Goal: Task Accomplishment & Management: Manage account settings

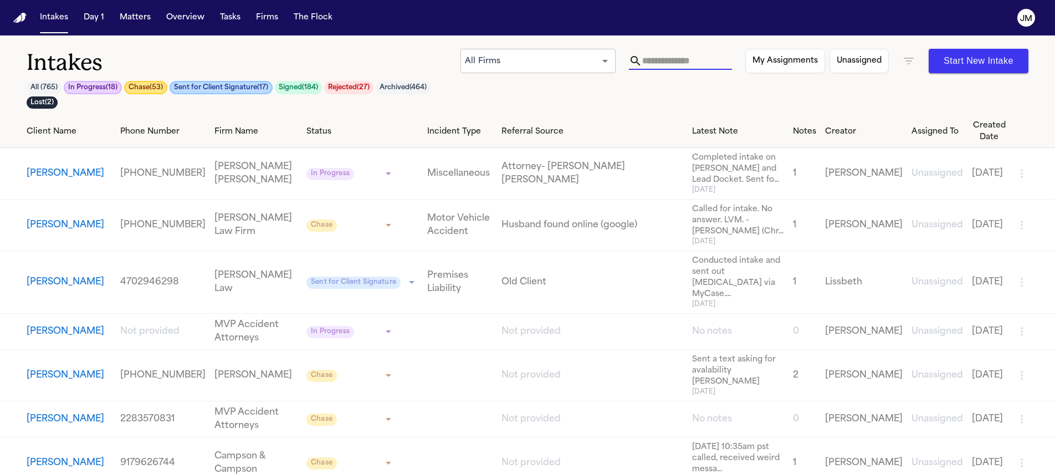
click at [684, 66] on input "text" at bounding box center [687, 61] width 90 height 18
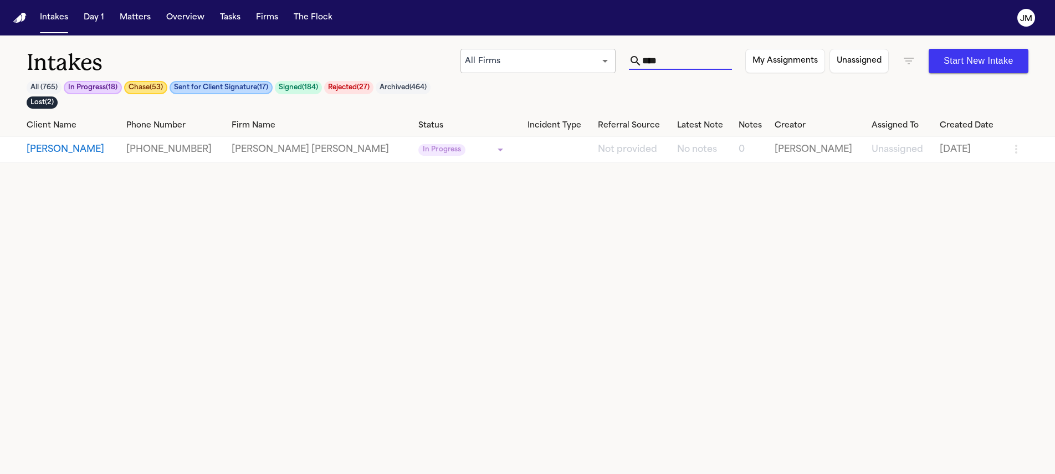
type input "****"
click at [96, 154] on button "Judy Martinez" at bounding box center [72, 149] width 91 height 13
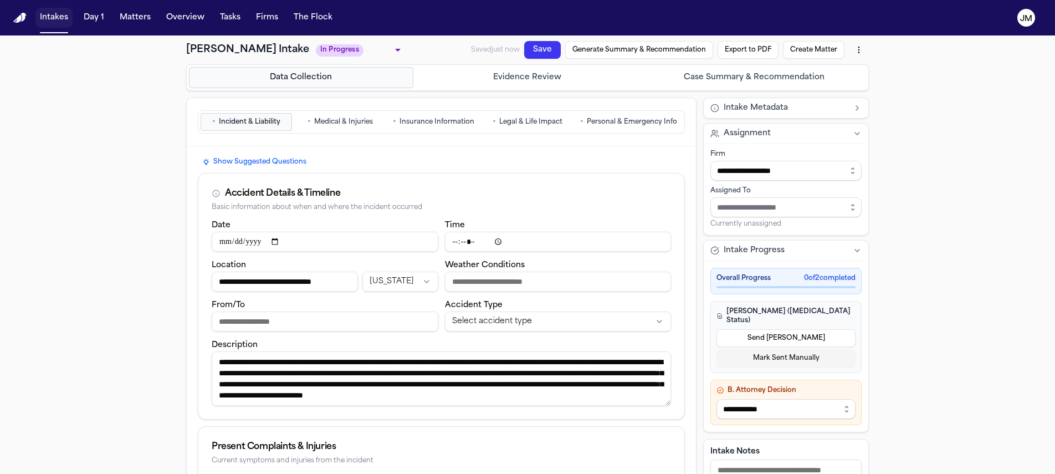
click at [60, 19] on button "Intakes" at bounding box center [53, 18] width 37 height 20
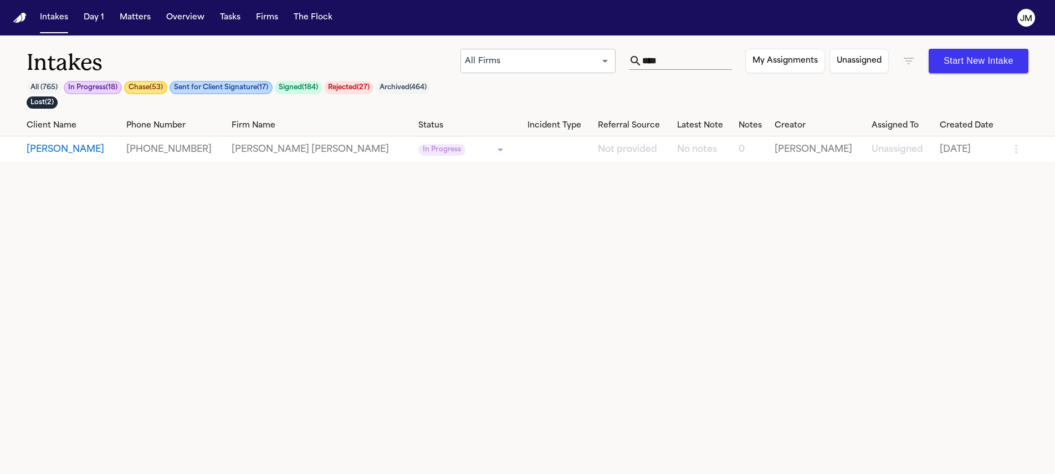
click at [94, 146] on button "Judy Martinez" at bounding box center [72, 149] width 91 height 13
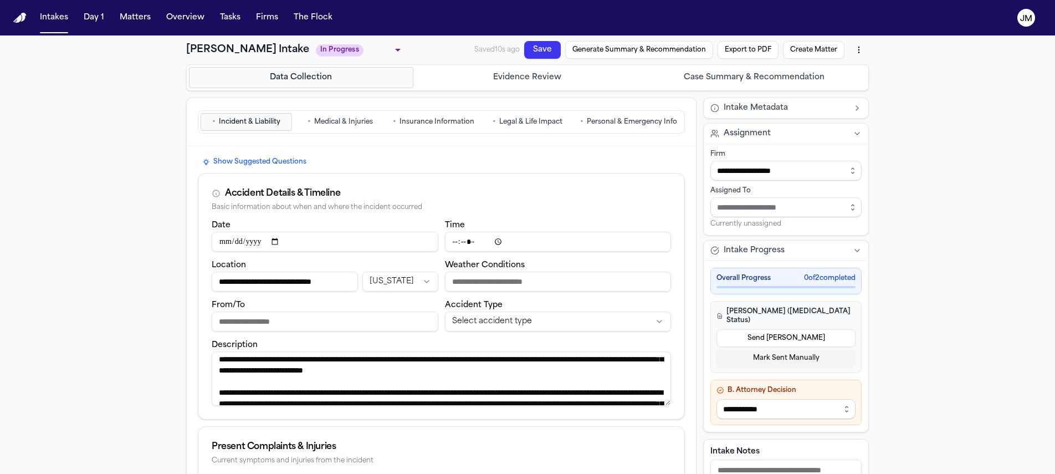
scroll to position [66, 0]
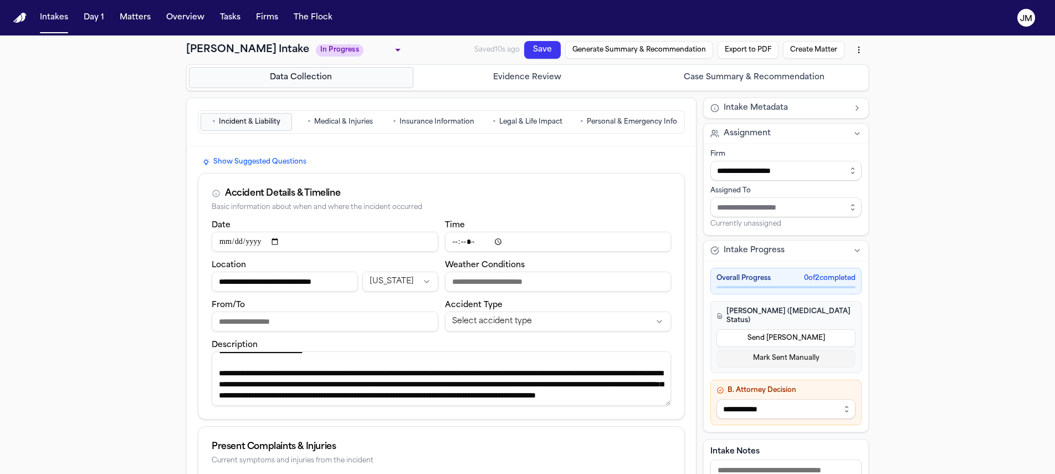
drag, startPoint x: 213, startPoint y: 362, endPoint x: 600, endPoint y: 404, distance: 389.0
click at [600, 404] on textarea "**********" at bounding box center [441, 378] width 459 height 54
click at [964, 331] on div "**********" at bounding box center [527, 449] width 1055 height 829
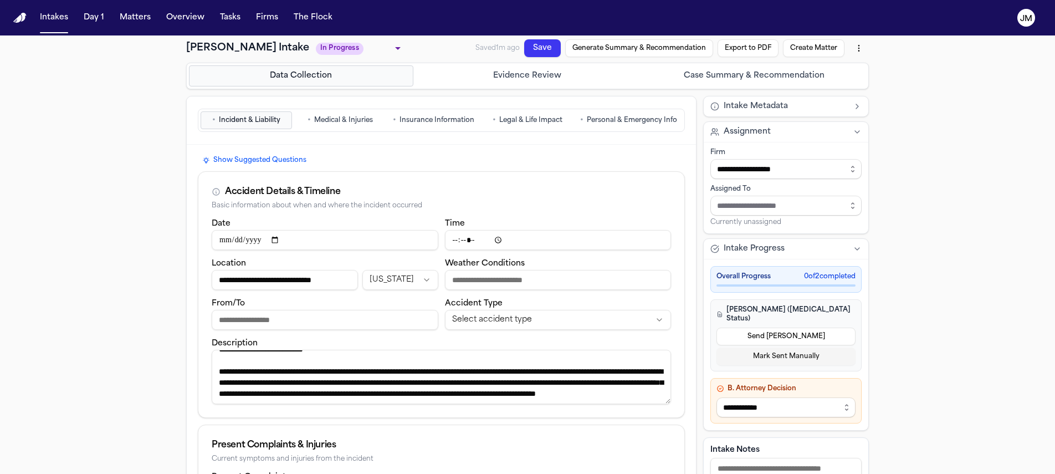
scroll to position [0, 0]
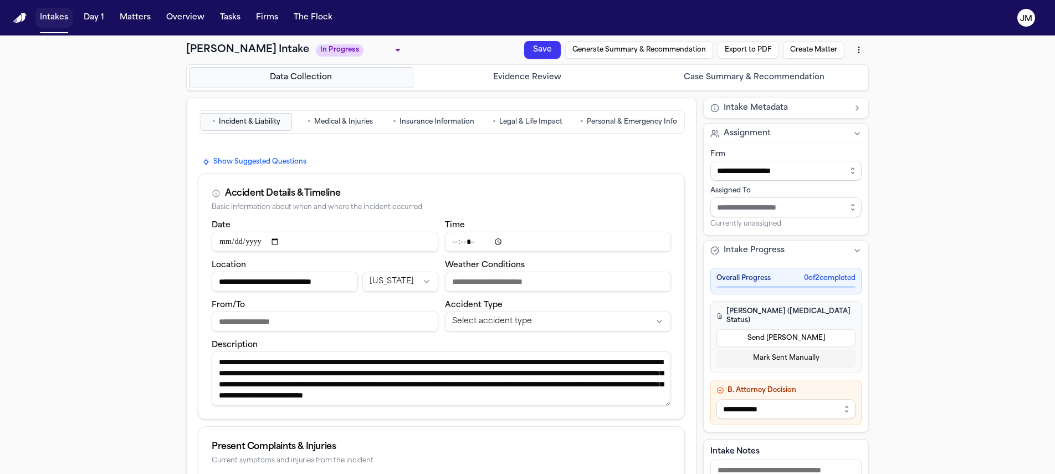
click at [57, 22] on button "Intakes" at bounding box center [53, 18] width 37 height 20
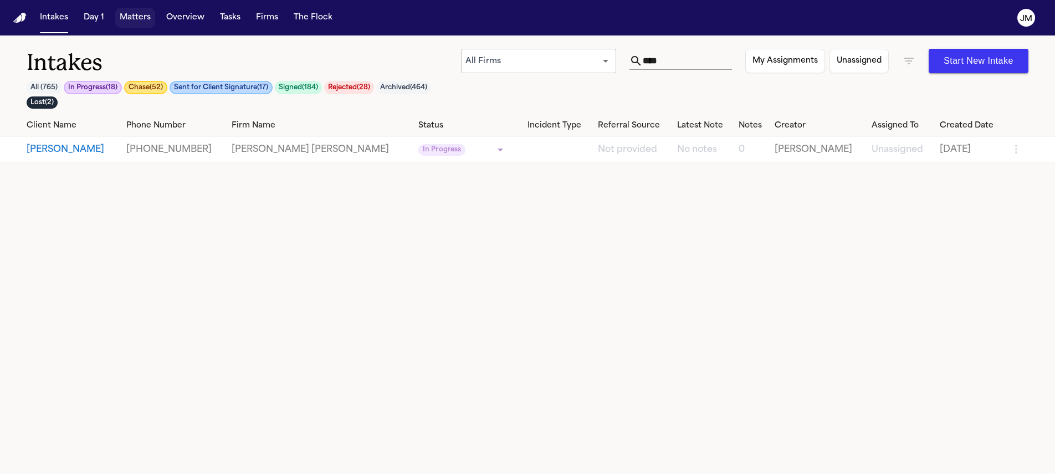
click at [147, 19] on button "Matters" at bounding box center [135, 18] width 40 height 20
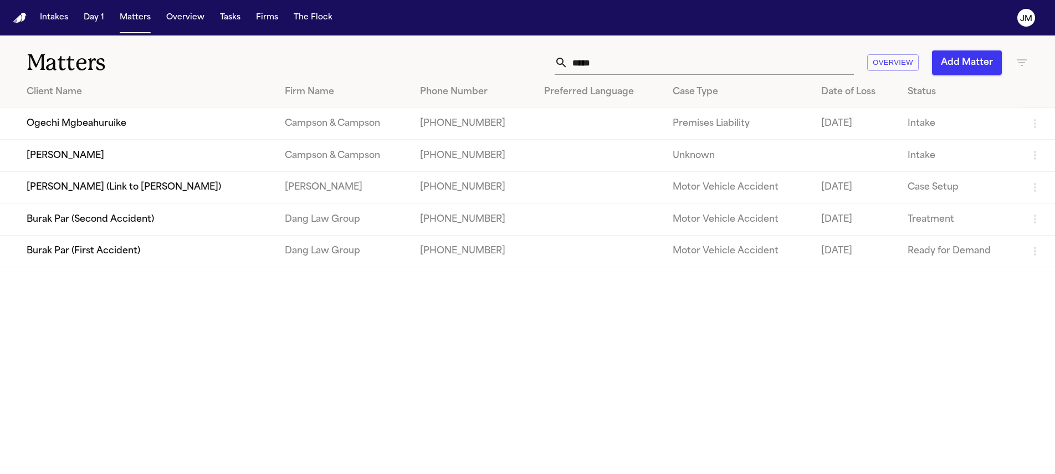
click at [590, 66] on input "*****" at bounding box center [711, 62] width 286 height 24
click at [589, 66] on input "*****" at bounding box center [711, 62] width 286 height 24
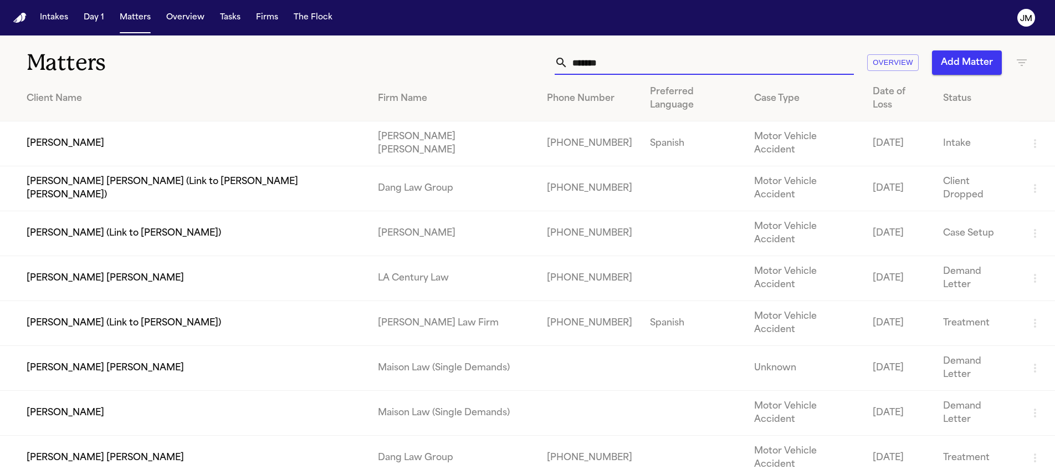
type input "*******"
click at [263, 134] on td "Julio Aguirre" at bounding box center [184, 143] width 369 height 45
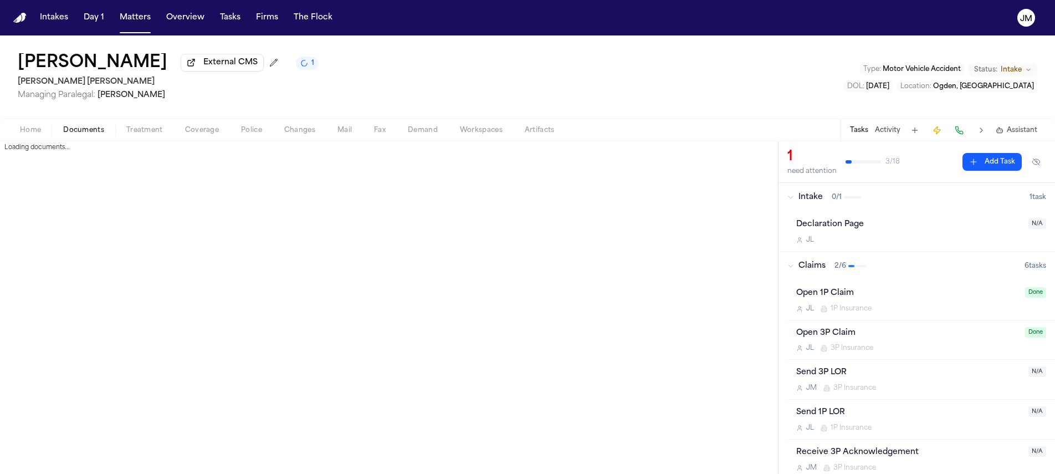
click at [81, 132] on span "Documents" at bounding box center [83, 130] width 41 height 9
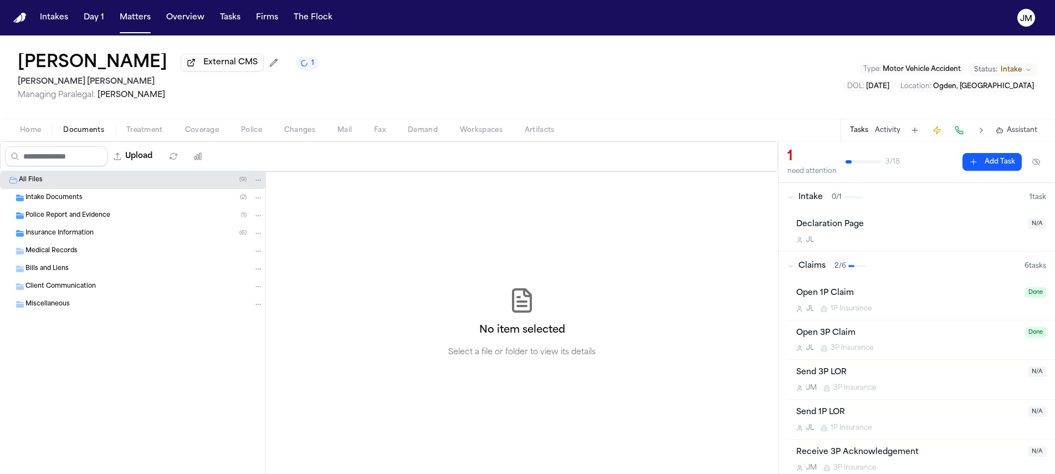
click at [55, 231] on span "Insurance Information" at bounding box center [59, 233] width 68 height 9
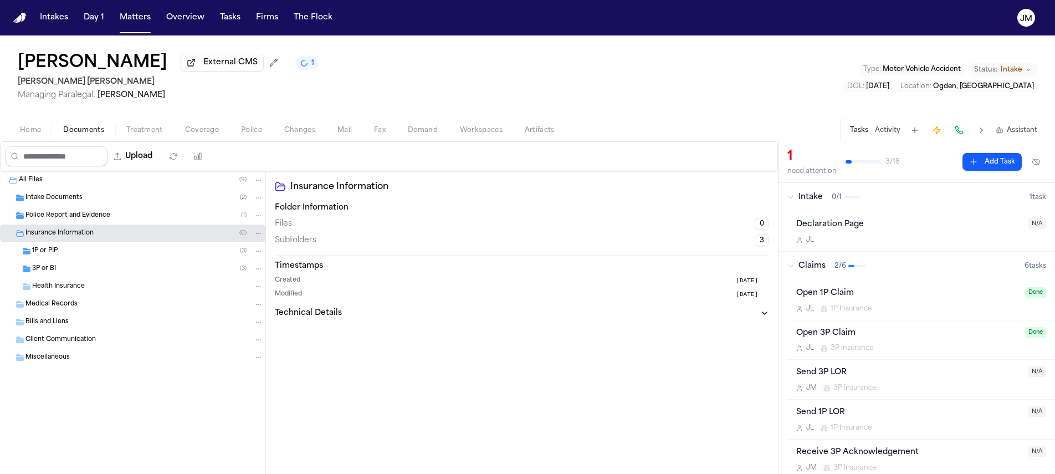
click at [64, 272] on div "3P or BI ( 3 )" at bounding box center [147, 269] width 231 height 10
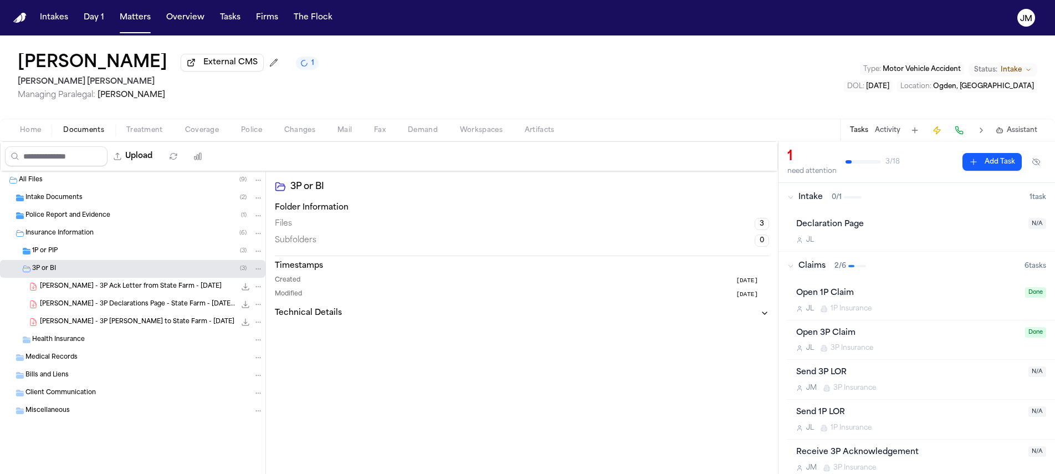
click at [129, 289] on span "J. Aguirre - 3P Ack Letter from State Farm - 8.21.25" at bounding box center [131, 286] width 182 height 9
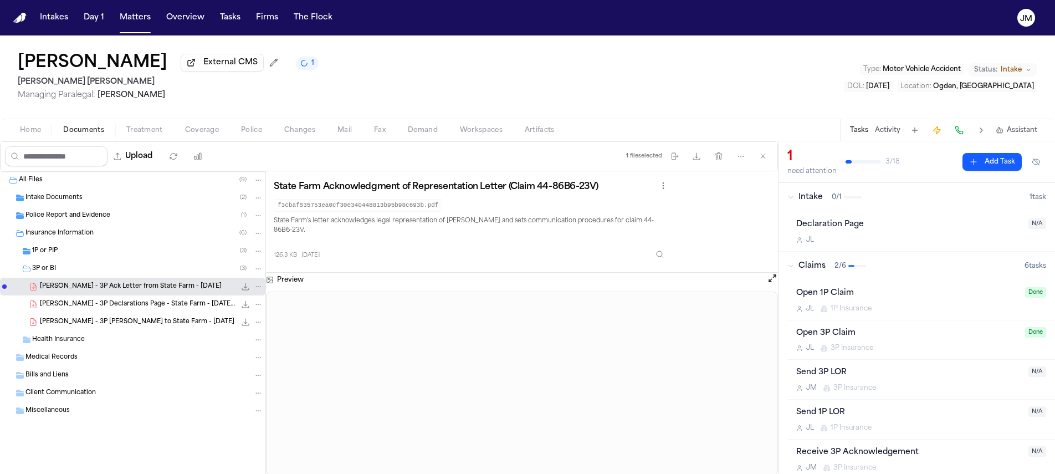
click at [66, 211] on div "Police Report and Evidence ( 1 )" at bounding box center [132, 216] width 265 height 18
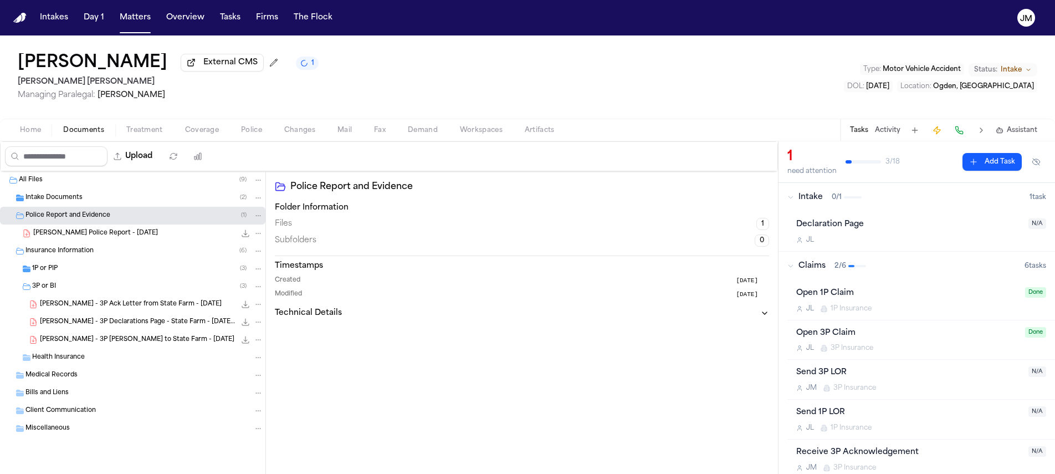
click at [93, 238] on span "J. Aguirre - Ogden Police Report - 6.10.25" at bounding box center [95, 233] width 125 height 9
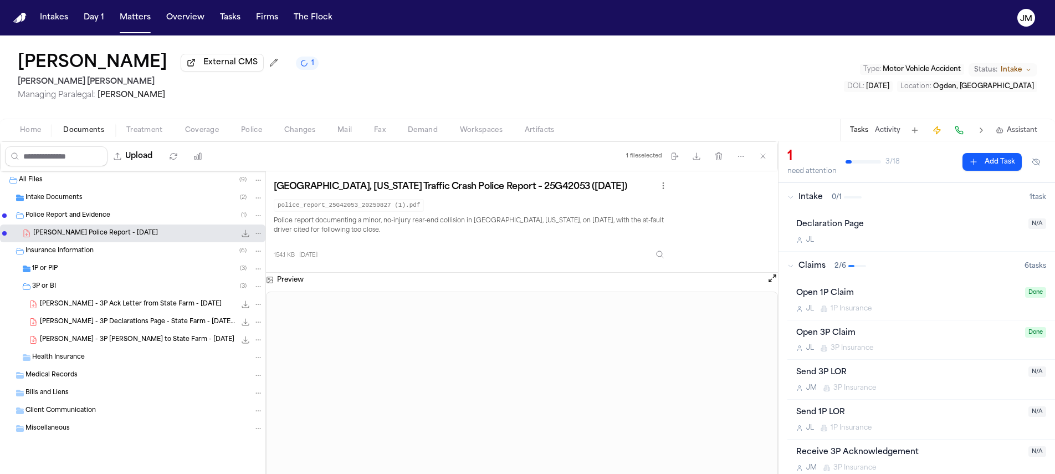
click at [772, 280] on button "Open preview" at bounding box center [772, 278] width 11 height 11
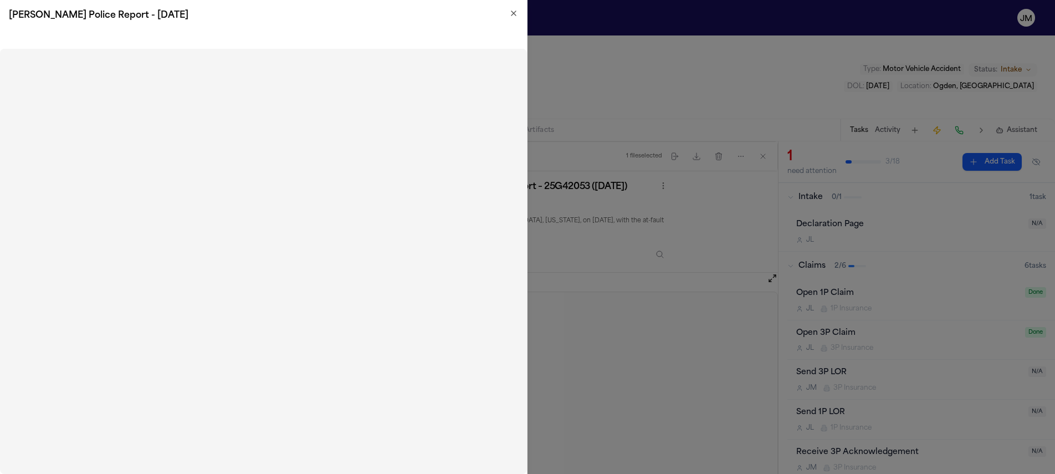
click at [516, 18] on h2 "J. Aguirre - Ogden Police Report - 6.10.25" at bounding box center [263, 15] width 509 height 13
click at [515, 16] on icon "button" at bounding box center [513, 13] width 4 height 4
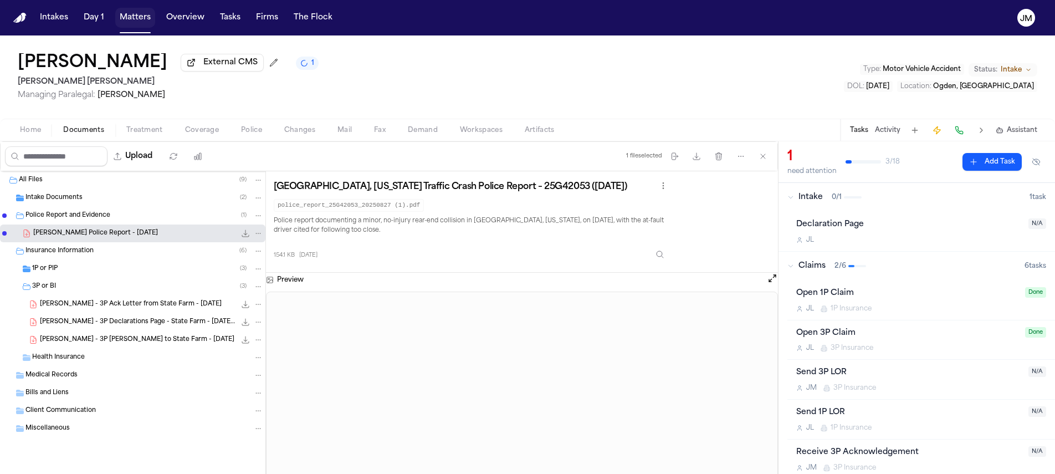
drag, startPoint x: 142, startPoint y: 21, endPoint x: 436, endPoint y: 33, distance: 294.5
click at [142, 21] on button "Matters" at bounding box center [135, 18] width 40 height 20
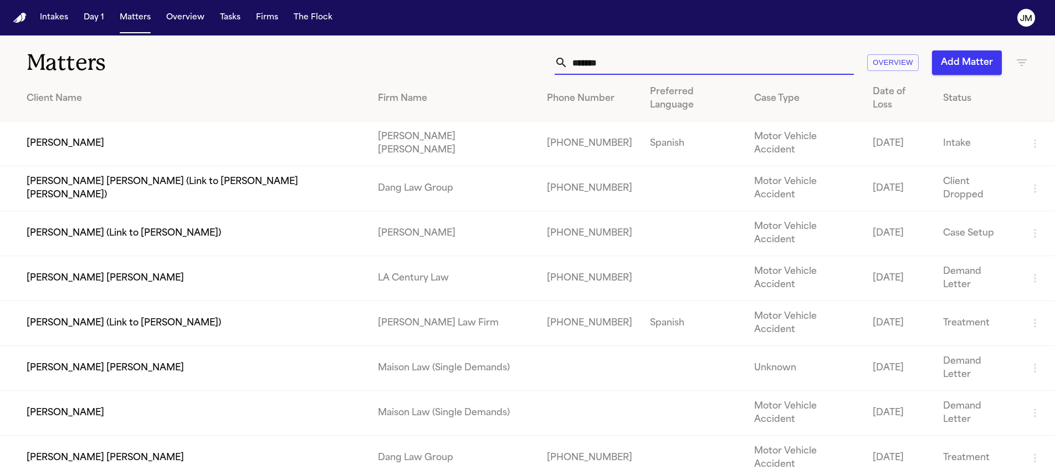
click at [619, 65] on input "*******" at bounding box center [711, 62] width 286 height 24
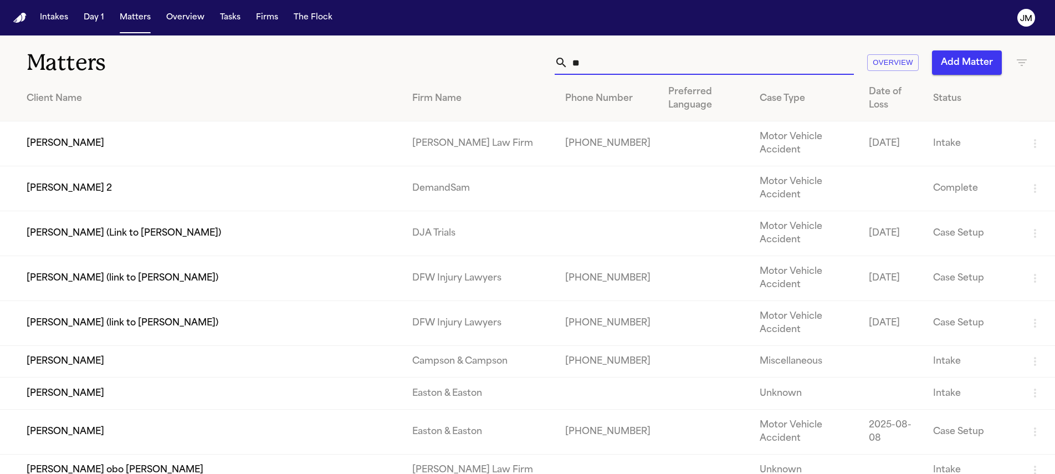
type input "*"
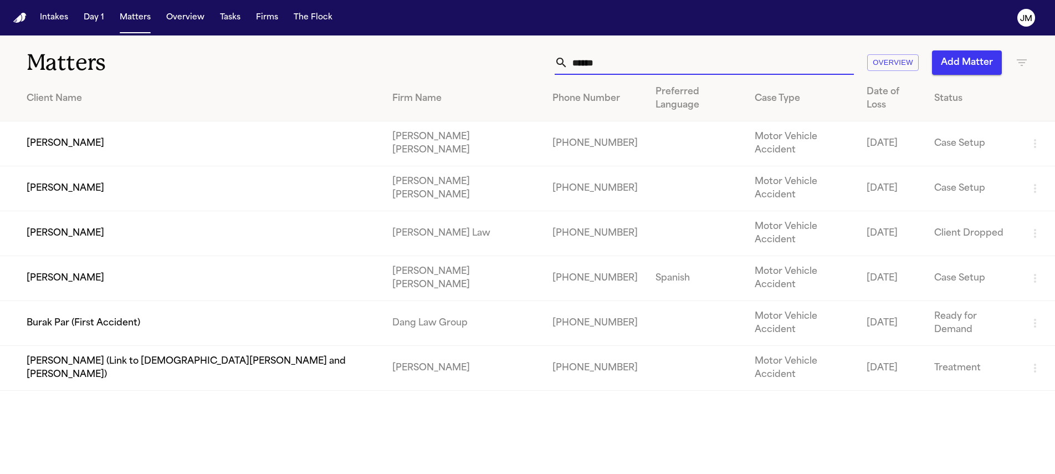
type input "******"
click at [243, 256] on td "Arianna Briceno" at bounding box center [191, 278] width 383 height 45
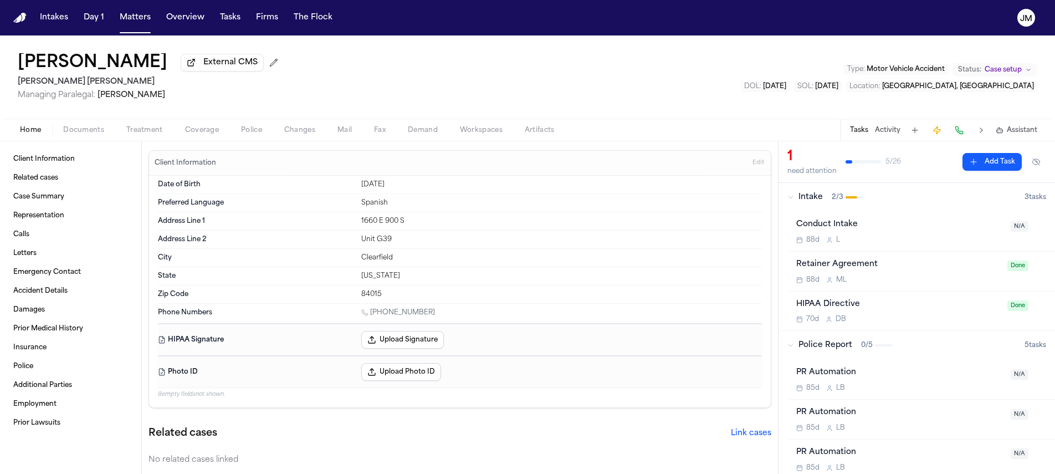
click at [155, 134] on span "Treatment" at bounding box center [144, 130] width 37 height 9
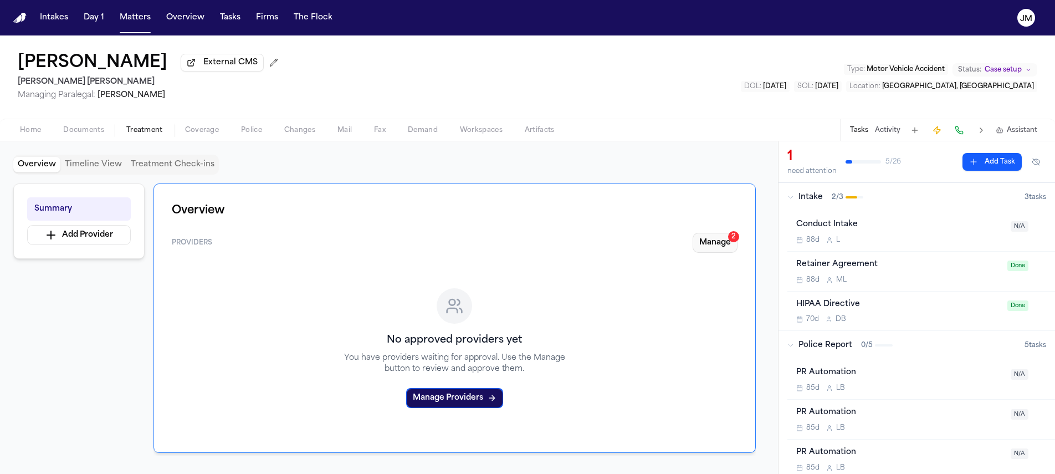
click at [720, 252] on button "Manage 2" at bounding box center [715, 243] width 45 height 20
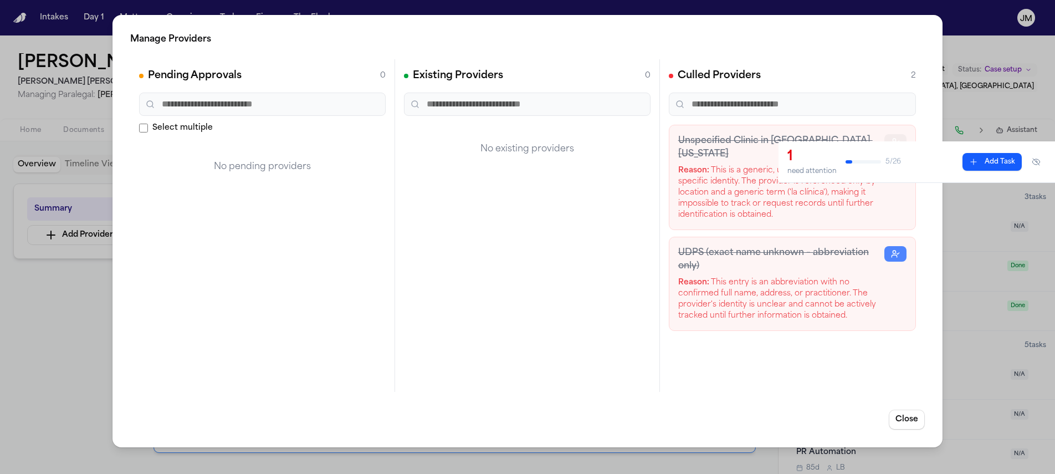
click at [897, 140] on icon "button" at bounding box center [895, 141] width 9 height 9
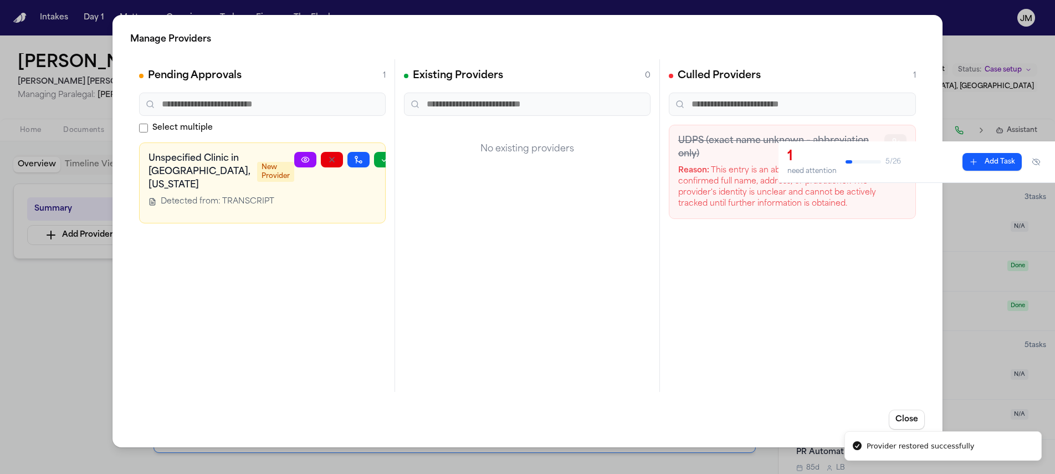
click at [891, 139] on icon "button" at bounding box center [895, 141] width 9 height 9
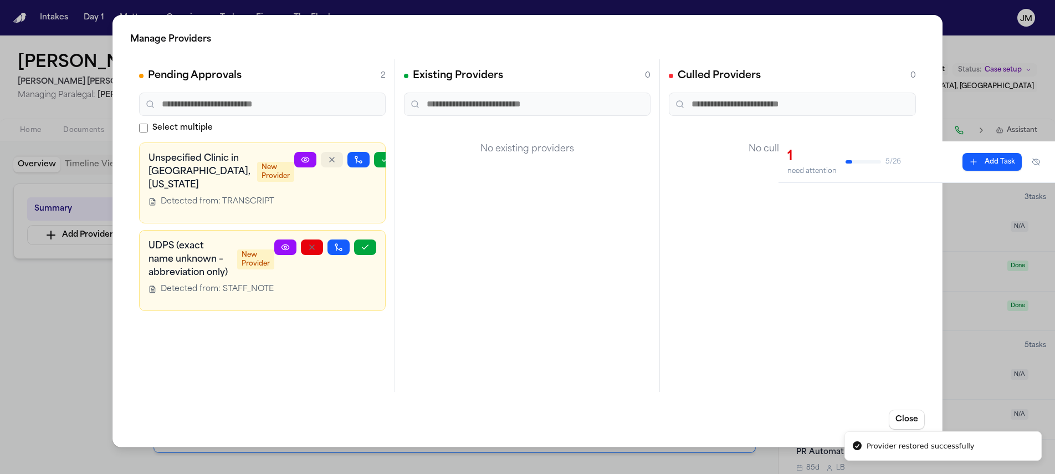
click at [327, 157] on icon "button" at bounding box center [331, 159] width 9 height 9
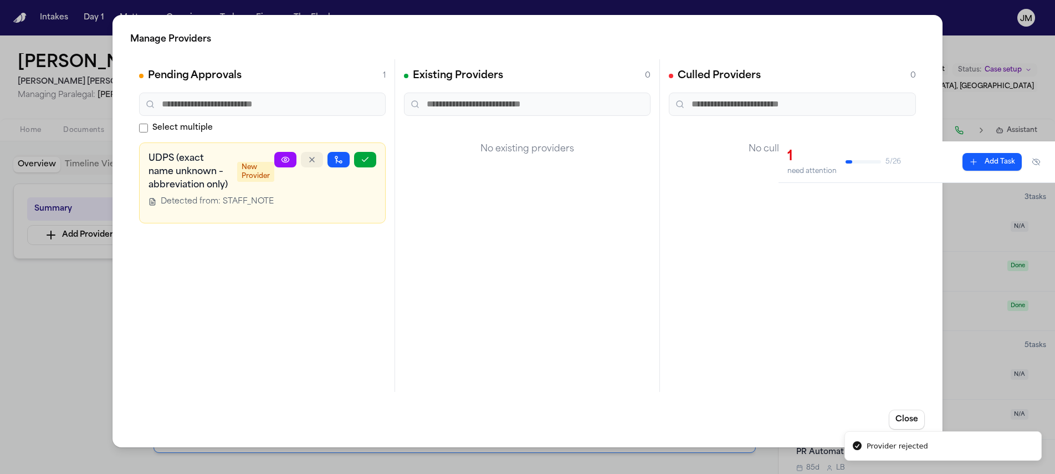
click at [313, 157] on icon "button" at bounding box center [312, 159] width 9 height 9
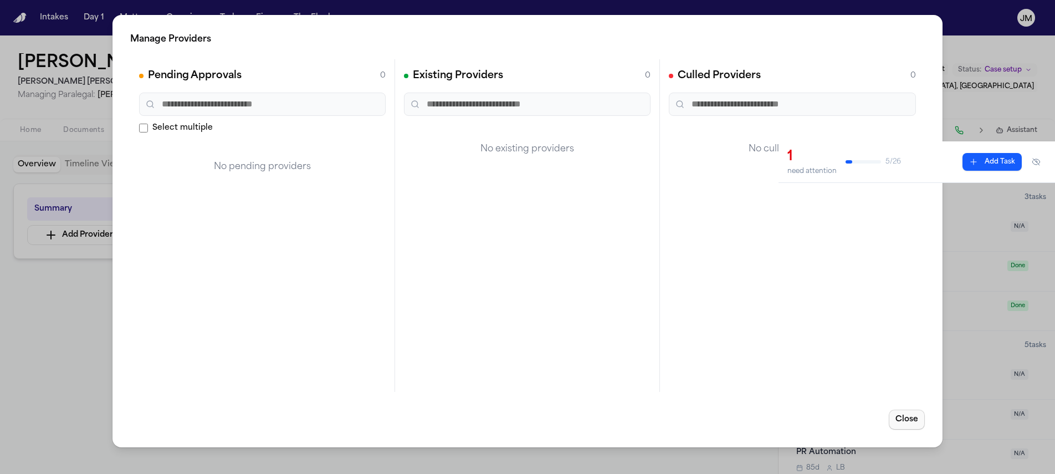
click at [896, 418] on button "Close" at bounding box center [907, 419] width 36 height 20
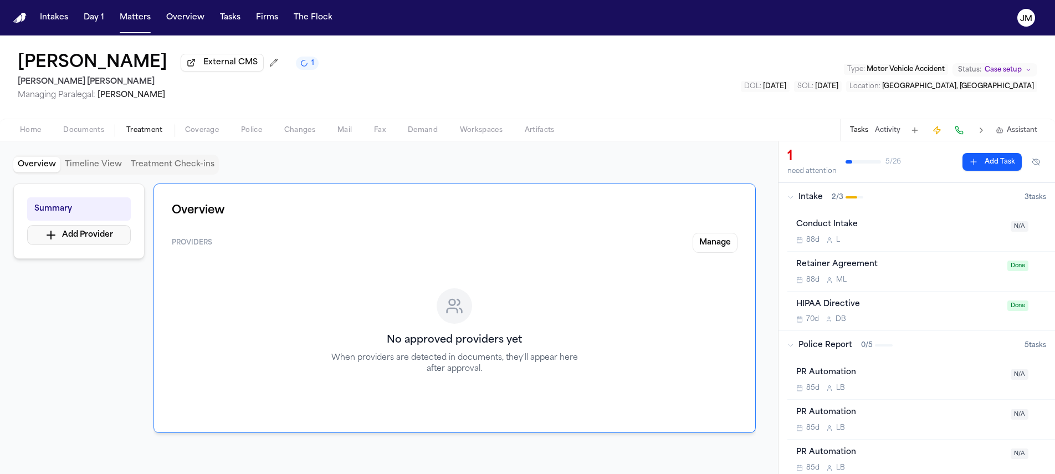
click at [114, 239] on button "Add Provider" at bounding box center [79, 235] width 104 height 20
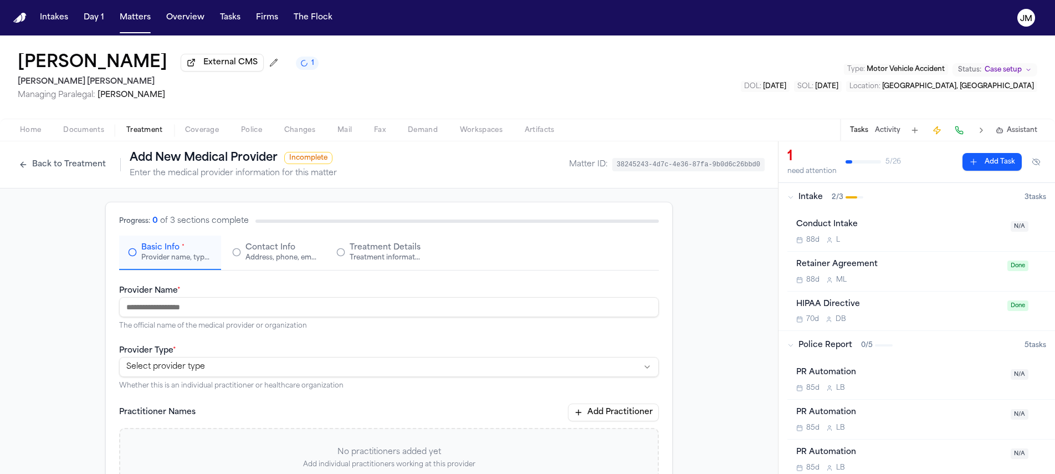
click at [186, 302] on input "Provider Name *" at bounding box center [389, 307] width 540 height 20
type input "**********"
click at [190, 376] on html "**********" at bounding box center [527, 237] width 1055 height 474
select select "**********"
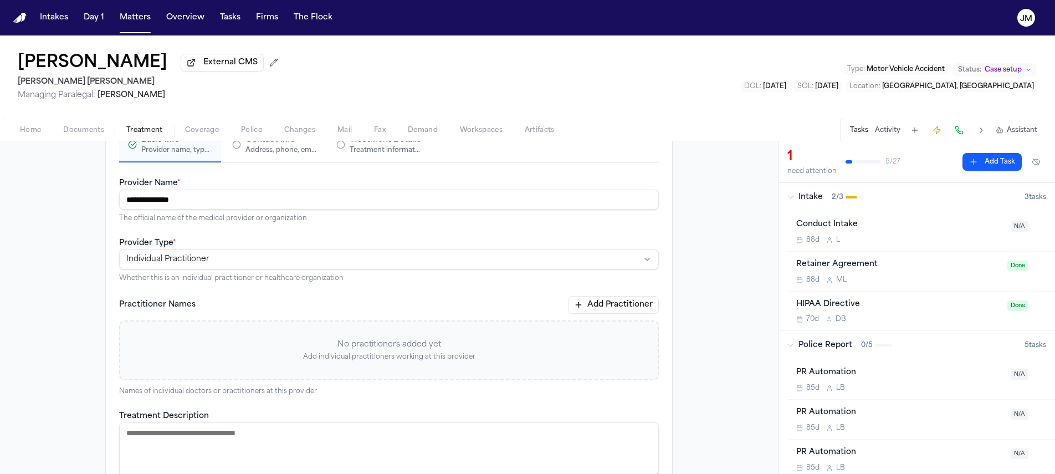
scroll to position [110, 0]
click at [269, 156] on button "Contact Info Address, phone, email, and other contact details" at bounding box center [274, 143] width 102 height 34
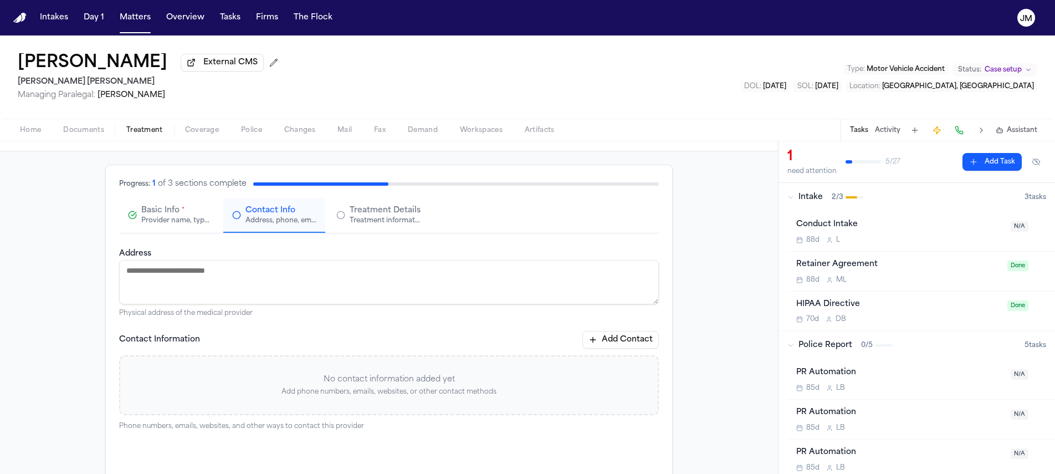
scroll to position [12, 0]
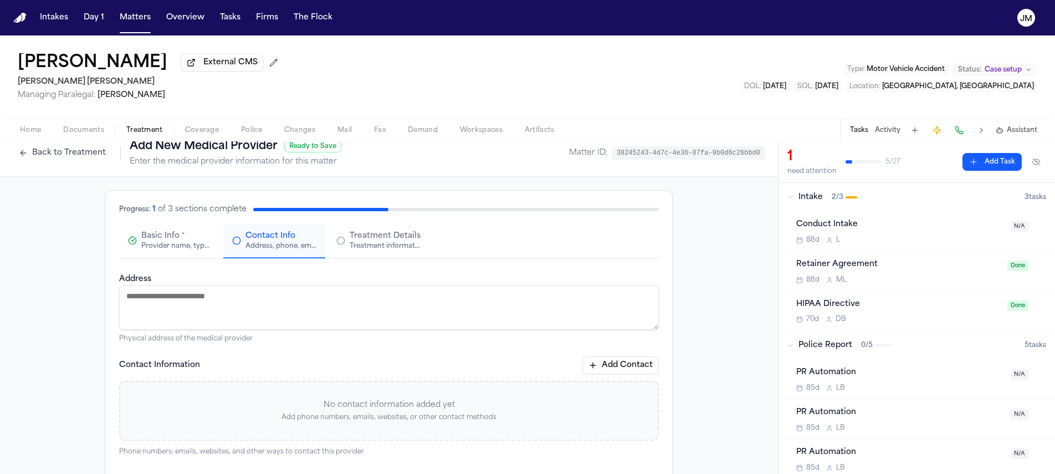
paste textarea "**********"
type textarea "**********"
click at [602, 371] on button "Add Contact" at bounding box center [620, 365] width 76 height 18
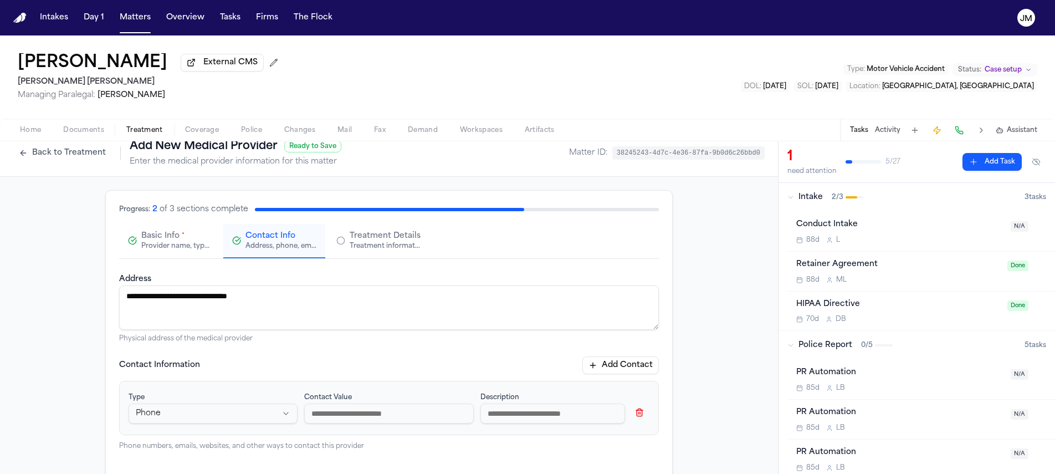
scroll to position [14, 0]
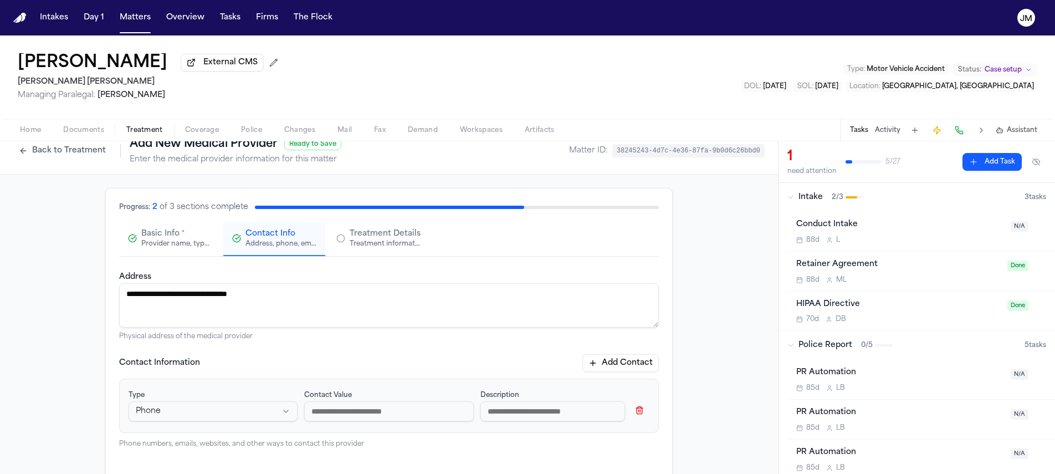
paste input "**********"
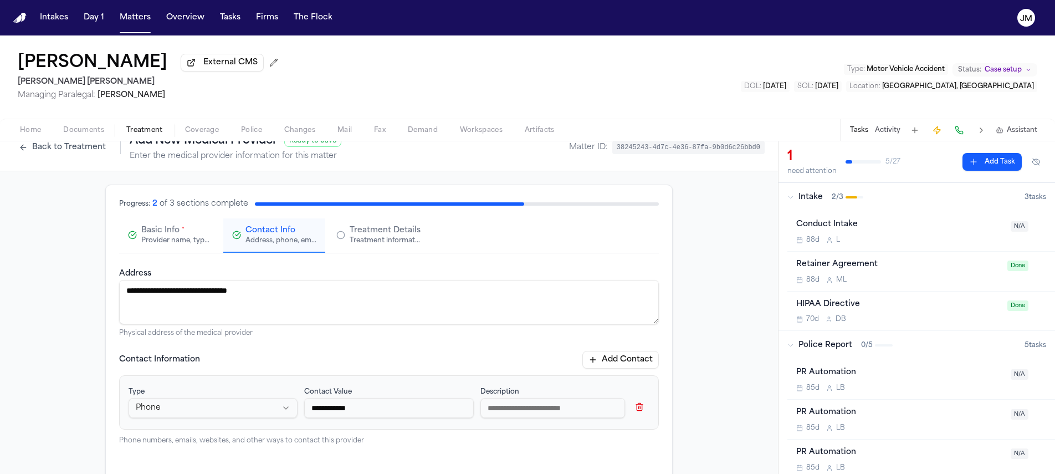
scroll to position [0, 0]
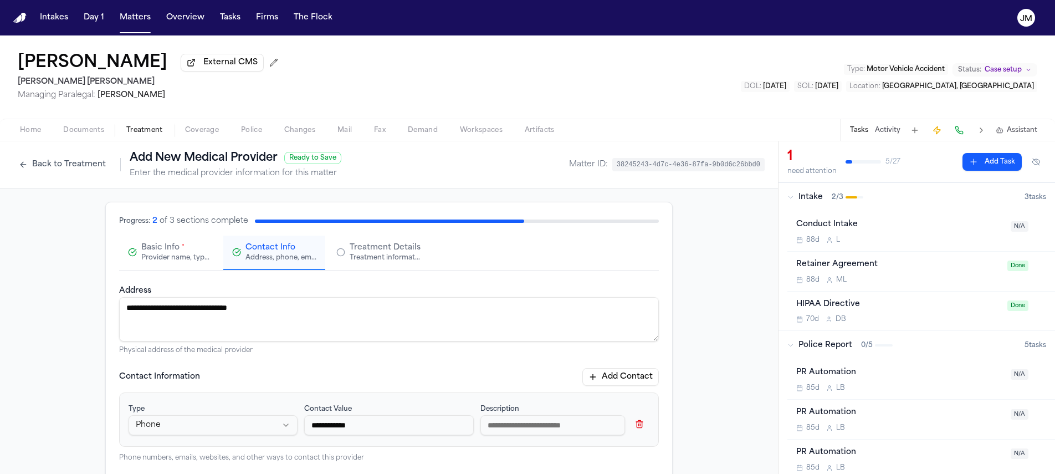
type input "**********"
click at [393, 259] on div "Treatment information, practitioners, and dates" at bounding box center [385, 257] width 71 height 9
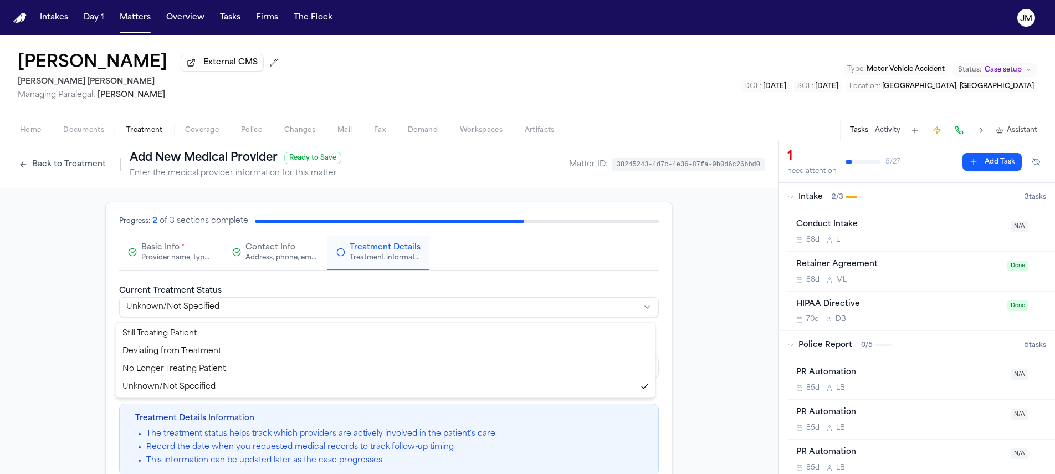
click at [191, 304] on html "**********" at bounding box center [527, 237] width 1055 height 474
select select "*********"
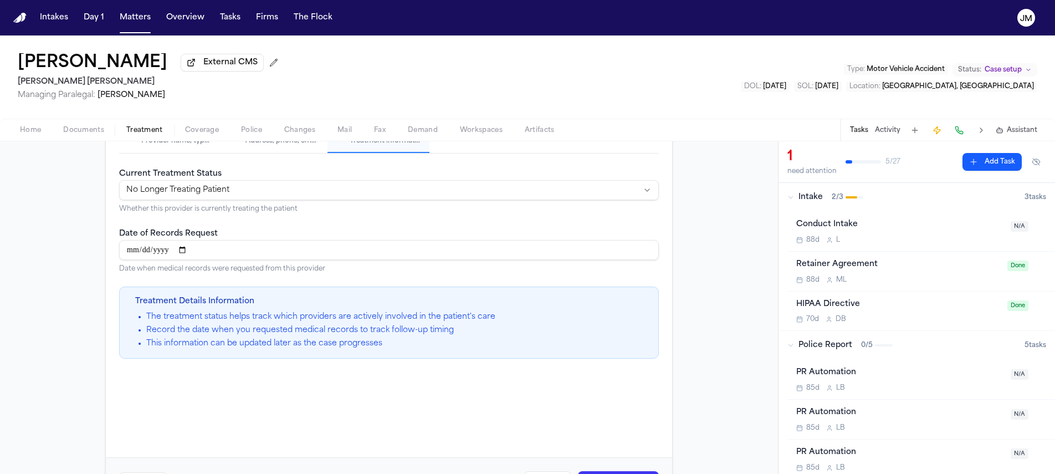
scroll to position [163, 0]
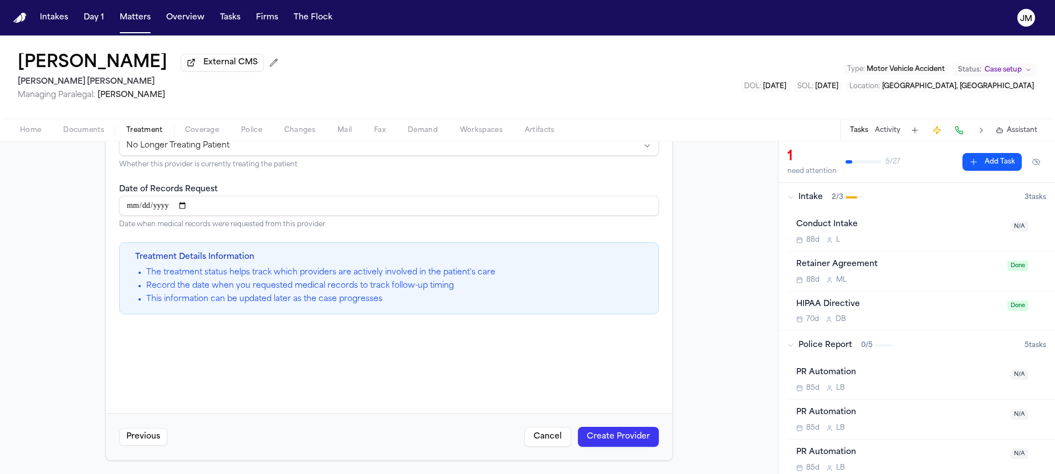
click at [585, 439] on button "Create Provider" at bounding box center [618, 437] width 81 height 20
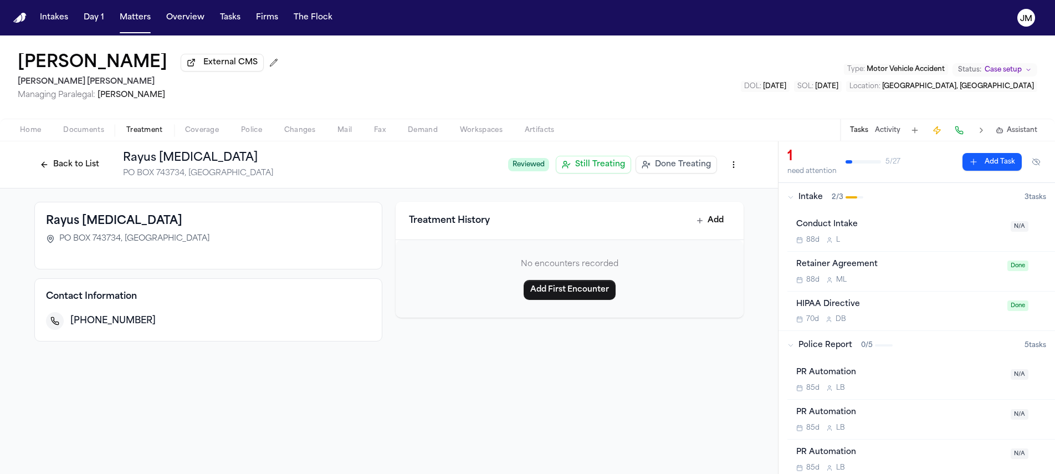
click at [94, 167] on button "Back to List" at bounding box center [69, 165] width 70 height 18
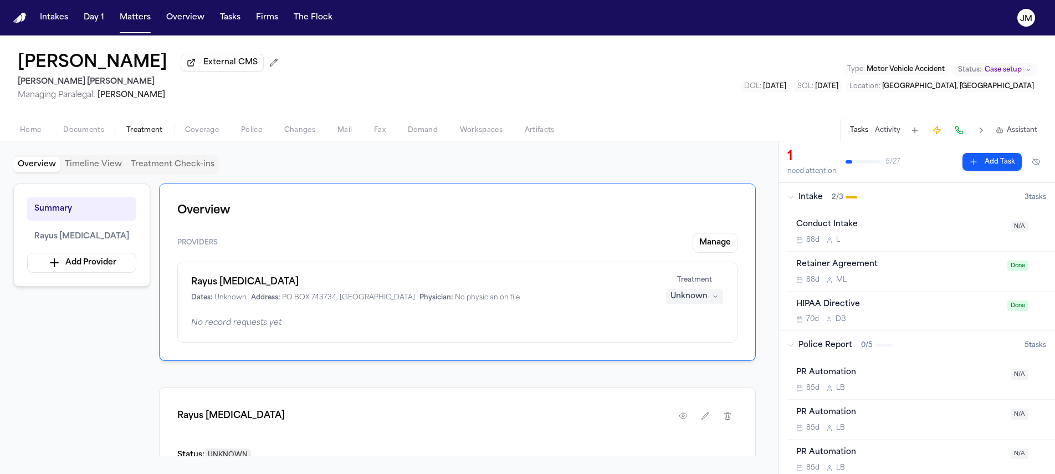
click at [710, 300] on button "Unknown" at bounding box center [694, 297] width 57 height 16
click at [666, 347] on button "Completed" at bounding box center [695, 341] width 89 height 20
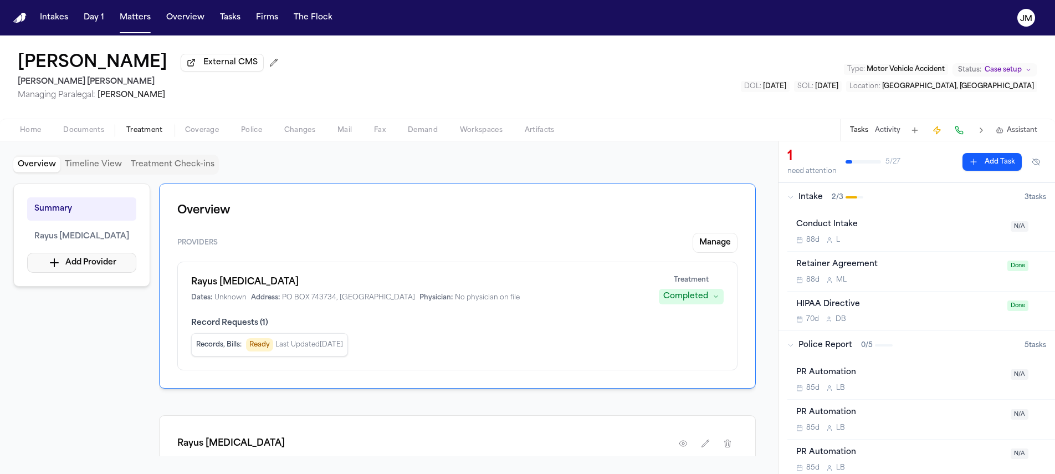
click at [103, 259] on button "Add Provider" at bounding box center [81, 263] width 109 height 20
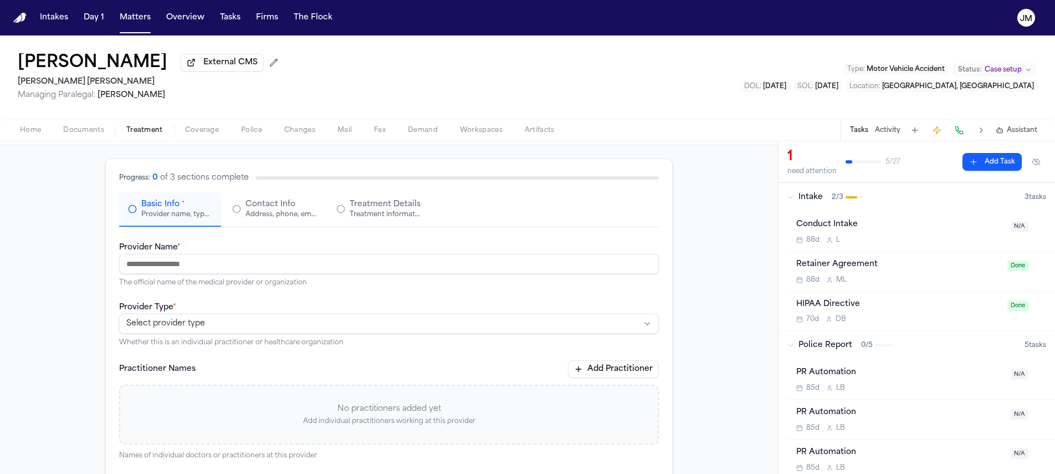
scroll to position [84, 0]
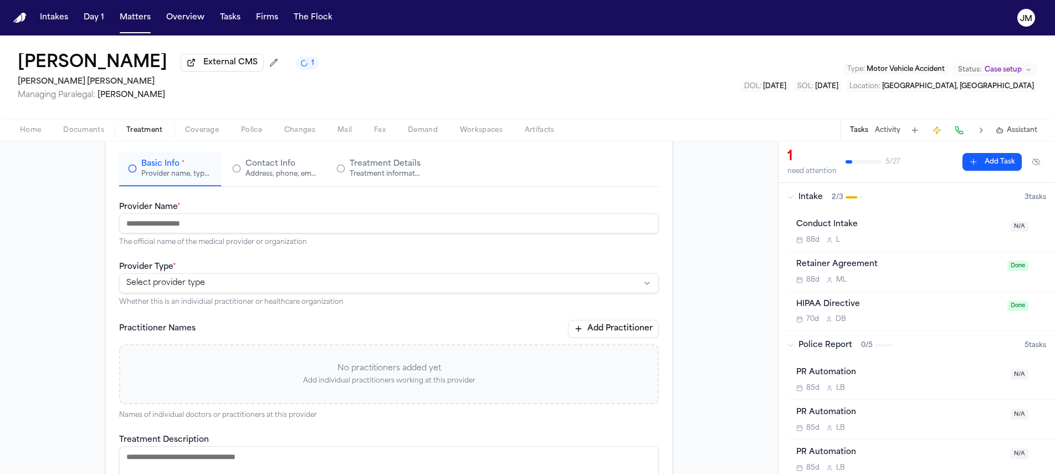
click at [176, 288] on html "**********" at bounding box center [527, 237] width 1055 height 474
select select "**********"
paste input "**********"
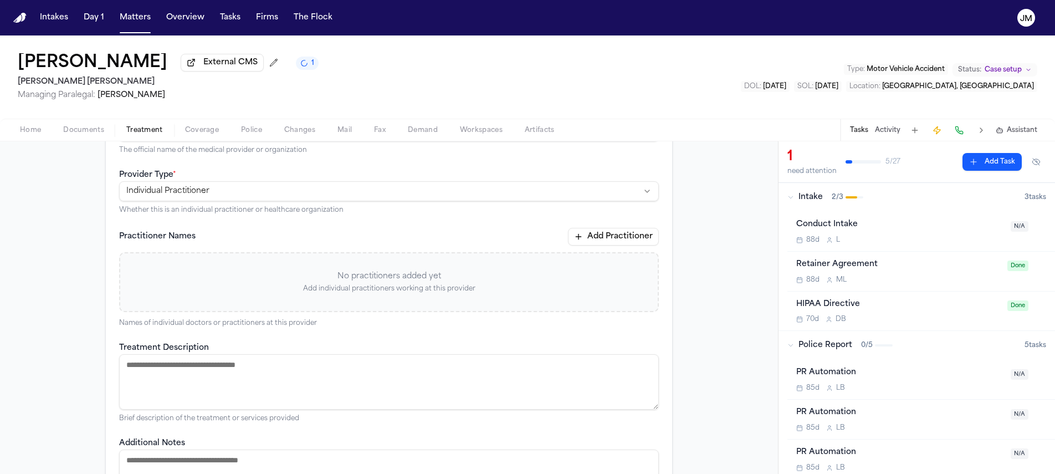
scroll to position [0, 0]
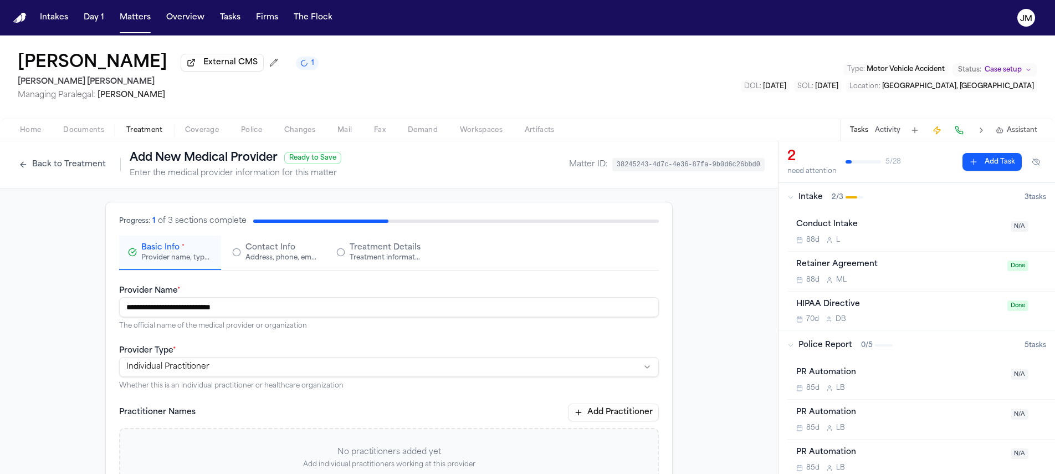
type input "**********"
click at [259, 262] on div "Address, phone, email, and other contact details" at bounding box center [280, 257] width 71 height 9
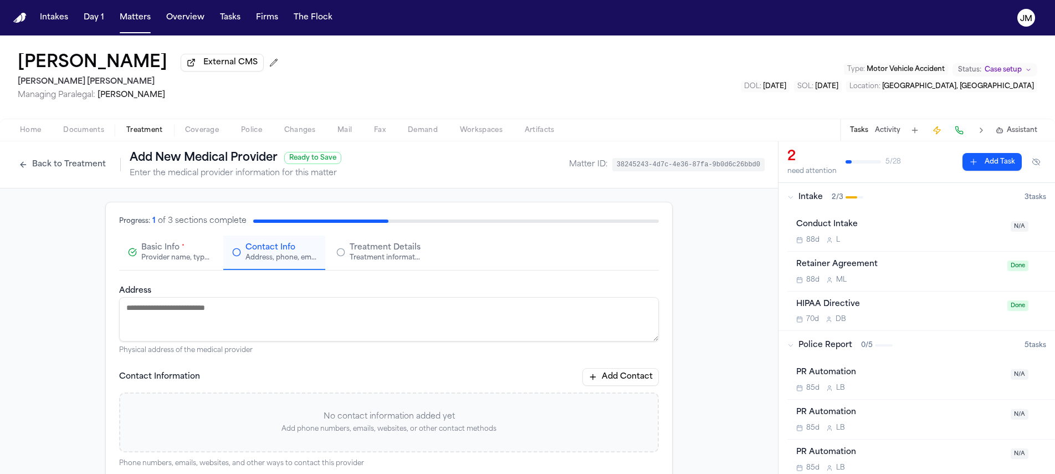
paste textarea "**********"
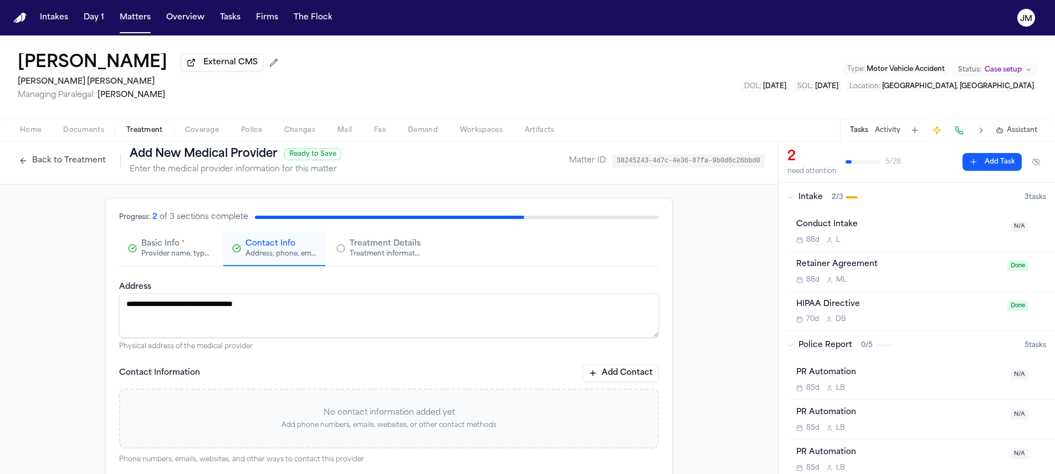
scroll to position [21, 0]
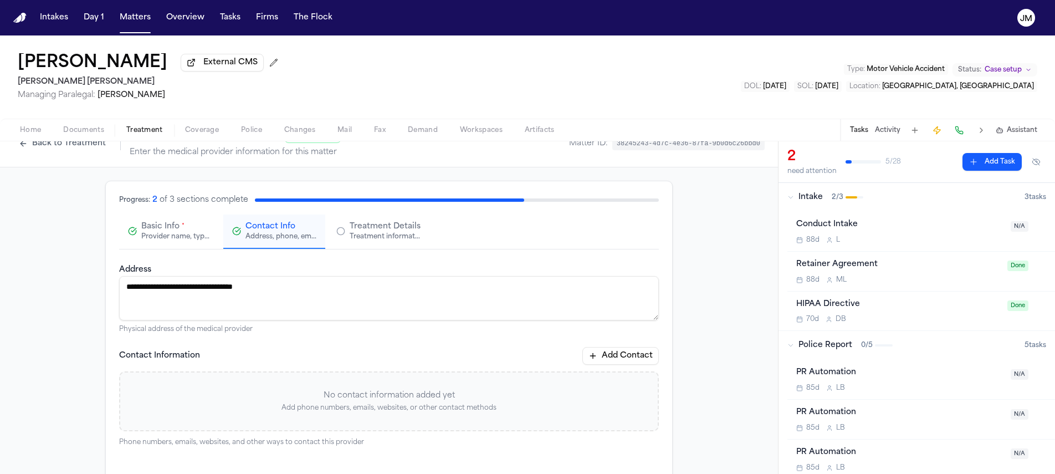
type textarea "**********"
click at [614, 347] on div "**********" at bounding box center [389, 355] width 540 height 184
click at [617, 356] on button "Add Contact" at bounding box center [620, 356] width 76 height 18
paste input "**********"
type input "**********"
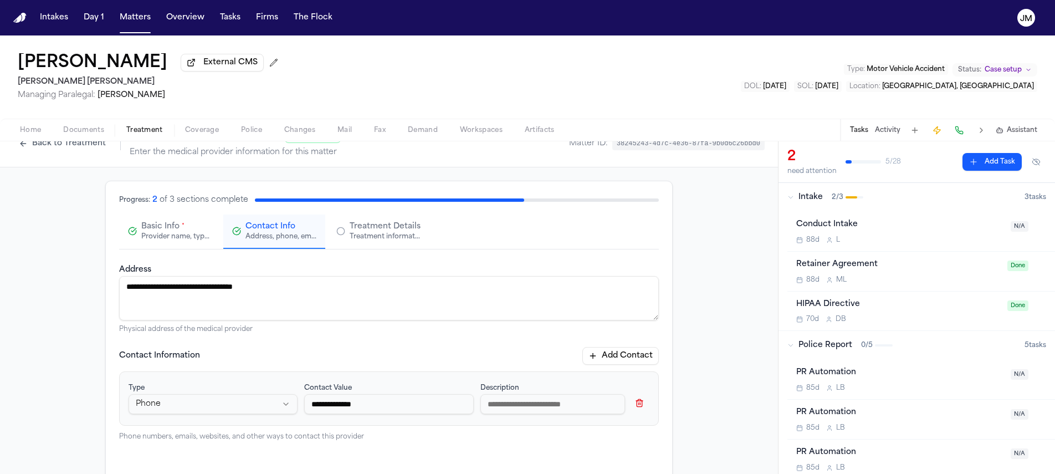
scroll to position [23, 0]
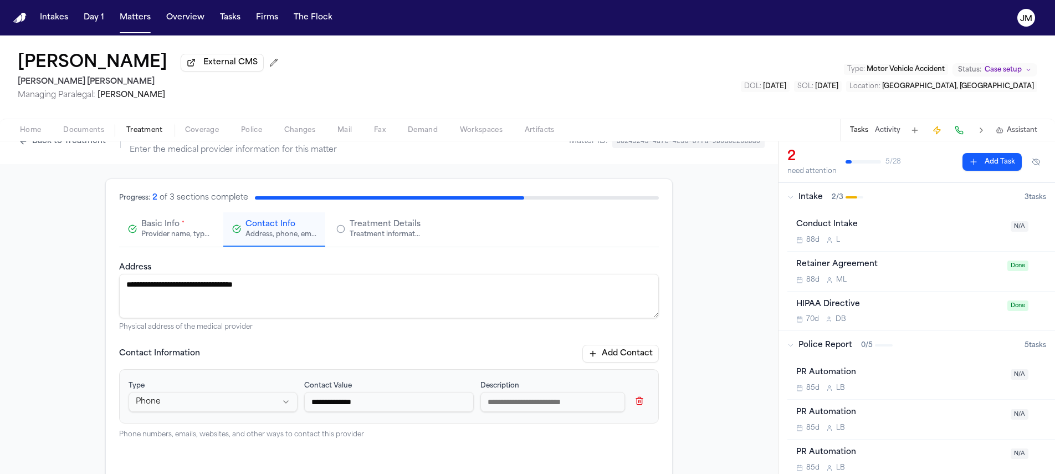
click at [371, 238] on div "Treatment information, practitioners, and dates" at bounding box center [385, 234] width 71 height 9
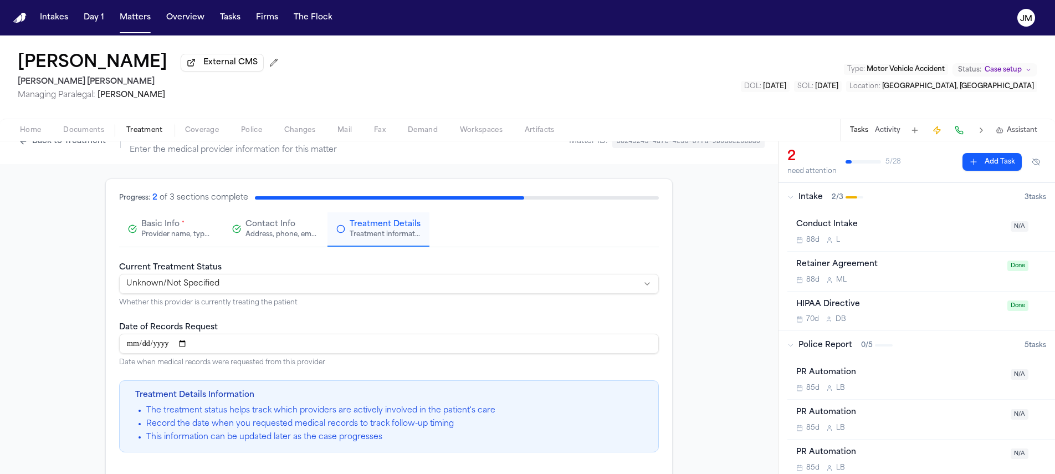
click at [212, 272] on label "Current Treatment Status" at bounding box center [170, 267] width 103 height 8
click at [211, 280] on html "**********" at bounding box center [527, 237] width 1055 height 474
select select "*********"
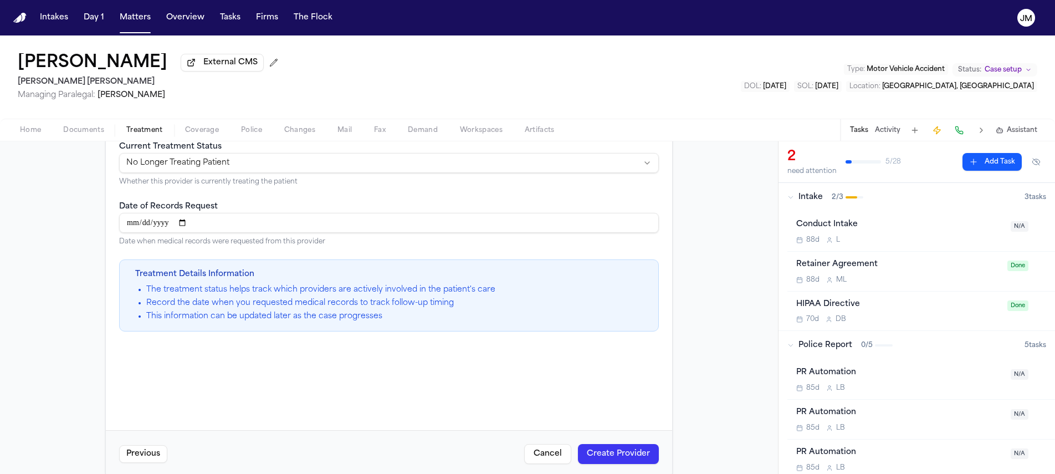
scroll to position [163, 0]
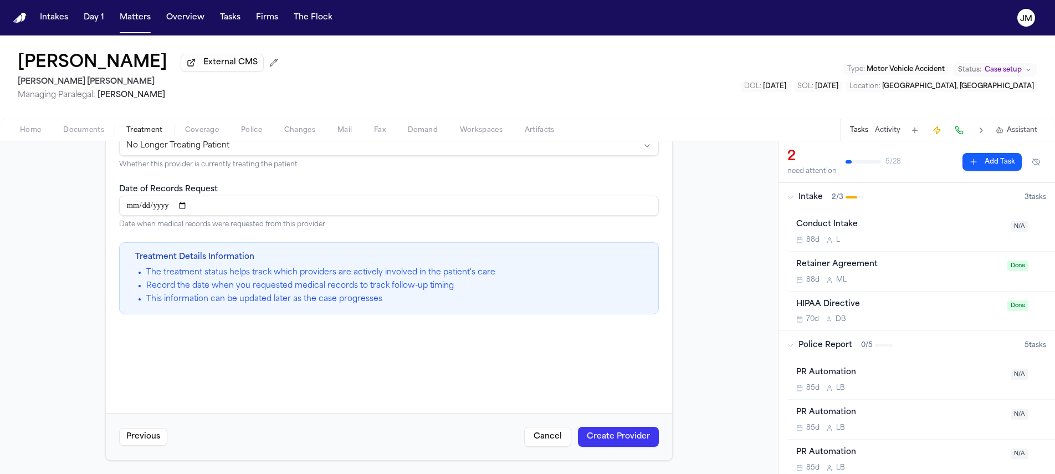
click at [612, 440] on button "Create Provider" at bounding box center [618, 437] width 81 height 20
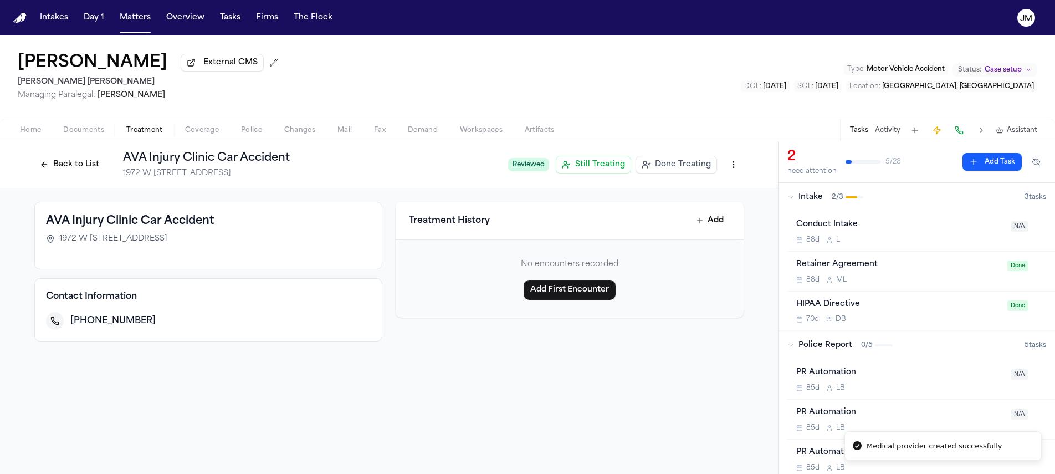
click at [46, 164] on button "Back to List" at bounding box center [69, 165] width 70 height 18
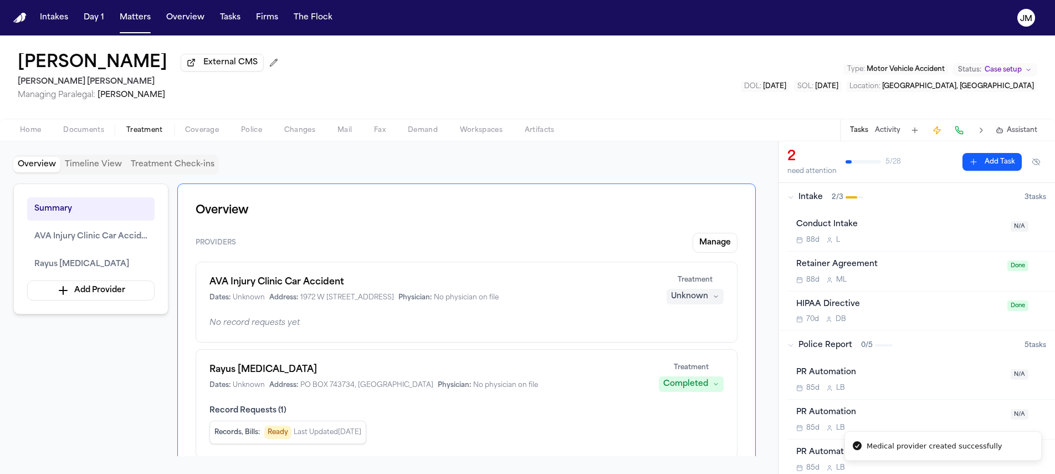
click at [709, 300] on button "Unknown" at bounding box center [695, 297] width 57 height 16
click at [670, 345] on span "Completed" at bounding box center [681, 341] width 44 height 11
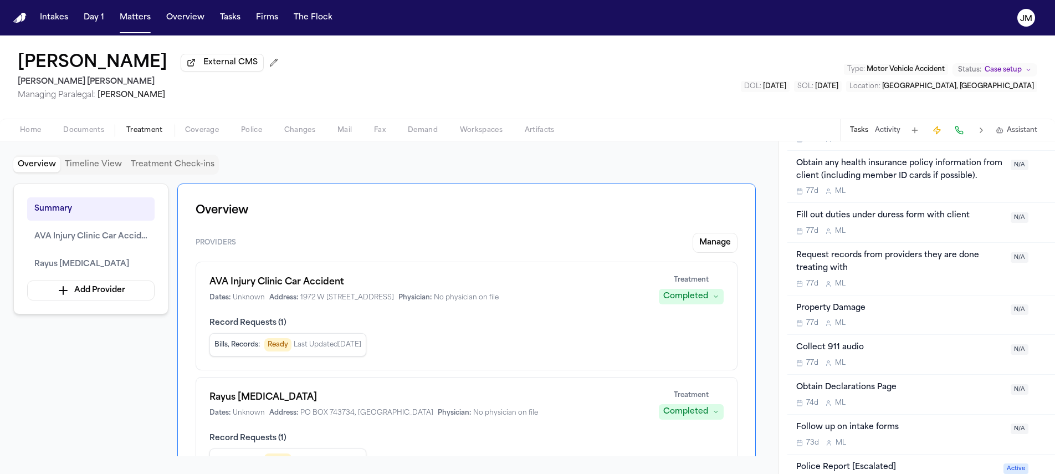
scroll to position [891, 0]
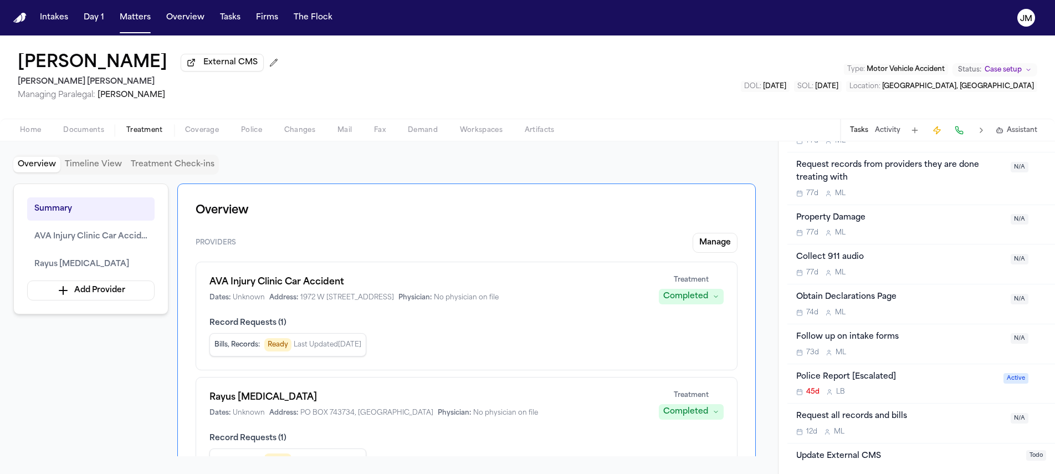
click at [942, 416] on div "Request all records and bills" at bounding box center [900, 416] width 208 height 13
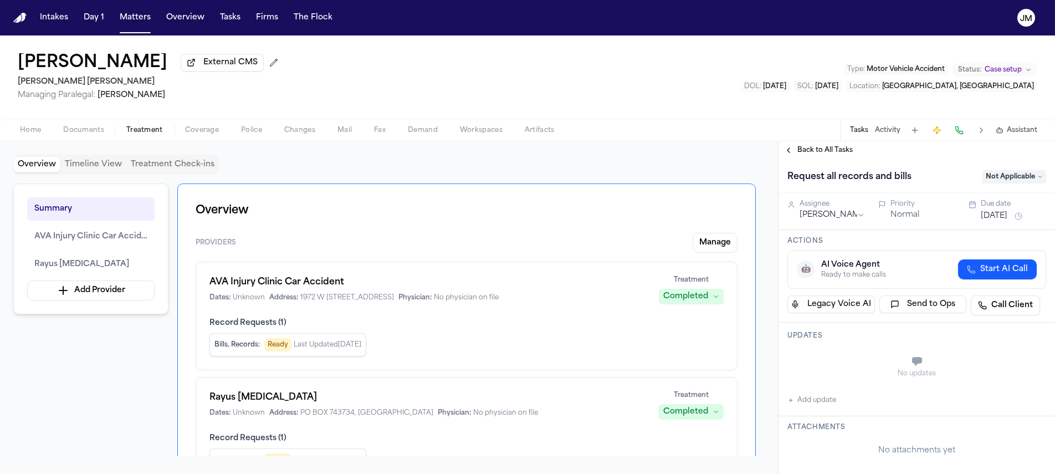
click at [854, 217] on html "Intakes Day 1 Matters Overview Tasks Firms The Flock JM Arianna Briceno Externa…" at bounding box center [527, 237] width 1055 height 474
click at [991, 217] on button "Sep 24, 2025" at bounding box center [994, 216] width 27 height 11
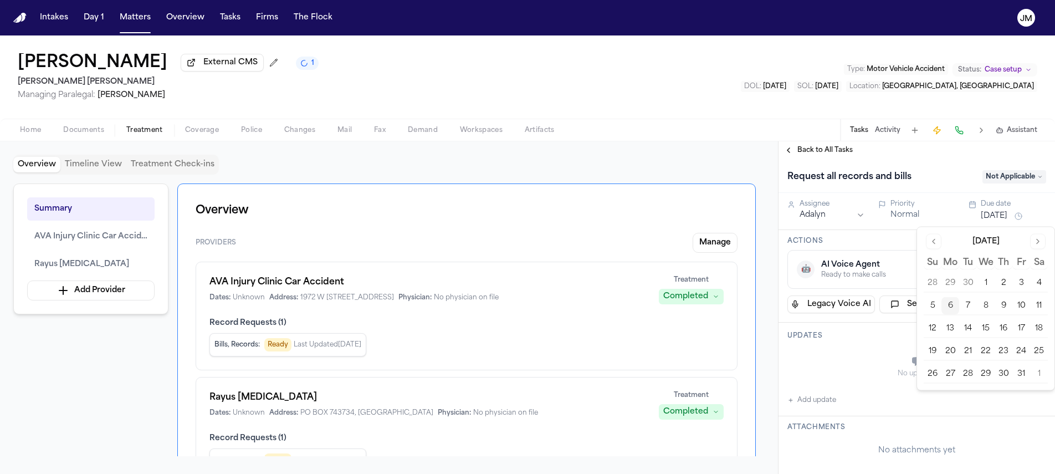
click at [970, 306] on button "7" at bounding box center [968, 306] width 18 height 18
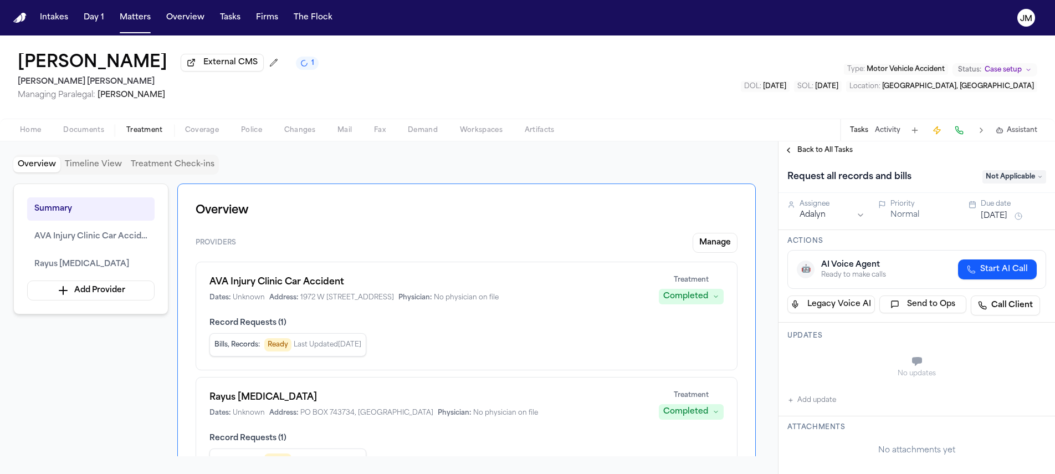
click at [693, 126] on div "Home Documents Treatment Coverage Police Changes Mail Fax Demand Workspaces Art…" at bounding box center [527, 130] width 1055 height 22
click at [983, 177] on span "Not Applicable" at bounding box center [1014, 176] width 64 height 13
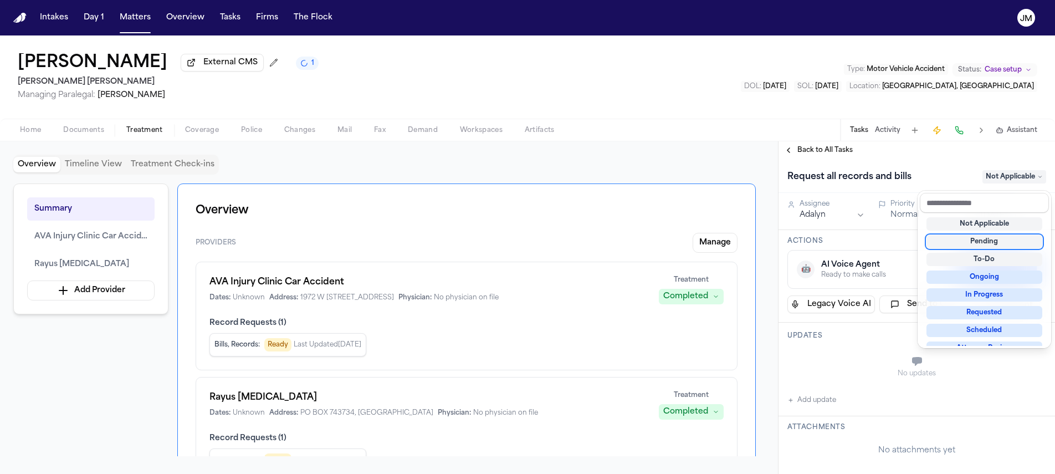
click at [988, 239] on div "Pending" at bounding box center [984, 241] width 116 height 13
click at [915, 160] on div "Back to All Tasks Request all records and bills Pending Assignee Adalyn Priorit…" at bounding box center [917, 307] width 276 height 332
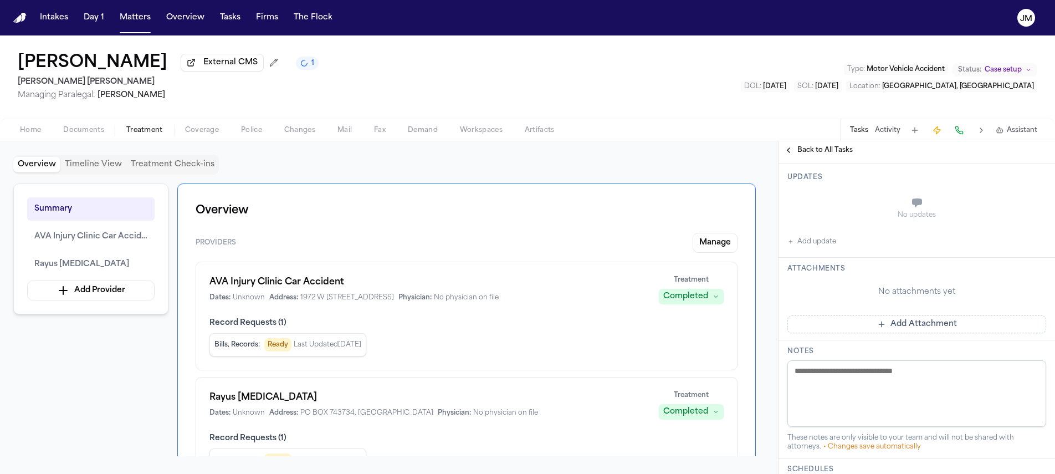
scroll to position [141, 0]
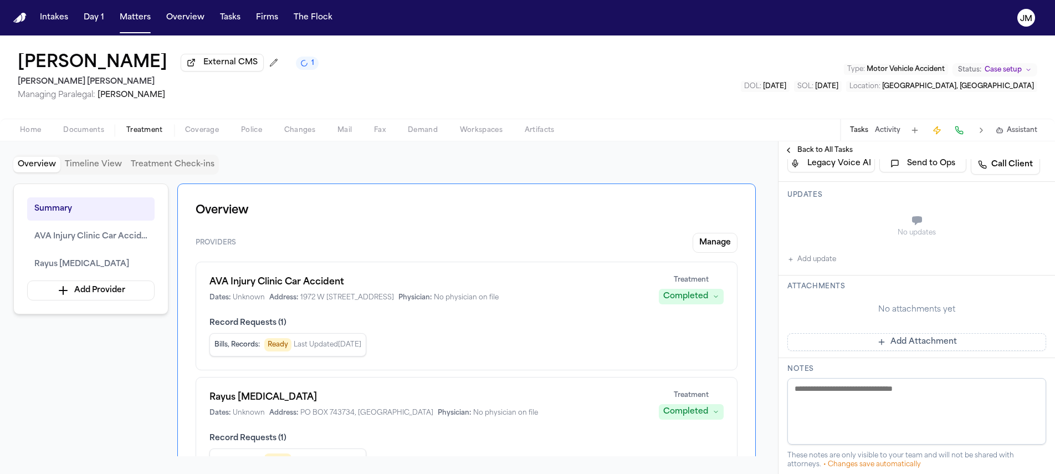
click at [829, 155] on span "Back to All Tasks" at bounding box center [824, 150] width 55 height 9
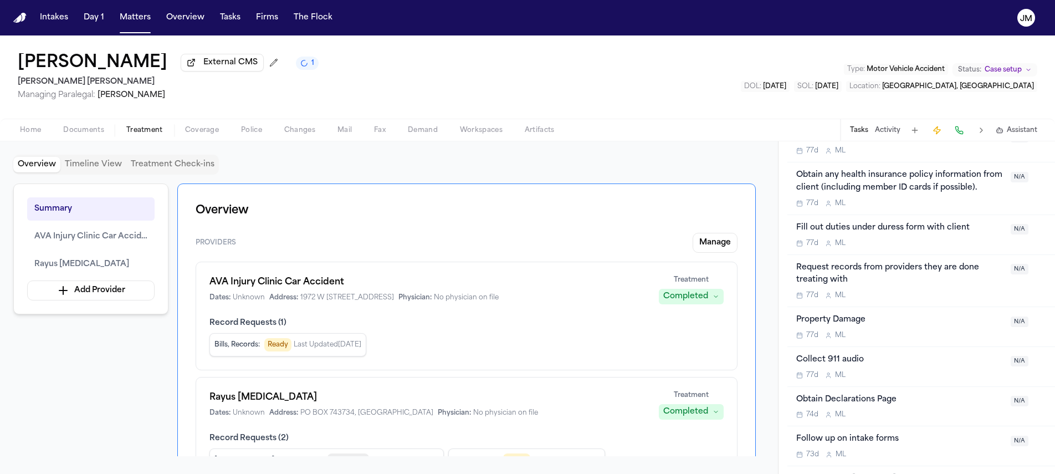
scroll to position [1167, 0]
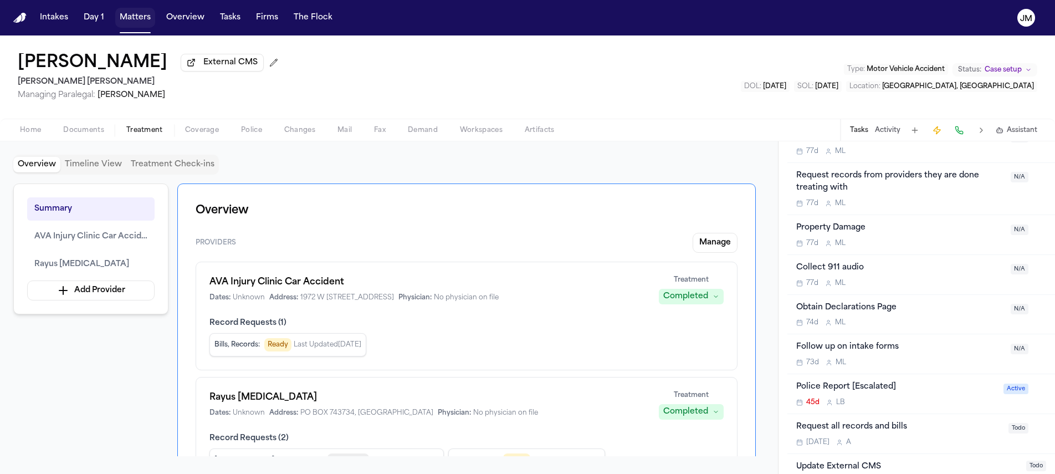
click at [148, 18] on button "Matters" at bounding box center [135, 18] width 40 height 20
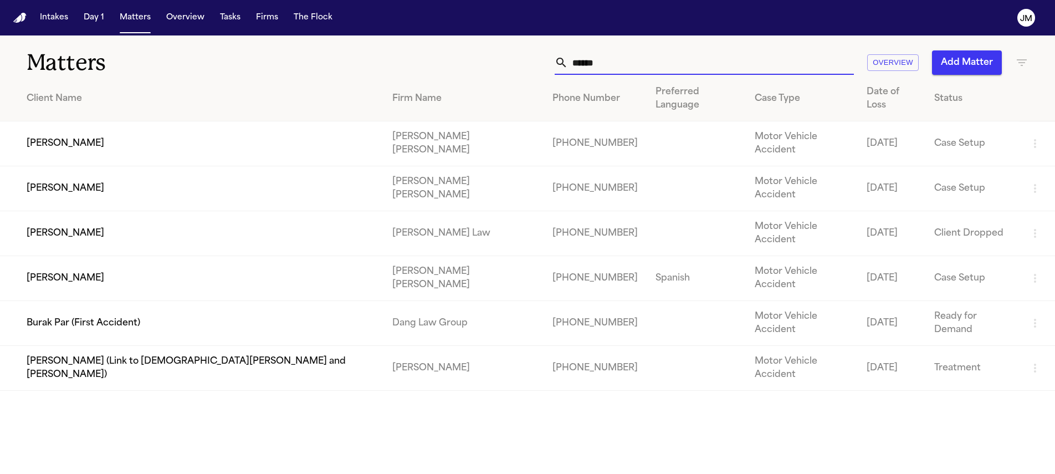
click at [650, 66] on input "******" at bounding box center [711, 62] width 286 height 24
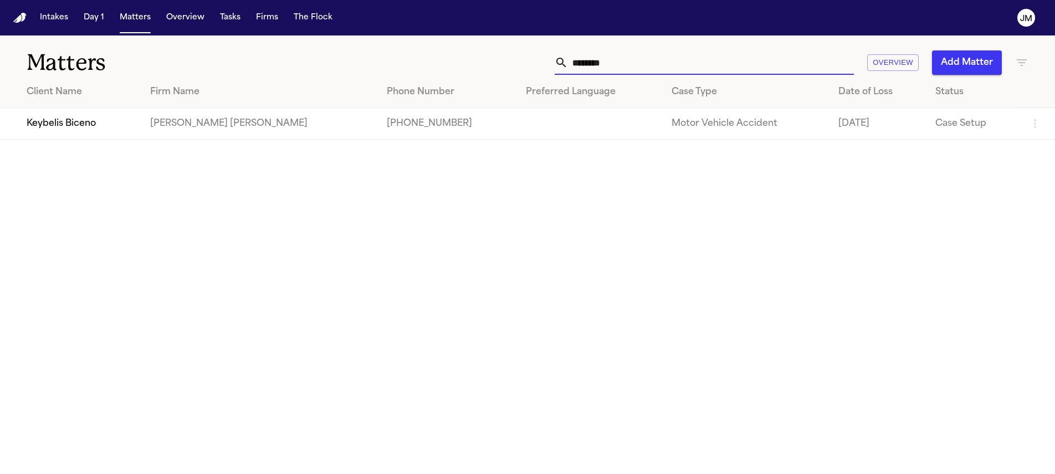
type input "********"
click at [140, 129] on td "Keybelis Biceno" at bounding box center [70, 124] width 141 height 32
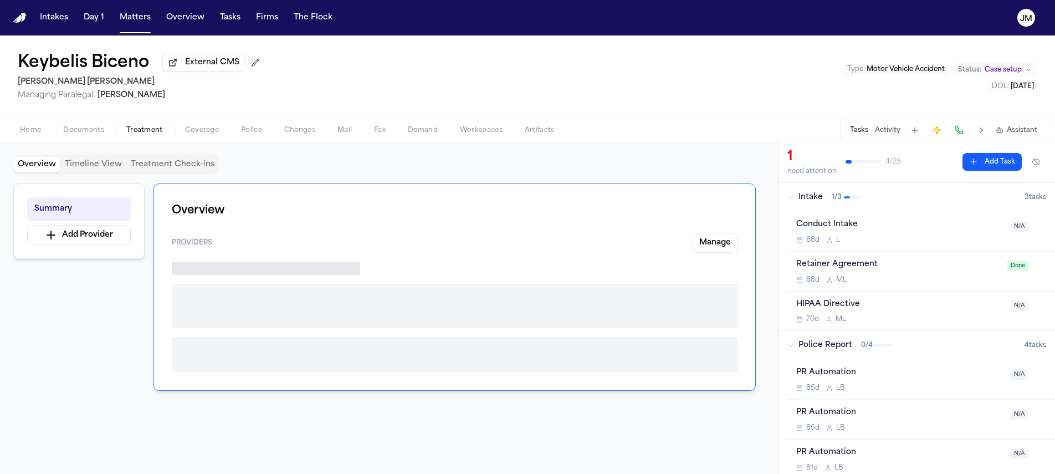
click at [147, 130] on span "Treatment" at bounding box center [144, 130] width 37 height 9
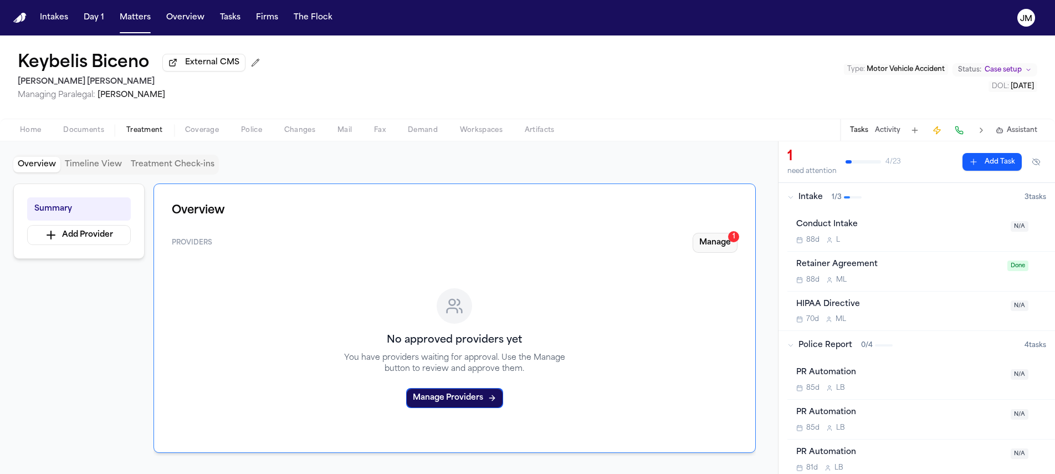
click at [704, 244] on button "Manage 1" at bounding box center [715, 243] width 45 height 20
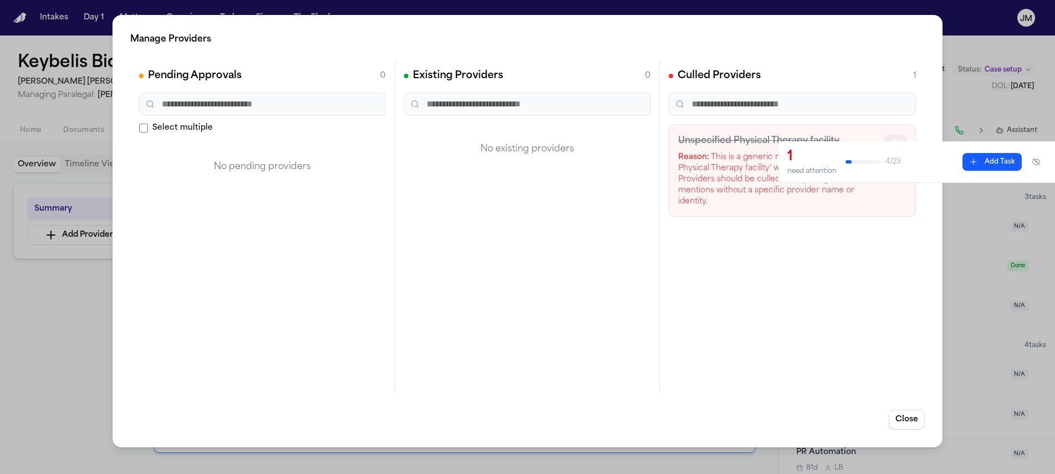
click at [899, 134] on button "button" at bounding box center [895, 142] width 22 height 16
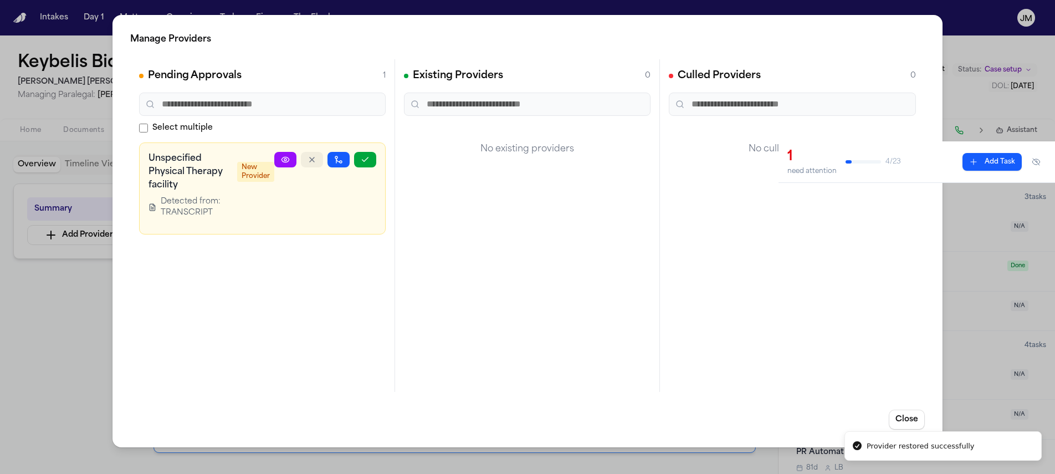
click at [319, 162] on button "button" at bounding box center [312, 160] width 22 height 16
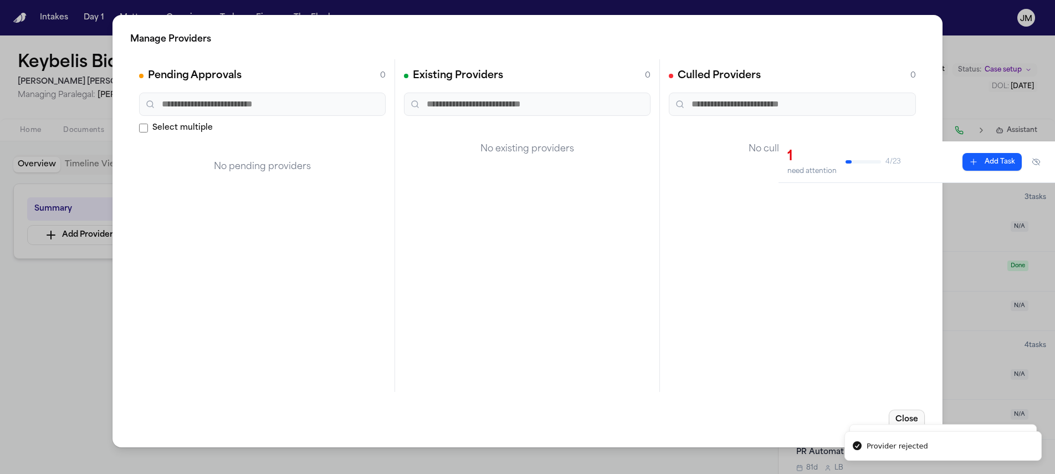
click at [918, 419] on button "Close" at bounding box center [907, 419] width 36 height 20
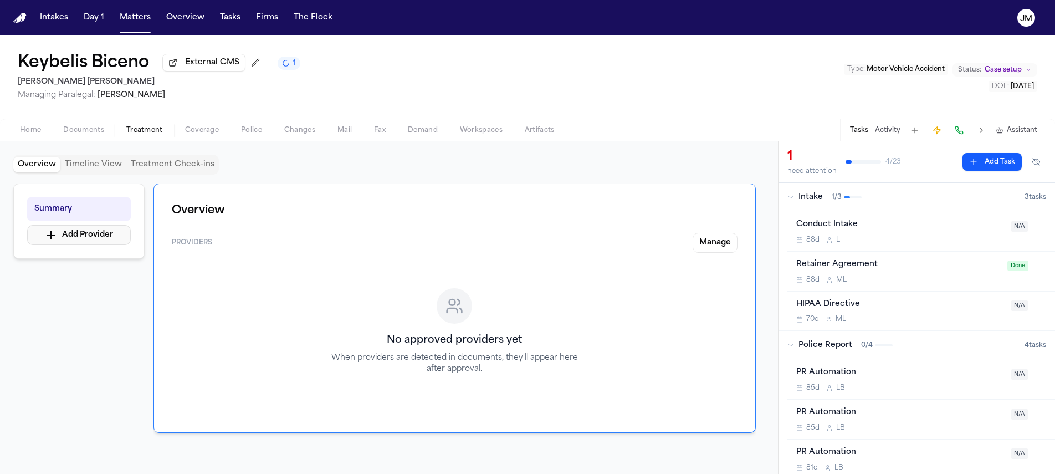
click at [112, 240] on button "Add Provider" at bounding box center [79, 235] width 104 height 20
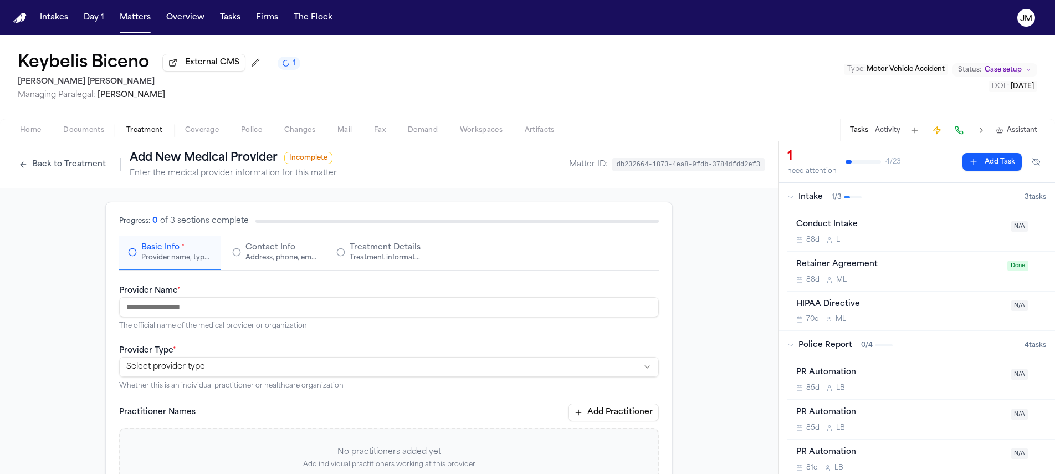
click at [180, 304] on input "Provider Name *" at bounding box center [389, 307] width 540 height 20
type input "***"
click at [189, 316] on input "***" at bounding box center [389, 307] width 540 height 20
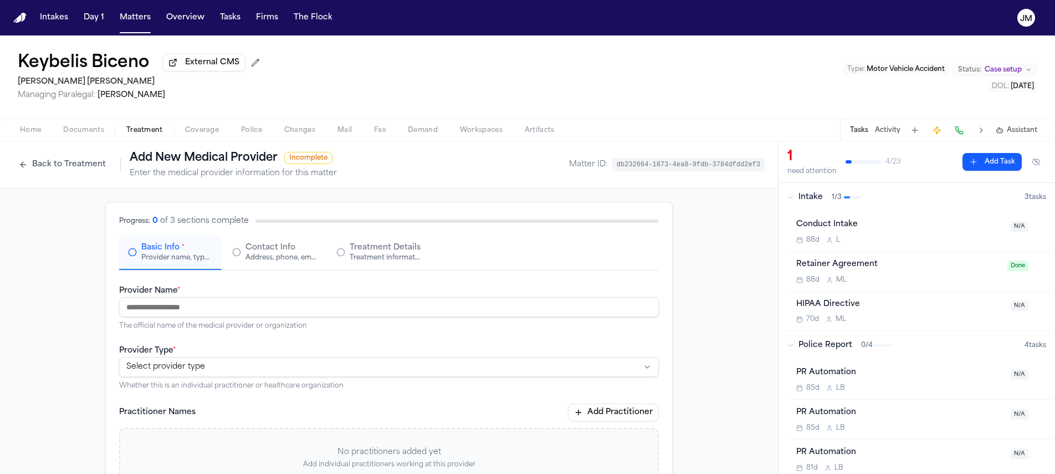
paste input "**********"
type input "**********"
click at [190, 371] on html "**********" at bounding box center [527, 237] width 1055 height 474
select select "**********"
click at [239, 259] on div "Contact Info Address, phone, email, and other contact details" at bounding box center [274, 252] width 84 height 20
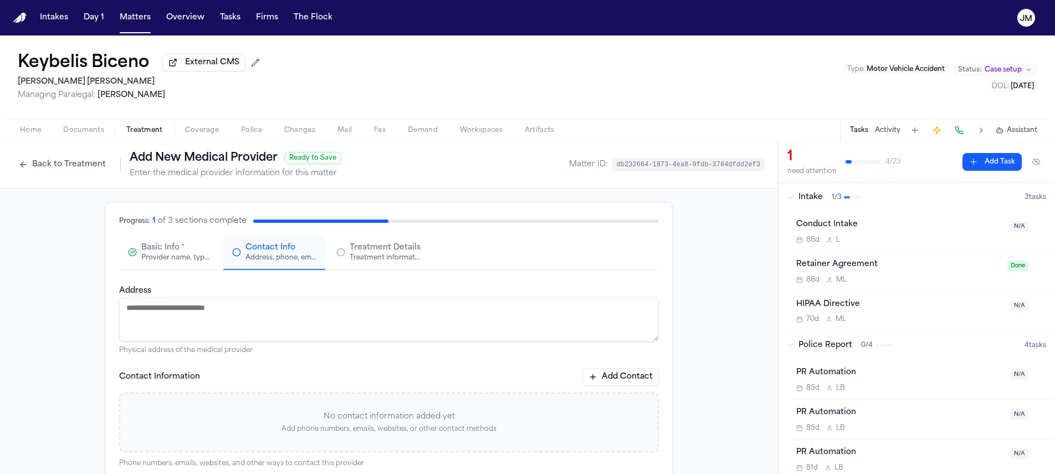
click at [208, 313] on textarea "Address" at bounding box center [389, 319] width 540 height 44
paste textarea "**********"
type textarea "**********"
click at [613, 386] on button "Add Contact" at bounding box center [620, 377] width 76 height 18
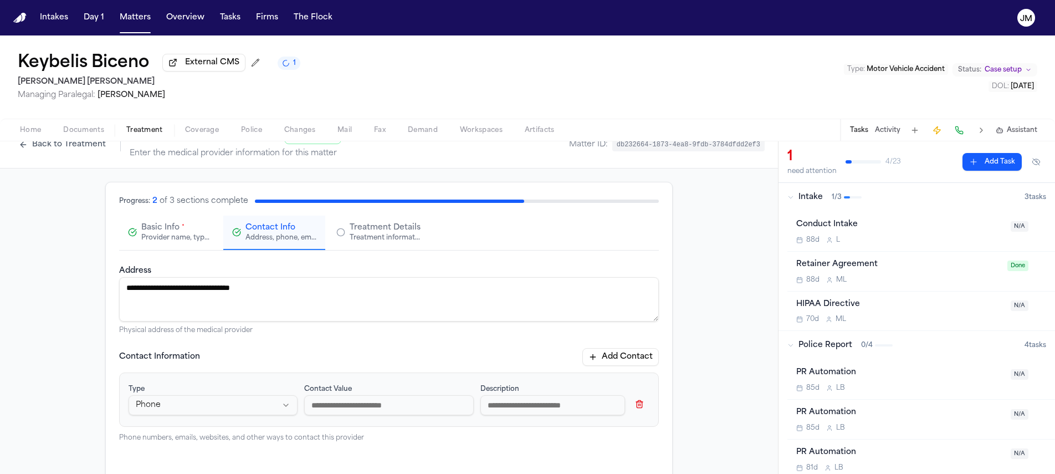
scroll to position [21, 0]
paste input "**********"
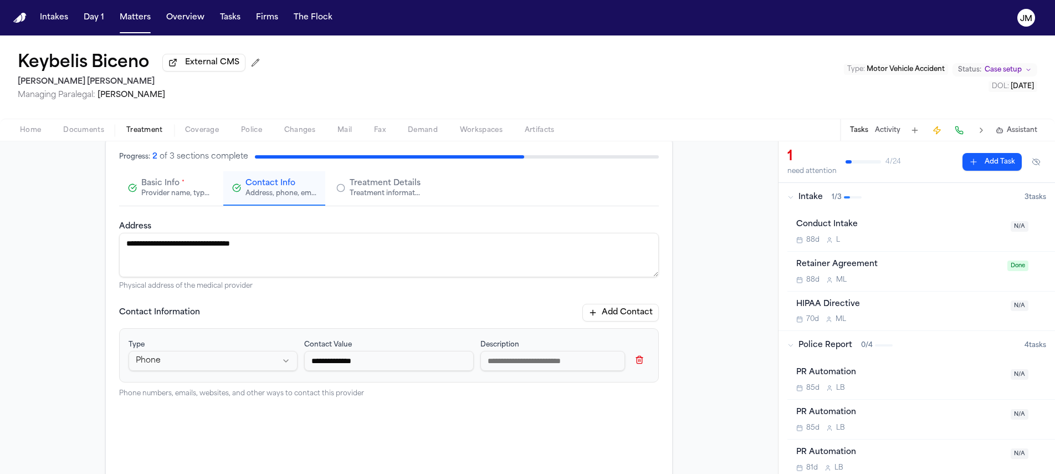
scroll to position [163, 0]
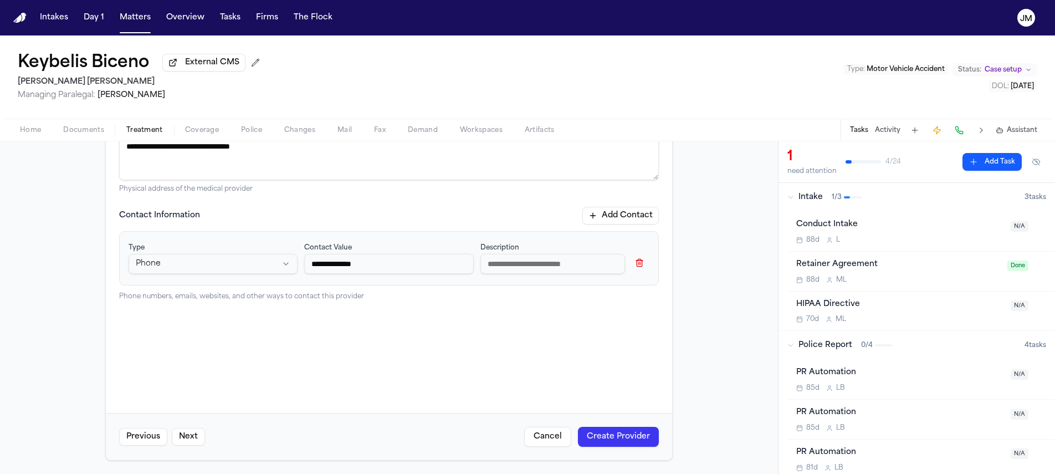
type input "**********"
click at [603, 427] on button "Create Provider" at bounding box center [618, 437] width 81 height 20
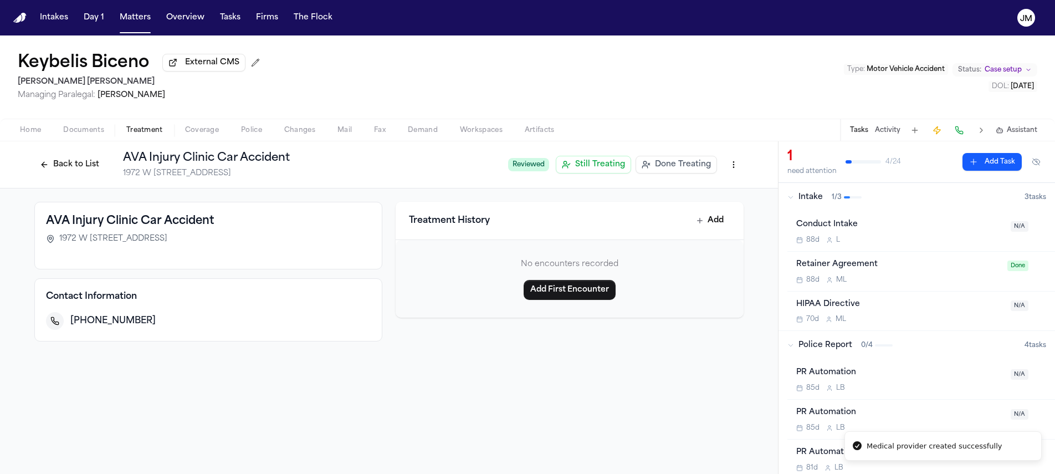
click at [85, 163] on button "Back to List" at bounding box center [69, 165] width 70 height 18
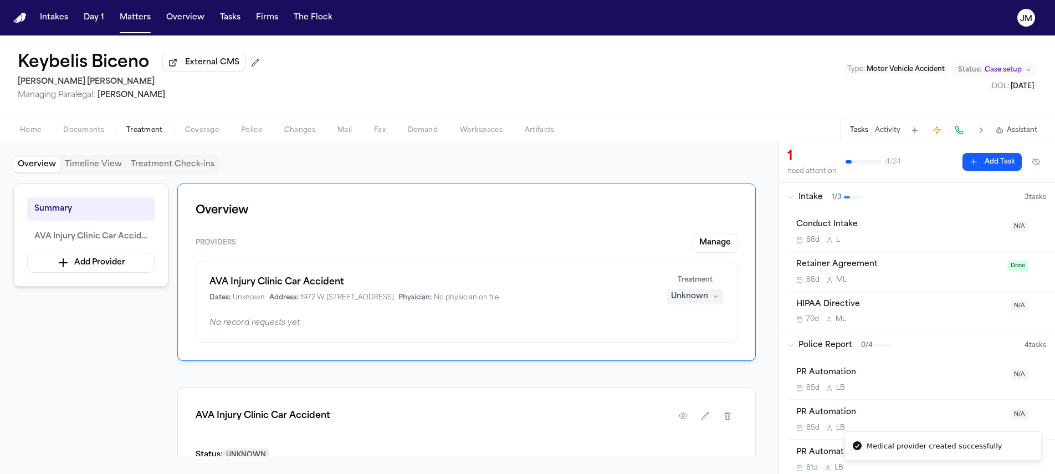
click at [703, 306] on div "AVA Injury Clinic Car Accident Dates: Unknown Address: 1972 W 5400 S, Taylorsvi…" at bounding box center [467, 302] width 542 height 81
drag, startPoint x: 603, startPoint y: 427, endPoint x: 685, endPoint y: 300, distance: 151.5
click at [685, 300] on div "Unknown" at bounding box center [689, 296] width 37 height 11
click at [684, 340] on span "Completed" at bounding box center [681, 341] width 44 height 11
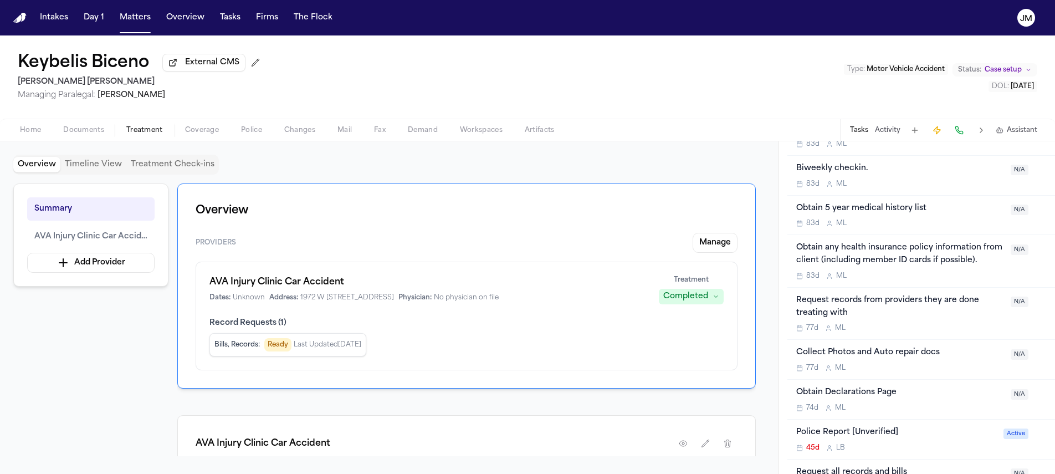
scroll to position [851, 0]
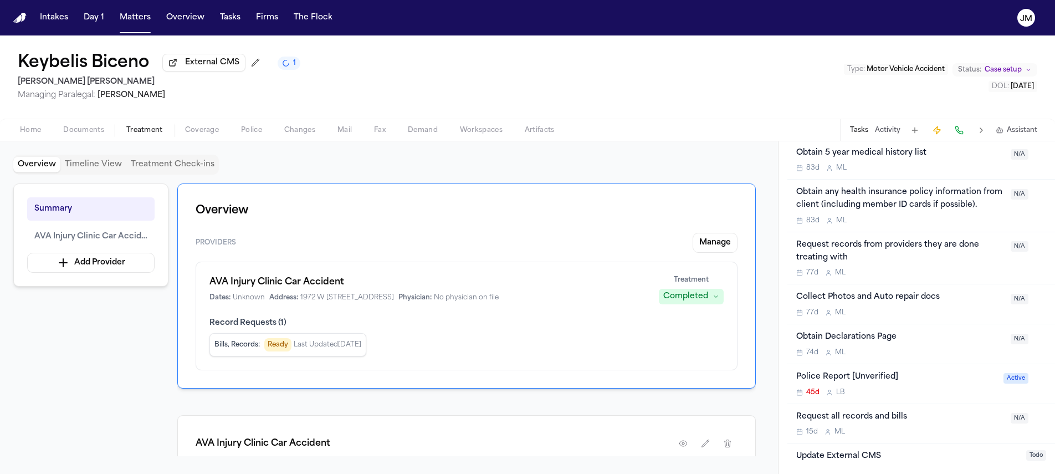
drag, startPoint x: 685, startPoint y: 300, endPoint x: 931, endPoint y: 422, distance: 274.3
click at [931, 422] on div "Request all records and bills" at bounding box center [900, 417] width 208 height 13
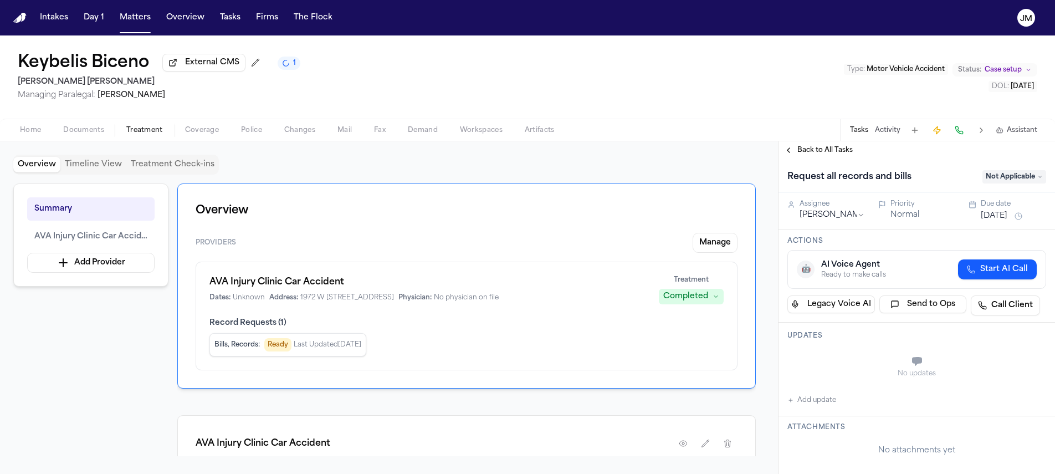
drag, startPoint x: 931, startPoint y: 422, endPoint x: 989, endPoint y: 221, distance: 209.9
click at [989, 221] on button "Sep 21, 2025" at bounding box center [994, 216] width 27 height 11
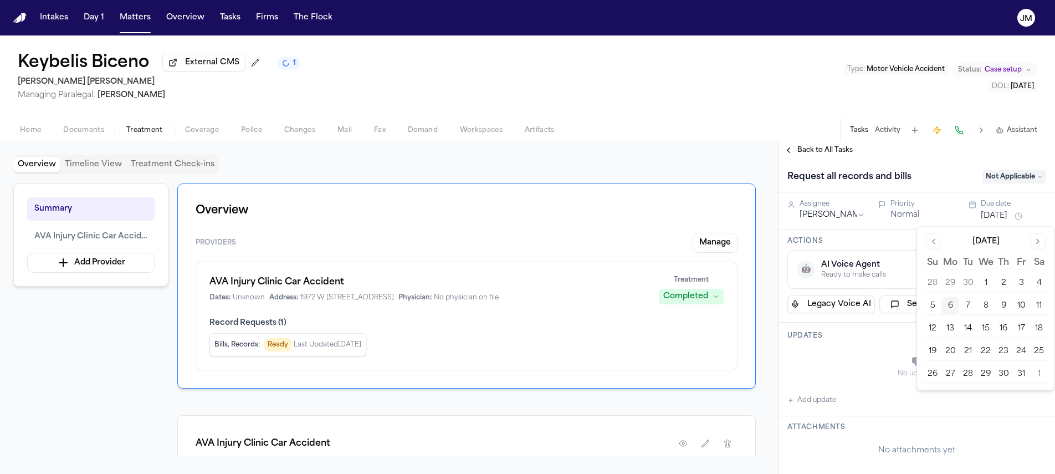
click at [967, 308] on button "7" at bounding box center [968, 306] width 18 height 18
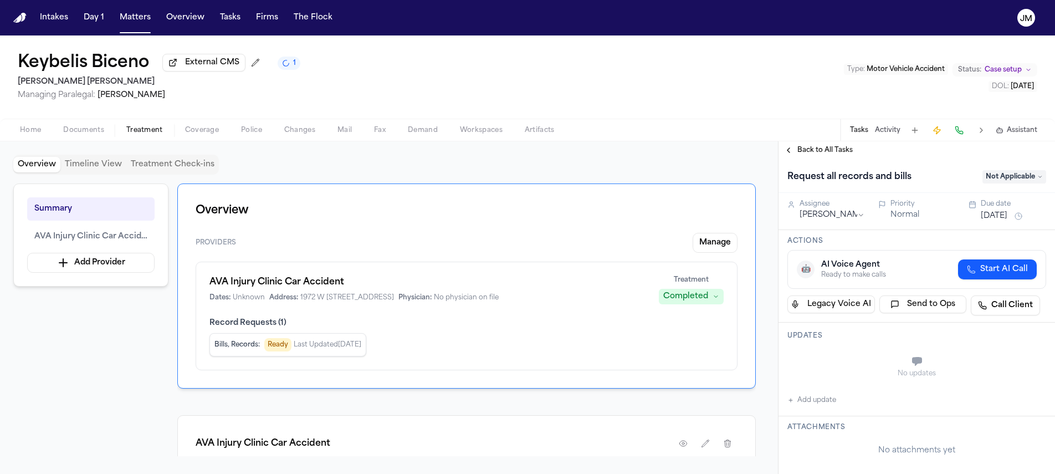
click at [809, 207] on div "Assignee" at bounding box center [832, 203] width 65 height 9
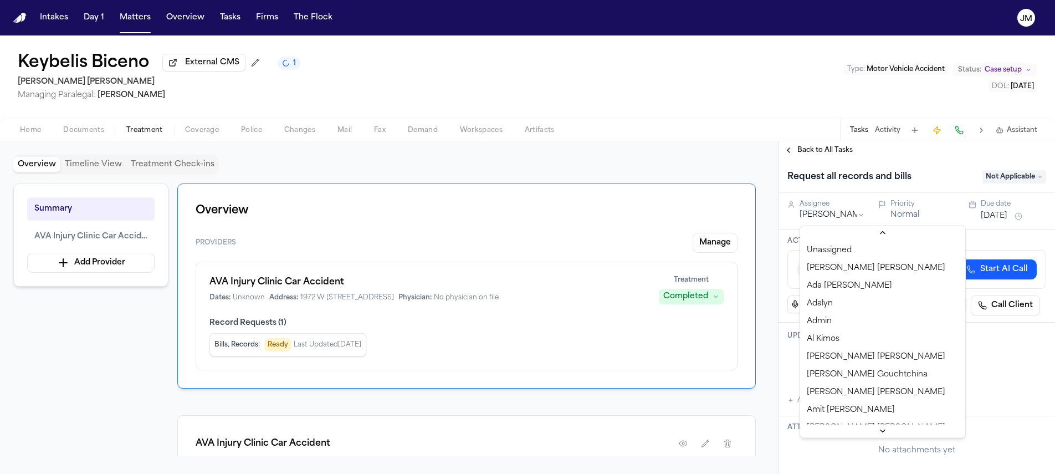
click at [823, 216] on html "Intakes Day 1 Matters Overview Tasks Firms The Flock JM Keybelis Biceno Externa…" at bounding box center [527, 237] width 1055 height 474
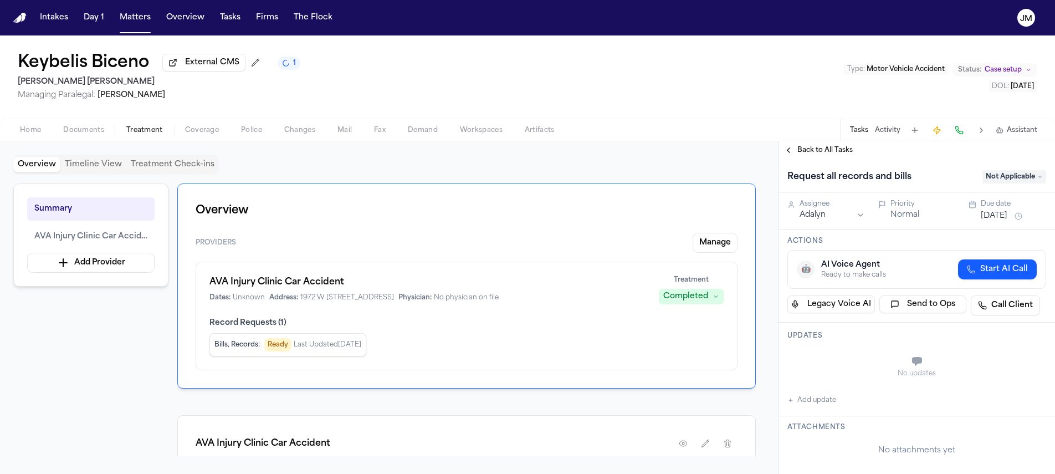
click at [995, 188] on div "Request all records and bills Not Applicable" at bounding box center [917, 176] width 276 height 34
click at [994, 182] on span "Not Applicable" at bounding box center [1014, 176] width 64 height 13
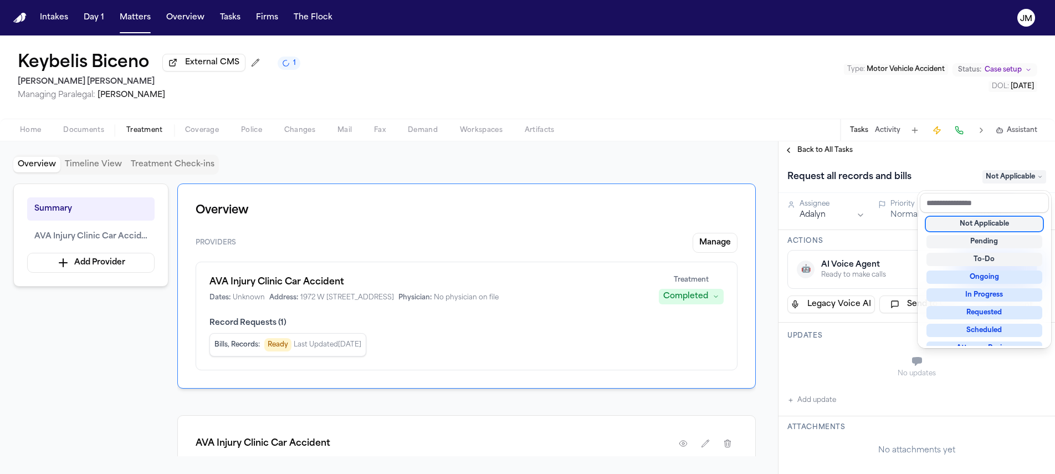
click at [975, 243] on div "Pending" at bounding box center [984, 241] width 116 height 13
click at [829, 152] on div "Back to All Tasks Request all records and bills Pending Assignee Adalyn Priorit…" at bounding box center [917, 307] width 276 height 332
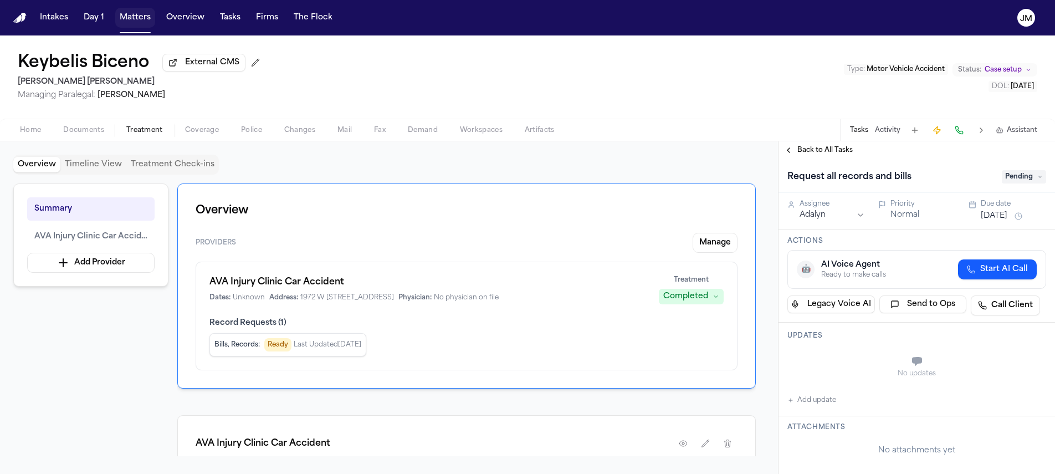
click at [122, 21] on button "Matters" at bounding box center [135, 18] width 40 height 20
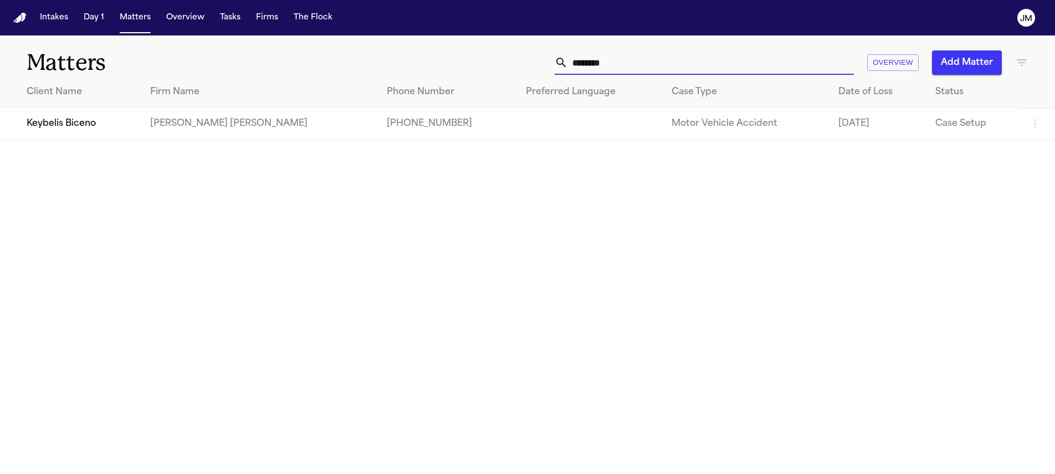
click at [588, 63] on input "********" at bounding box center [711, 62] width 286 height 24
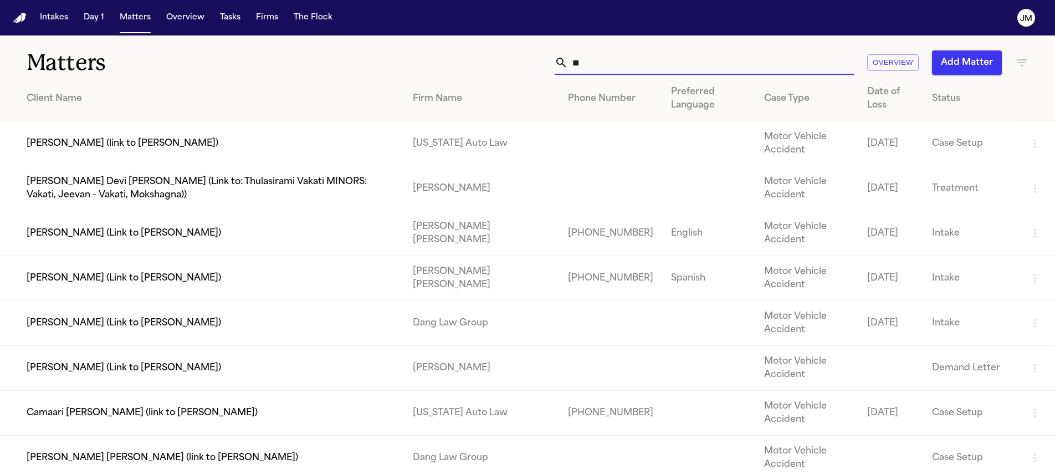
type input "*"
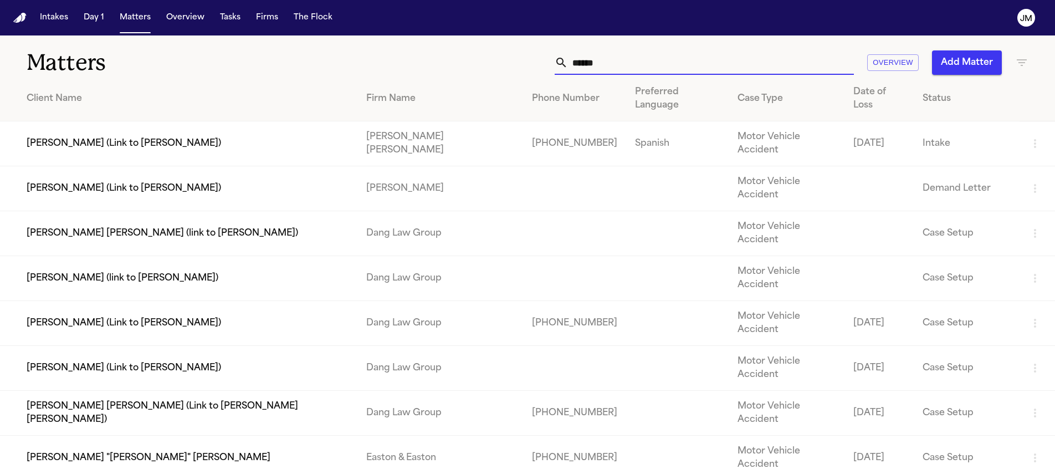
type input "******"
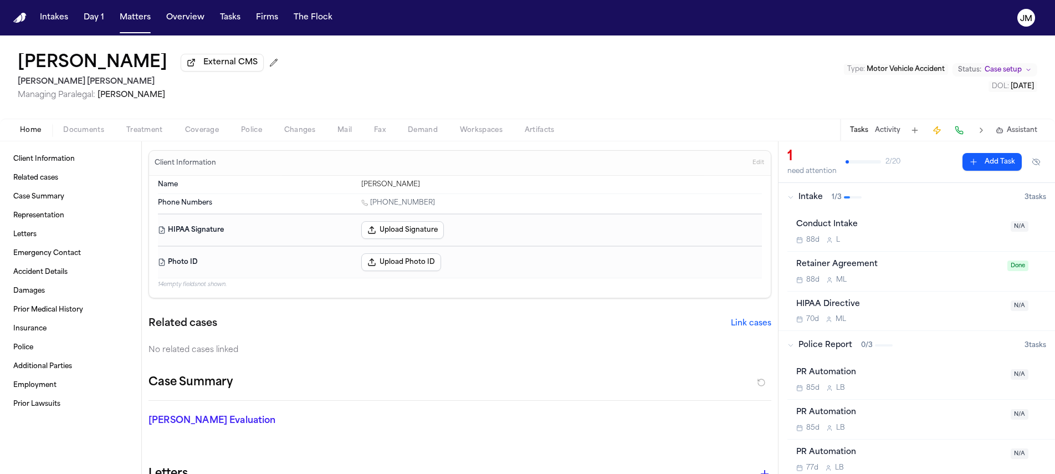
click at [151, 124] on div "Home Documents Treatment Coverage Police Changes Mail Fax Demand Workspaces Art…" at bounding box center [527, 130] width 1055 height 22
click at [151, 130] on span "Treatment" at bounding box center [144, 130] width 37 height 9
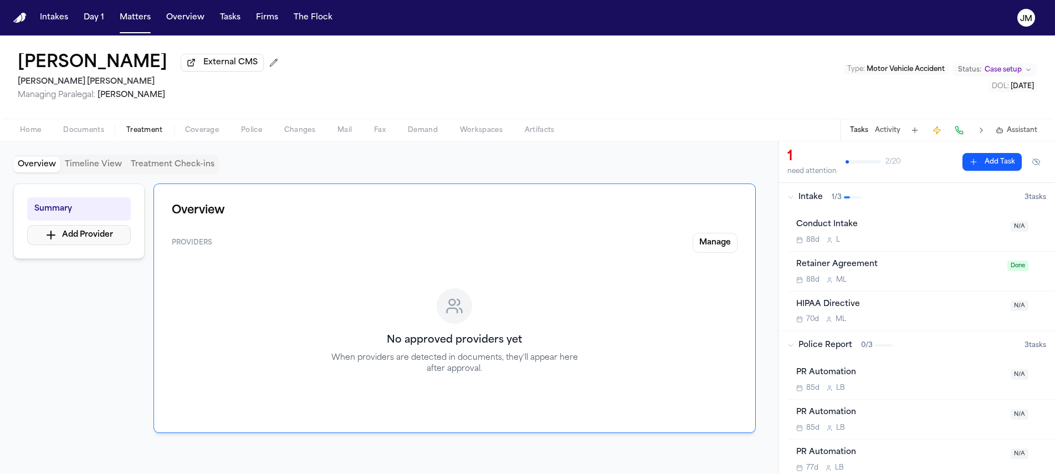
click at [104, 229] on button "Add Provider" at bounding box center [79, 235] width 104 height 20
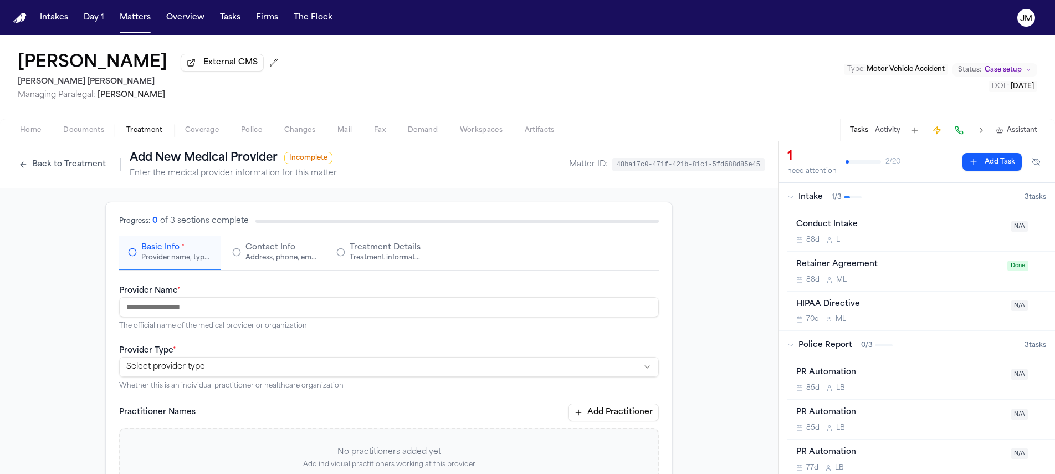
paste input "**********"
type input "**********"
click at [180, 365] on html "**********" at bounding box center [527, 237] width 1055 height 474
select select "**********"
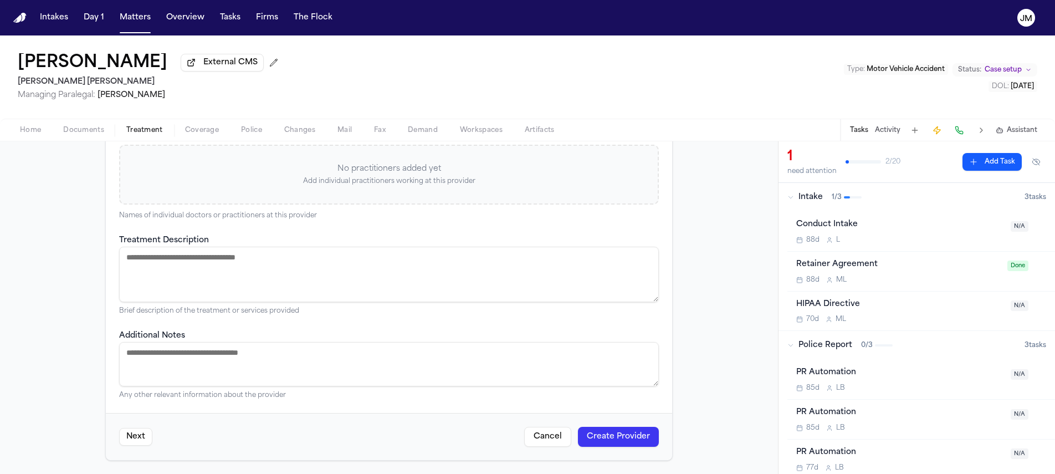
scroll to position [45, 0]
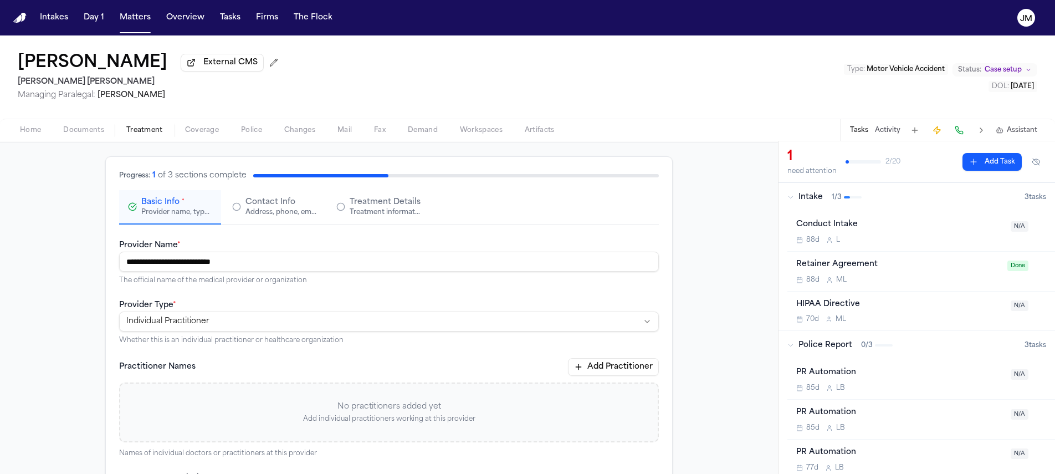
click at [253, 208] on span "Contact Info" at bounding box center [270, 202] width 50 height 11
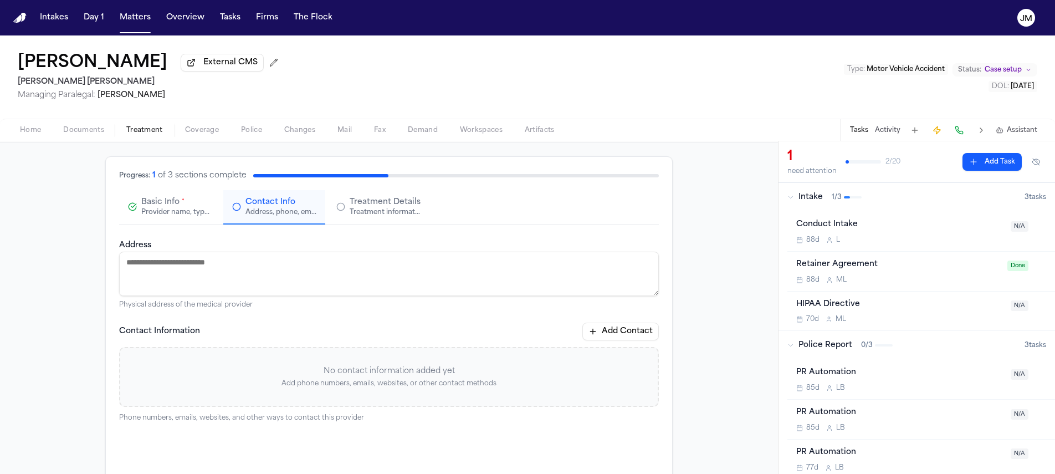
paste textarea "**********"
type textarea "**********"
click at [587, 330] on button "Add Contact" at bounding box center [620, 331] width 76 height 18
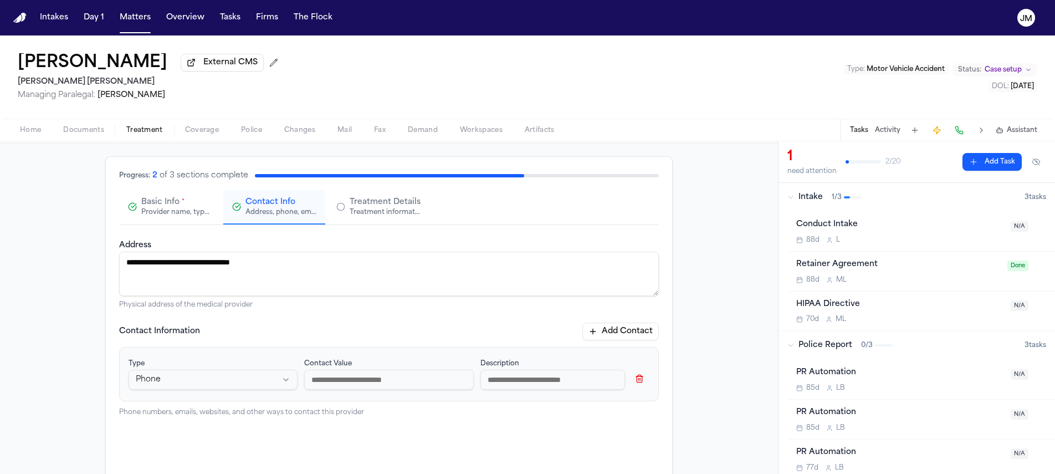
paste input "**********"
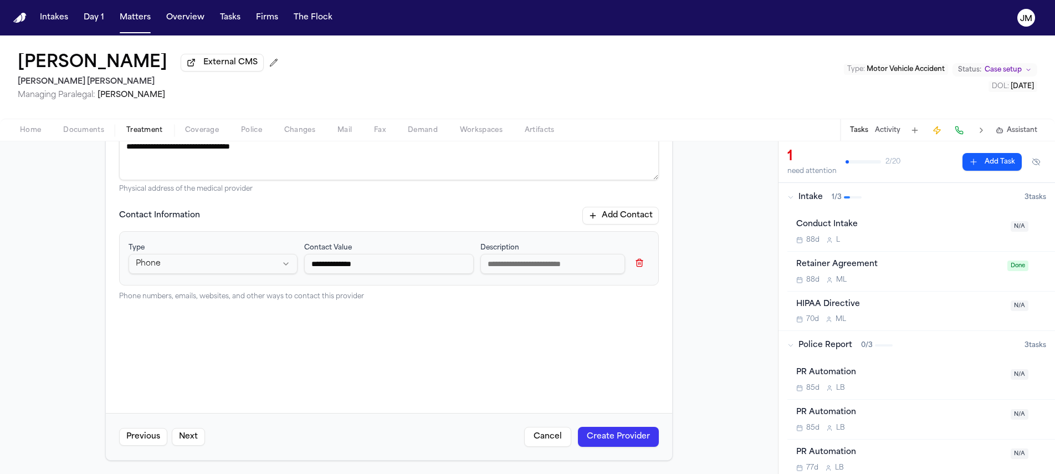
type input "**********"
click at [639, 428] on button "Create Provider" at bounding box center [618, 437] width 81 height 20
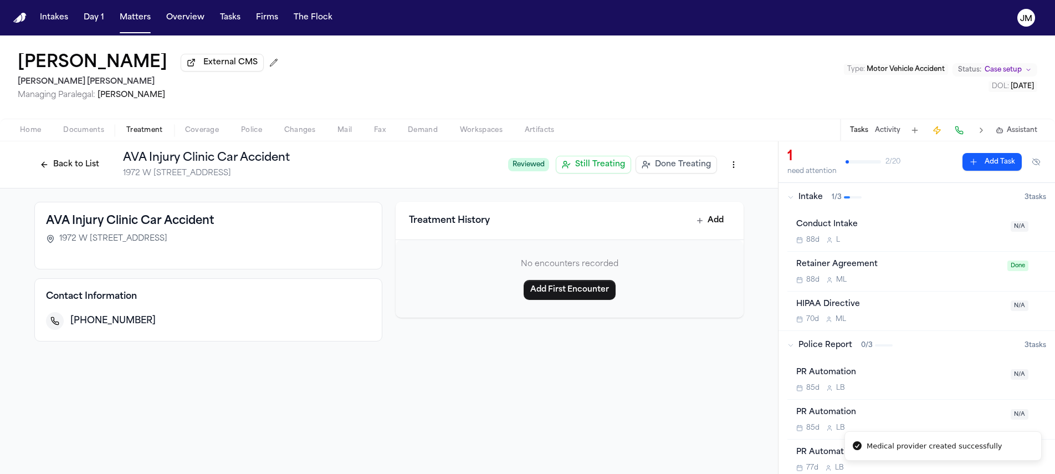
click at [59, 169] on button "Back to List" at bounding box center [69, 165] width 70 height 18
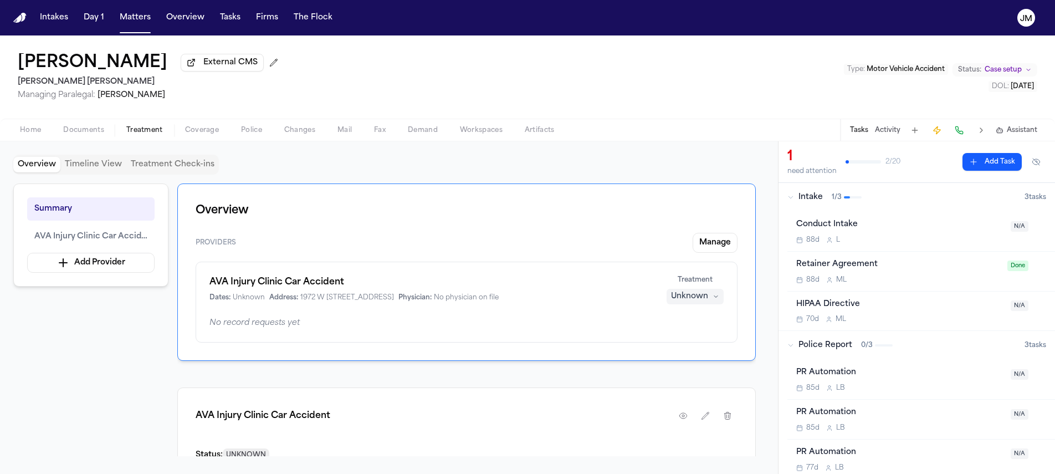
click at [701, 302] on div "Unknown" at bounding box center [689, 296] width 37 height 11
click at [680, 347] on button "Completed" at bounding box center [695, 341] width 89 height 20
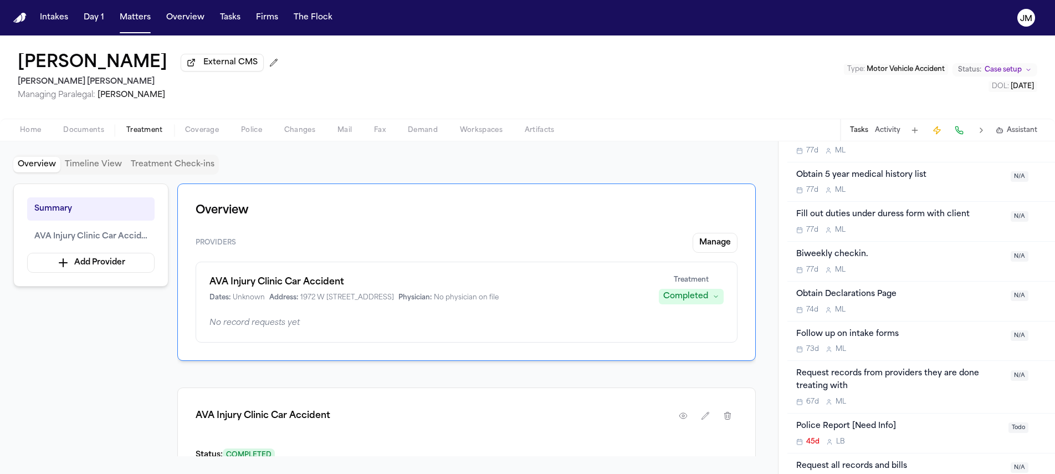
scroll to position [688, 0]
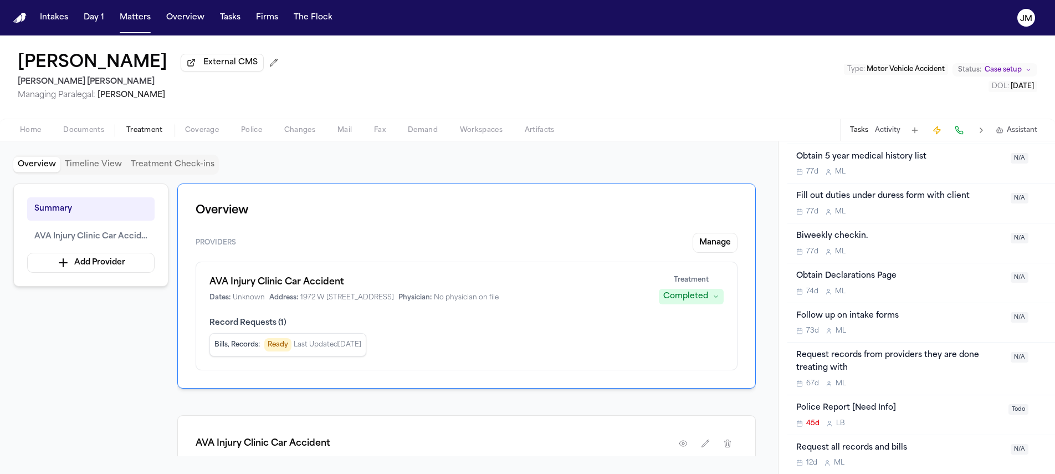
click at [941, 449] on div "Request all records and bills" at bounding box center [900, 448] width 208 height 13
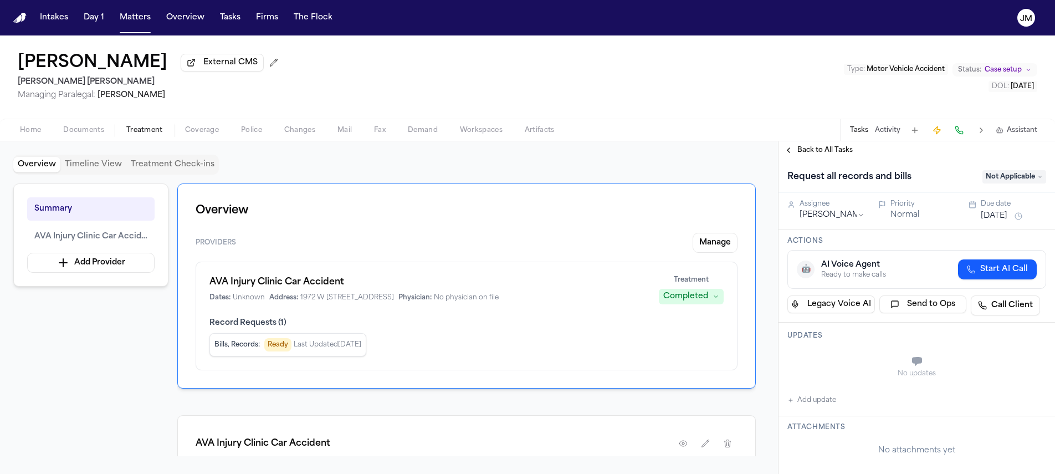
click at [824, 217] on html "Intakes Day 1 Matters Overview Tasks Firms The Flock JM Maikel E Castellano Ext…" at bounding box center [527, 237] width 1055 height 474
click at [984, 218] on button "Sep 24, 2025" at bounding box center [994, 216] width 27 height 11
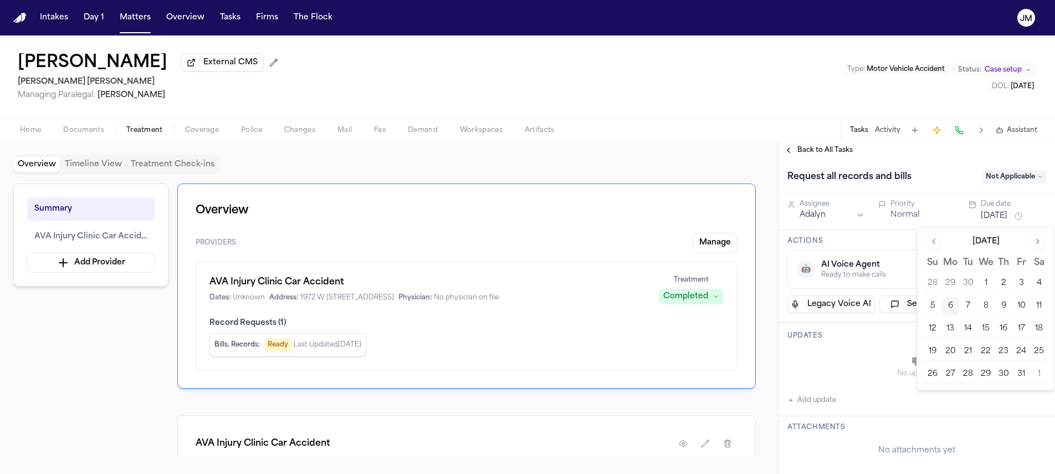
click at [965, 311] on button "7" at bounding box center [968, 306] width 18 height 18
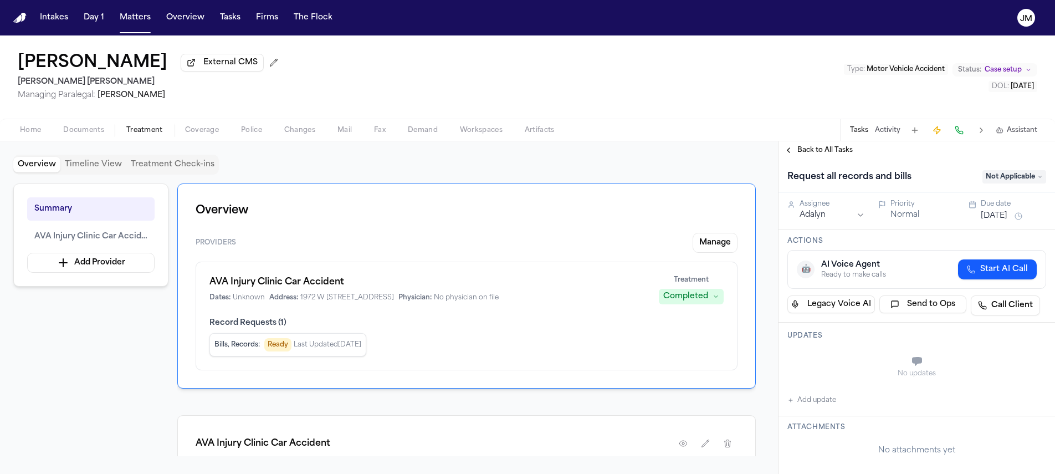
click at [1006, 169] on div "Request all records and bills Not Applicable" at bounding box center [917, 176] width 276 height 34
click at [1007, 173] on span "Not Applicable" at bounding box center [1014, 176] width 64 height 13
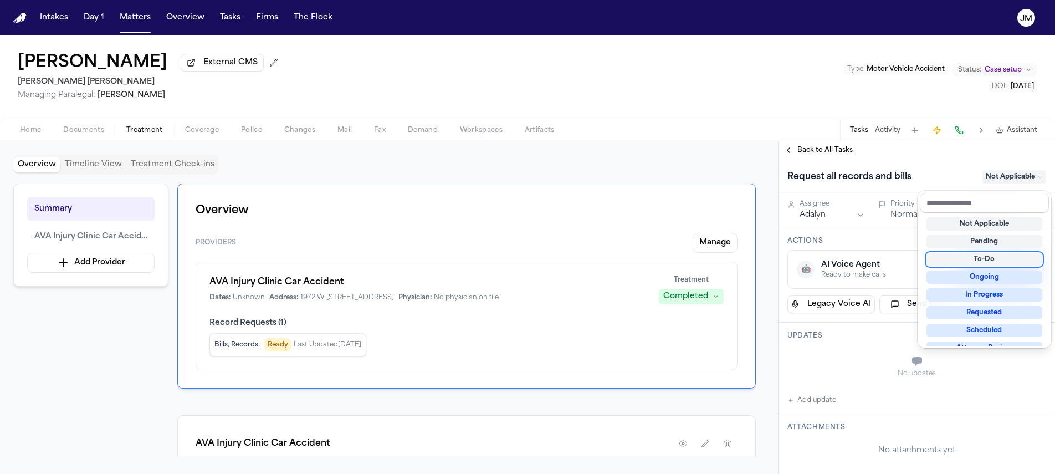
click at [977, 253] on div "To-Do" at bounding box center [984, 259] width 116 height 13
click at [1004, 183] on span "To-Do" at bounding box center [1024, 176] width 44 height 13
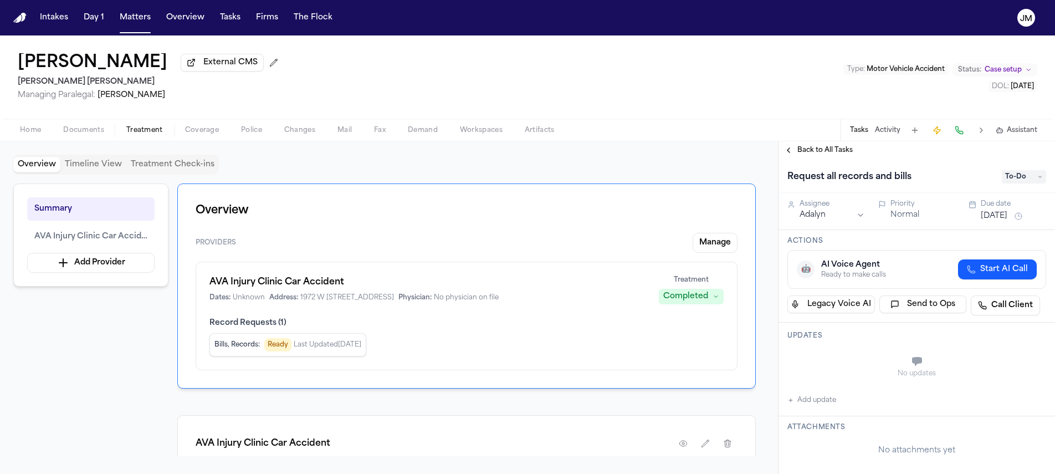
click at [1004, 183] on span "To-Do" at bounding box center [1024, 176] width 44 height 13
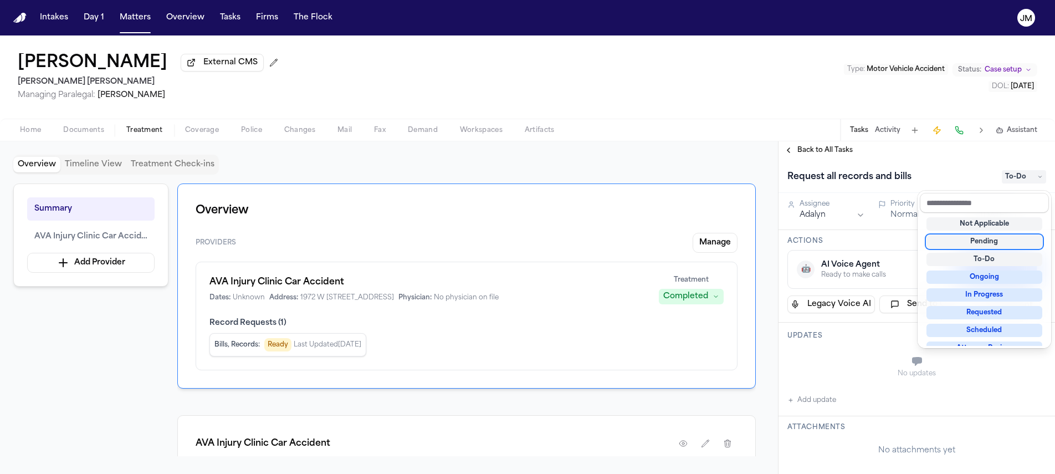
click at [981, 238] on div "Pending" at bounding box center [984, 241] width 116 height 13
click at [810, 152] on div "Back to All Tasks Request all records and bills Pending Assignee Adalyn Priorit…" at bounding box center [917, 307] width 276 height 332
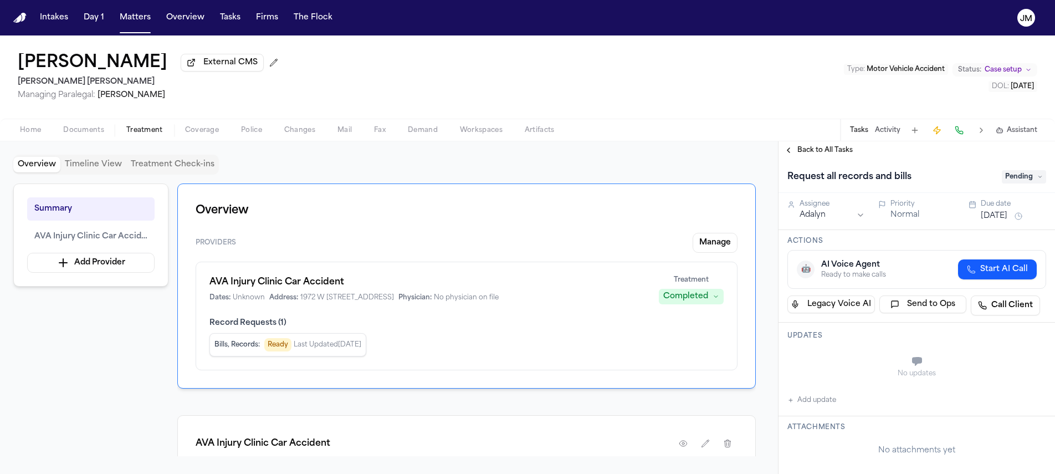
click at [823, 152] on span "Back to All Tasks" at bounding box center [824, 150] width 55 height 9
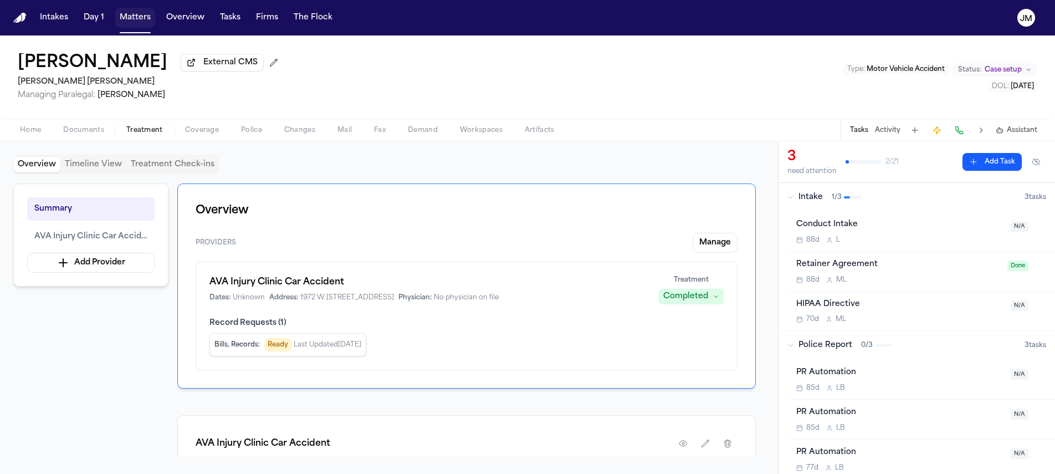
click at [143, 23] on button "Matters" at bounding box center [135, 18] width 40 height 20
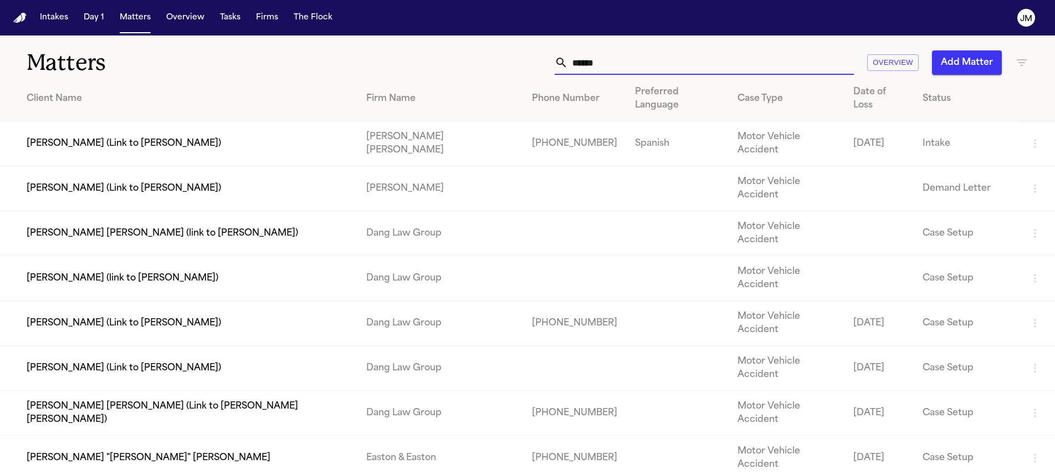
click at [685, 62] on input "******" at bounding box center [711, 62] width 286 height 24
type input "******"
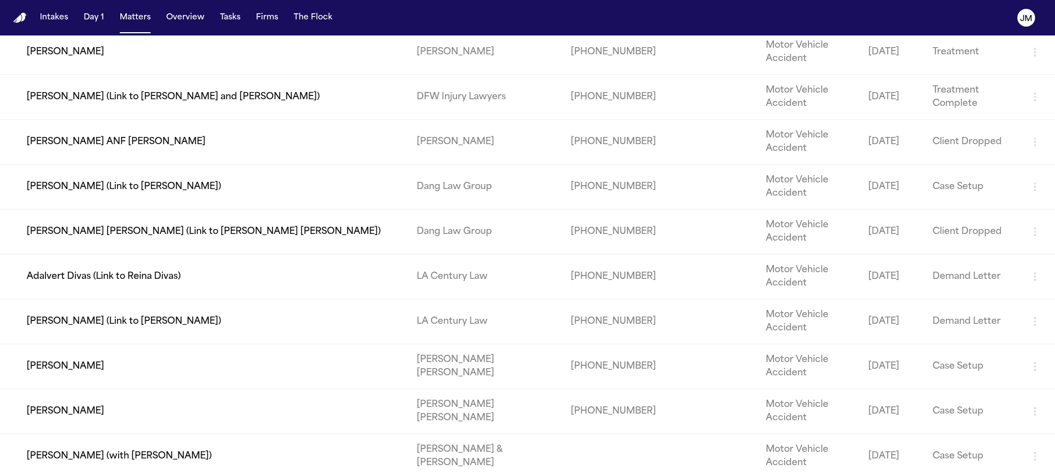
scroll to position [407, 0]
click at [177, 366] on td "[PERSON_NAME]" at bounding box center [204, 365] width 408 height 45
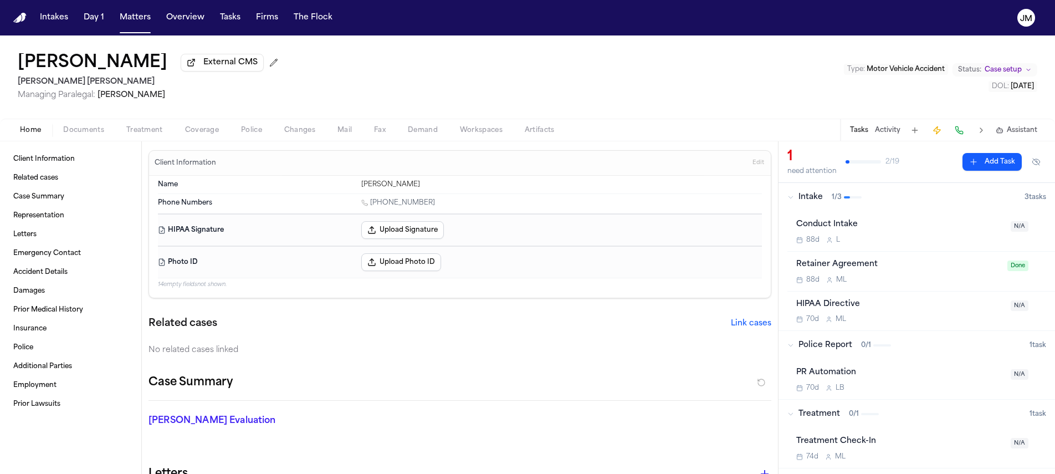
click at [139, 127] on span "Treatment" at bounding box center [144, 130] width 37 height 9
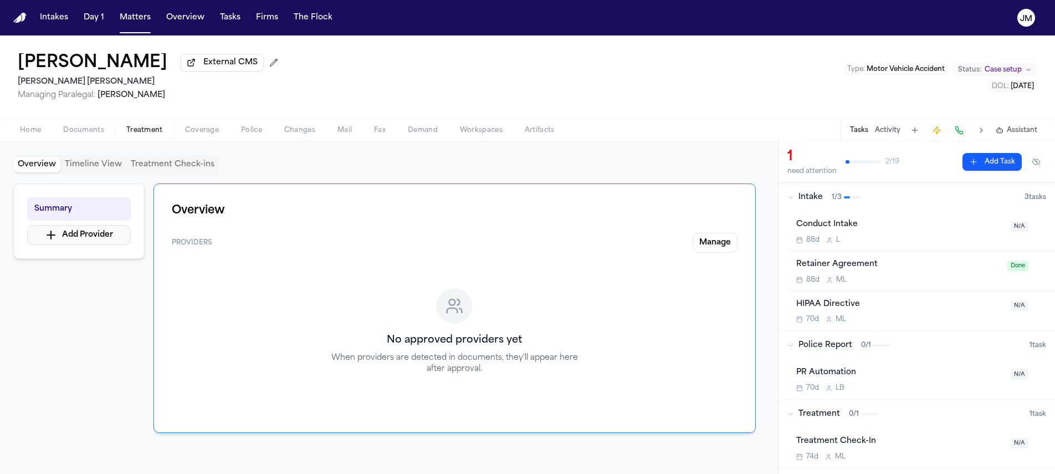
click at [109, 229] on button "Add Provider" at bounding box center [79, 235] width 104 height 20
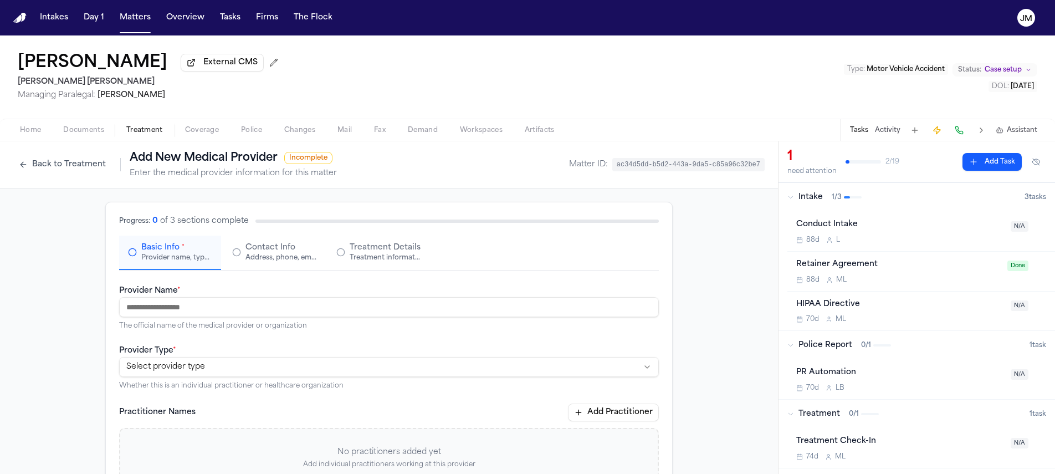
paste input "**********"
type input "**********"
click at [168, 370] on html "**********" at bounding box center [527, 237] width 1055 height 474
select select "**********"
click at [254, 249] on span "Contact Info" at bounding box center [270, 247] width 50 height 11
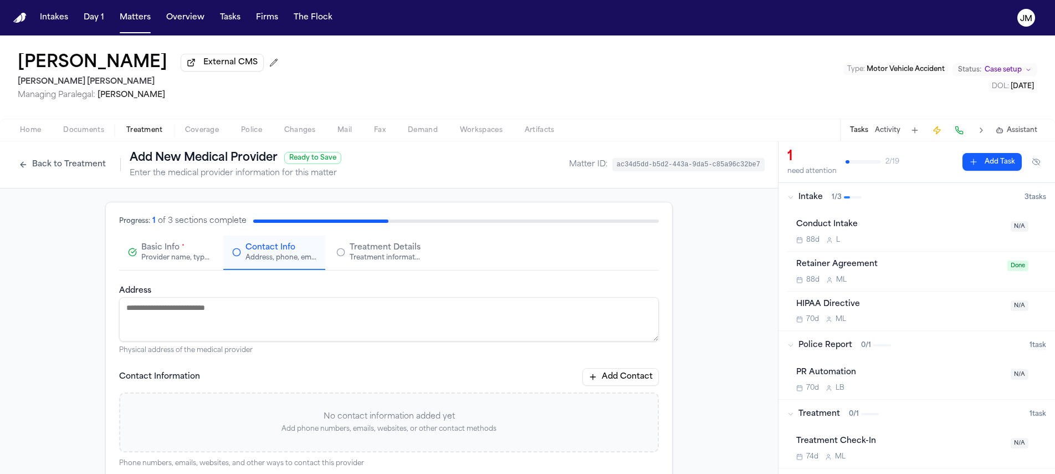
paste textarea "**********"
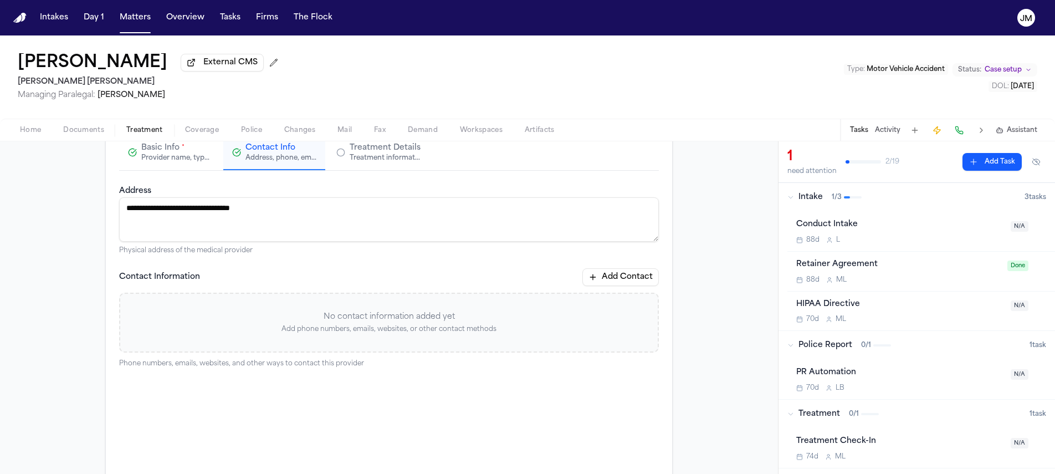
scroll to position [100, 0]
type textarea "**********"
click at [599, 280] on button "Add Contact" at bounding box center [620, 277] width 76 height 18
paste input "**********"
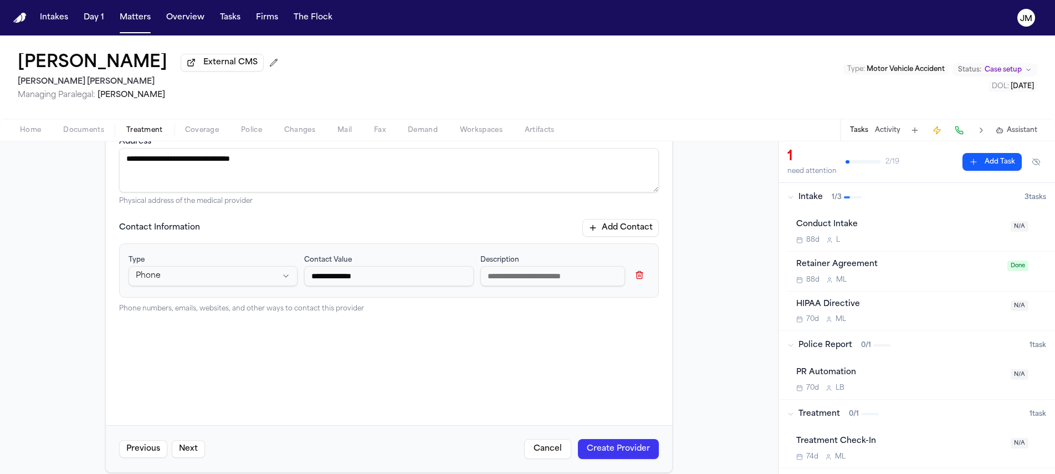
scroll to position [163, 0]
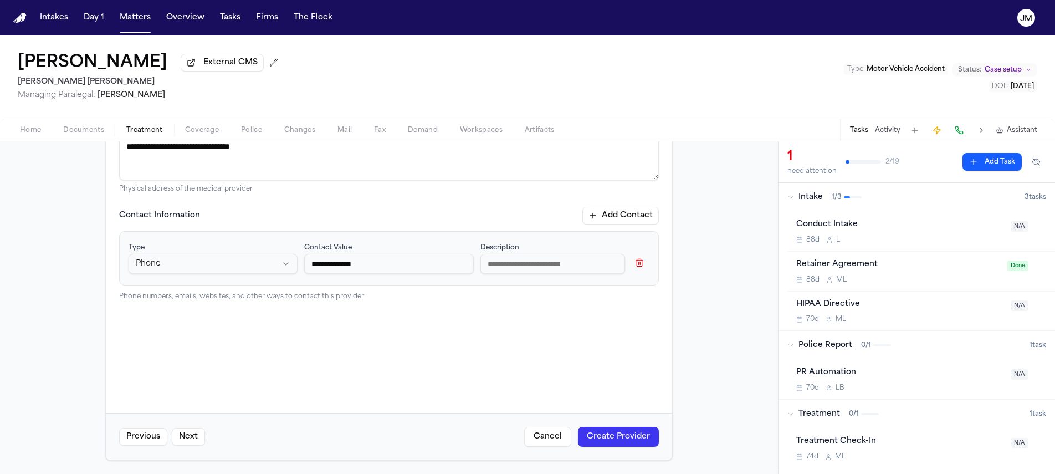
type input "**********"
click at [631, 442] on button "Create Provider" at bounding box center [618, 437] width 81 height 20
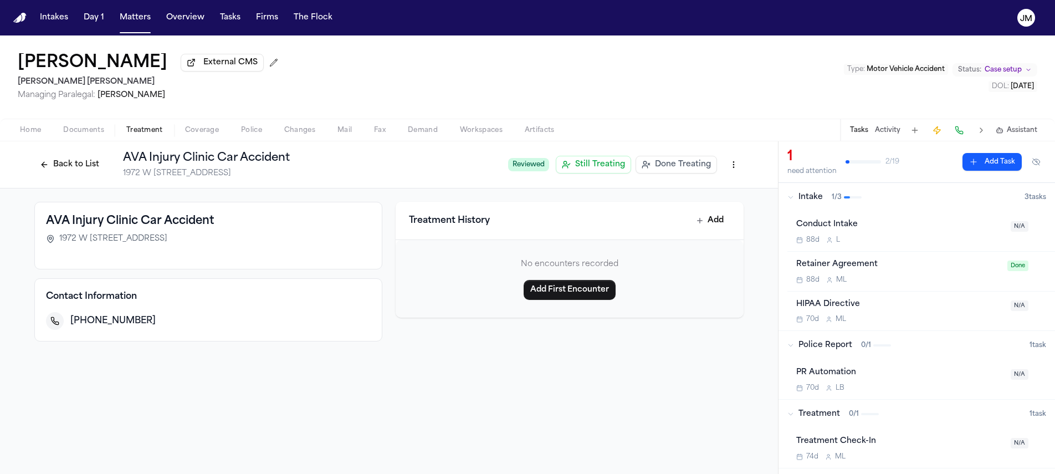
click at [75, 167] on button "Back to List" at bounding box center [69, 165] width 70 height 18
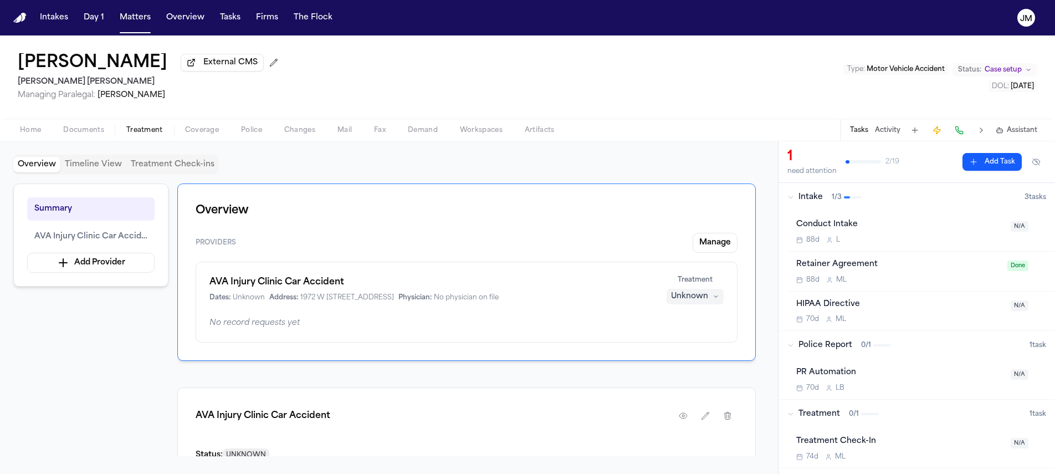
click at [688, 300] on div "Unknown" at bounding box center [689, 296] width 37 height 11
click at [689, 349] on button "Completed" at bounding box center [695, 341] width 89 height 20
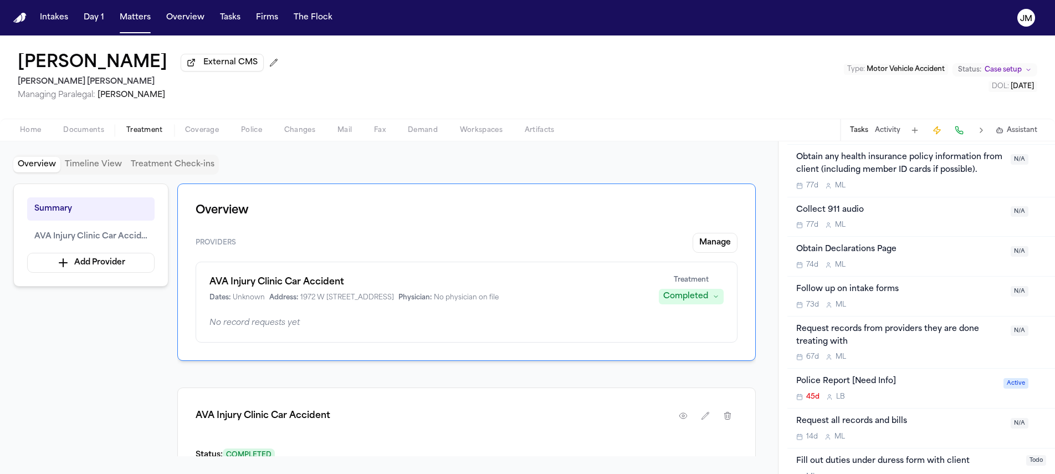
scroll to position [648, 0]
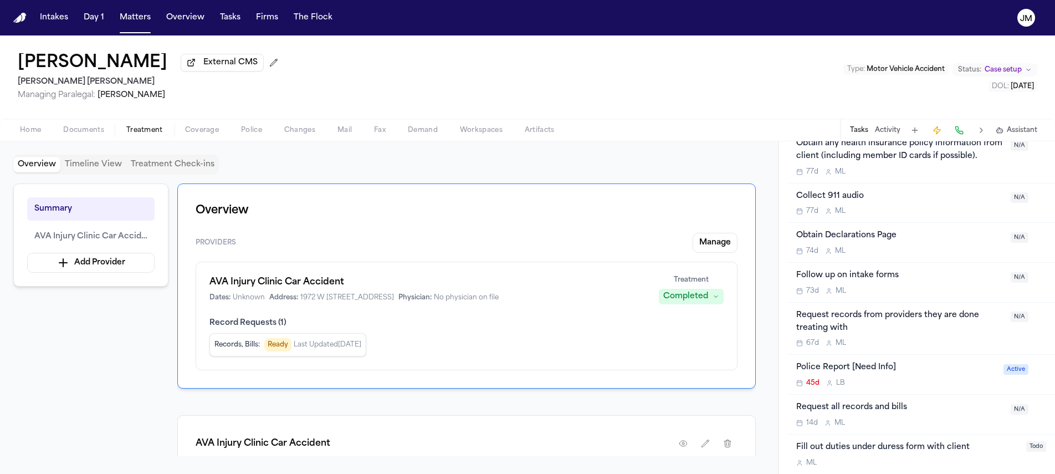
click at [883, 417] on div "Request all records and bills 14d M L" at bounding box center [900, 414] width 208 height 26
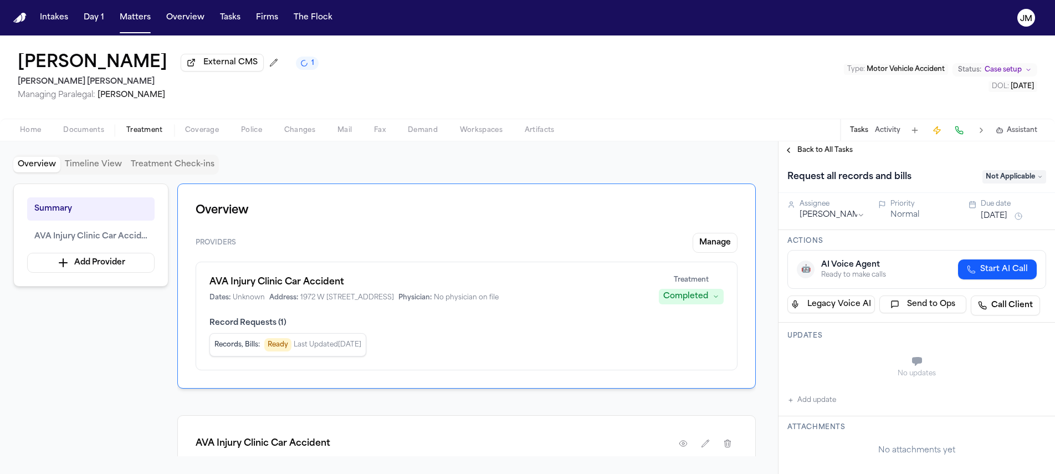
click at [855, 211] on div "Assignee Michelle Landazabal" at bounding box center [832, 209] width 65 height 21
click at [852, 214] on html "Intakes Day 1 Matters Overview Tasks Firms The Flock JM Adrian Materal External…" at bounding box center [527, 237] width 1055 height 474
click at [992, 218] on button "Sep 22, 2025" at bounding box center [994, 216] width 27 height 11
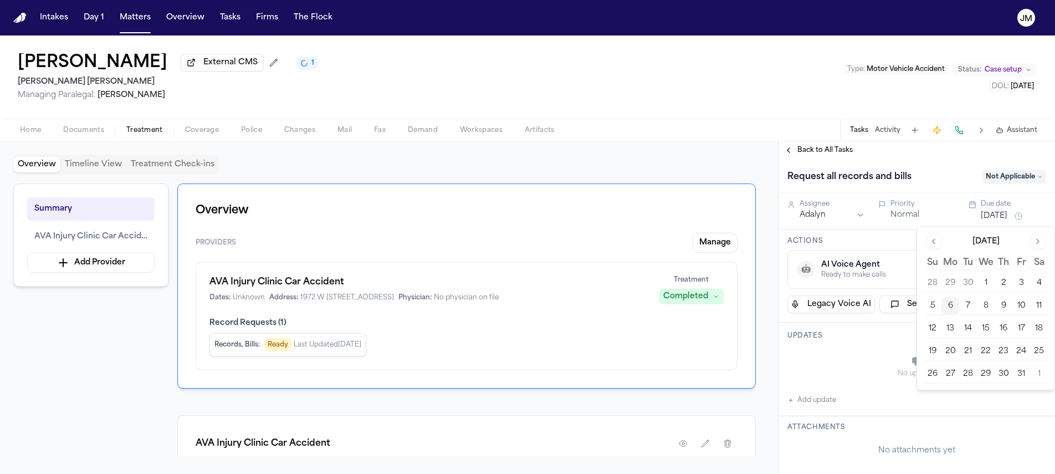
click at [960, 305] on button "7" at bounding box center [968, 306] width 18 height 18
click at [1002, 178] on span "Not Applicable" at bounding box center [1014, 176] width 64 height 13
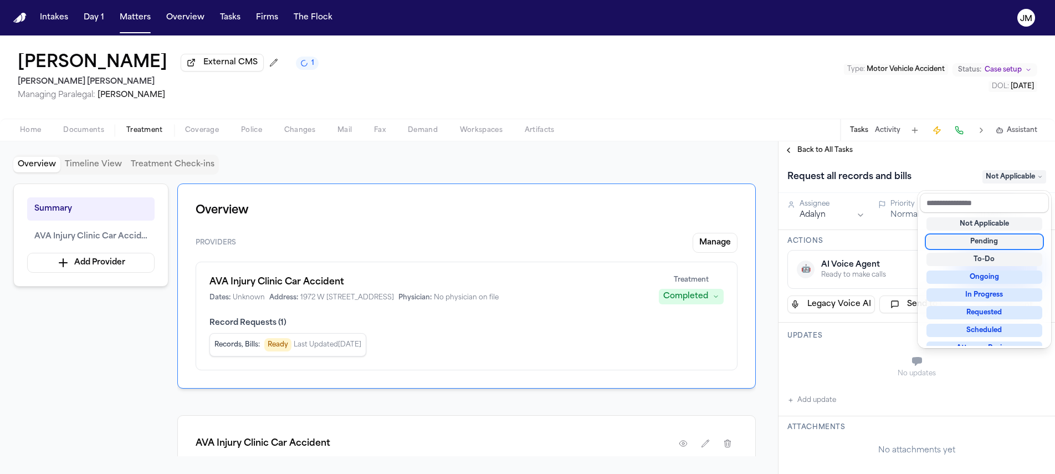
click at [977, 235] on div "Pending" at bounding box center [984, 241] width 116 height 13
click at [815, 155] on div "Back to All Tasks Request all records and bills Pending Assignee Adalyn Priorit…" at bounding box center [917, 307] width 276 height 332
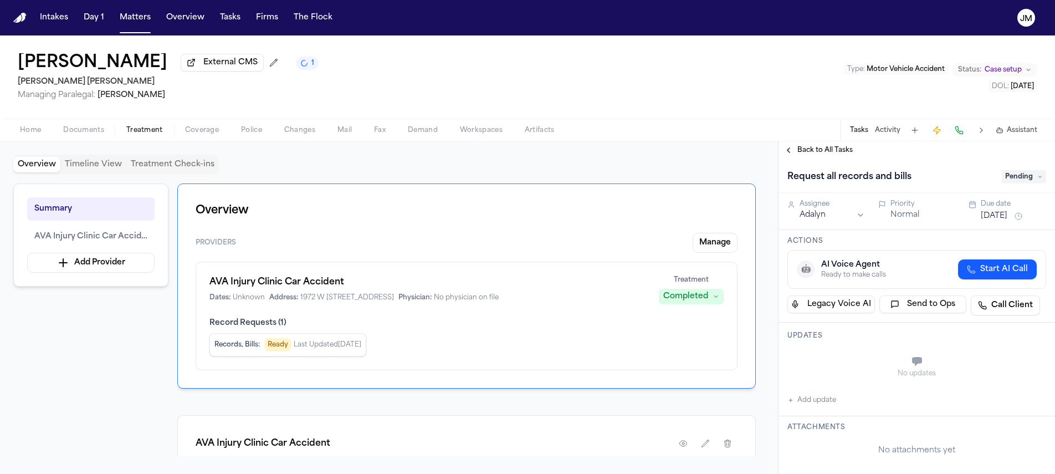
click at [822, 154] on span "Back to All Tasks" at bounding box center [824, 150] width 55 height 9
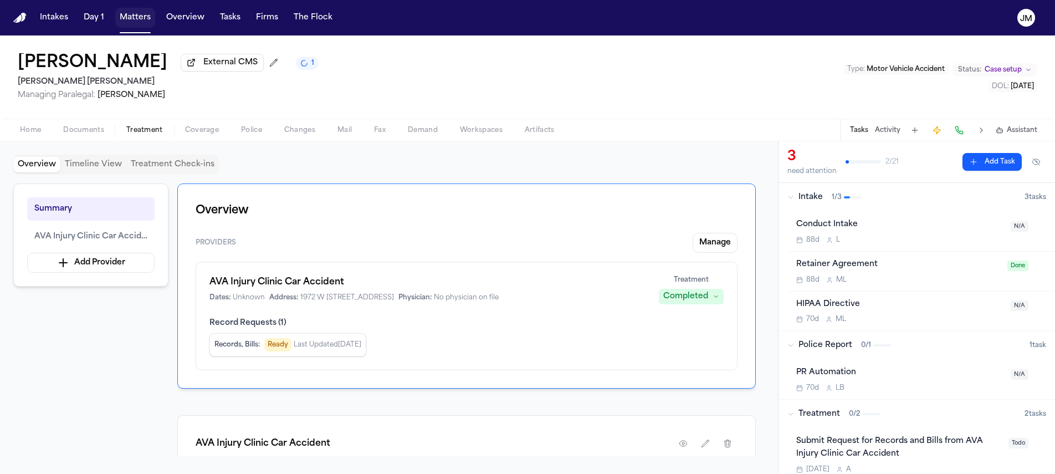
click at [146, 26] on button "Matters" at bounding box center [135, 18] width 40 height 20
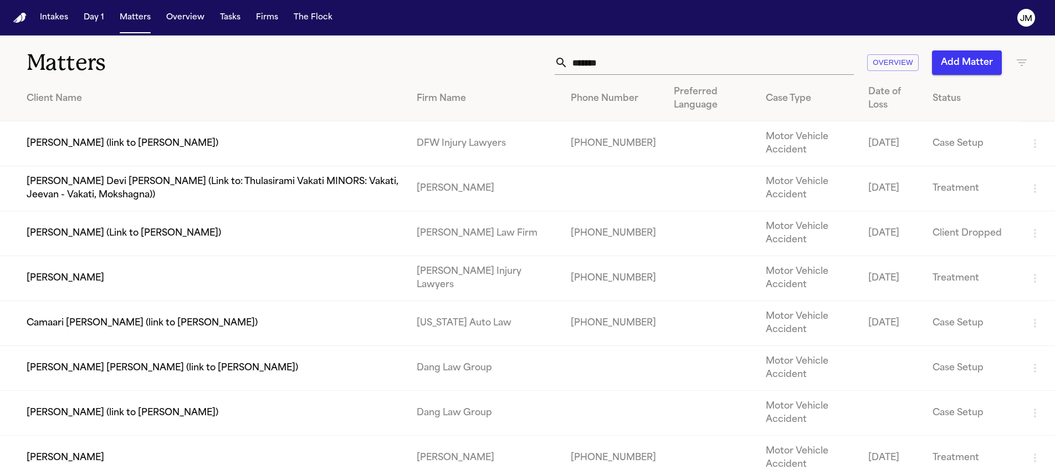
click at [595, 65] on input "******" at bounding box center [711, 62] width 286 height 24
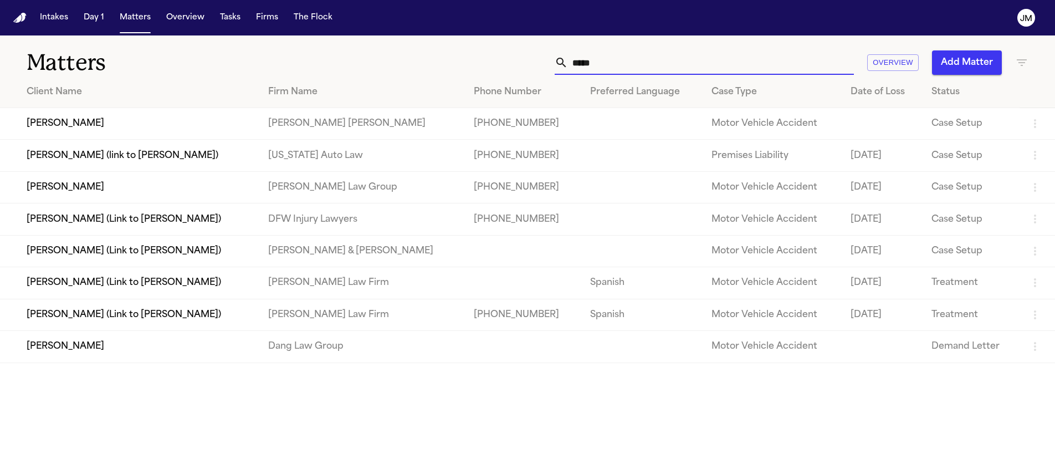
type input "*****"
click at [152, 118] on td "[PERSON_NAME]" at bounding box center [129, 124] width 259 height 32
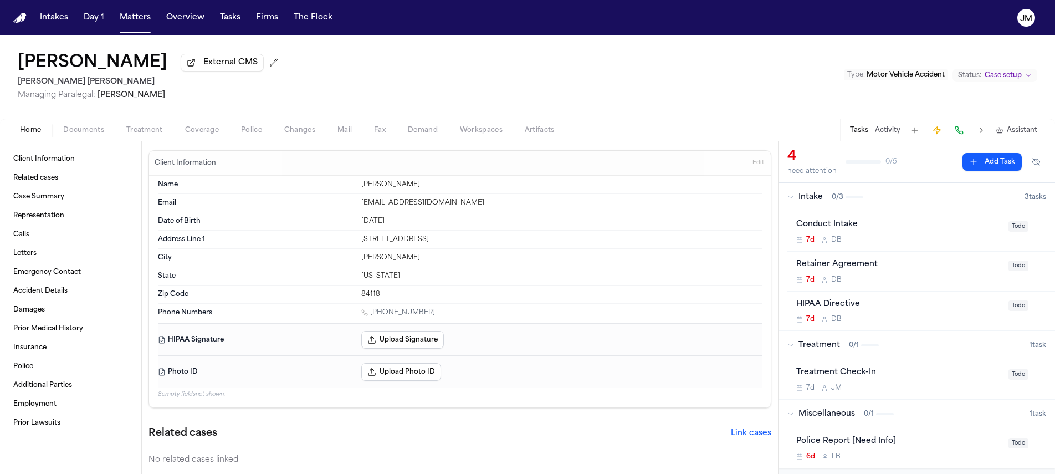
click at [94, 132] on span "Documents" at bounding box center [83, 130] width 41 height 9
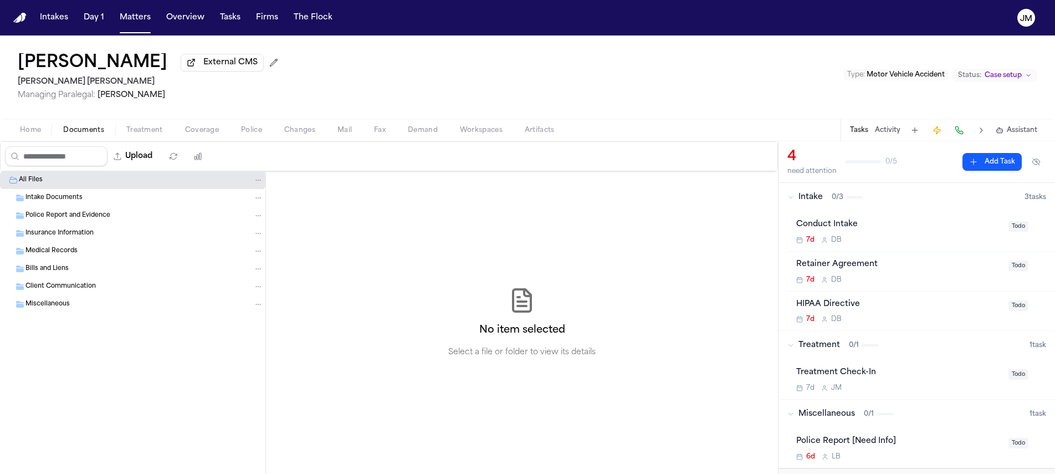
click at [139, 140] on div "Home Documents Treatment Coverage Police Changes Mail Fax Demand Workspaces Art…" at bounding box center [527, 130] width 1055 height 22
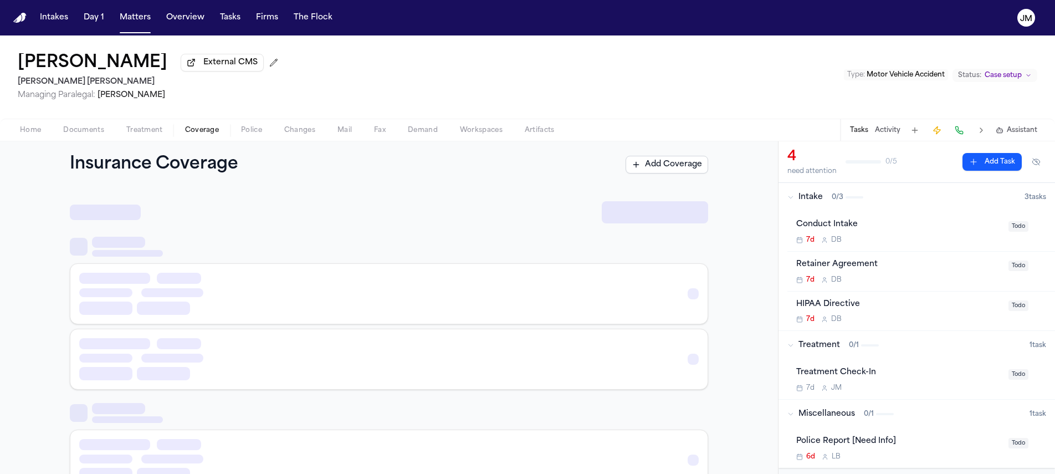
click at [185, 131] on span "Coverage" at bounding box center [202, 130] width 34 height 9
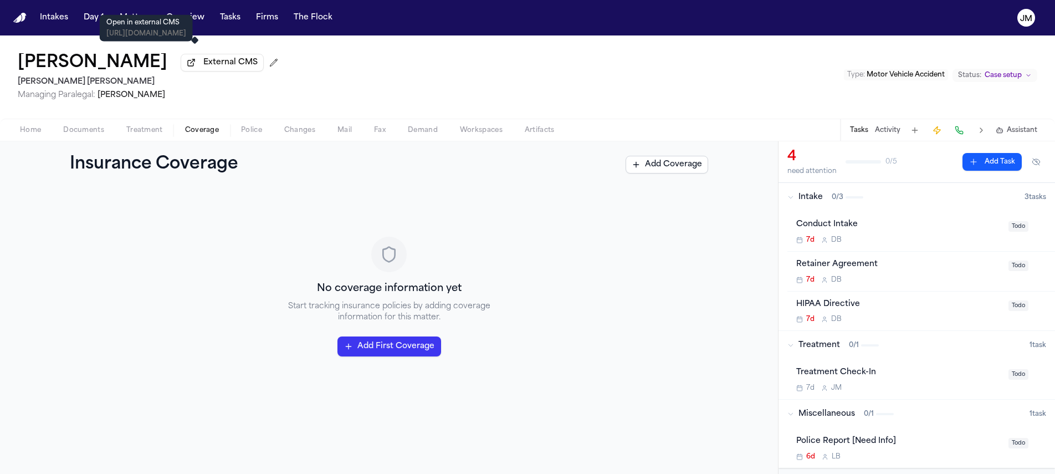
click at [135, 18] on p "Open in external CMS" at bounding box center [146, 22] width 80 height 9
click at [143, 21] on button "Matters" at bounding box center [135, 18] width 40 height 20
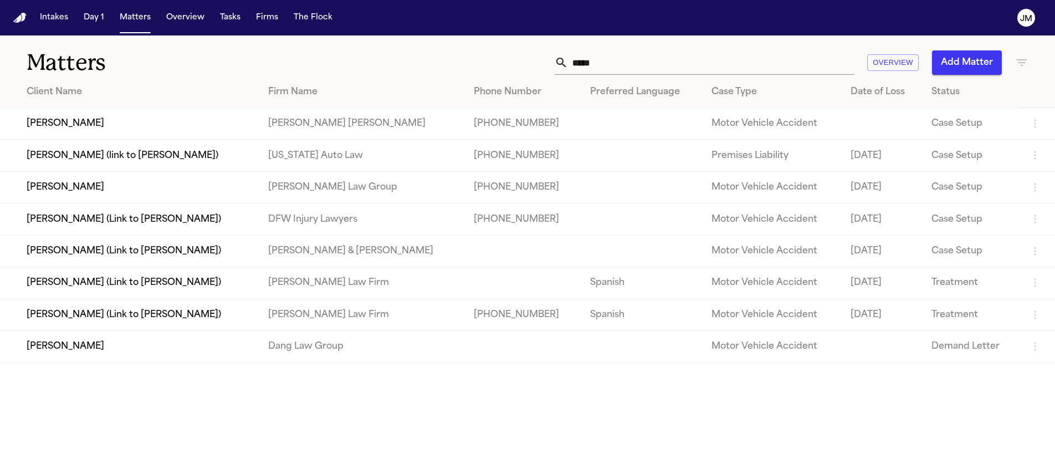
click at [665, 63] on input "*****" at bounding box center [711, 62] width 286 height 24
click at [664, 63] on input "*****" at bounding box center [711, 62] width 286 height 24
type input "*****"
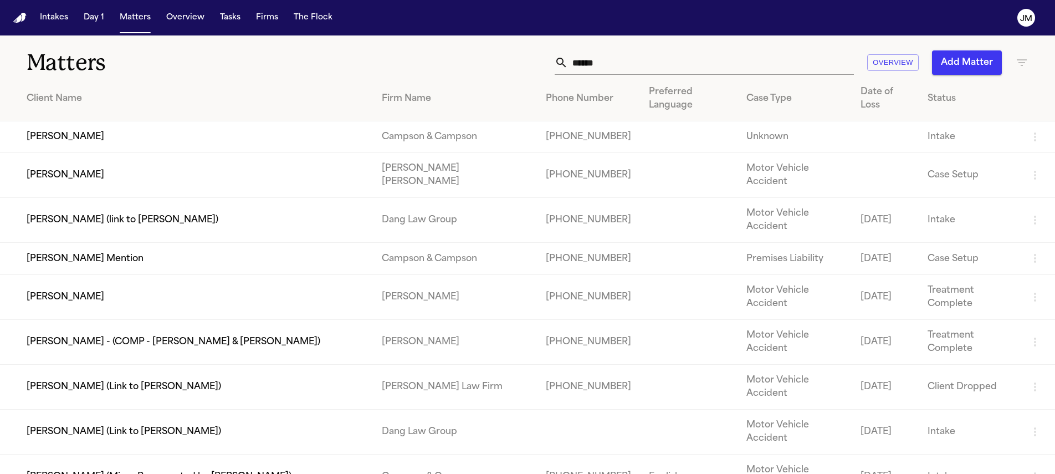
click at [146, 153] on td "[PERSON_NAME]" at bounding box center [186, 175] width 373 height 45
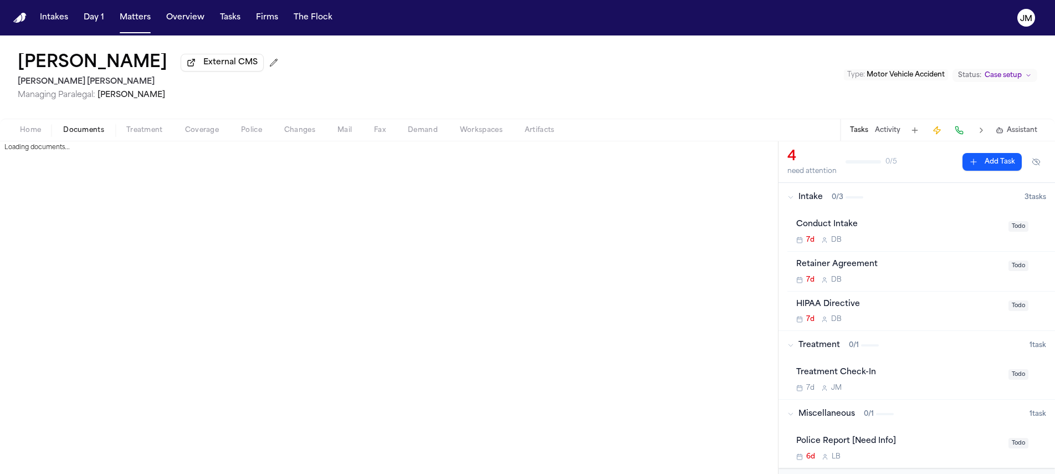
click at [71, 134] on span "Documents" at bounding box center [83, 130] width 41 height 9
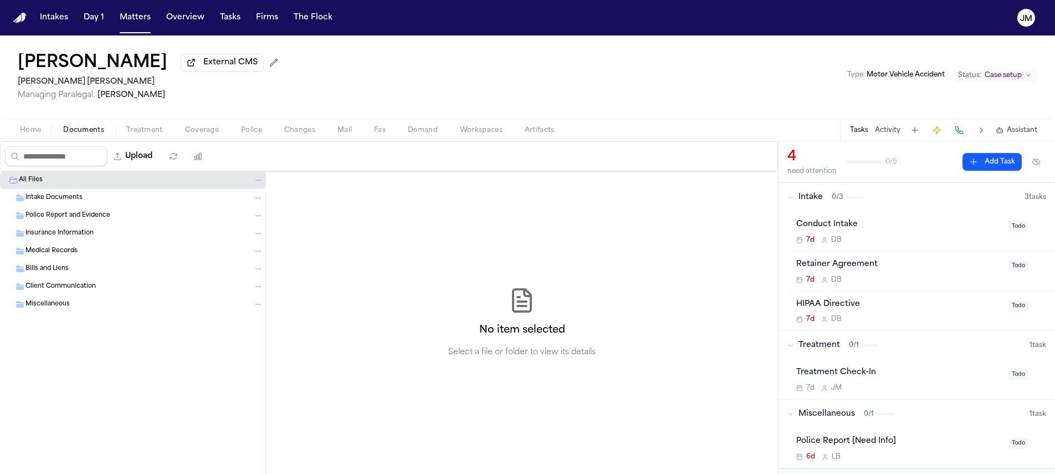
click at [52, 198] on span "Intake Documents" at bounding box center [53, 197] width 57 height 9
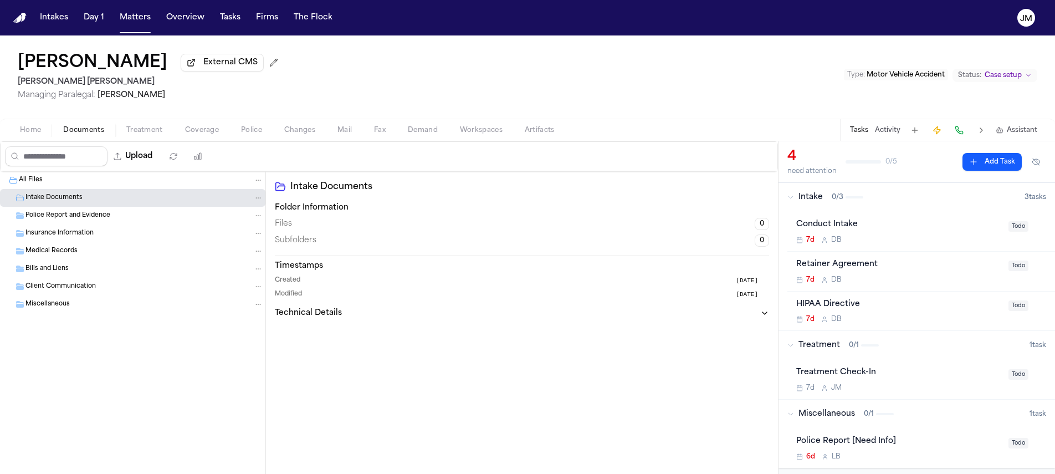
click at [27, 135] on span "Home" at bounding box center [30, 130] width 21 height 9
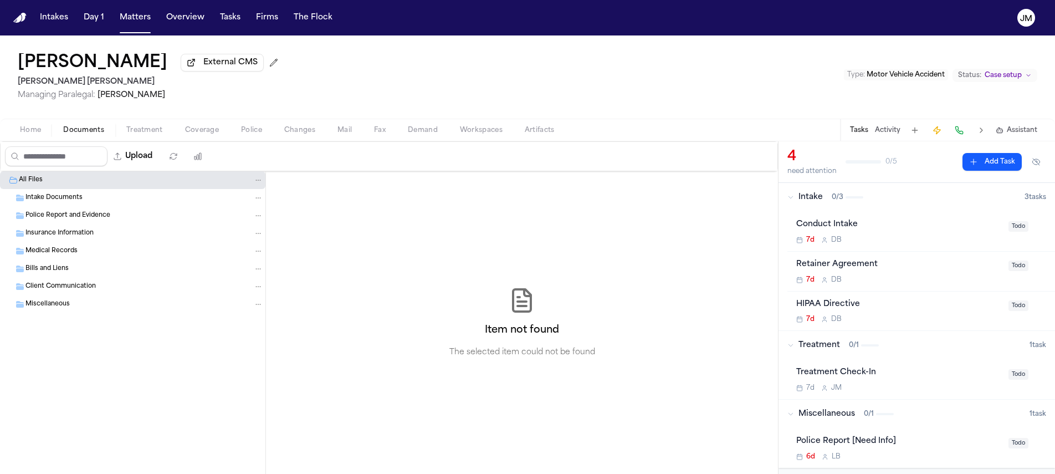
click at [81, 135] on span "Documents" at bounding box center [83, 130] width 41 height 9
click at [136, 25] on button "Matters" at bounding box center [135, 18] width 40 height 20
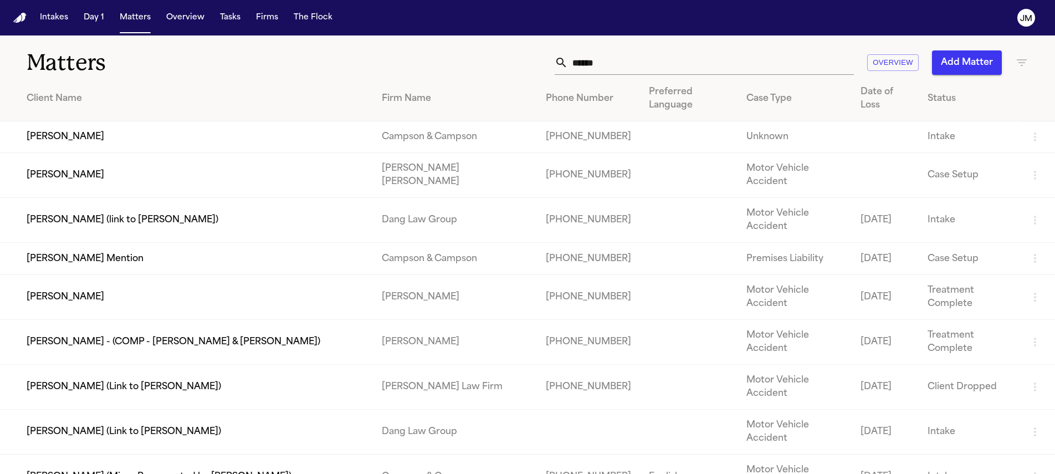
click at [693, 58] on input "*****" at bounding box center [711, 62] width 286 height 24
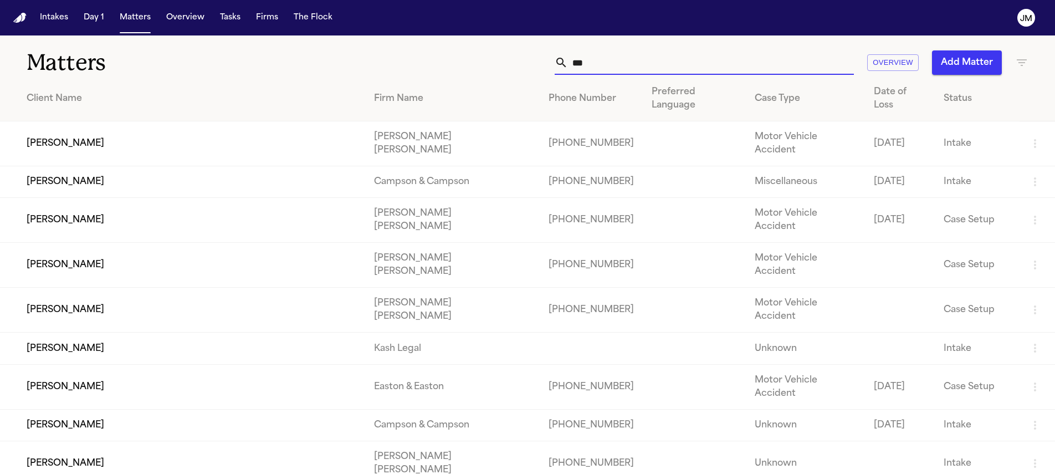
type input "***"
click at [138, 243] on td "[PERSON_NAME]" at bounding box center [182, 265] width 365 height 45
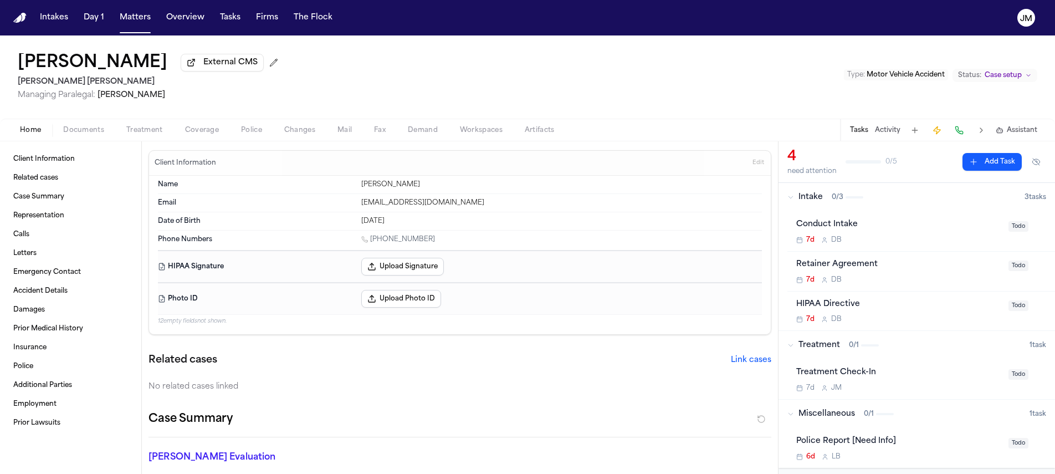
click at [95, 135] on span "Documents" at bounding box center [83, 130] width 41 height 9
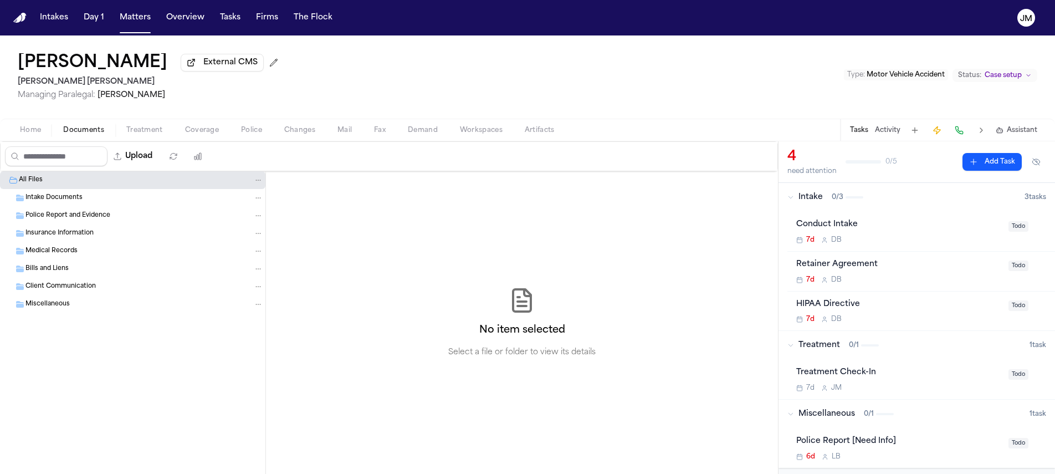
click at [38, 129] on span "Home" at bounding box center [30, 130] width 21 height 9
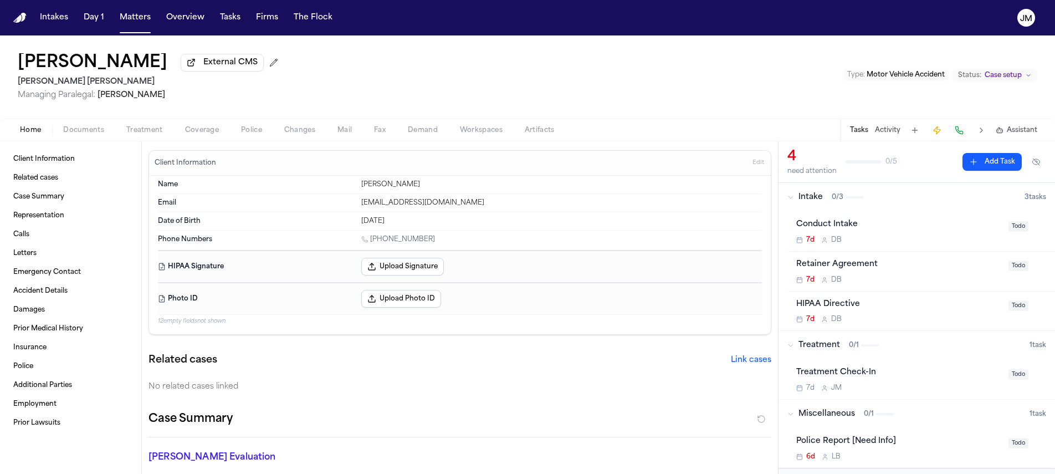
click at [89, 130] on span "Documents" at bounding box center [83, 130] width 41 height 9
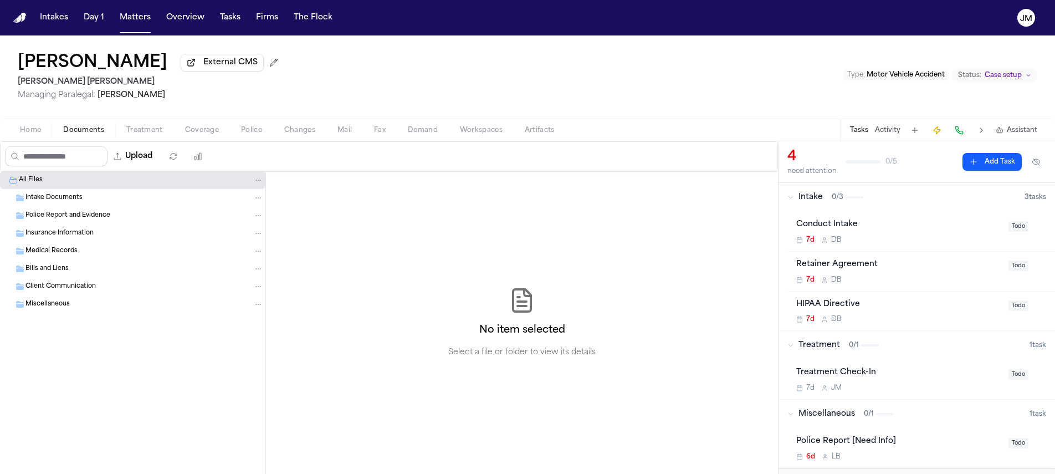
click at [27, 132] on span "Home" at bounding box center [30, 130] width 21 height 9
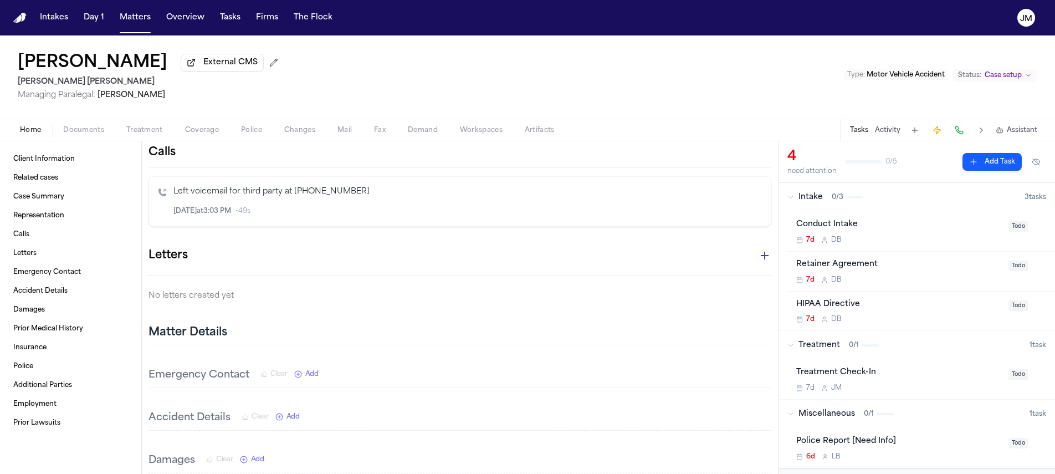
scroll to position [354, 0]
click at [210, 127] on span "Coverage" at bounding box center [202, 130] width 34 height 9
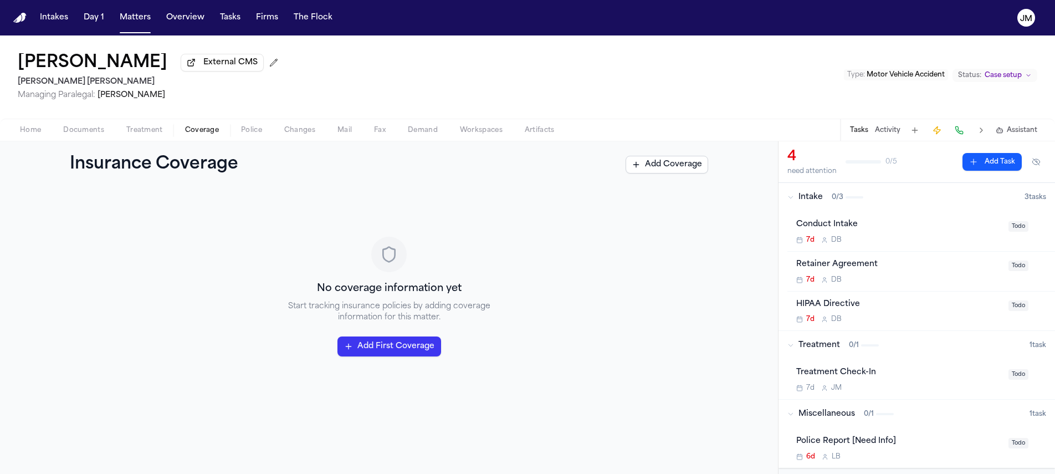
click at [11, 133] on button "Home" at bounding box center [30, 130] width 43 height 13
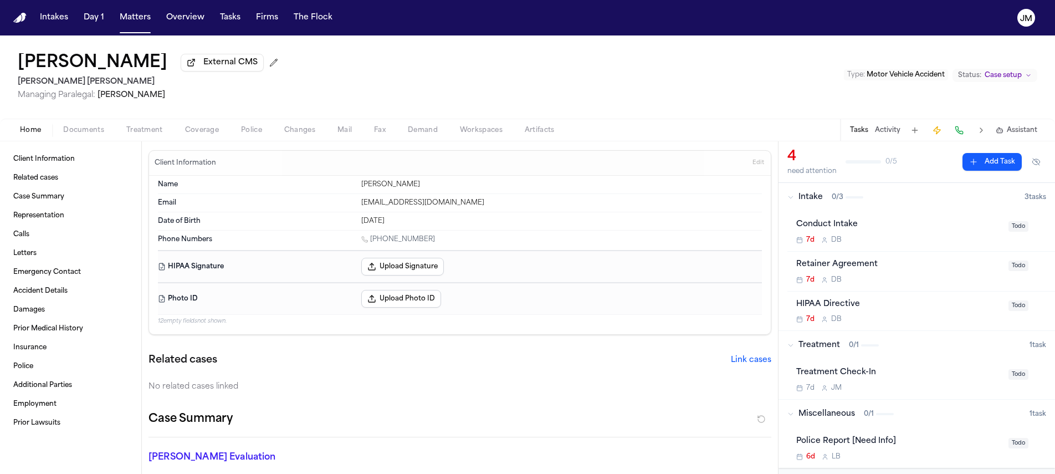
click at [129, 34] on nav "Intakes Day 1 Matters Overview Tasks Firms The Flock JM" at bounding box center [527, 17] width 1055 height 35
click at [129, 21] on button "Matters" at bounding box center [135, 18] width 40 height 20
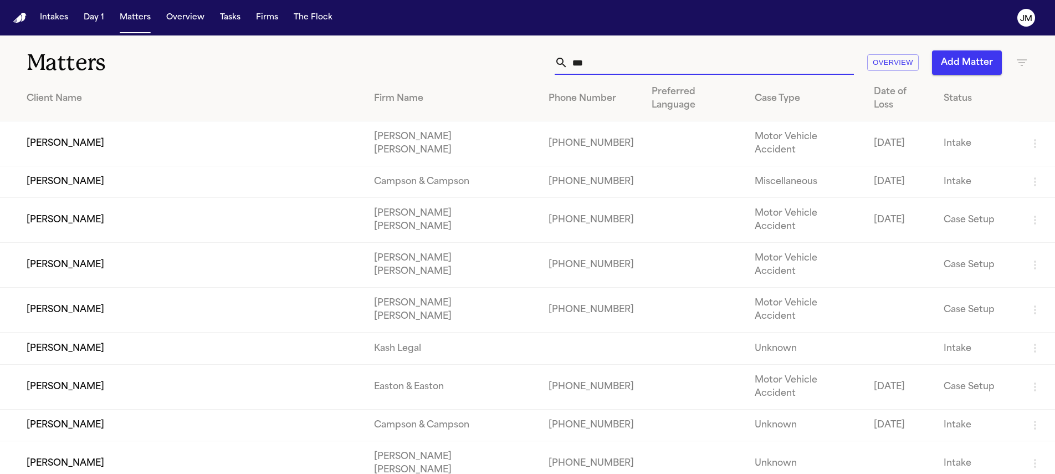
click at [618, 63] on input "***" at bounding box center [711, 62] width 286 height 24
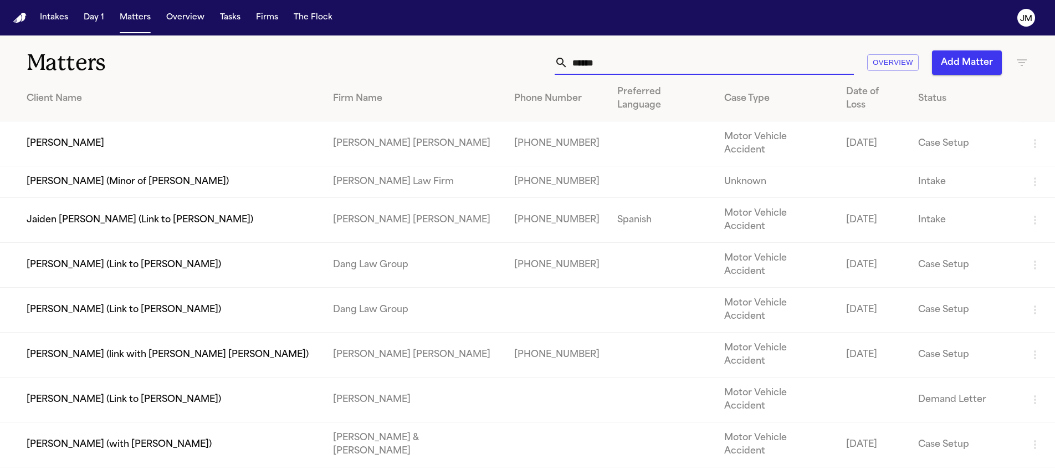
type input "*****"
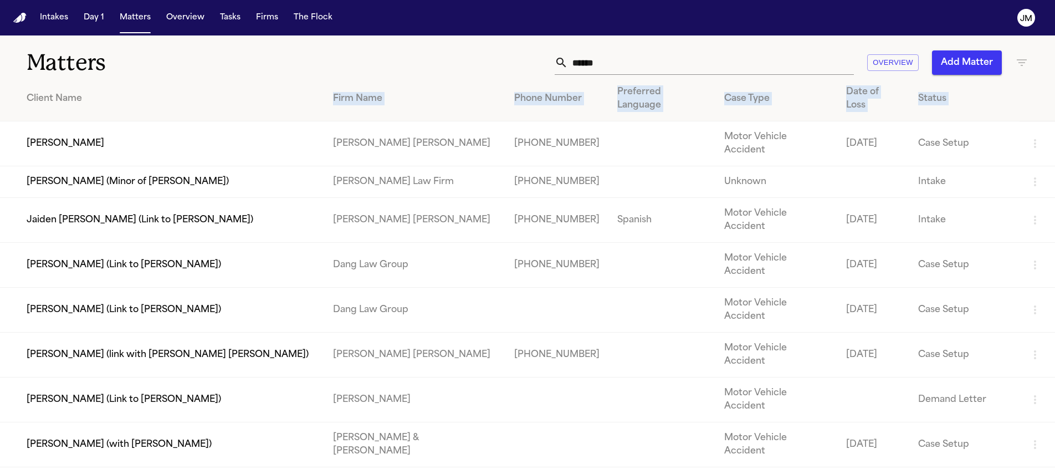
click at [99, 124] on td "[PERSON_NAME]" at bounding box center [162, 143] width 324 height 45
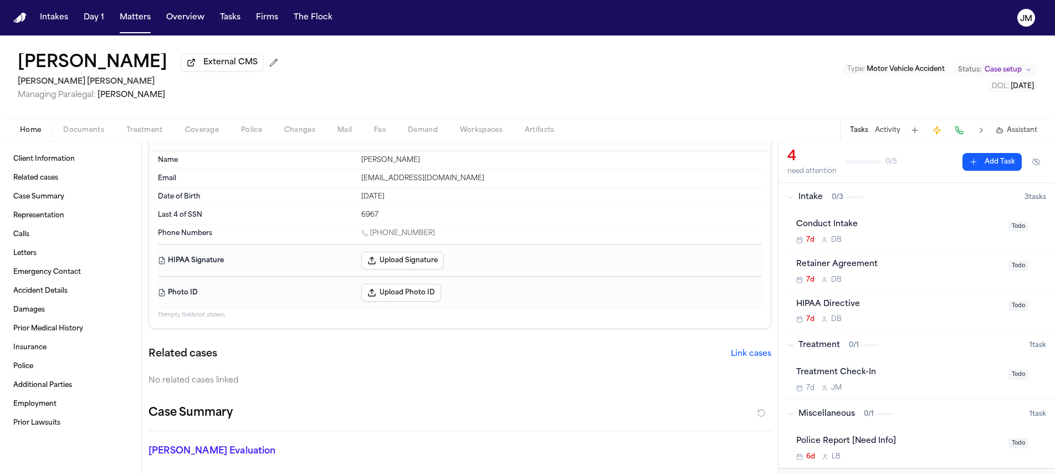
scroll to position [23, 0]
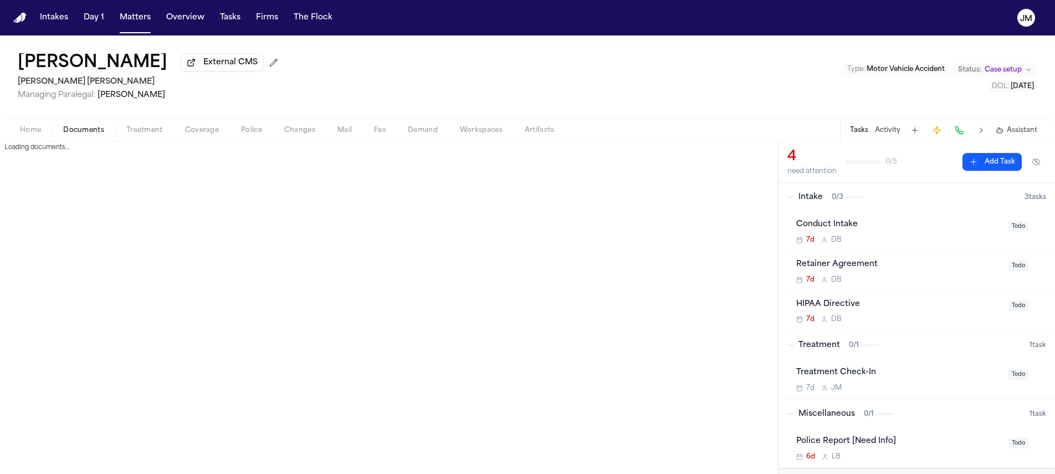
click at [90, 132] on span "Documents" at bounding box center [83, 130] width 41 height 9
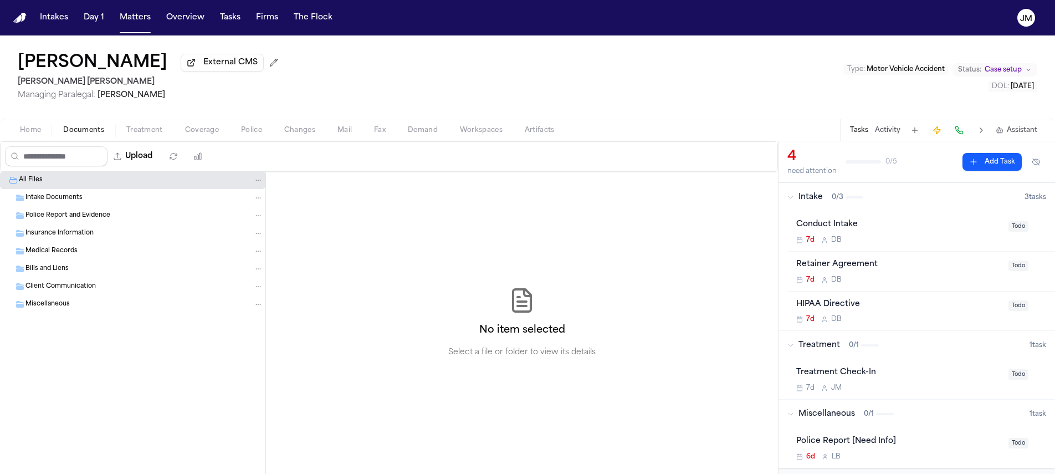
click at [52, 203] on span "Intake Documents" at bounding box center [53, 197] width 57 height 9
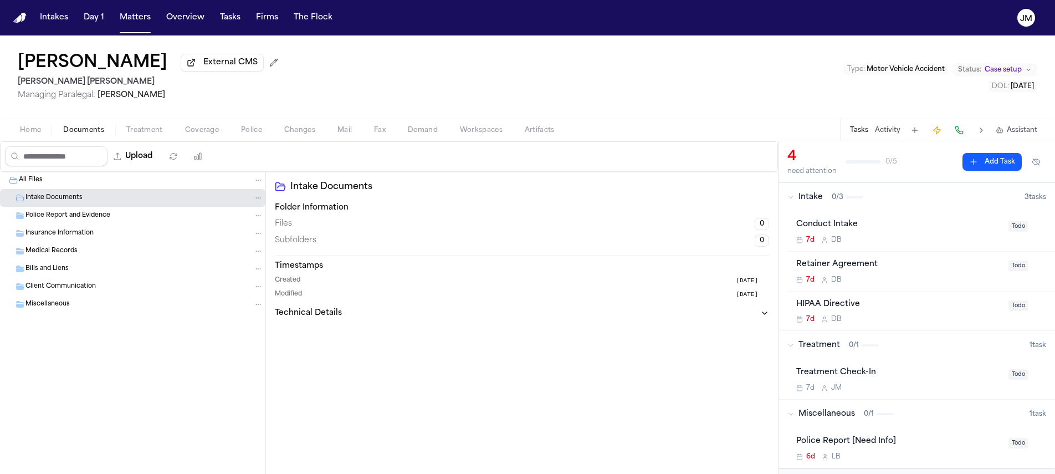
click at [40, 135] on span "Home" at bounding box center [30, 130] width 21 height 9
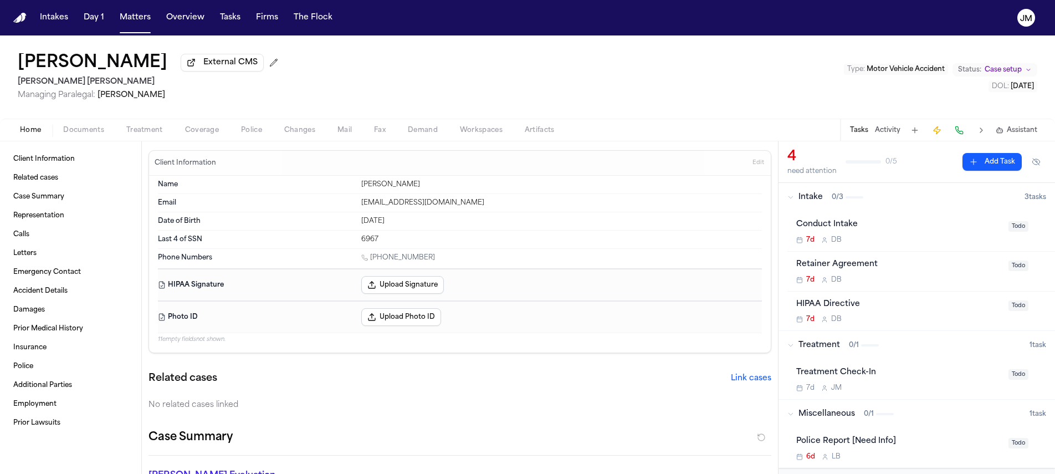
click at [138, 30] on nav "Intakes Day 1 Matters Overview Tasks Firms The Flock JM" at bounding box center [527, 17] width 1055 height 35
click at [135, 17] on button "Matters" at bounding box center [135, 18] width 40 height 20
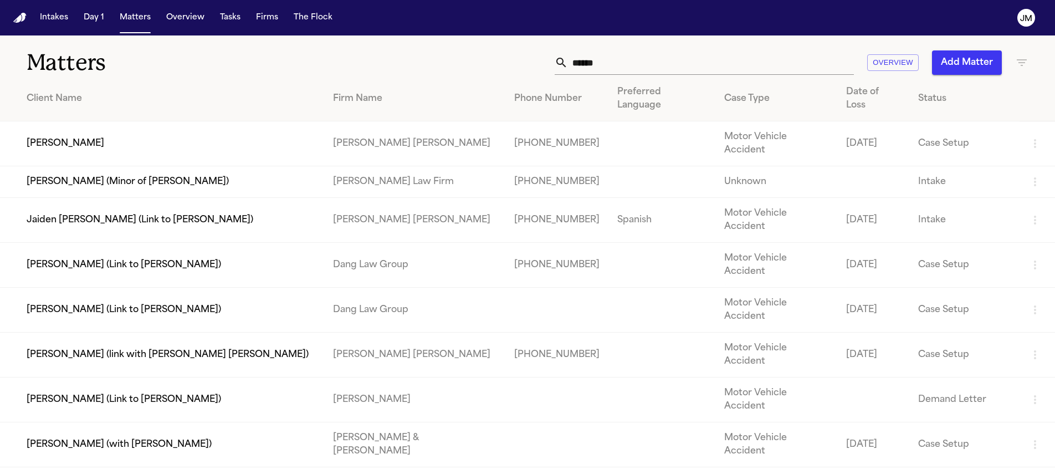
click at [595, 68] on input "*****" at bounding box center [711, 62] width 286 height 24
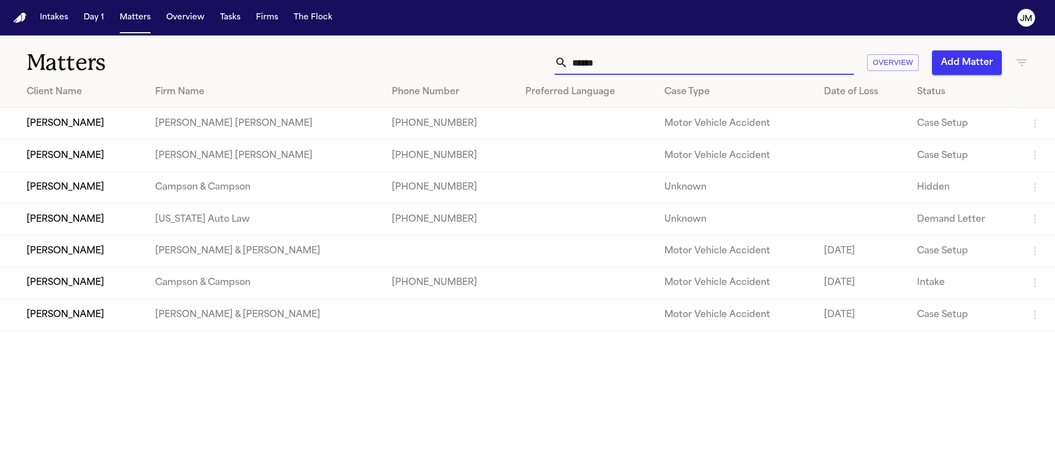
type input "******"
click at [111, 130] on td "[PERSON_NAME]" at bounding box center [73, 124] width 146 height 32
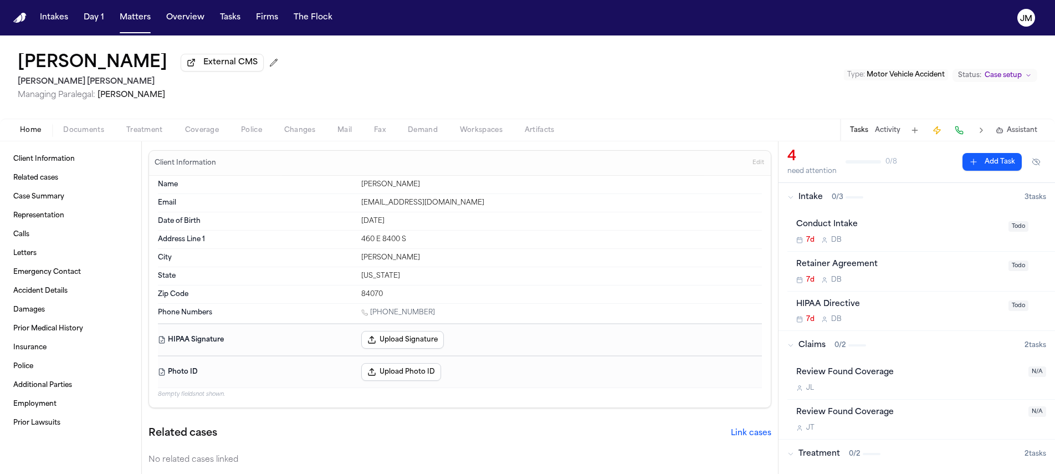
click at [92, 131] on span "Documents" at bounding box center [83, 130] width 41 height 9
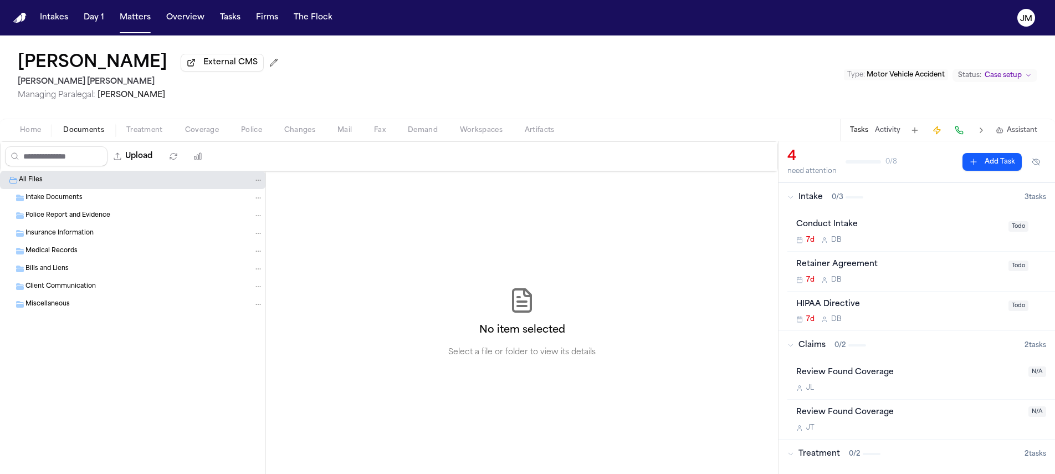
click at [37, 130] on span "Home" at bounding box center [30, 130] width 21 height 9
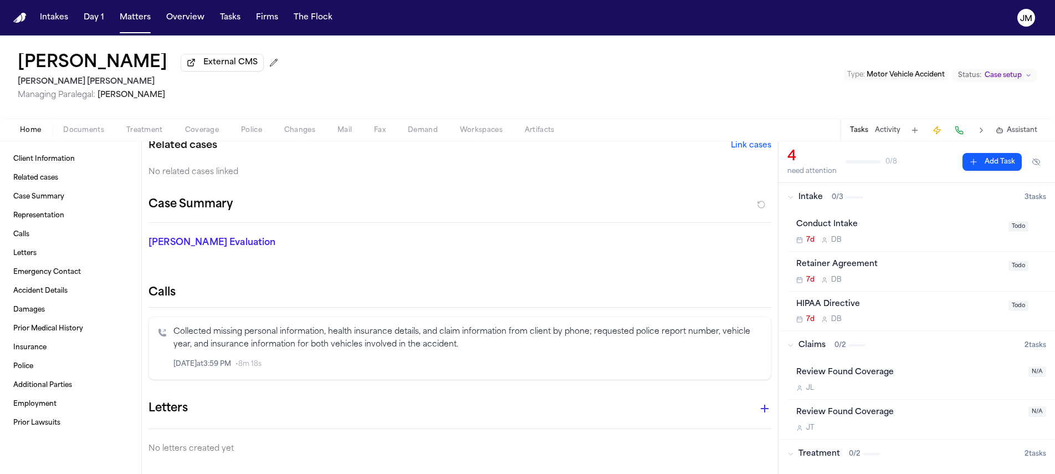
scroll to position [295, 0]
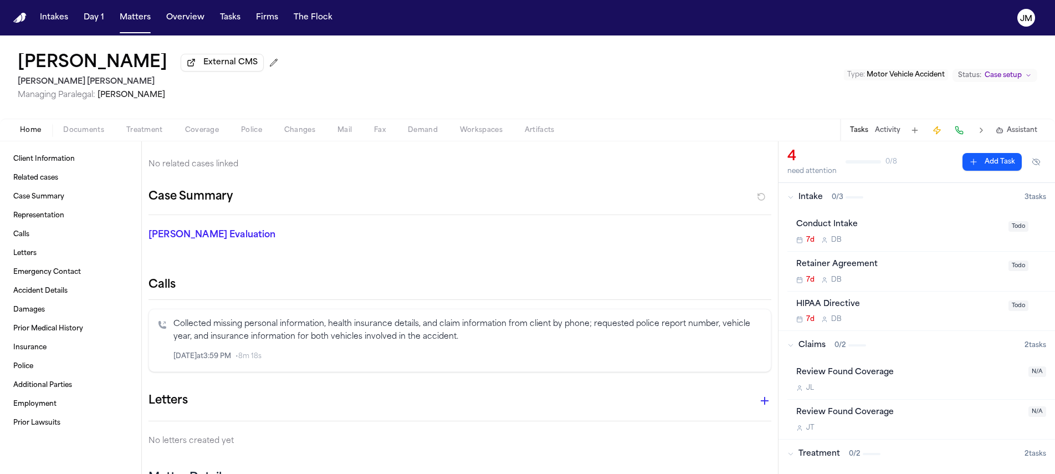
click at [89, 132] on span "Documents" at bounding box center [83, 130] width 41 height 9
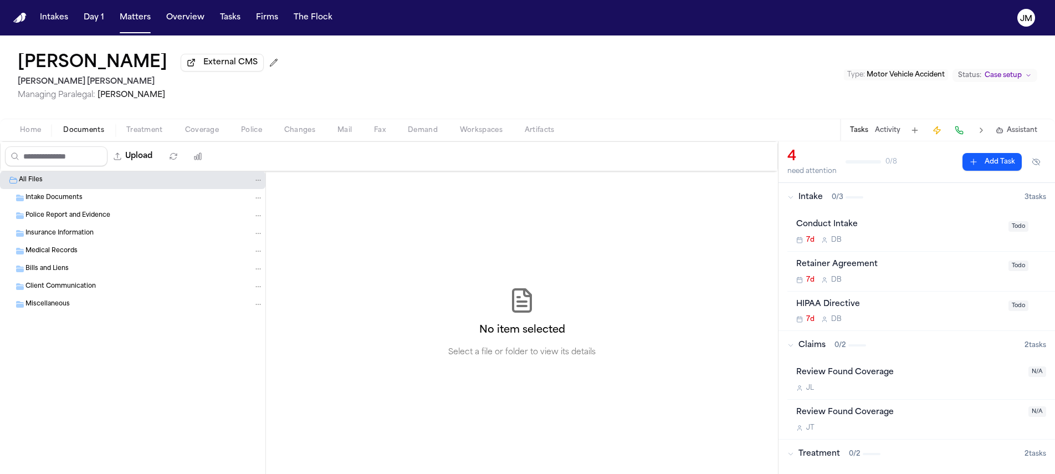
click at [65, 203] on span "Intake Documents" at bounding box center [53, 197] width 57 height 9
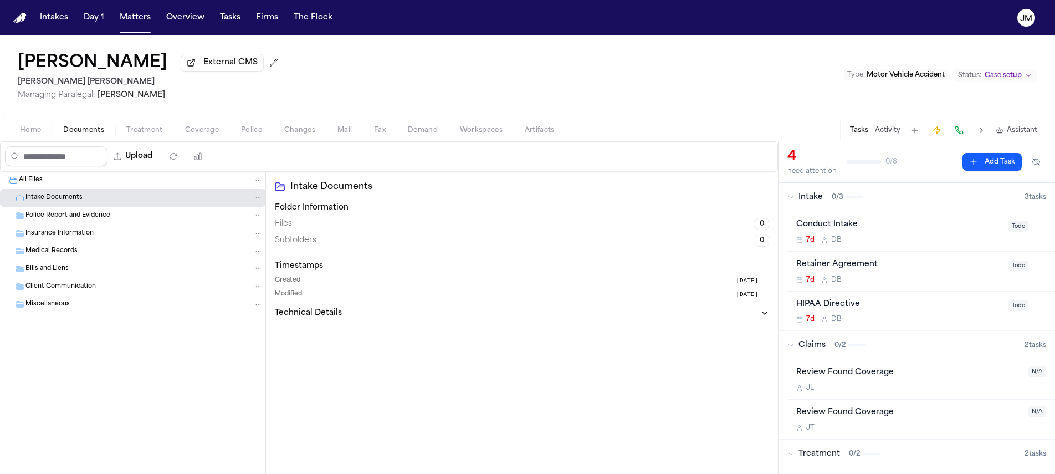
click at [66, 216] on span "Police Report and Evidence" at bounding box center [67, 215] width 85 height 9
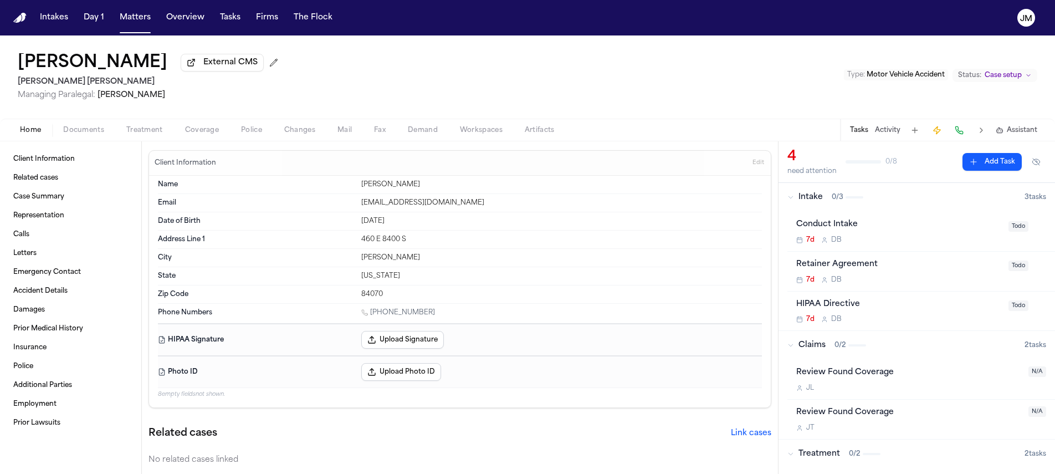
click at [41, 133] on button "Home" at bounding box center [30, 130] width 43 height 13
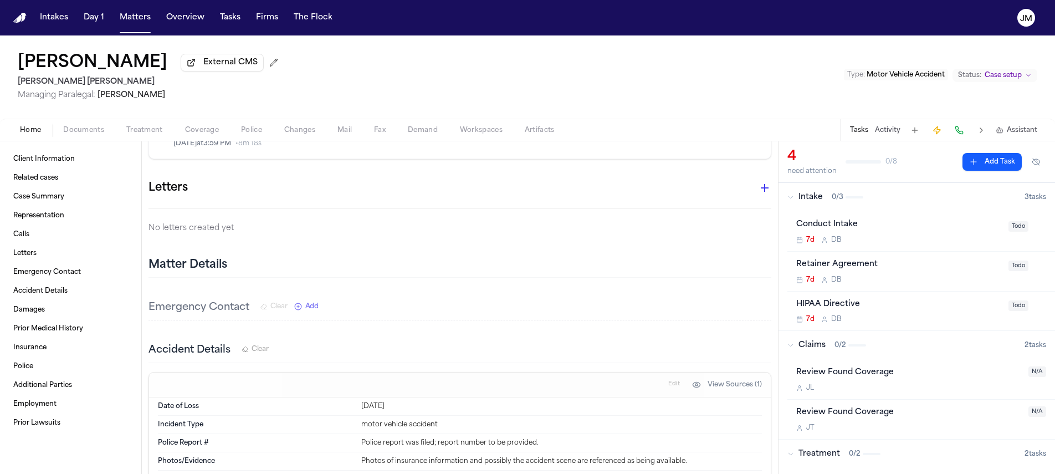
scroll to position [685, 0]
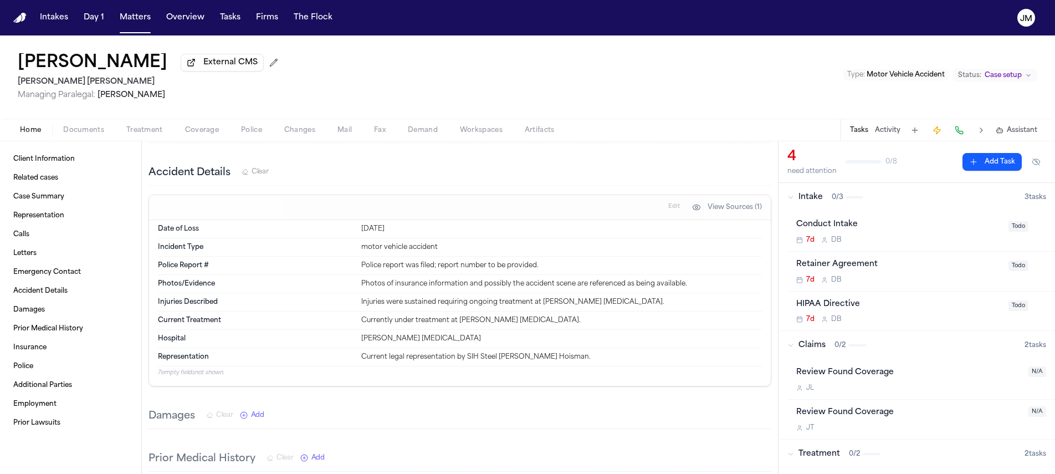
click at [93, 140] on div "Home Documents Treatment Coverage Police Changes Mail Fax Demand Workspaces Art…" at bounding box center [527, 130] width 1055 height 22
click at [94, 135] on span "Documents" at bounding box center [83, 130] width 41 height 9
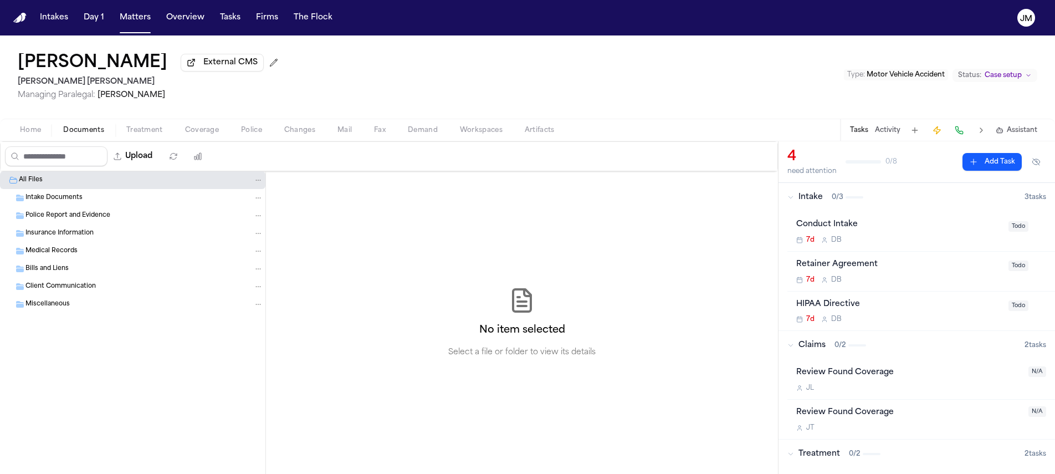
click at [188, 132] on span "Coverage" at bounding box center [202, 130] width 34 height 9
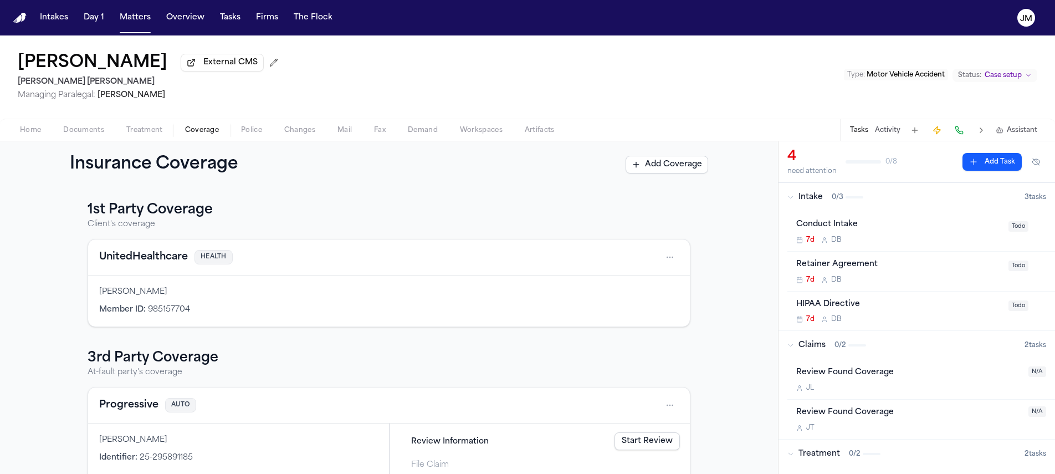
scroll to position [63, 0]
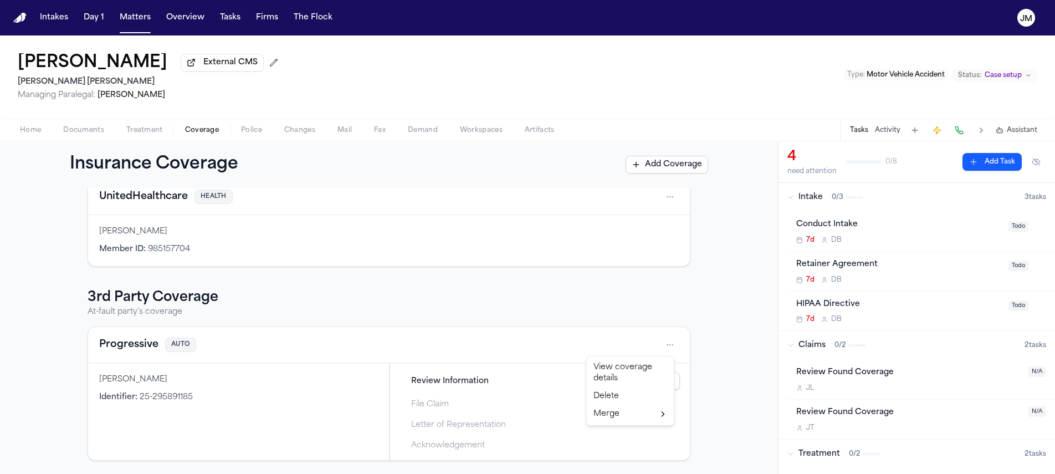
click at [672, 340] on html "Intakes Day 1 Matters Overview Tasks Firms The Flock JM Jennifer Wright Externa…" at bounding box center [527, 237] width 1055 height 474
click at [626, 365] on div "View coverage details" at bounding box center [630, 373] width 83 height 29
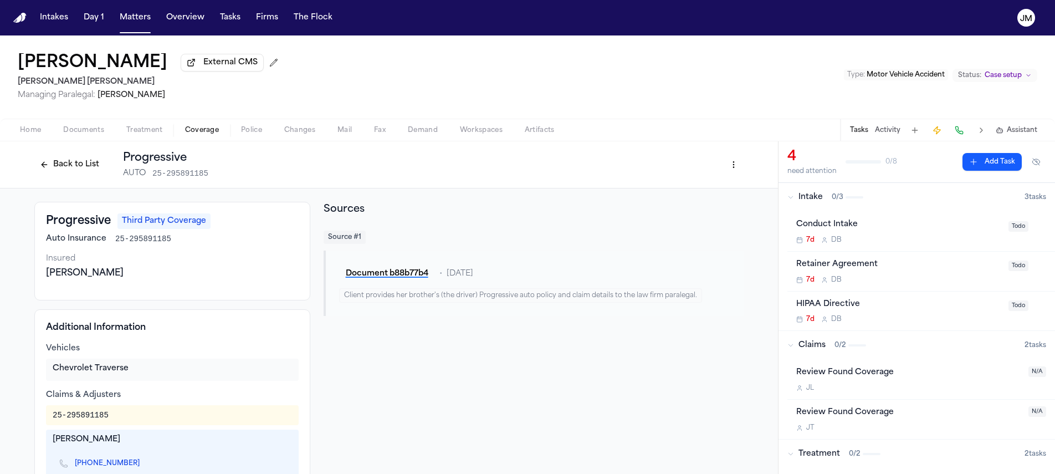
click at [57, 164] on button "Back to List" at bounding box center [69, 165] width 70 height 18
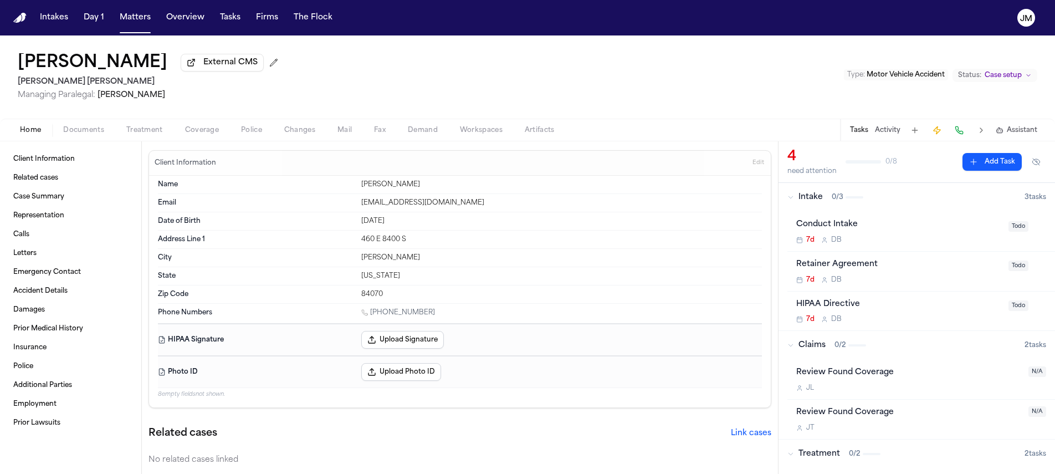
click at [18, 131] on button "Home" at bounding box center [30, 130] width 43 height 13
click at [204, 130] on span "Coverage" at bounding box center [202, 130] width 34 height 9
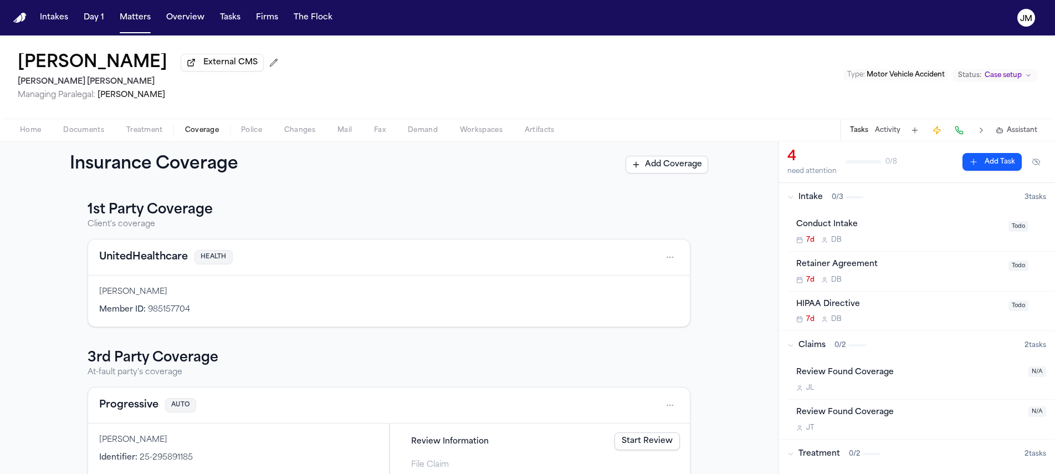
scroll to position [63, 0]
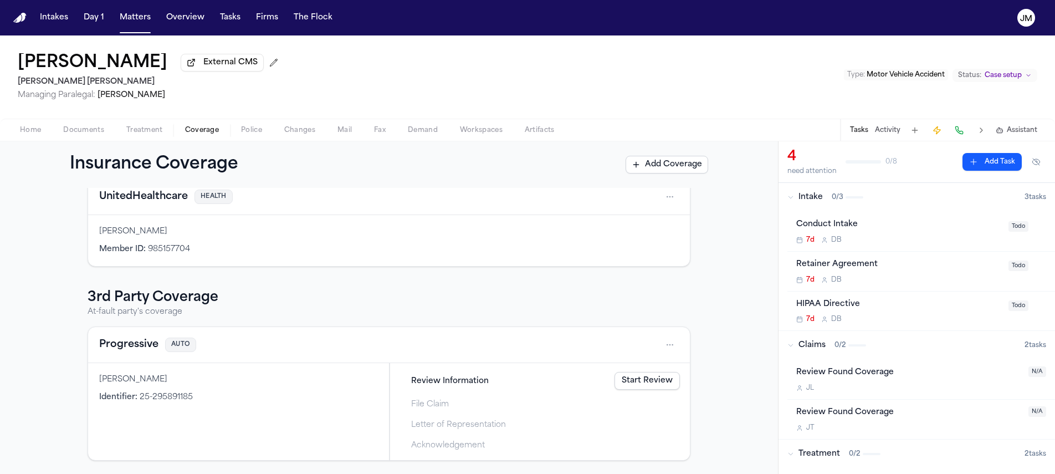
click at [952, 387] on div "J L" at bounding box center [909, 387] width 226 height 9
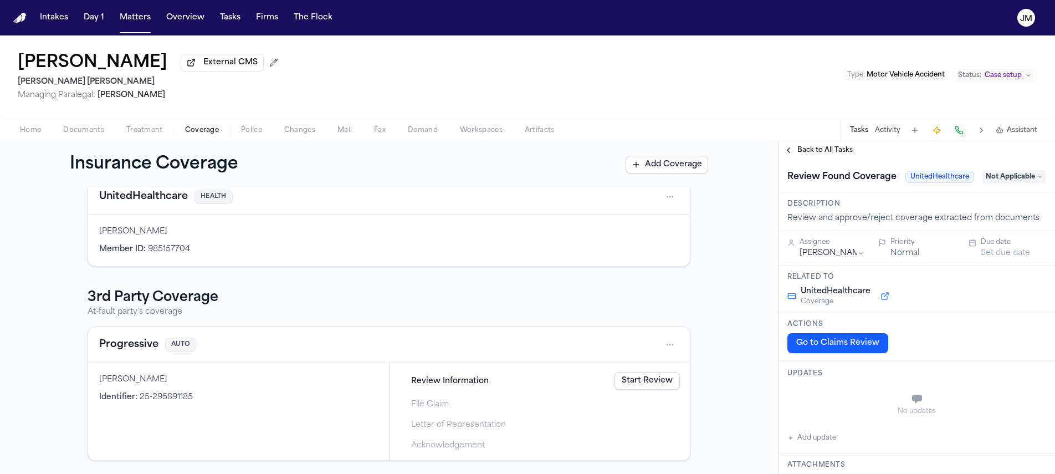
click at [812, 155] on span "Back to All Tasks" at bounding box center [824, 150] width 55 height 9
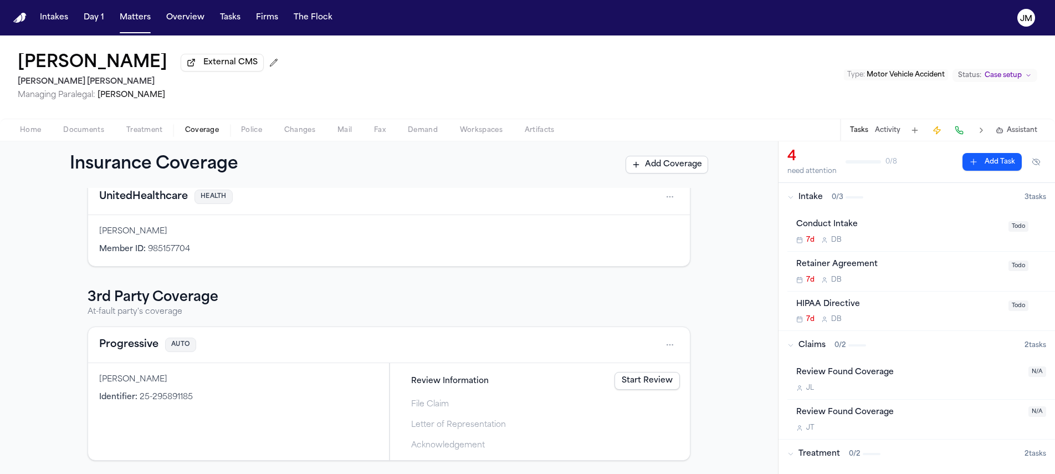
click at [955, 432] on div "J T" at bounding box center [909, 427] width 226 height 9
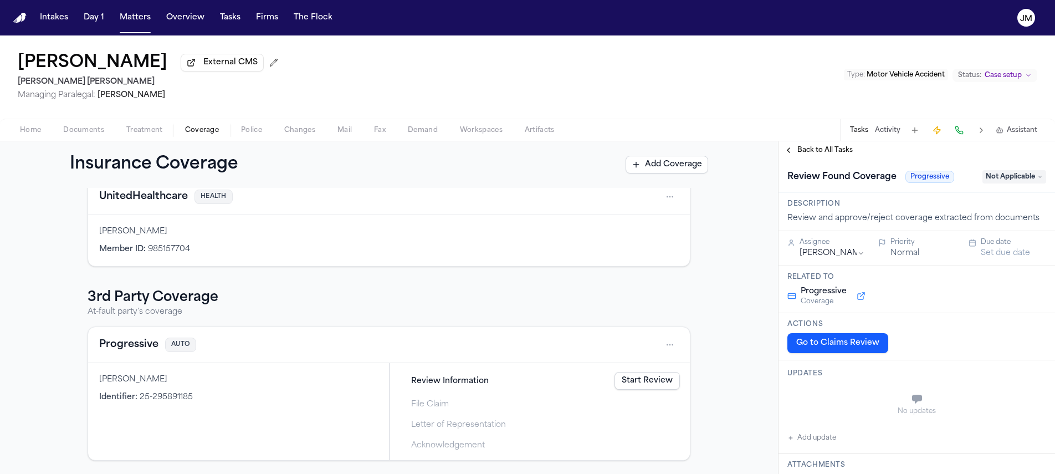
click at [991, 182] on span "Not Applicable" at bounding box center [1014, 176] width 64 height 13
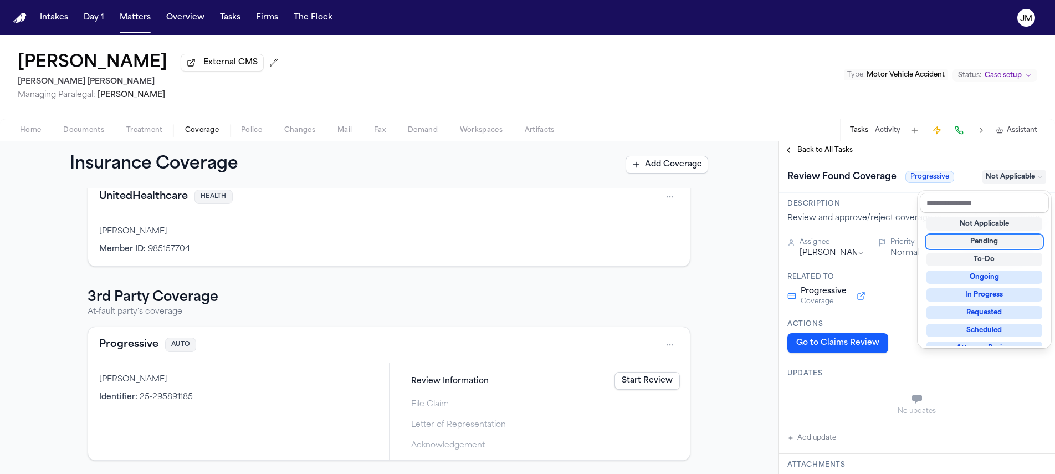
click at [985, 244] on div "Pending" at bounding box center [984, 241] width 116 height 13
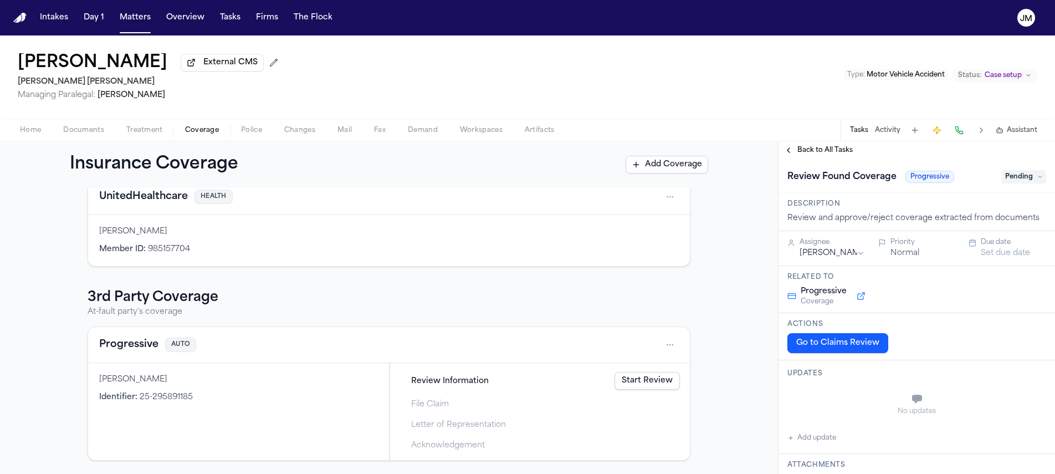
click at [996, 237] on div "Assignee Jennifer Tashenberg Priority Normal Due date Set due date" at bounding box center [917, 248] width 276 height 35
click at [995, 245] on div "Due date" at bounding box center [1013, 242] width 65 height 9
click at [984, 257] on button "Set due date" at bounding box center [1005, 253] width 49 height 11
click at [968, 344] on button "7" at bounding box center [968, 343] width 18 height 18
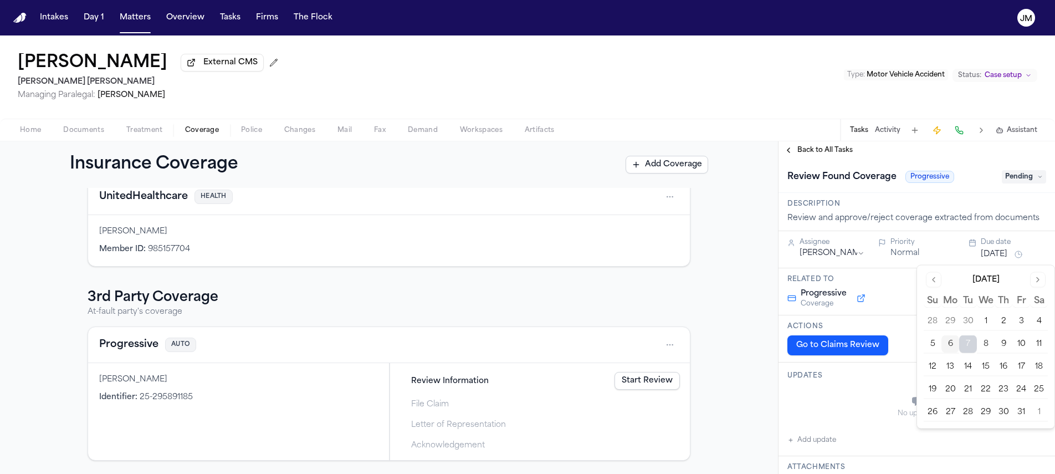
click at [888, 274] on div "Related to Progressive Coverage" at bounding box center [917, 291] width 276 height 47
click at [830, 152] on span "Back to All Tasks" at bounding box center [824, 150] width 55 height 9
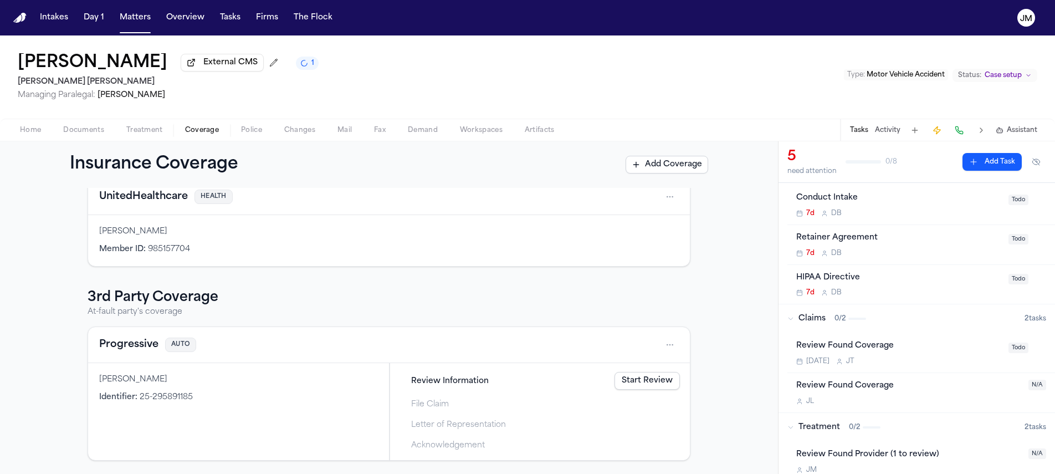
scroll to position [59, 0]
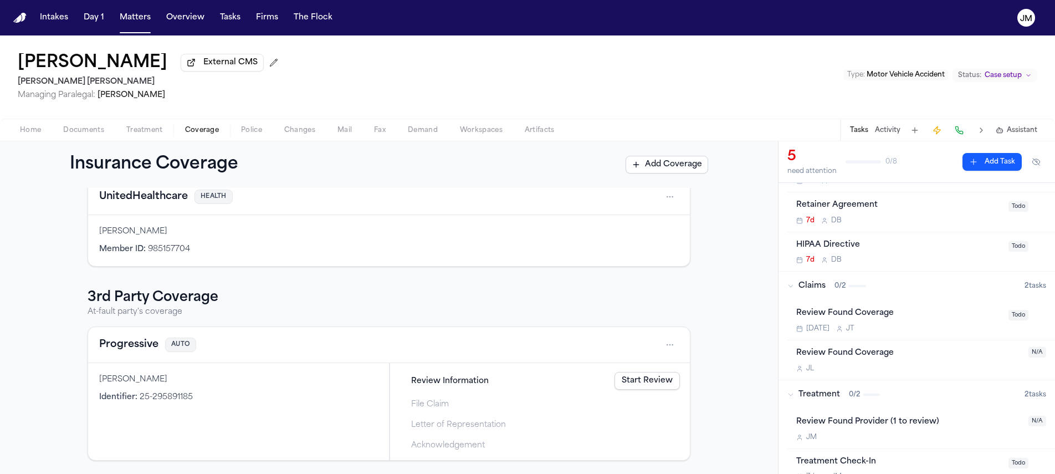
click at [129, 32] on span at bounding box center [135, 32] width 31 height 1
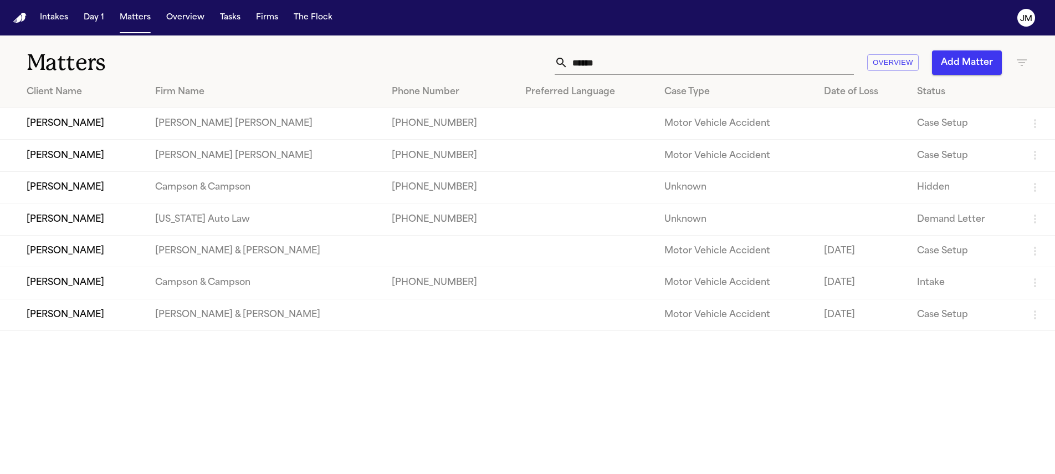
click at [93, 154] on td "[PERSON_NAME]" at bounding box center [73, 156] width 146 height 32
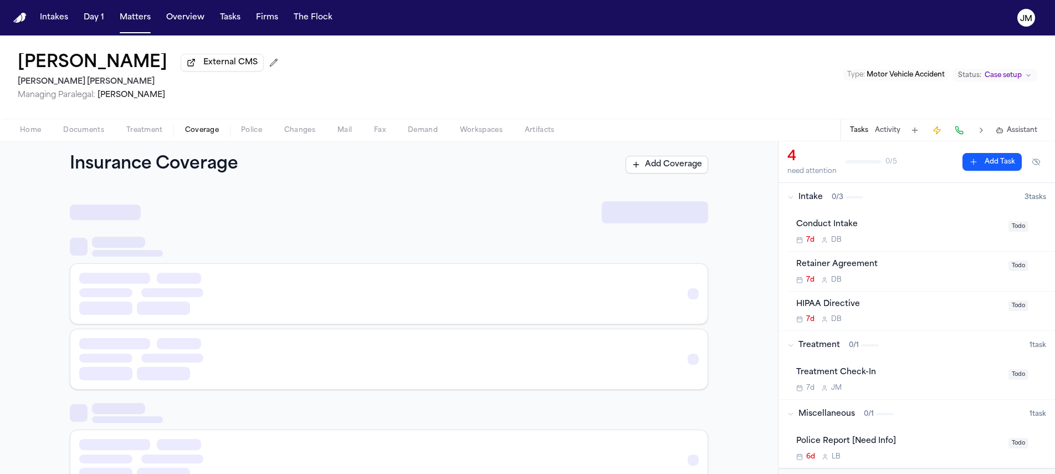
click at [180, 136] on button "Coverage" at bounding box center [202, 130] width 56 height 13
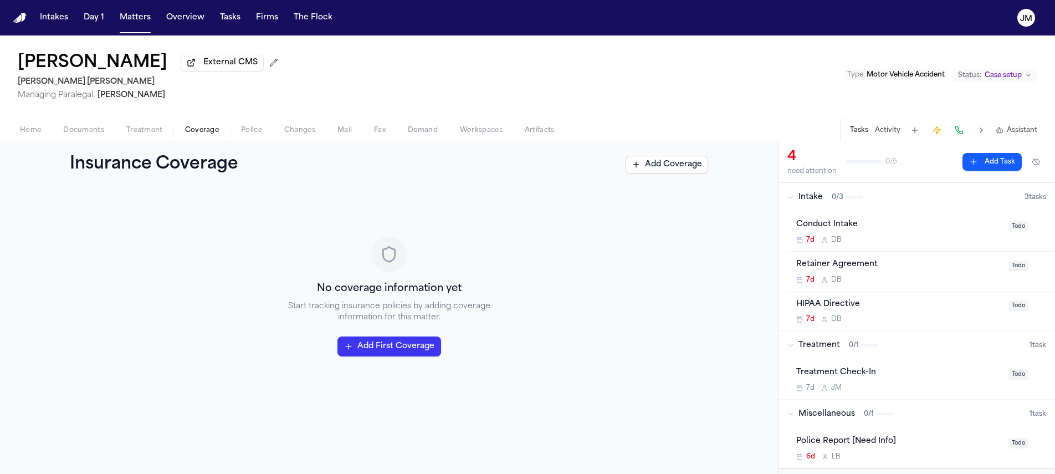
click at [60, 131] on button "Documents" at bounding box center [83, 130] width 63 height 13
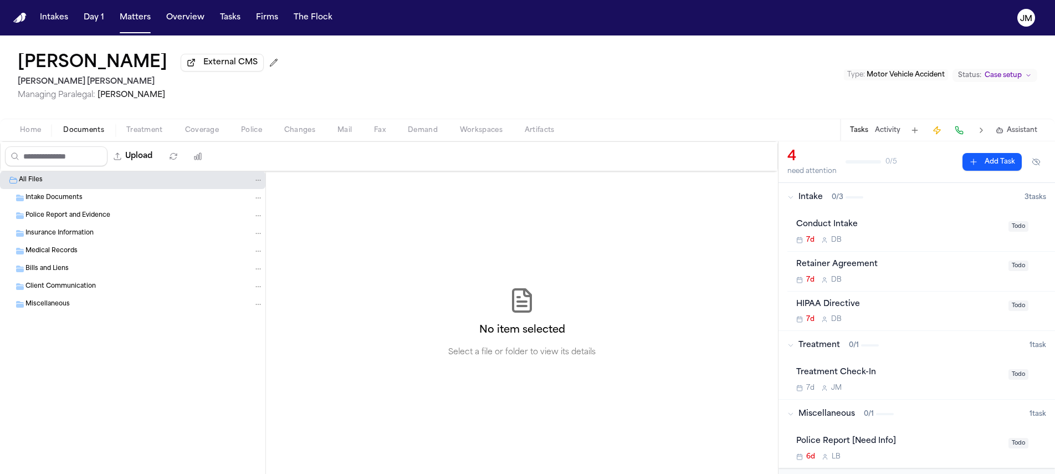
click at [22, 134] on span "Home" at bounding box center [30, 130] width 21 height 9
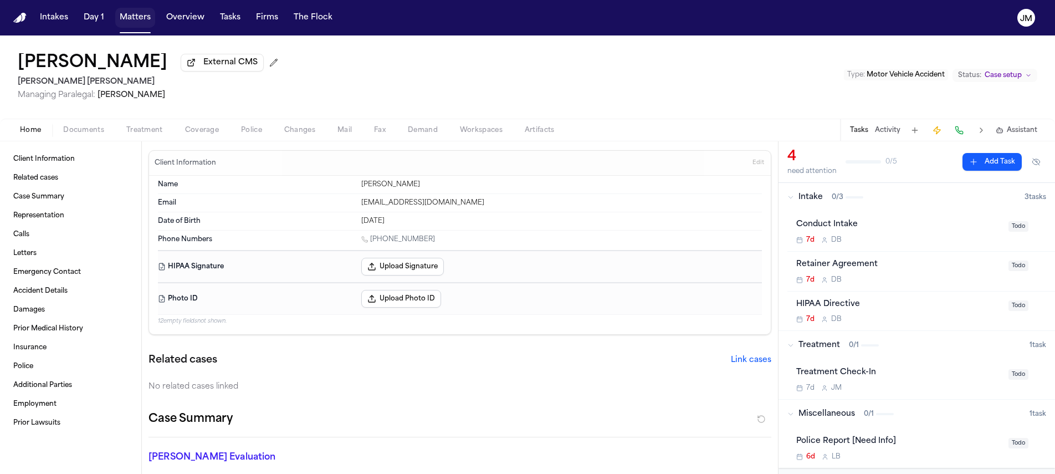
click at [136, 25] on button "Matters" at bounding box center [135, 18] width 40 height 20
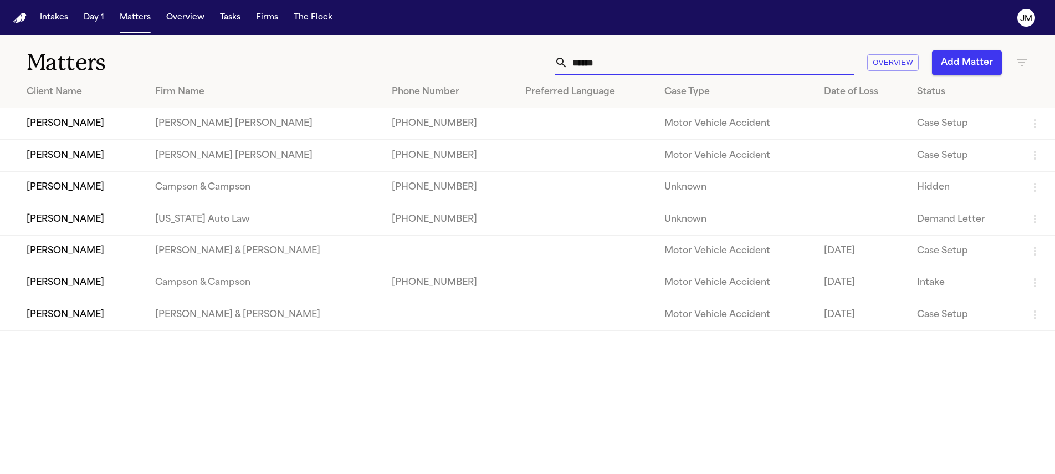
click at [587, 60] on input "******" at bounding box center [711, 62] width 286 height 24
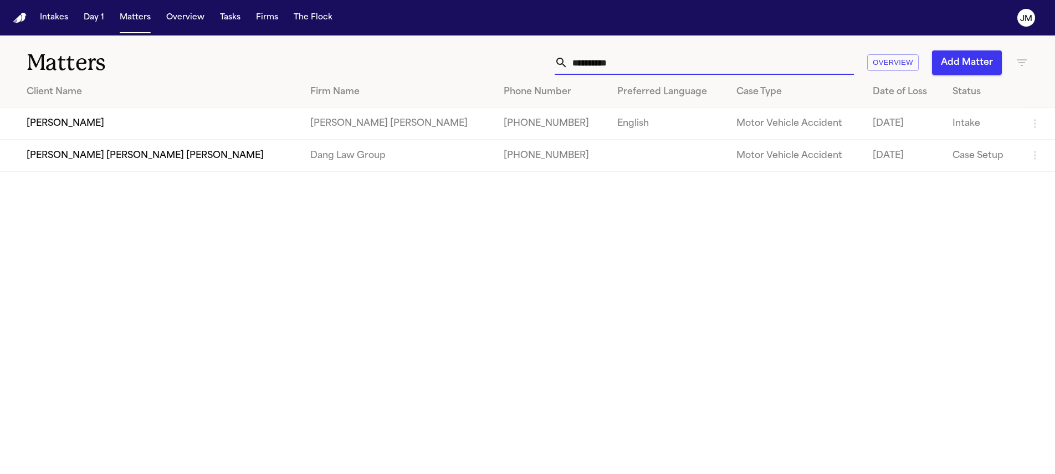
type input "**********"
click at [154, 124] on td "[PERSON_NAME]" at bounding box center [150, 124] width 301 height 32
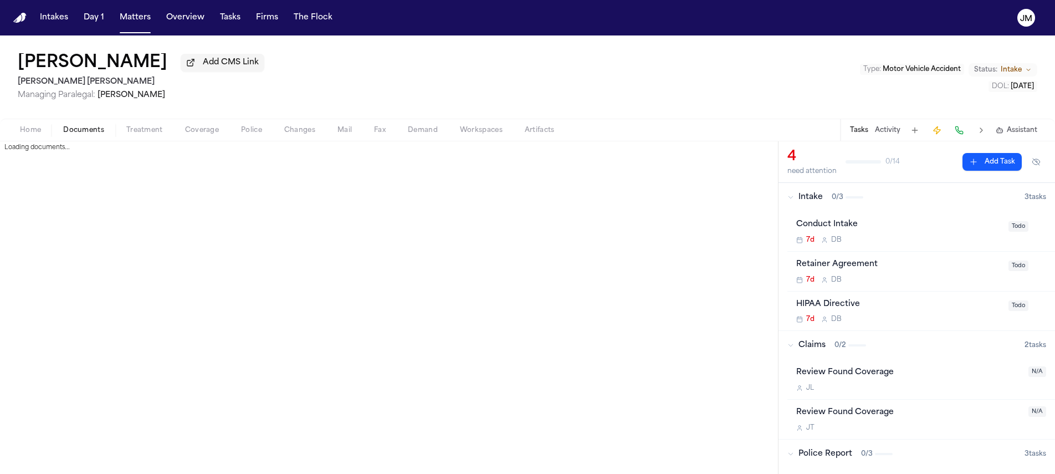
click at [100, 135] on span "Documents" at bounding box center [83, 130] width 41 height 9
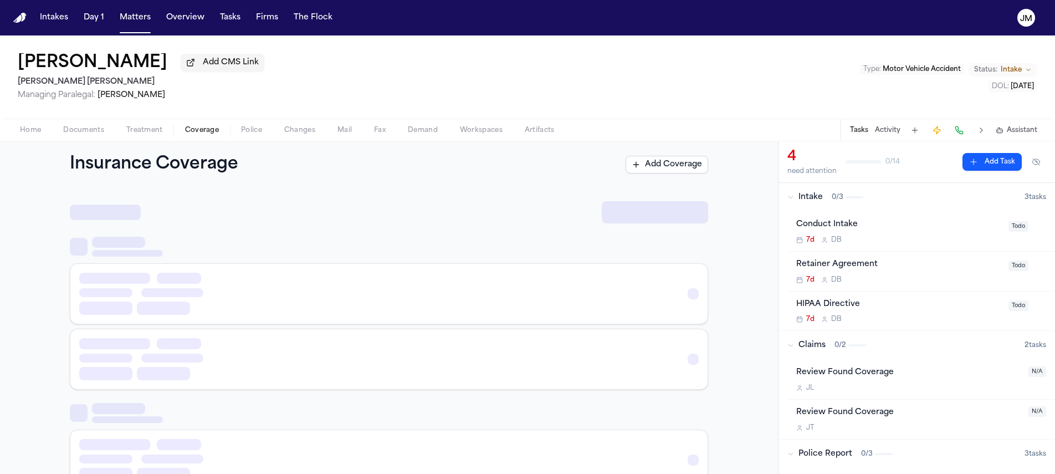
click at [199, 131] on span "Coverage" at bounding box center [202, 130] width 34 height 9
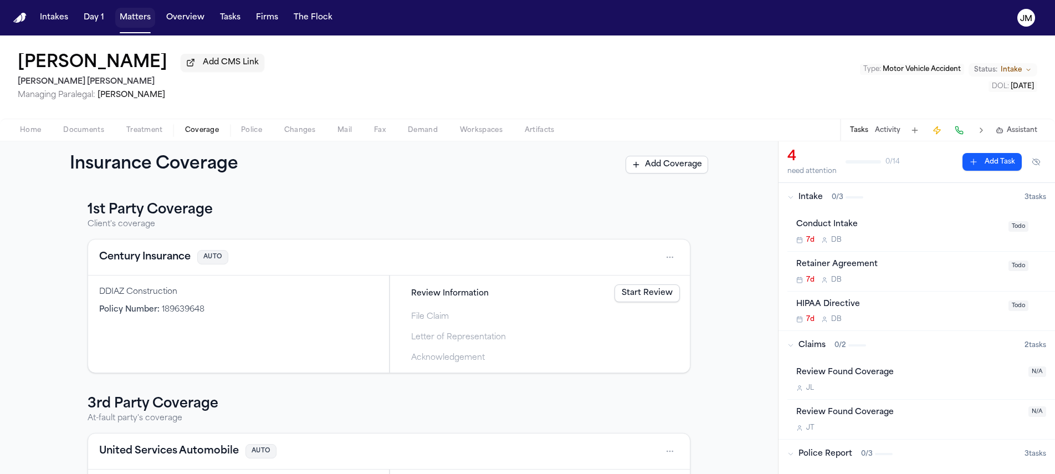
click at [127, 18] on button "Matters" at bounding box center [135, 18] width 40 height 20
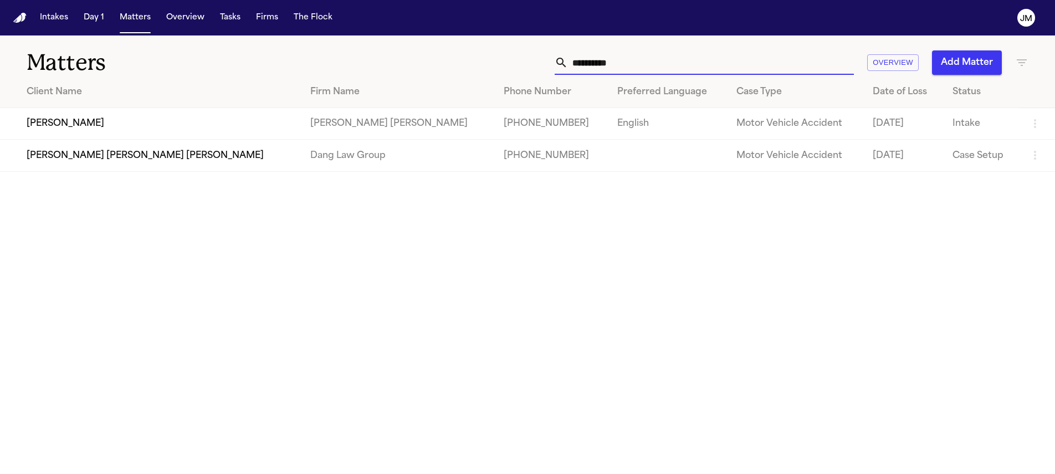
click at [638, 61] on input "**********" at bounding box center [711, 62] width 286 height 24
type input "*"
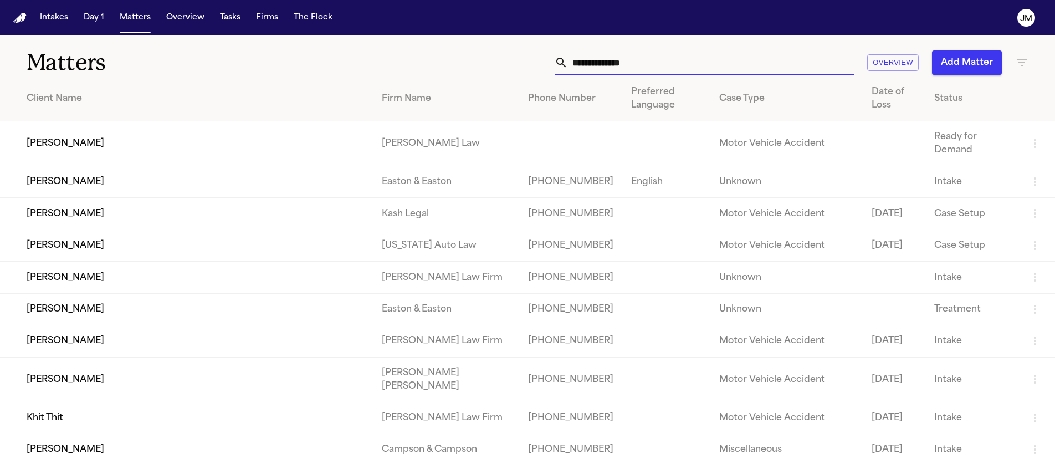
click at [621, 60] on input "text" at bounding box center [711, 62] width 286 height 24
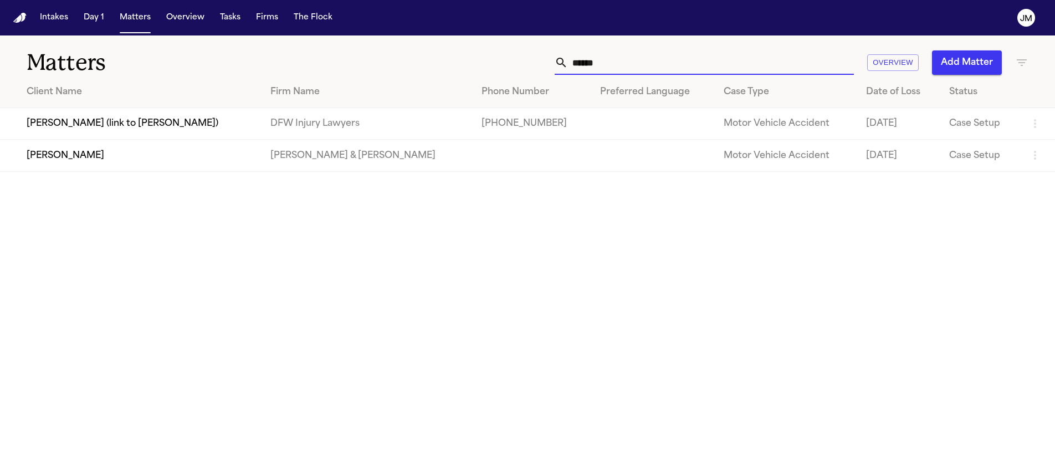
click at [576, 65] on input "******" at bounding box center [711, 62] width 286 height 24
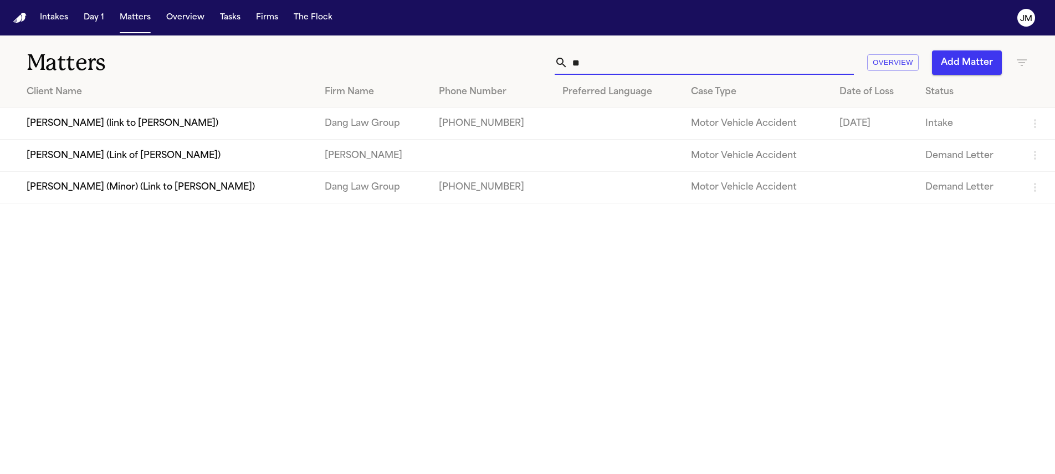
type input "*"
click at [590, 66] on input "text" at bounding box center [711, 62] width 286 height 24
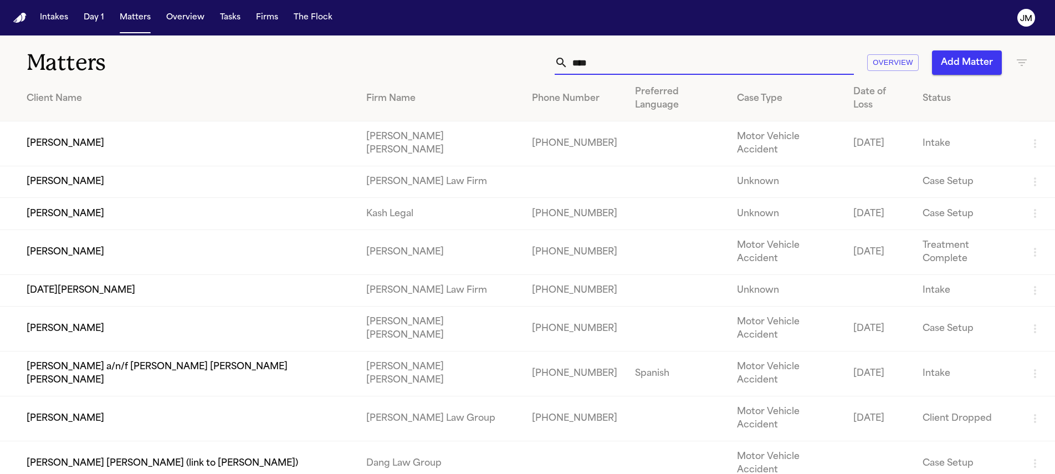
type input "****"
click at [199, 124] on td "[PERSON_NAME]" at bounding box center [178, 143] width 357 height 45
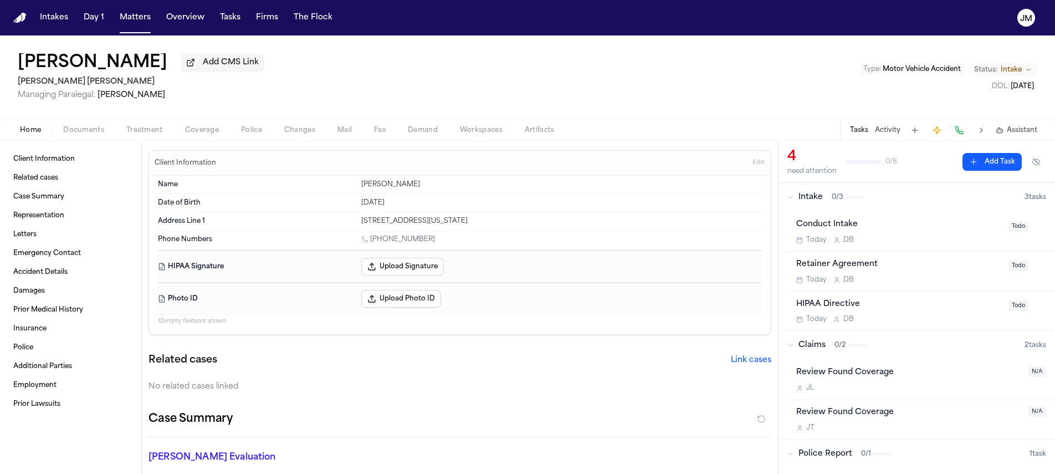
click at [204, 134] on span "Coverage" at bounding box center [202, 130] width 34 height 9
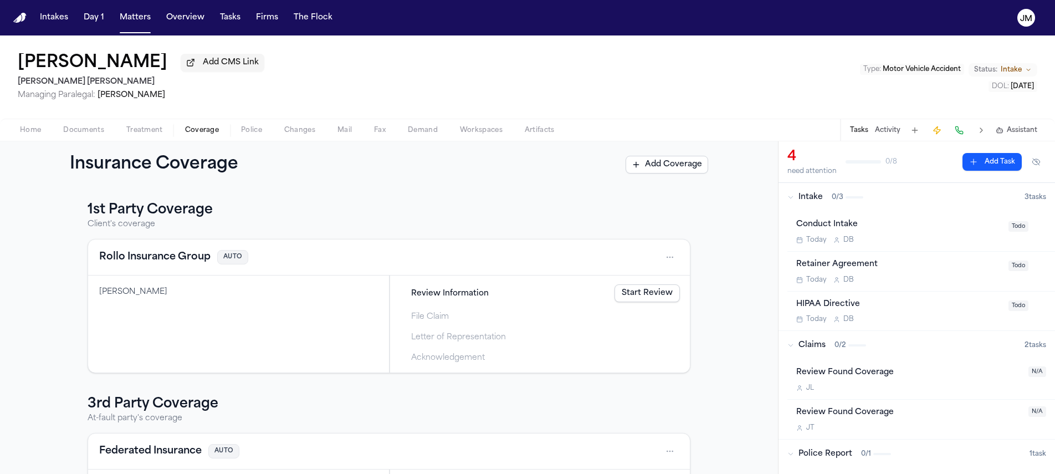
click at [147, 19] on button "Matters" at bounding box center [135, 18] width 40 height 20
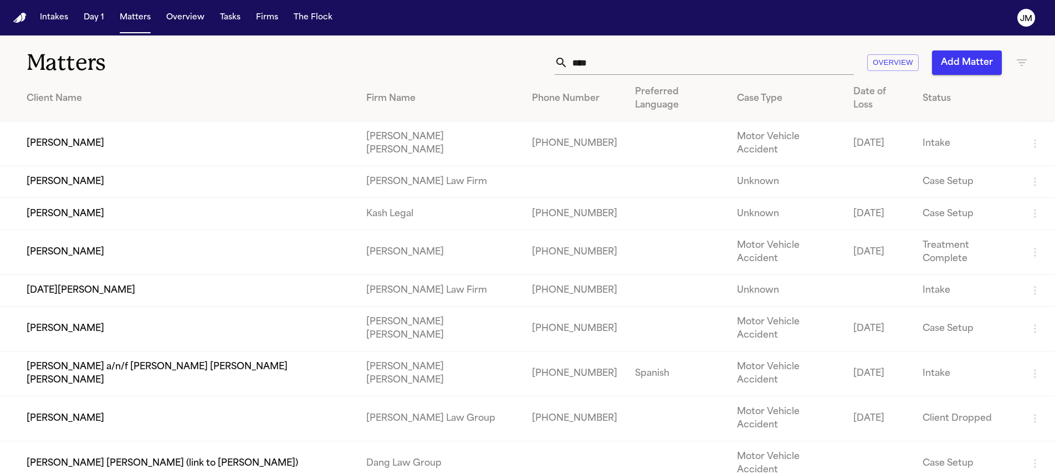
click at [582, 64] on input "****" at bounding box center [711, 62] width 286 height 24
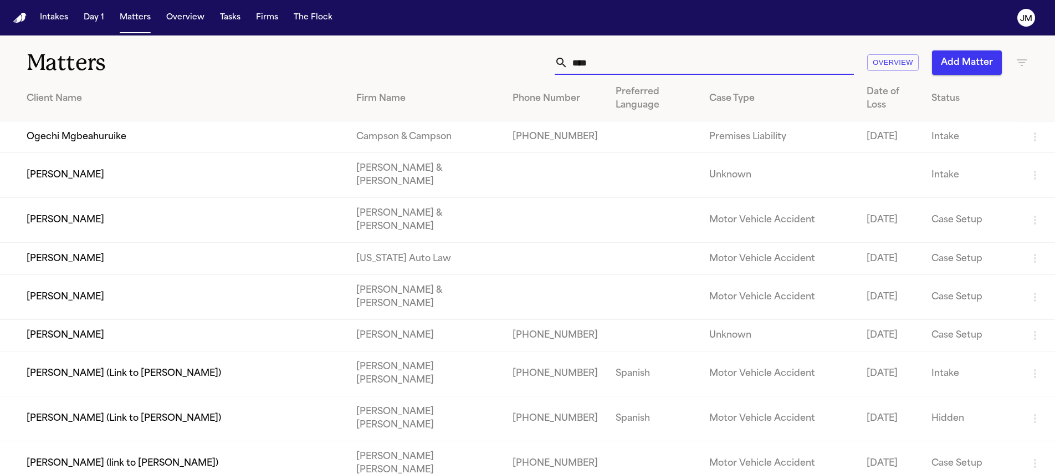
click at [585, 63] on input "****" at bounding box center [711, 62] width 286 height 24
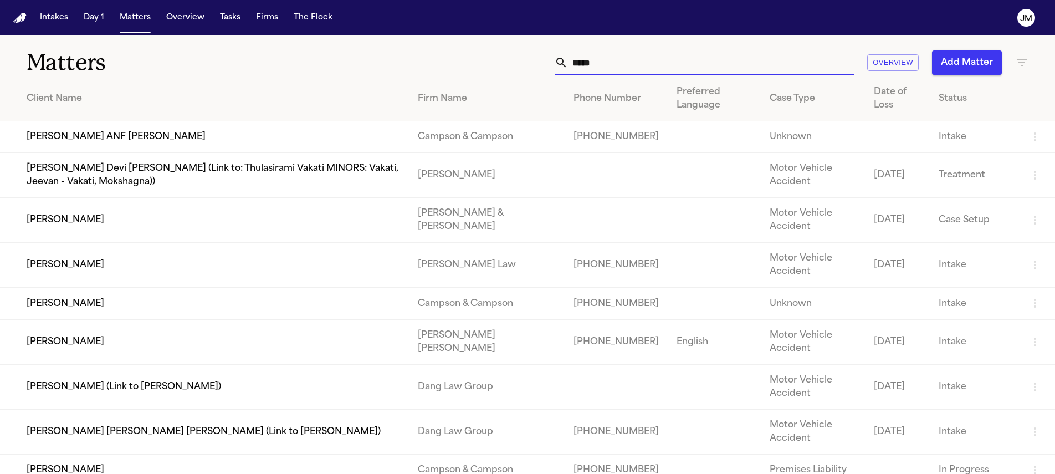
click at [591, 67] on input "*****" at bounding box center [711, 62] width 286 height 24
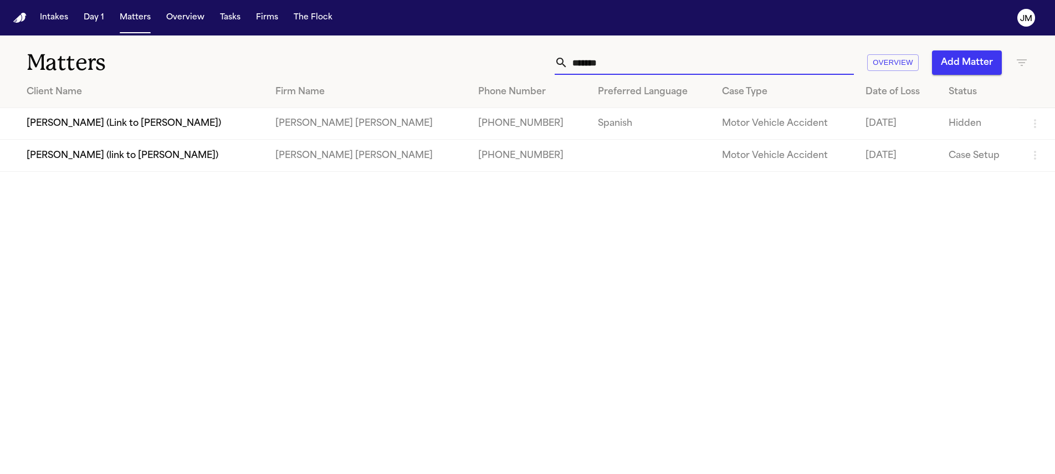
type input "*******"
click at [267, 151] on td "[PERSON_NAME] (link to [PERSON_NAME])" at bounding box center [133, 156] width 267 height 32
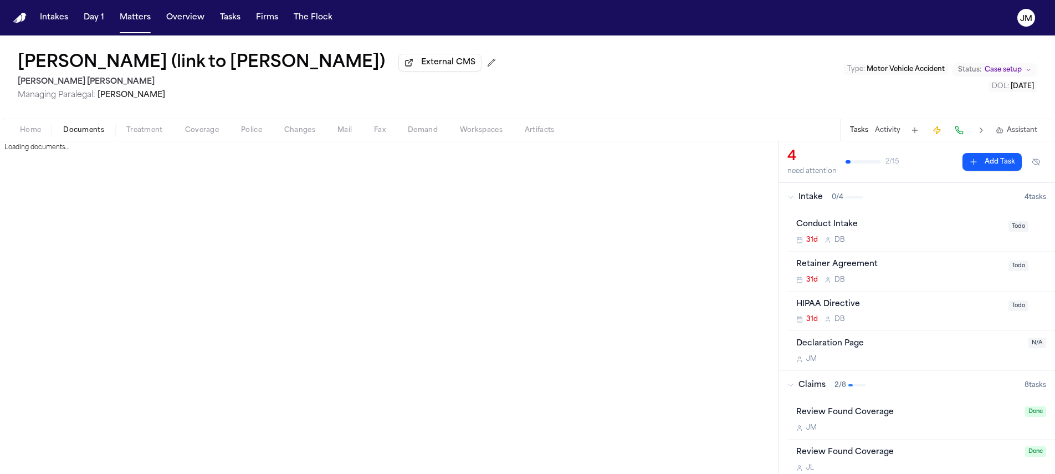
click at [102, 134] on span "Documents" at bounding box center [83, 130] width 41 height 9
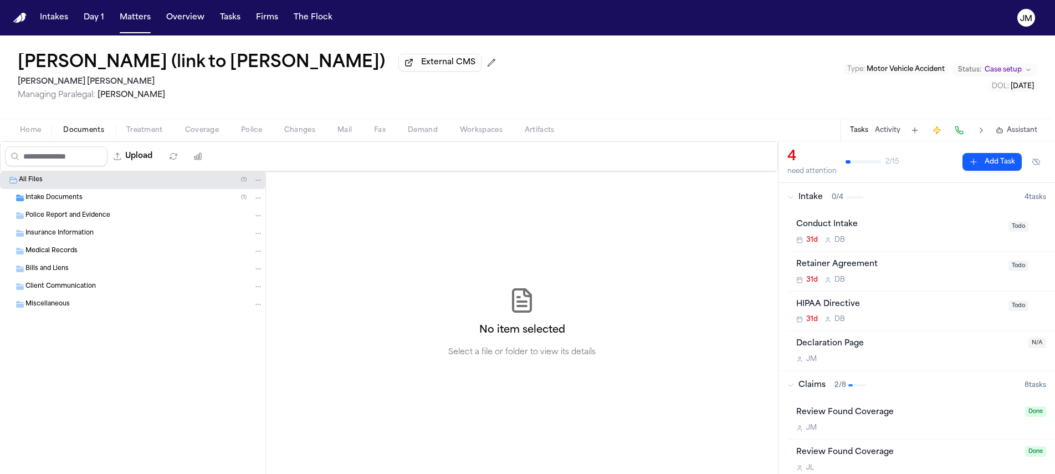
click at [73, 216] on span "Police Report and Evidence" at bounding box center [67, 215] width 85 height 9
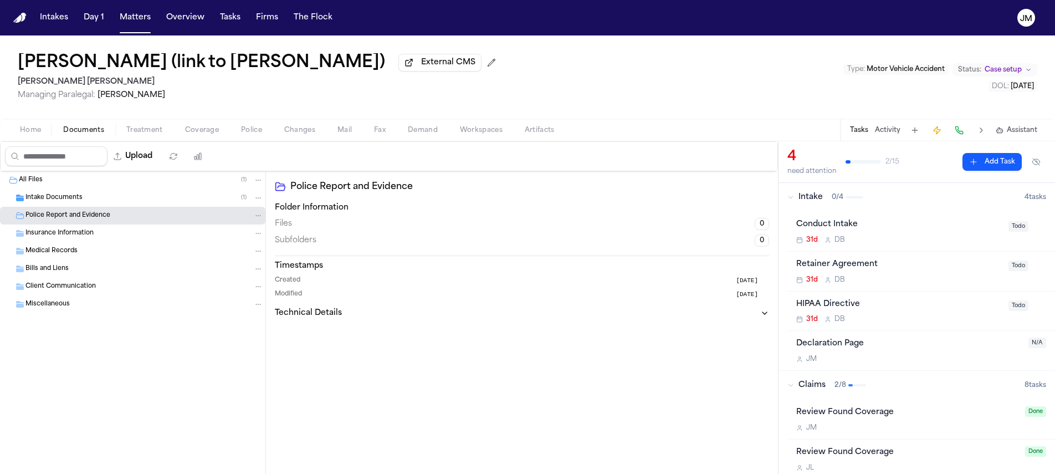
click at [68, 202] on span "Intake Documents" at bounding box center [53, 197] width 57 height 9
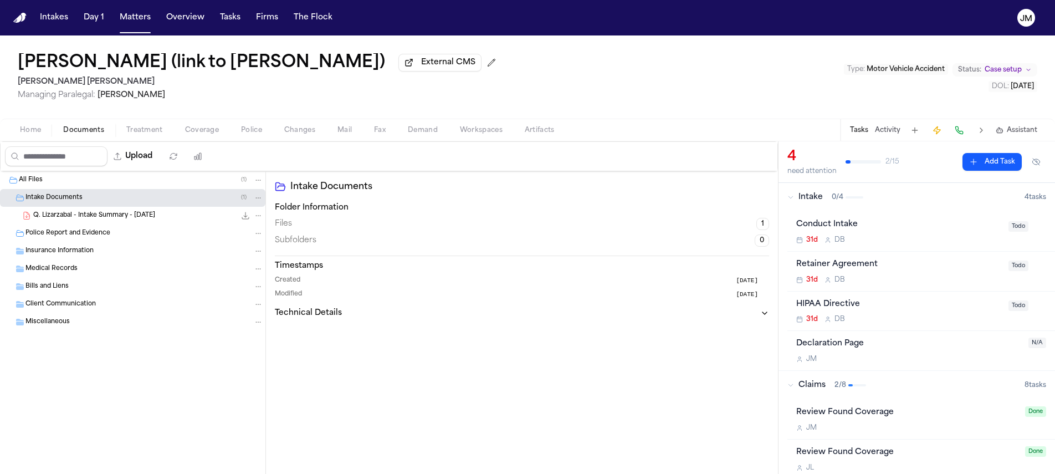
click at [249, 127] on span "Police" at bounding box center [251, 130] width 21 height 9
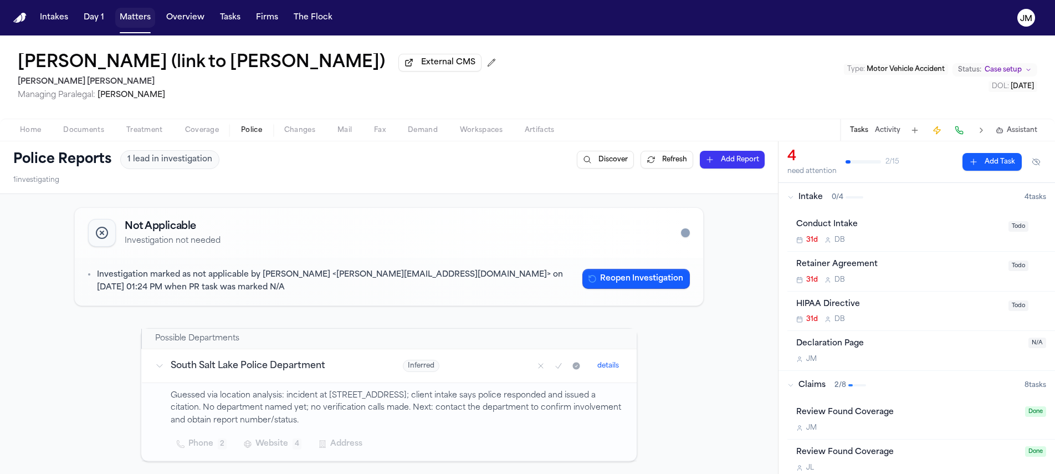
drag, startPoint x: 139, startPoint y: 17, endPoint x: 224, endPoint y: 21, distance: 84.9
click at [139, 16] on button "Matters" at bounding box center [135, 18] width 40 height 20
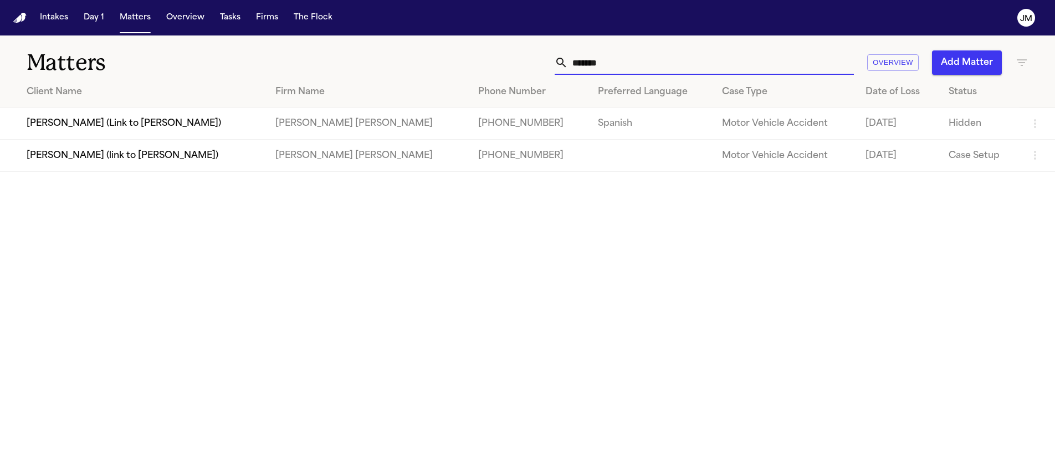
click at [629, 60] on input "*******" at bounding box center [711, 62] width 286 height 24
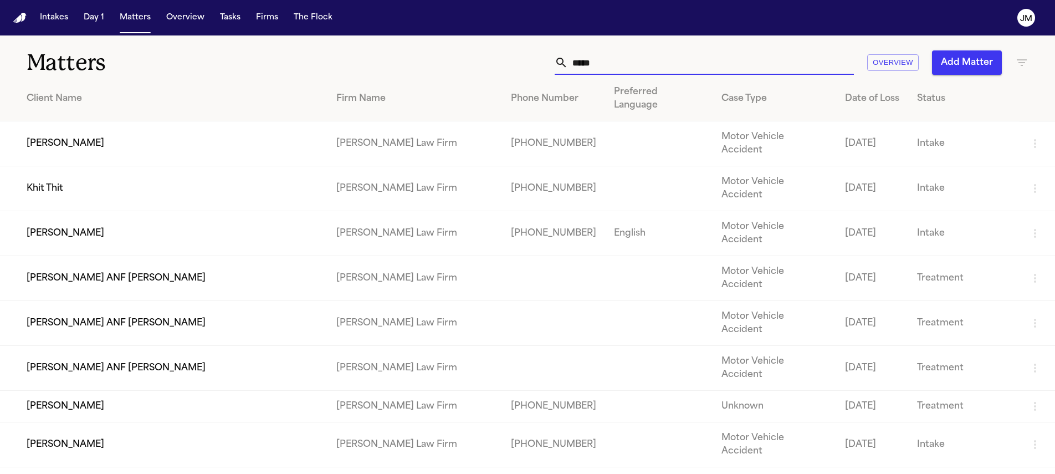
click at [615, 62] on input "*****" at bounding box center [711, 62] width 286 height 24
click at [614, 58] on input "*****" at bounding box center [711, 62] width 286 height 24
click at [614, 60] on input "*****" at bounding box center [711, 62] width 286 height 24
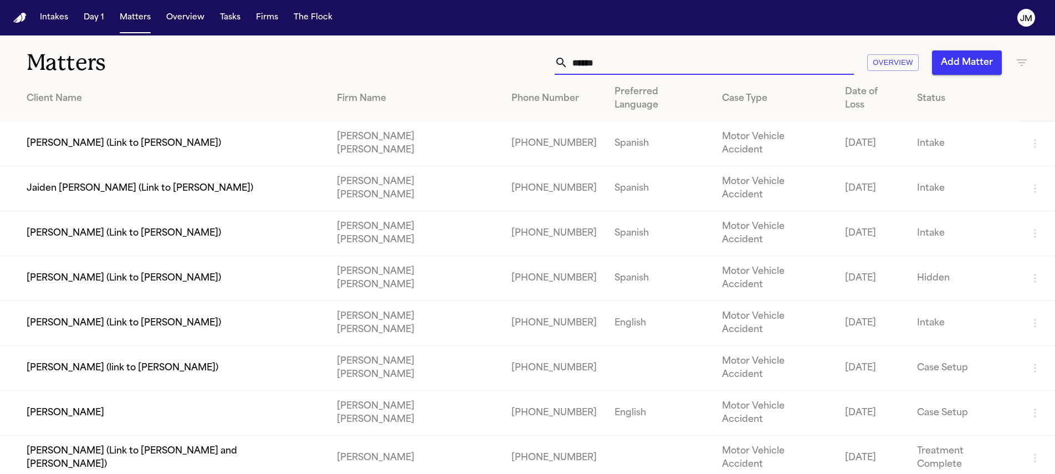
type input "******"
click at [116, 391] on td "[PERSON_NAME]" at bounding box center [164, 413] width 328 height 45
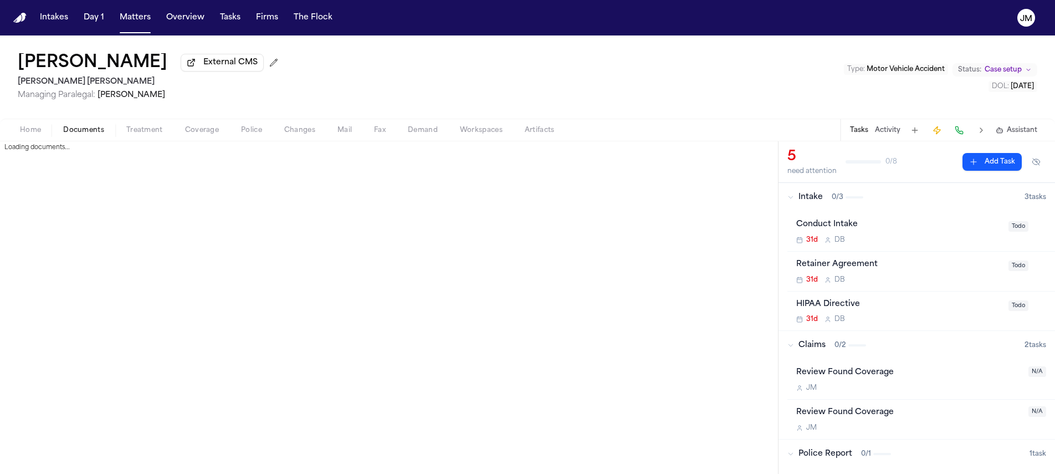
click at [89, 131] on span "Documents" at bounding box center [83, 130] width 41 height 9
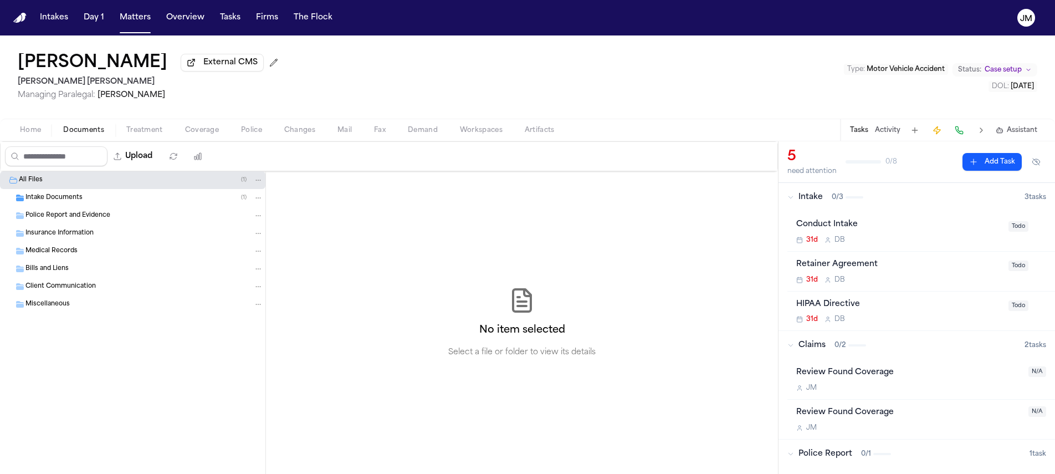
click at [43, 201] on span "Intake Documents" at bounding box center [53, 197] width 57 height 9
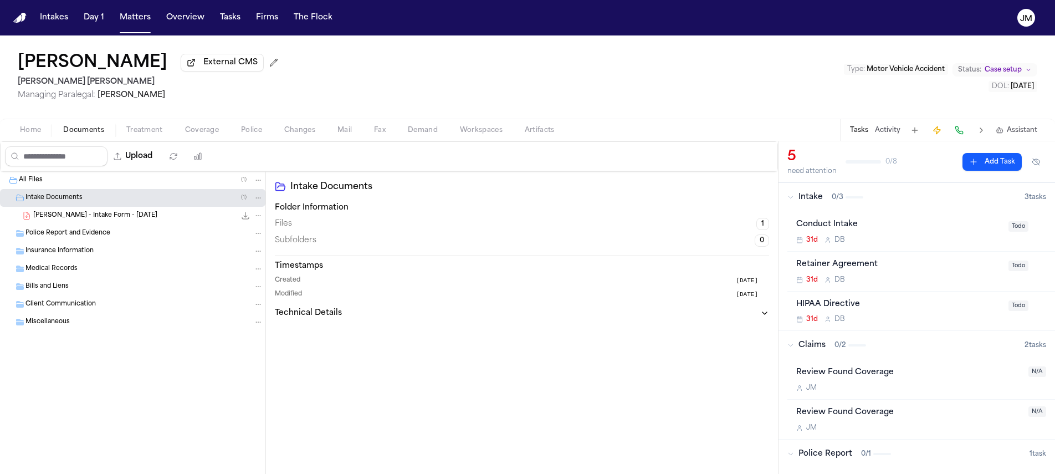
click at [230, 131] on button "Police" at bounding box center [251, 130] width 43 height 13
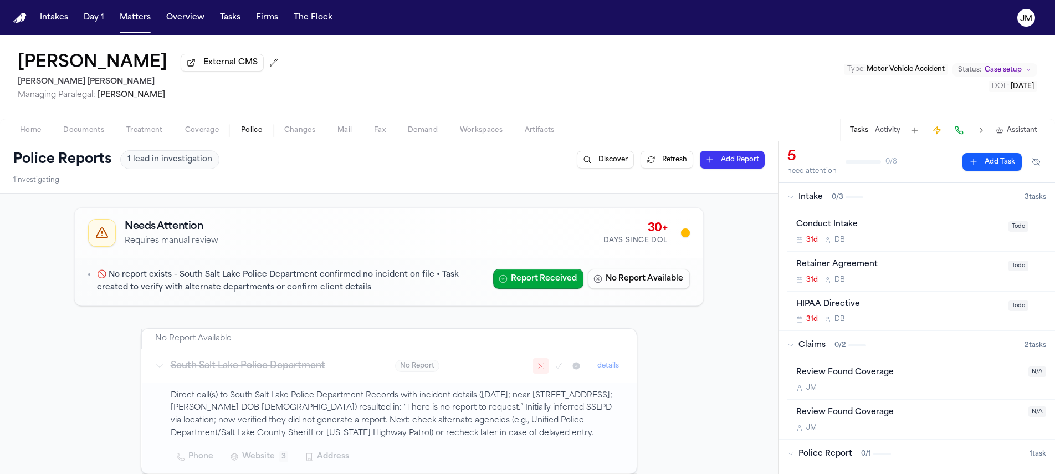
click at [13, 130] on button "Home" at bounding box center [30, 130] width 43 height 13
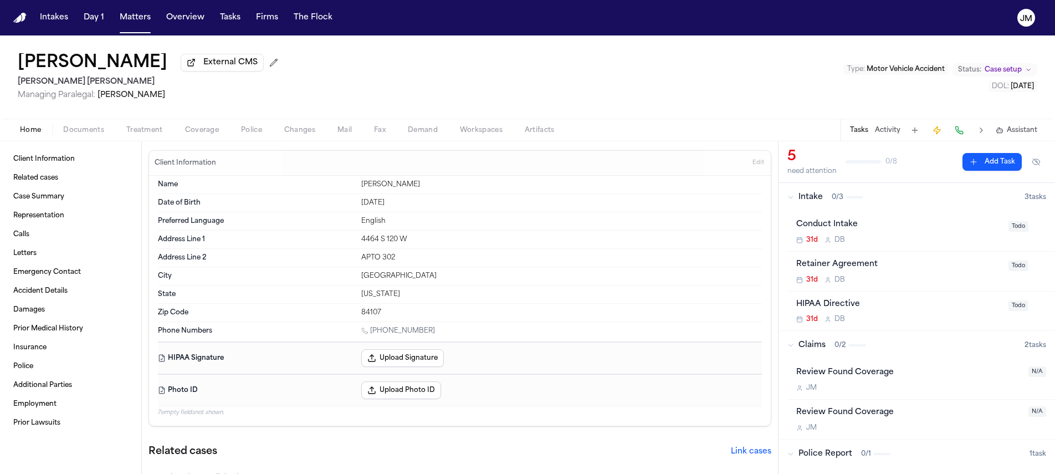
click at [181, 130] on button "Coverage" at bounding box center [202, 130] width 56 height 13
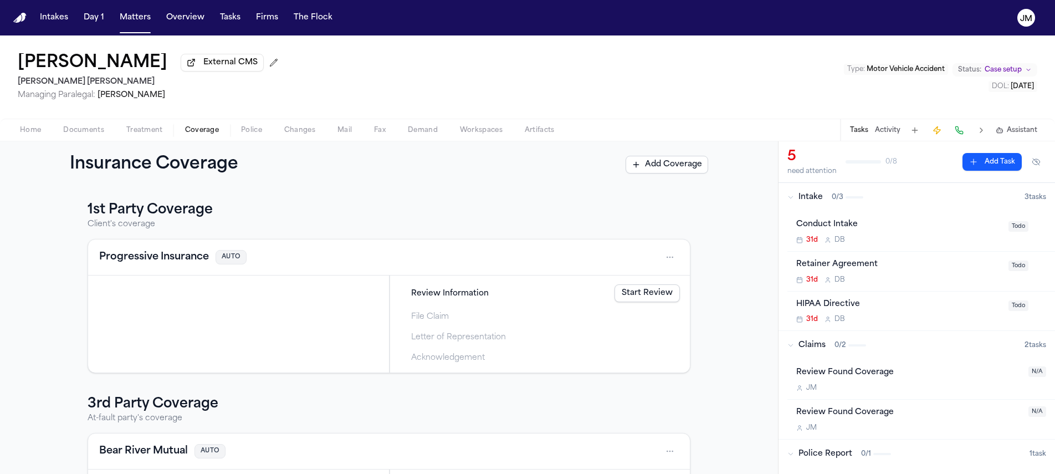
click at [81, 135] on span "Documents" at bounding box center [83, 130] width 41 height 9
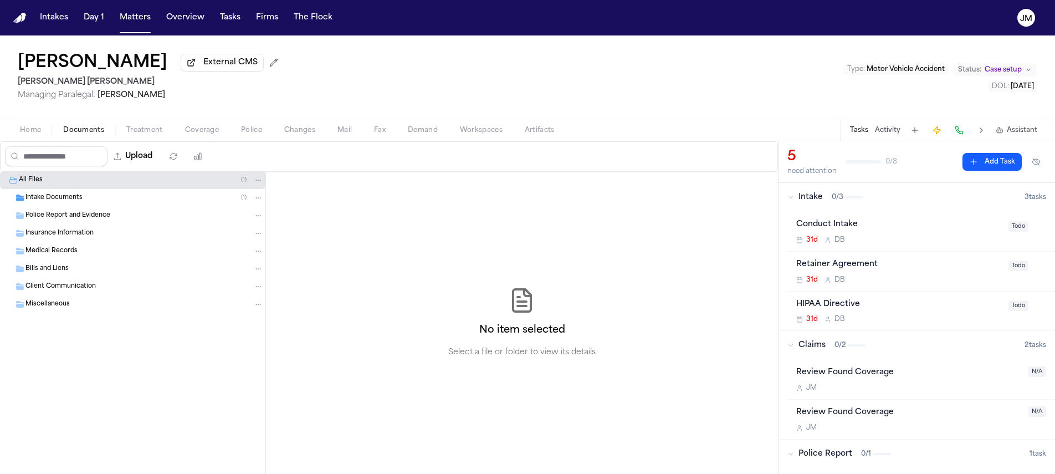
click at [77, 209] on div "Police Report and Evidence" at bounding box center [132, 216] width 265 height 18
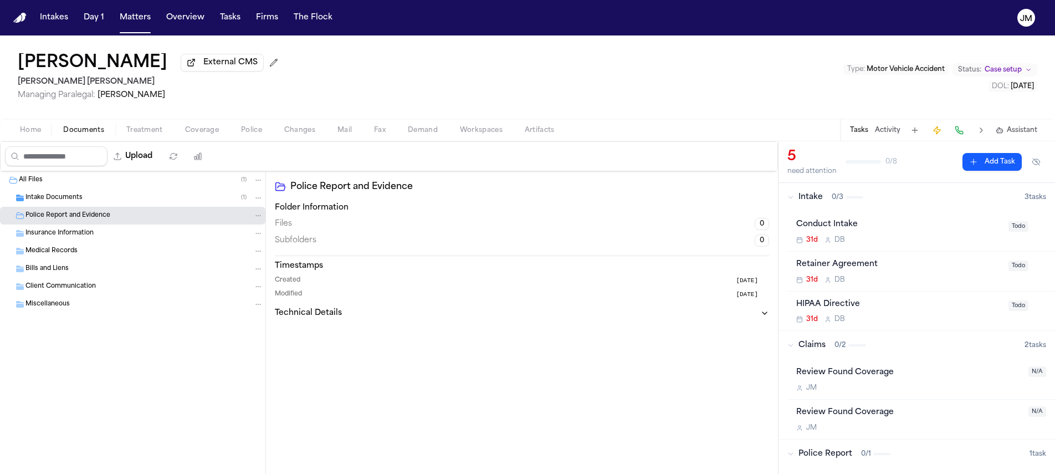
click at [78, 205] on div "Intake Documents ( 1 )" at bounding box center [132, 198] width 265 height 18
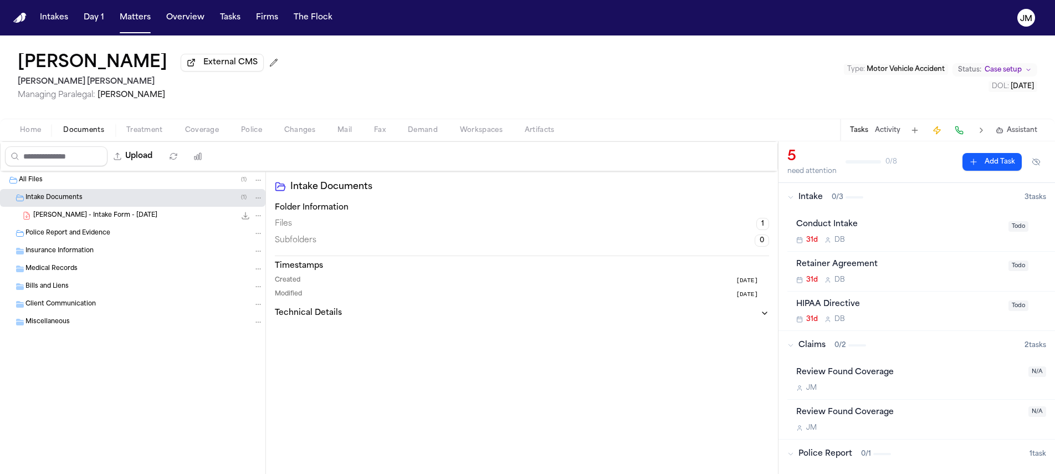
click at [37, 141] on div "Home Documents Treatment Coverage Police Changes Mail Fax Demand Workspaces Art…" at bounding box center [527, 130] width 1055 height 22
click at [37, 132] on span "Home" at bounding box center [30, 130] width 21 height 9
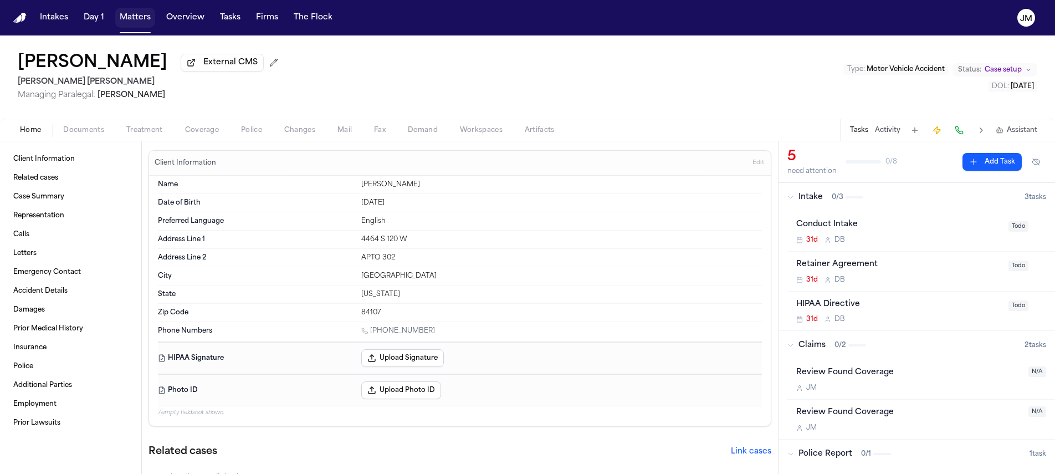
click at [143, 13] on button "Matters" at bounding box center [135, 18] width 40 height 20
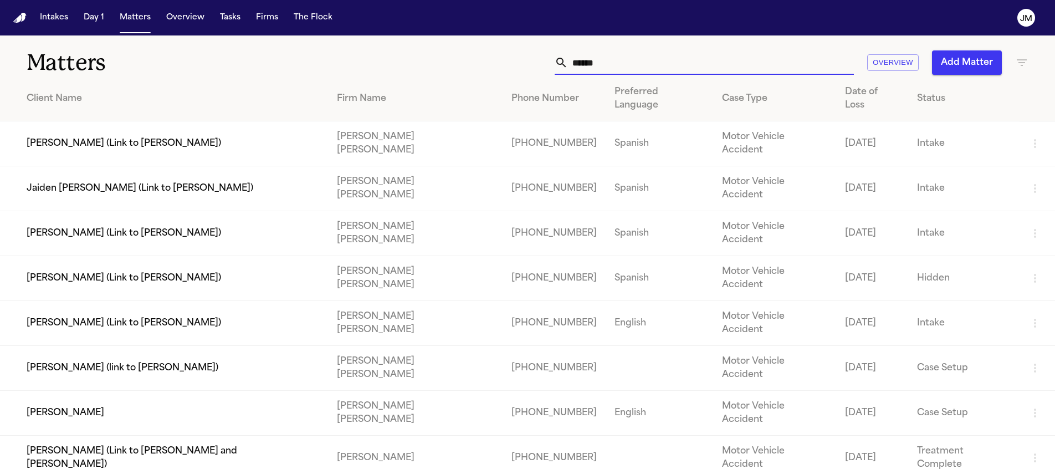
click at [652, 64] on input "******" at bounding box center [711, 62] width 286 height 24
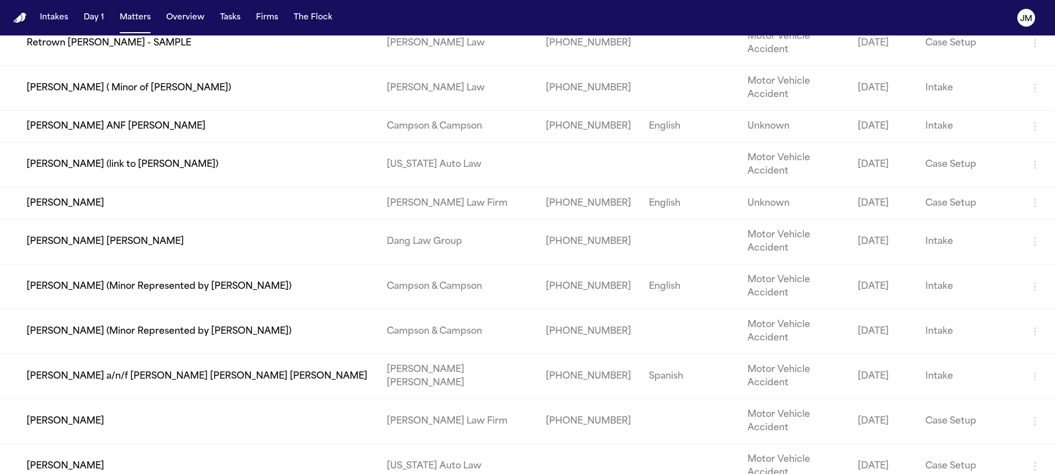
scroll to position [183, 0]
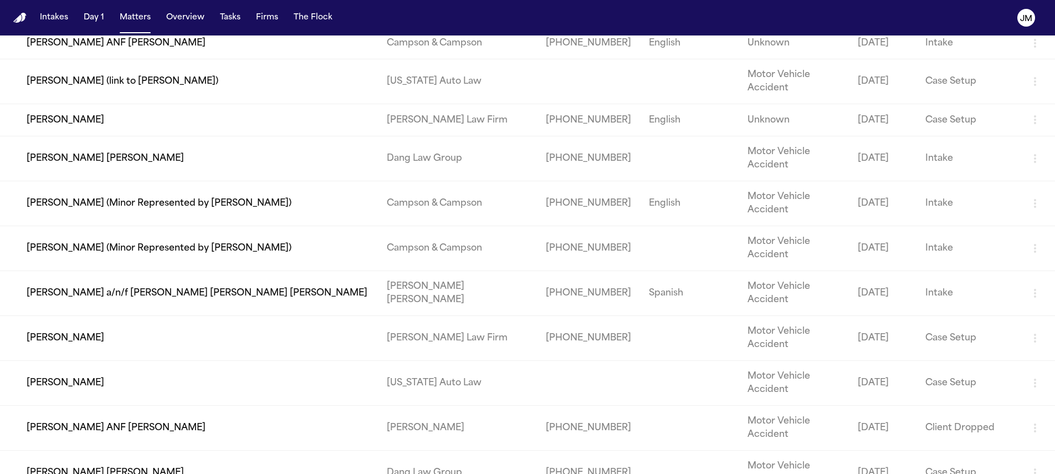
type input "*****"
click at [83, 270] on td "[PERSON_NAME] a/n/f [PERSON_NAME] [PERSON_NAME] [PERSON_NAME]" at bounding box center [189, 292] width 378 height 45
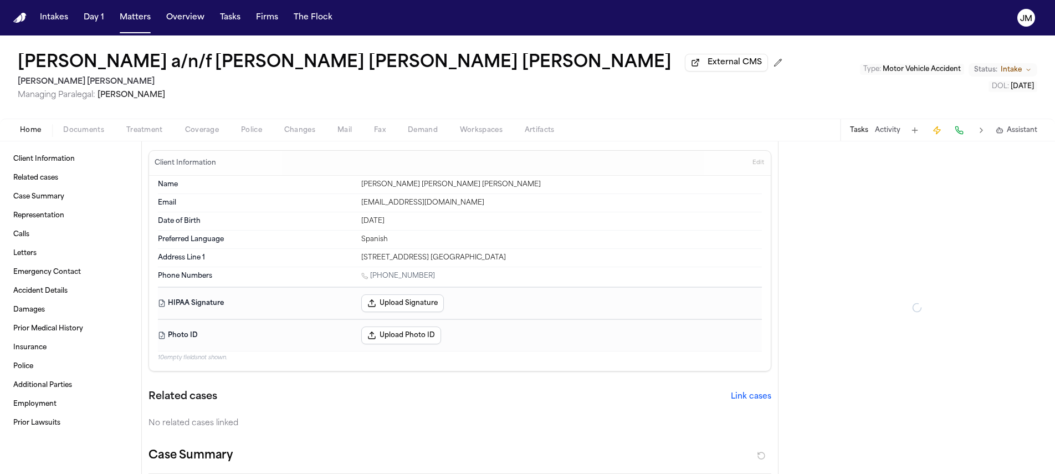
click at [95, 133] on span "Documents" at bounding box center [83, 130] width 41 height 9
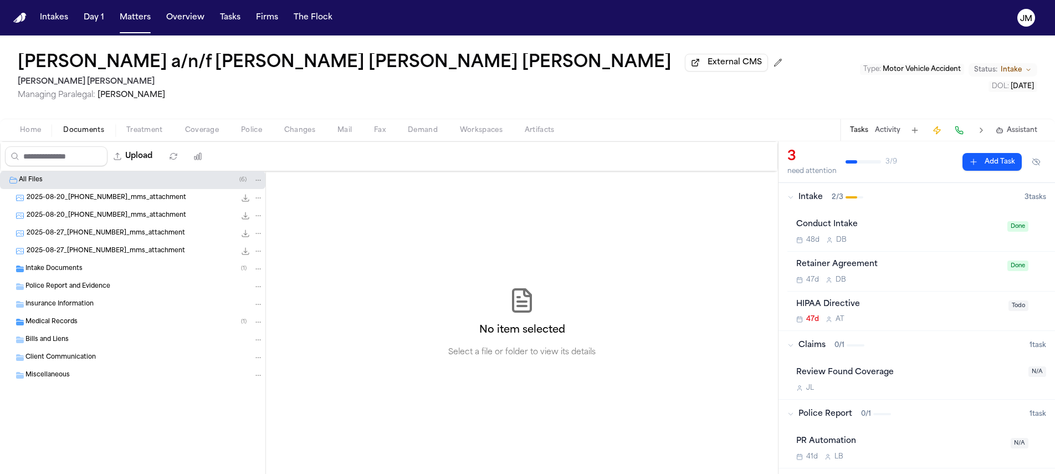
click at [66, 280] on div "Police Report and Evidence" at bounding box center [132, 287] width 265 height 18
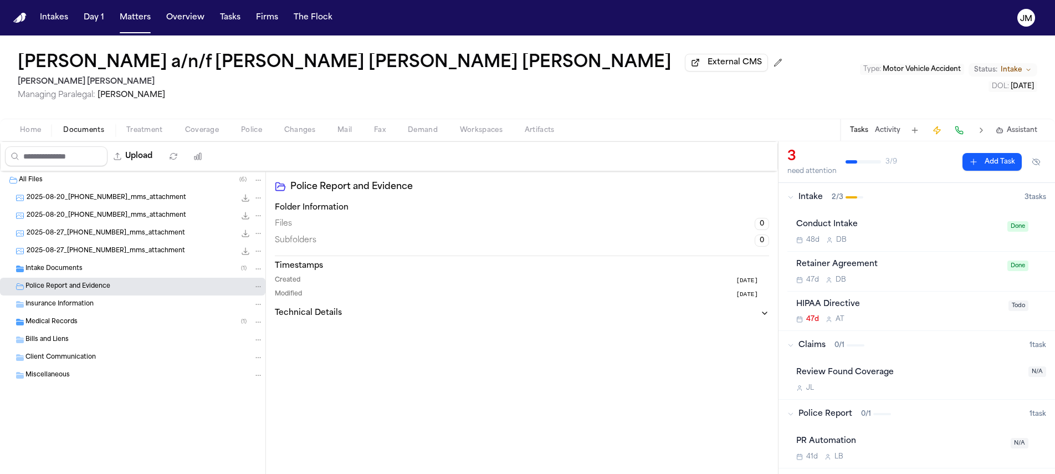
click at [66, 274] on span "Intake Documents" at bounding box center [53, 268] width 57 height 9
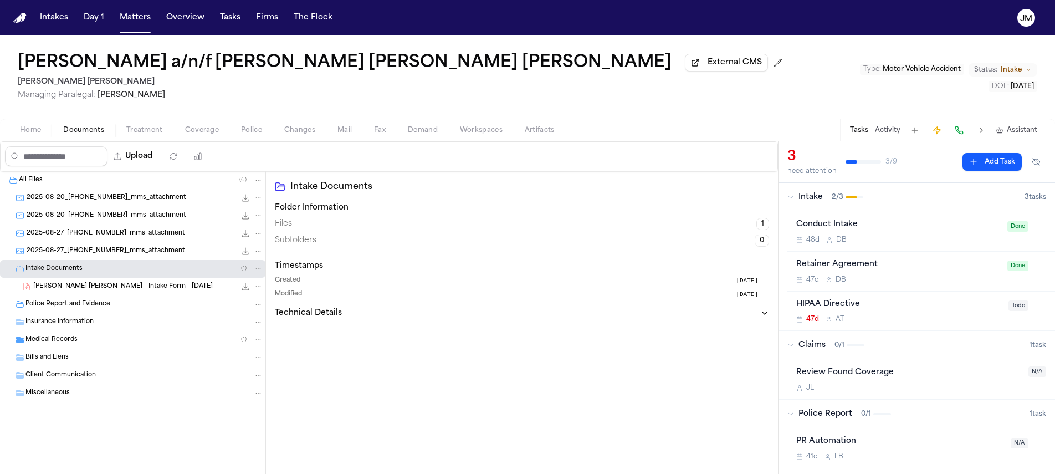
click at [65, 336] on div "Medical Records ( 1 )" at bounding box center [132, 340] width 265 height 18
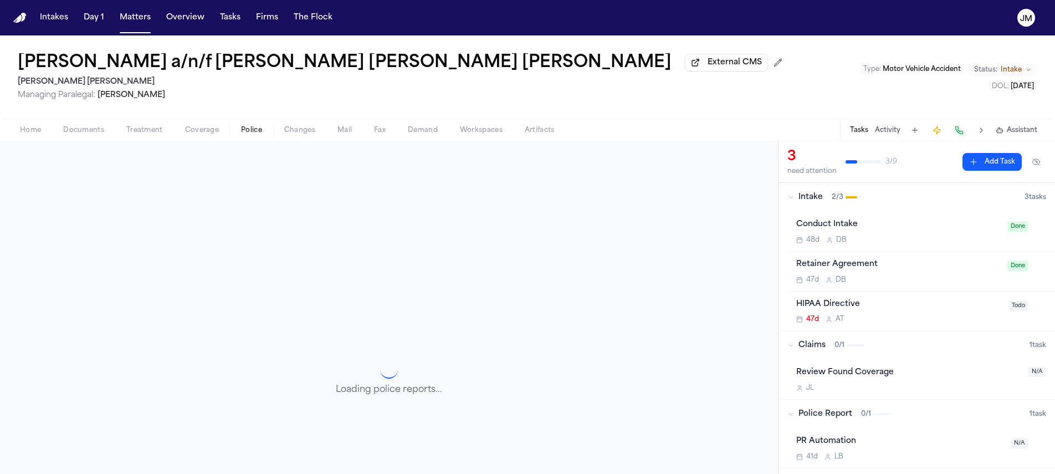
click at [259, 127] on span "Police" at bounding box center [251, 130] width 21 height 9
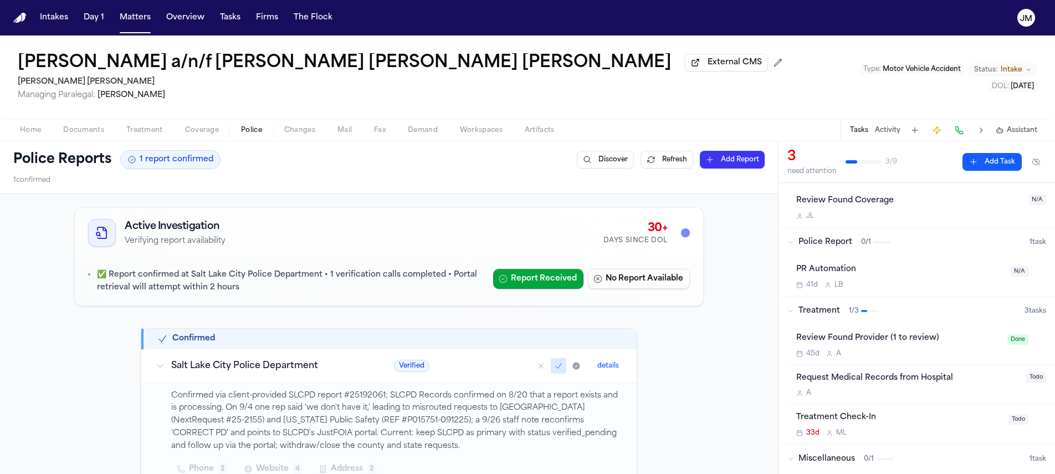
scroll to position [213, 0]
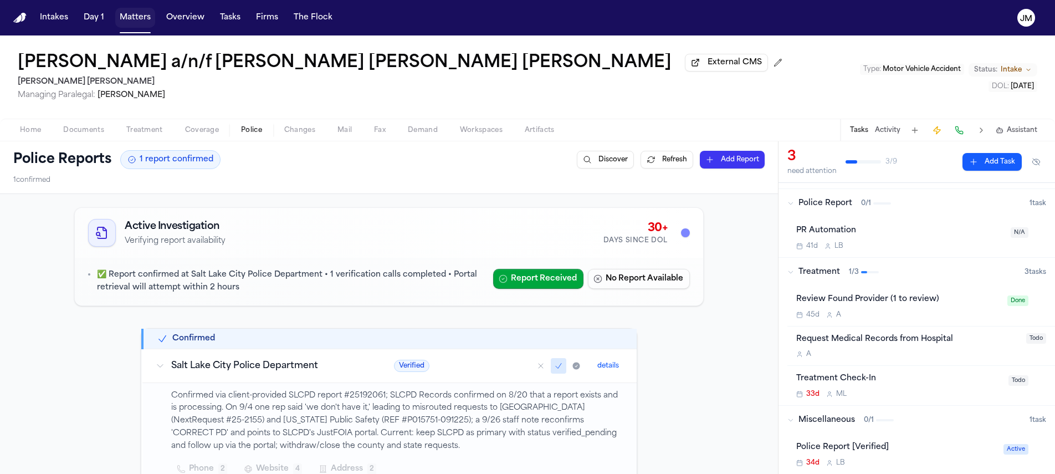
click at [131, 21] on button "Matters" at bounding box center [135, 18] width 40 height 20
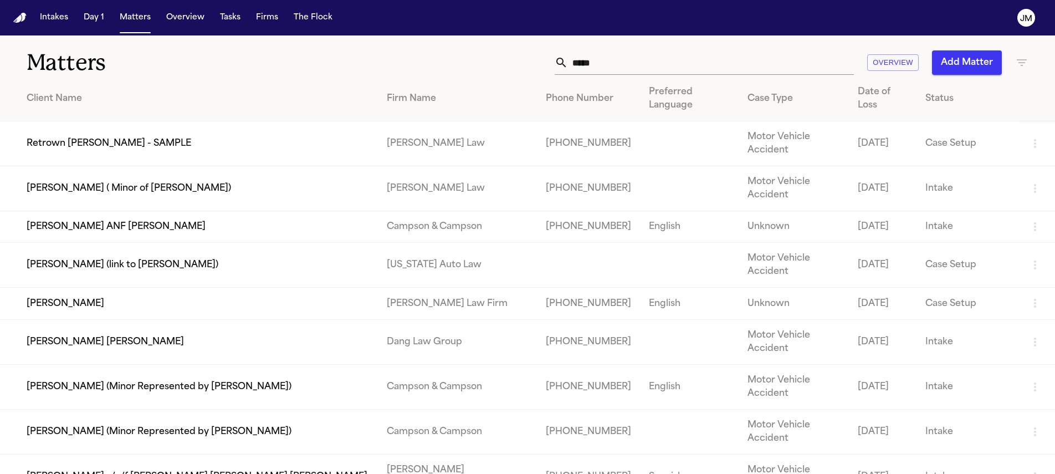
click at [580, 73] on input "*****" at bounding box center [711, 62] width 286 height 24
click at [581, 72] on input "*****" at bounding box center [711, 62] width 286 height 24
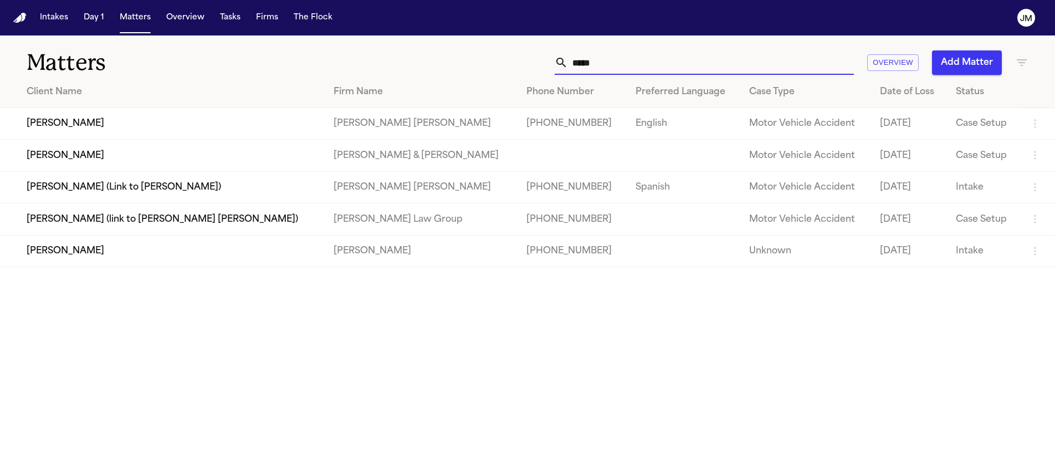
type input "*****"
click at [105, 125] on td "[PERSON_NAME]" at bounding box center [162, 124] width 325 height 32
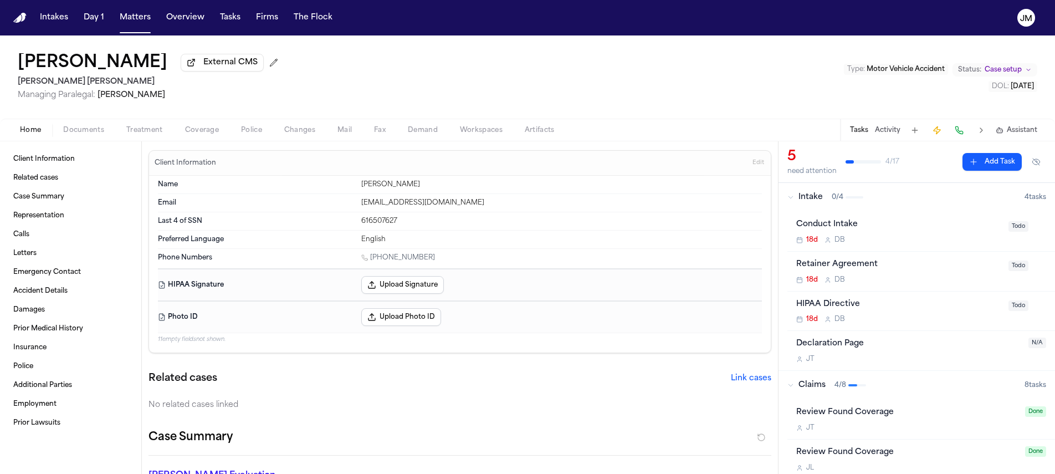
click at [197, 132] on span "Coverage" at bounding box center [202, 130] width 34 height 9
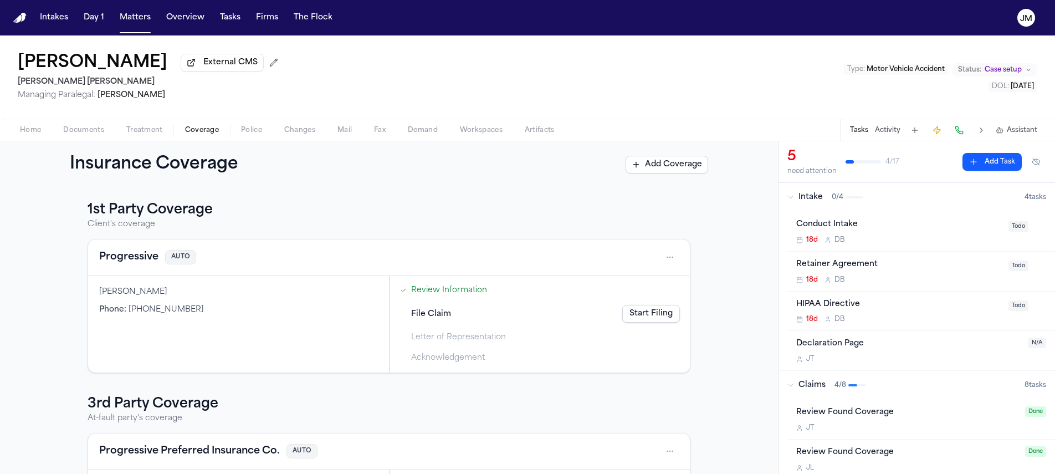
click at [36, 131] on span "Home" at bounding box center [30, 130] width 21 height 9
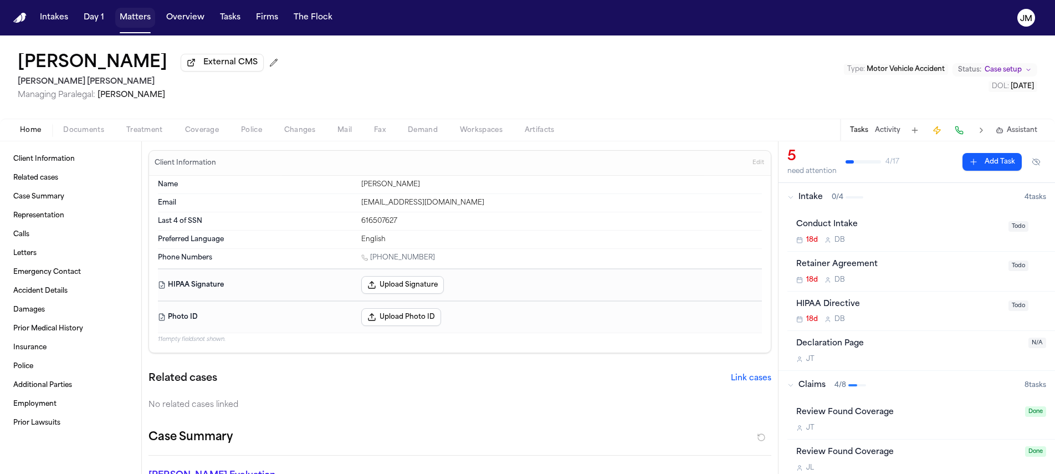
click at [135, 22] on button "Matters" at bounding box center [135, 18] width 40 height 20
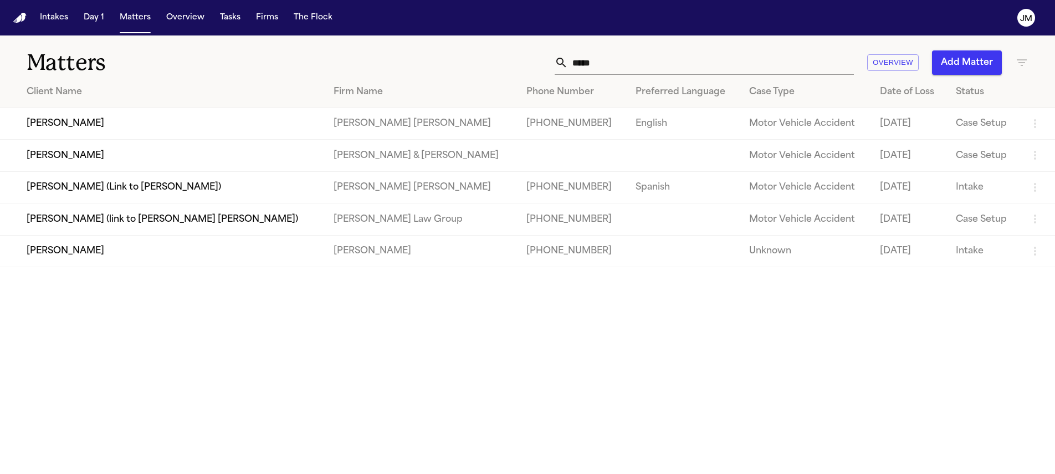
click at [595, 68] on input "*****" at bounding box center [711, 62] width 286 height 24
click at [595, 69] on input "*****" at bounding box center [711, 62] width 286 height 24
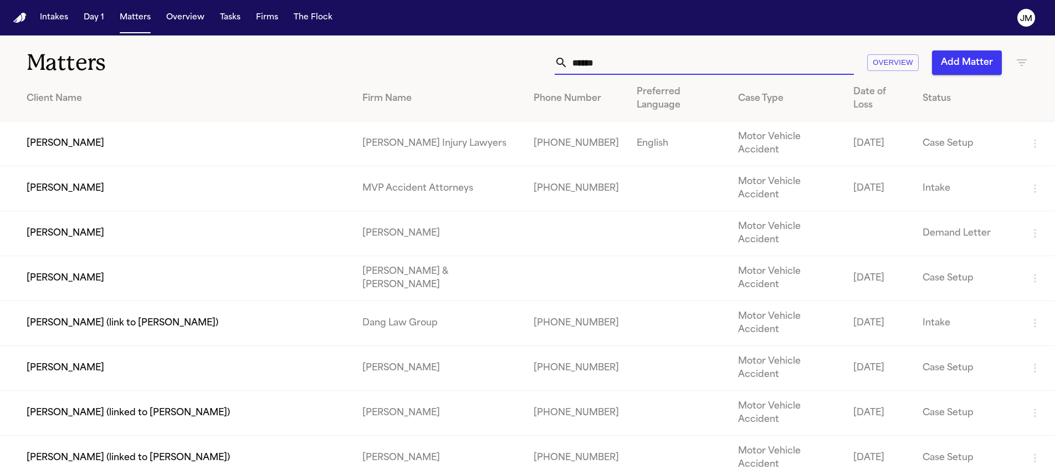
click at [569, 71] on input "*****" at bounding box center [711, 62] width 286 height 24
click at [583, 59] on input "*****" at bounding box center [711, 62] width 286 height 24
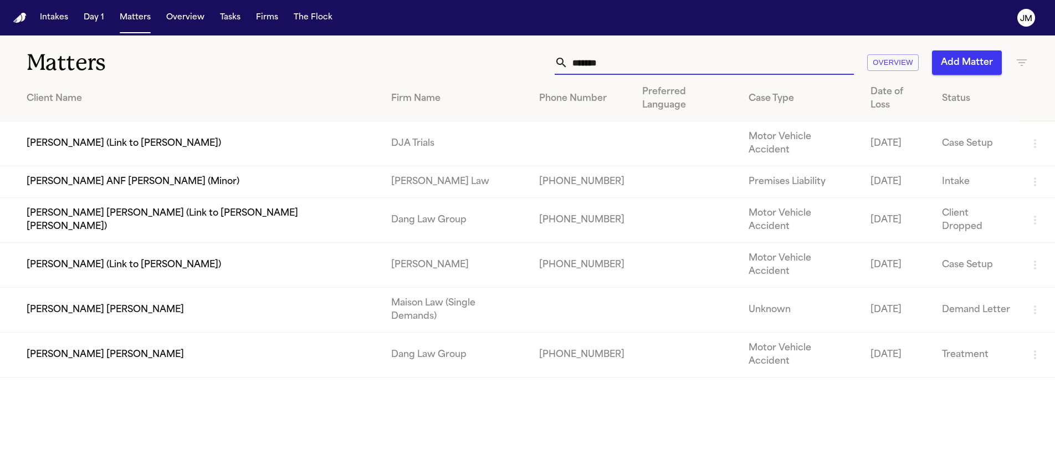
type input "*******"
click at [117, 332] on td "[PERSON_NAME] [PERSON_NAME]" at bounding box center [191, 354] width 382 height 45
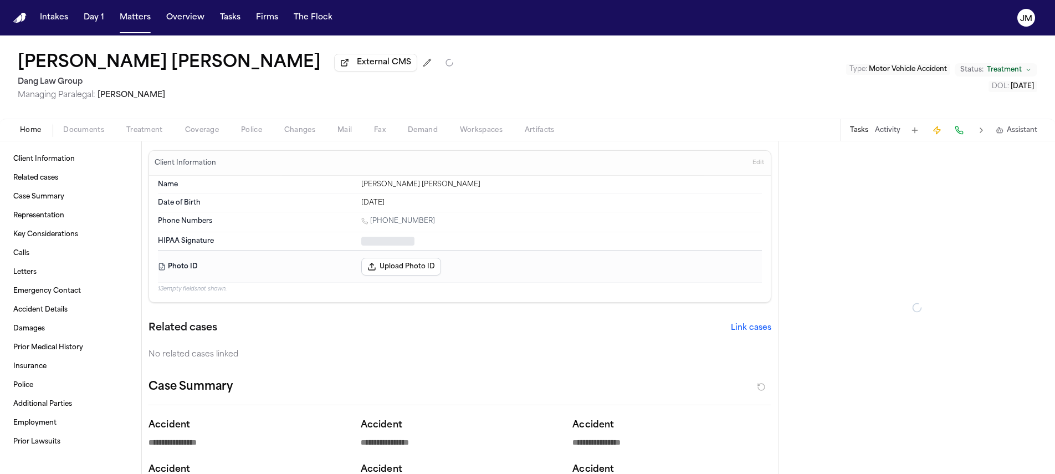
type textarea "*"
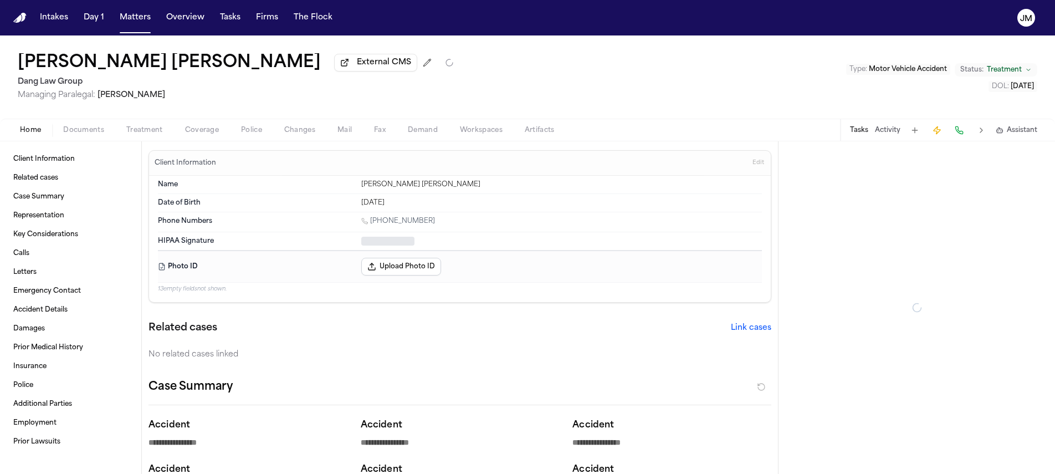
type textarea "*"
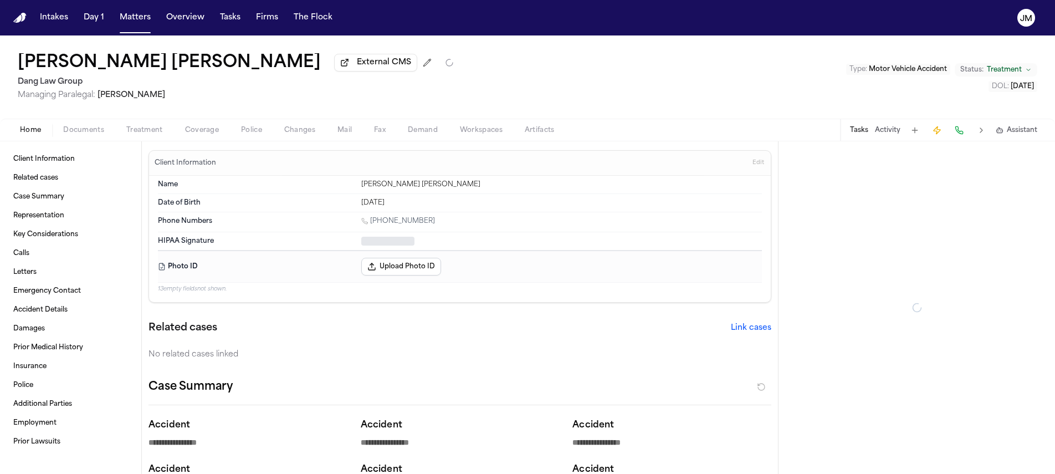
type textarea "*"
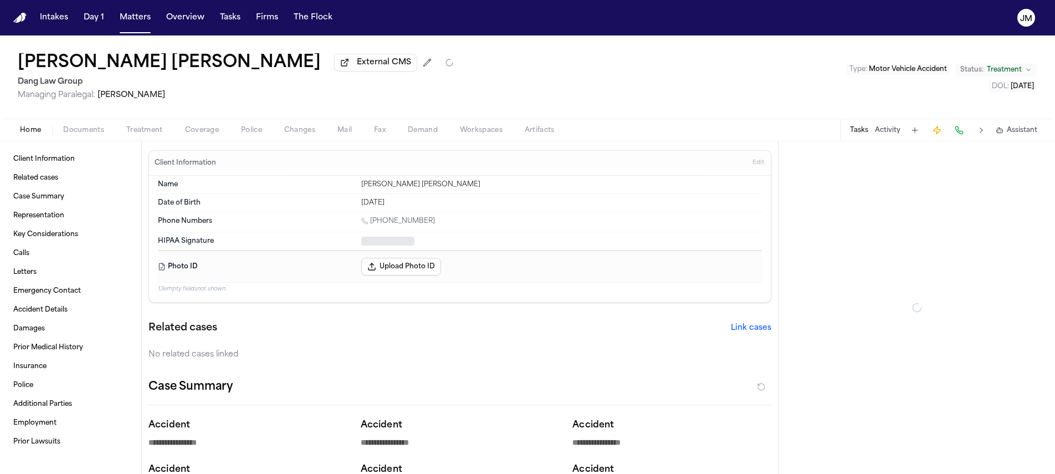
type textarea "*"
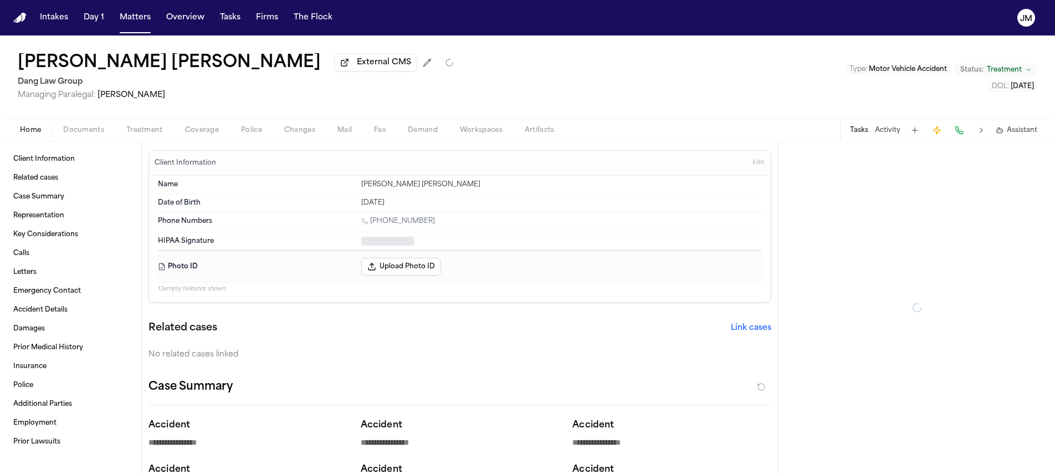
type textarea "*"
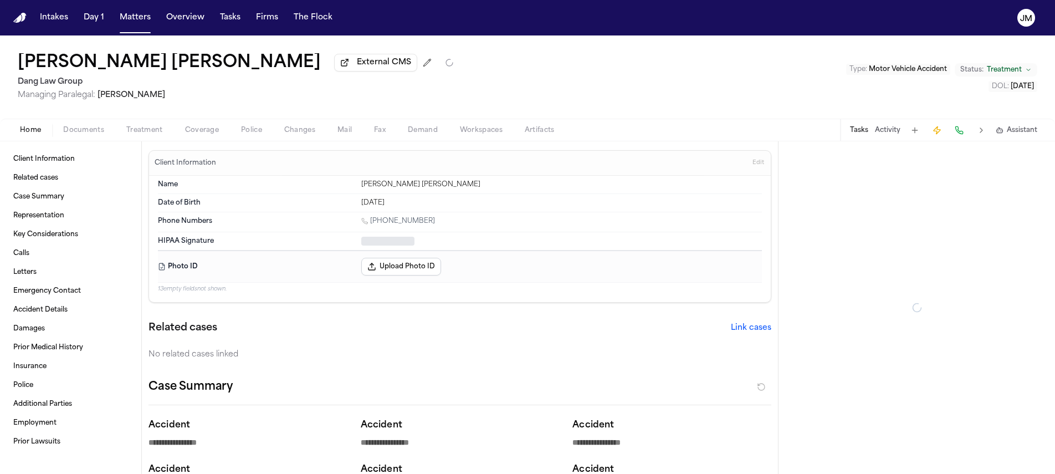
type textarea "*"
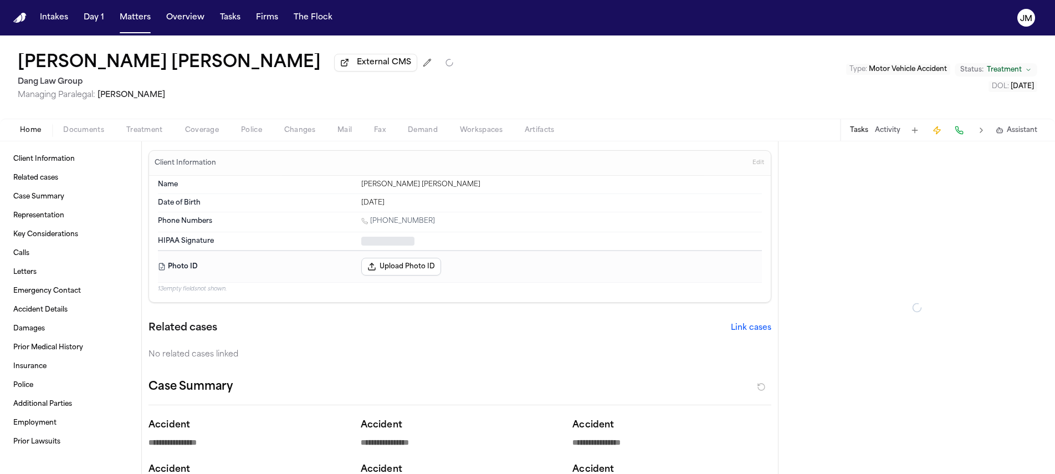
type textarea "*"
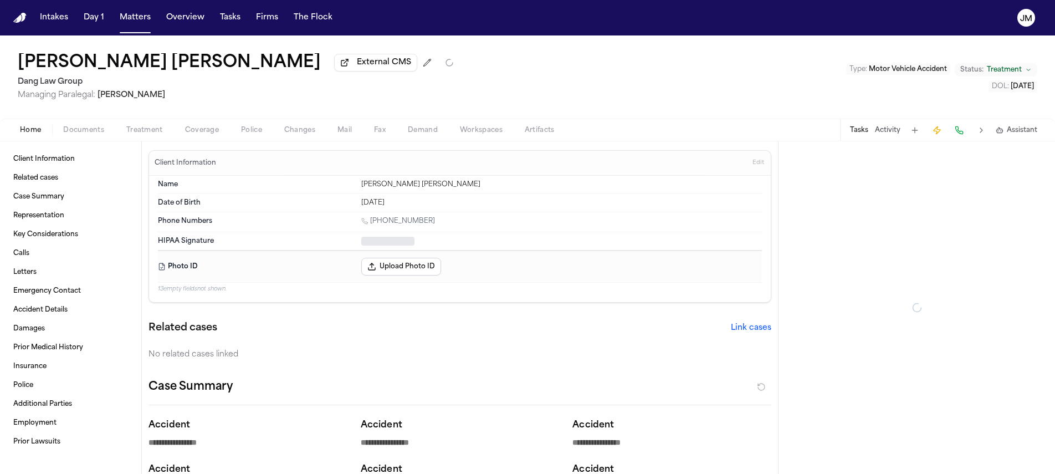
type textarea "*"
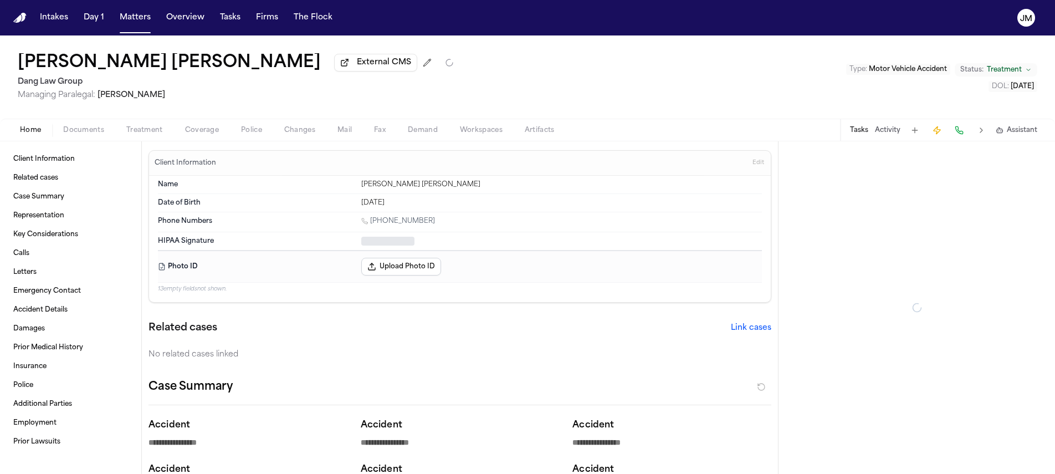
type textarea "*"
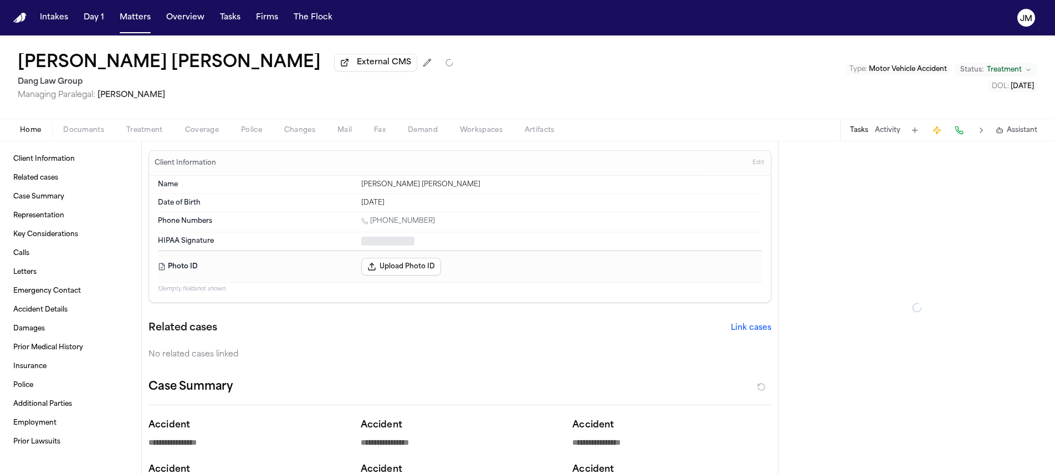
type textarea "*"
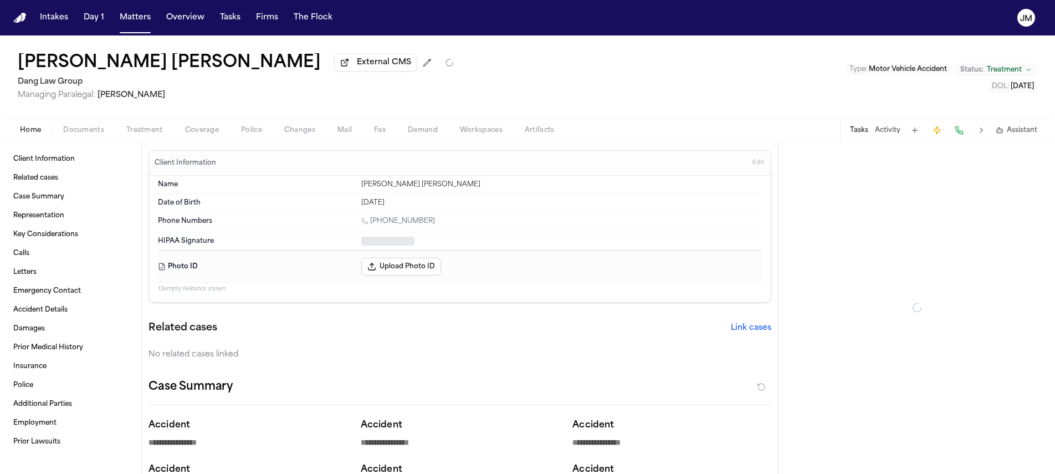
type textarea "*"
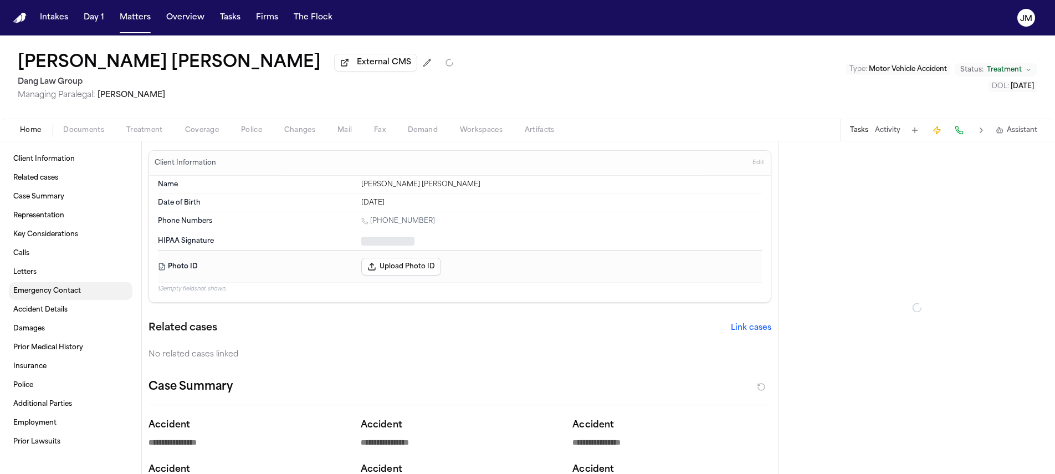
type textarea "*"
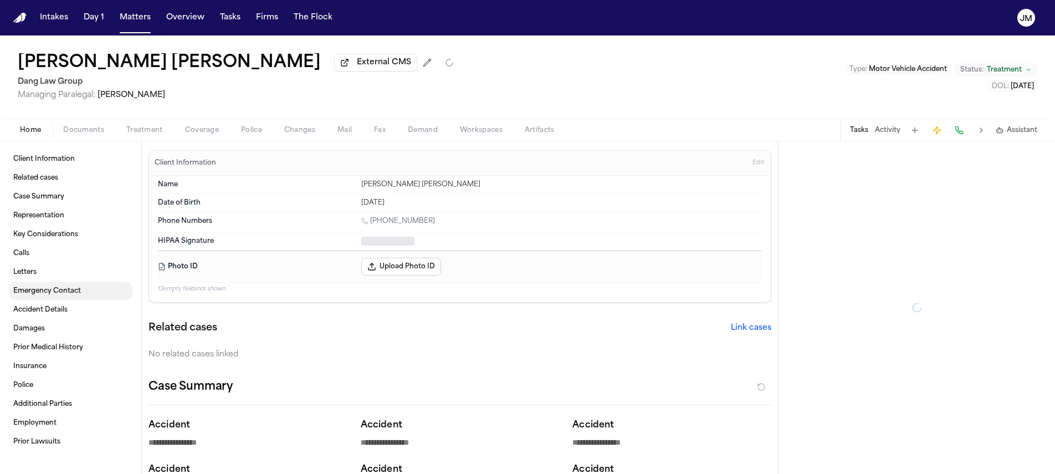
type textarea "*"
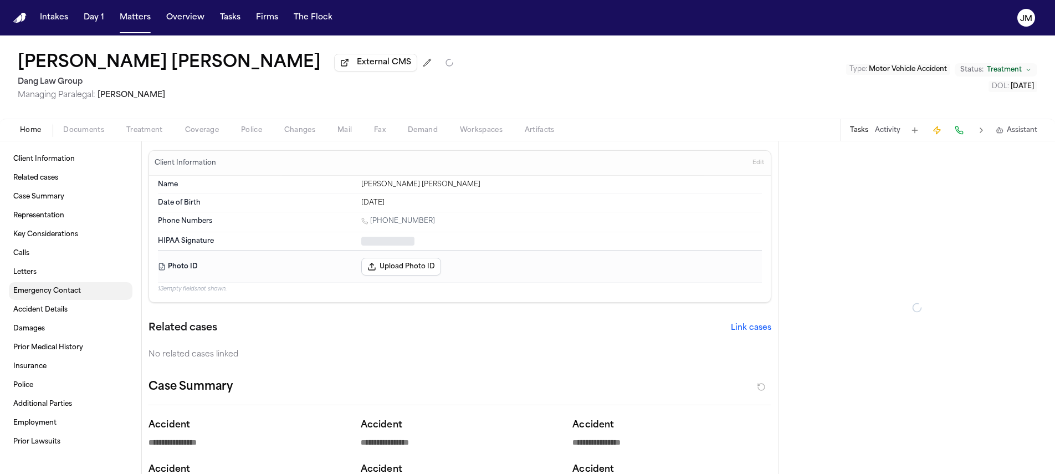
type textarea "*"
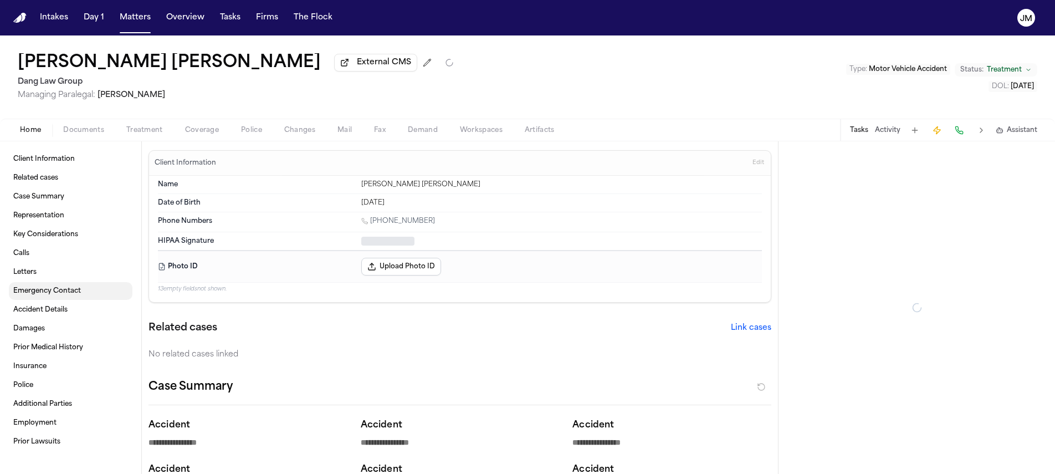
type textarea "*"
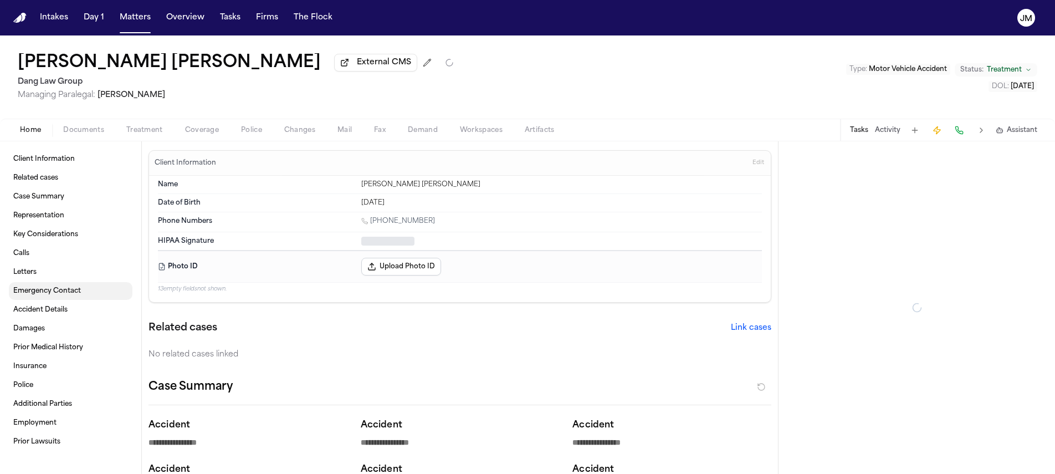
type textarea "*"
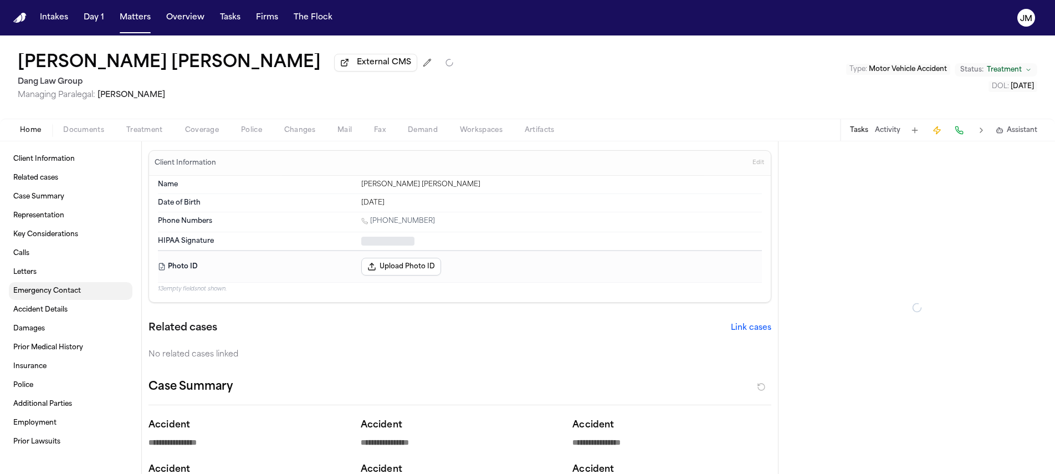
type textarea "*"
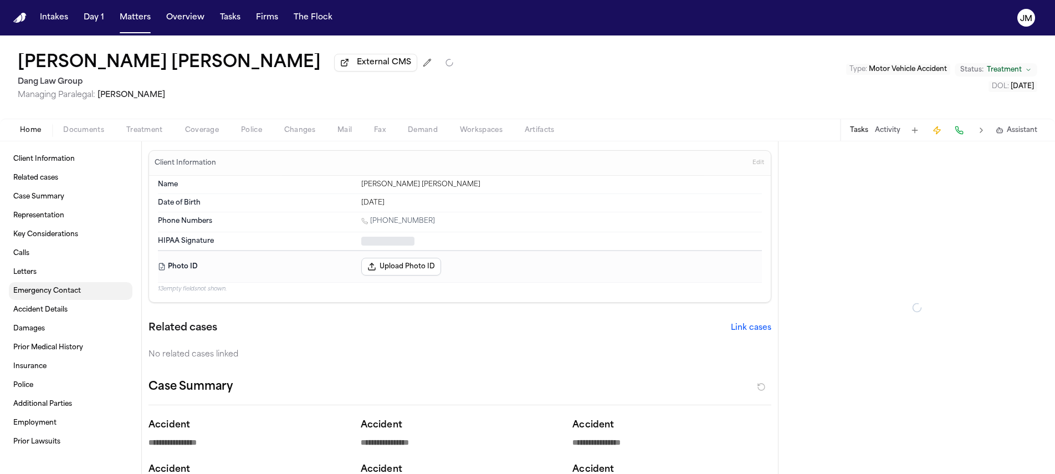
type textarea "*"
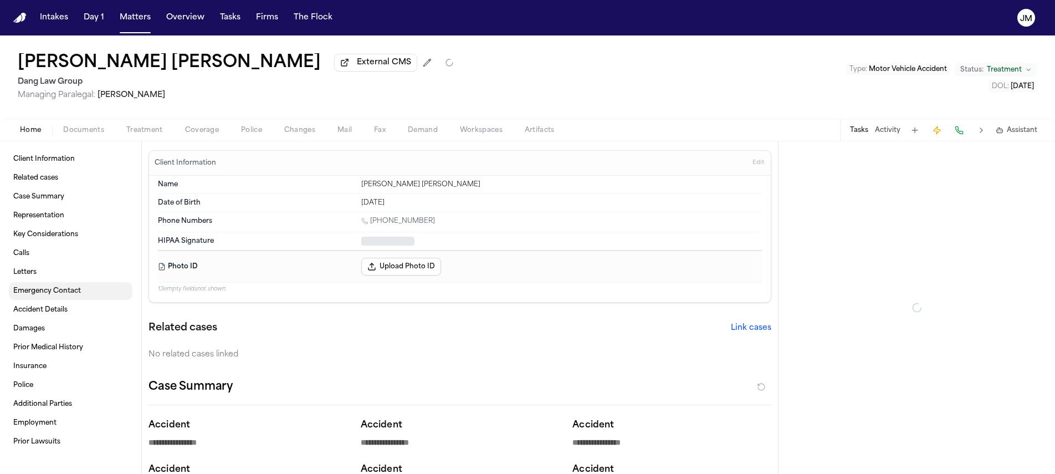
type textarea "*"
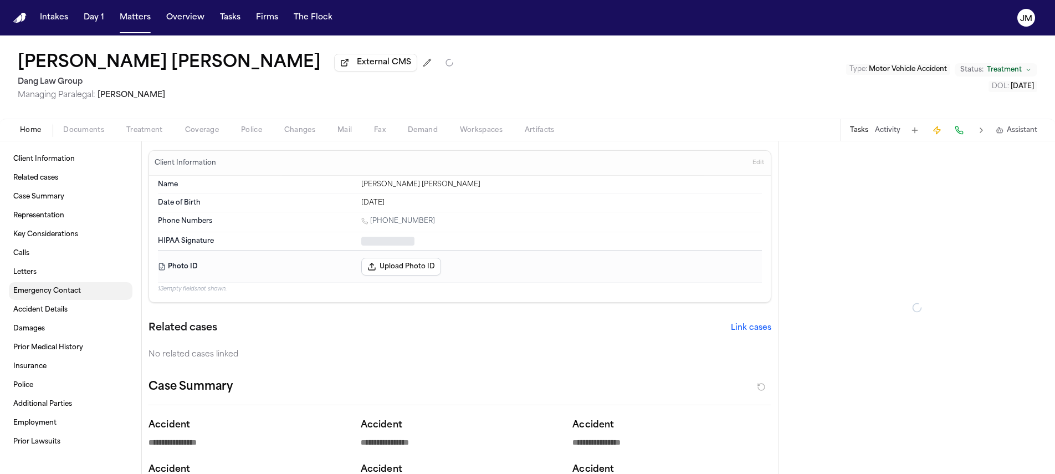
type textarea "*"
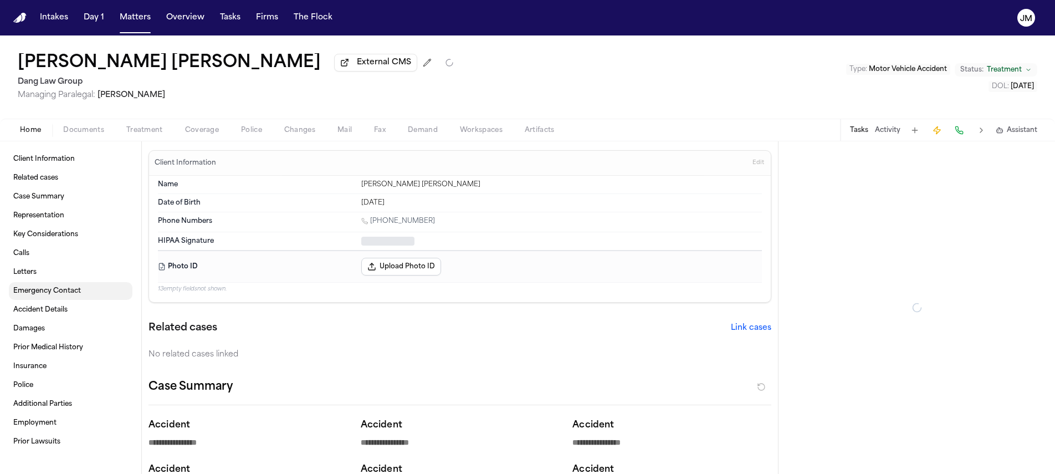
type textarea "*"
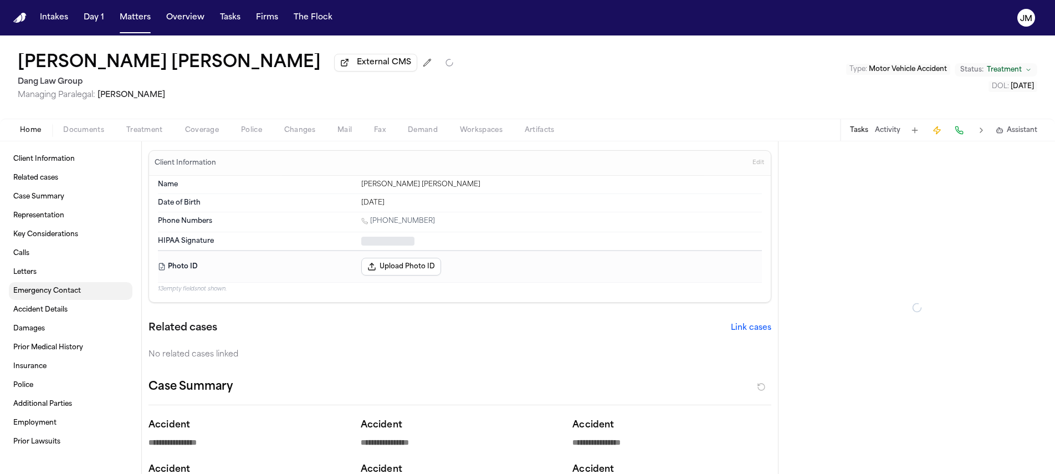
type textarea "*"
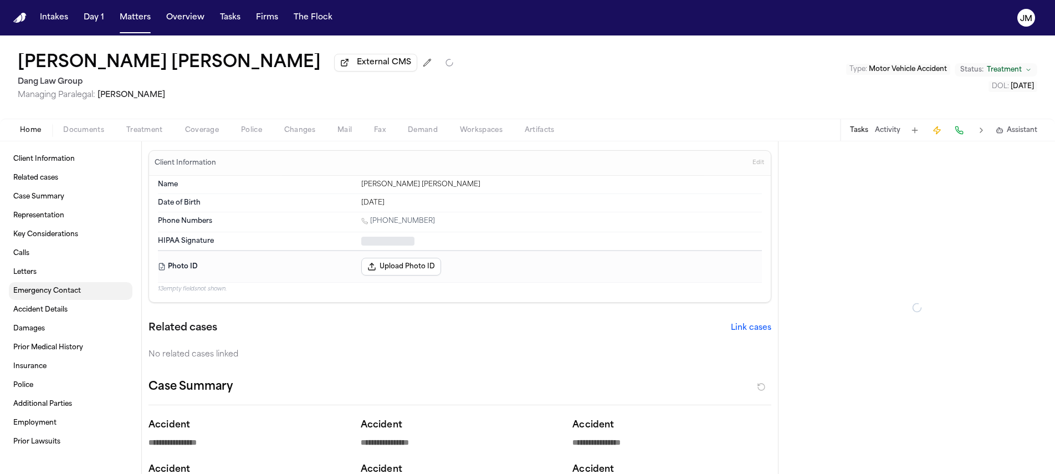
type textarea "*"
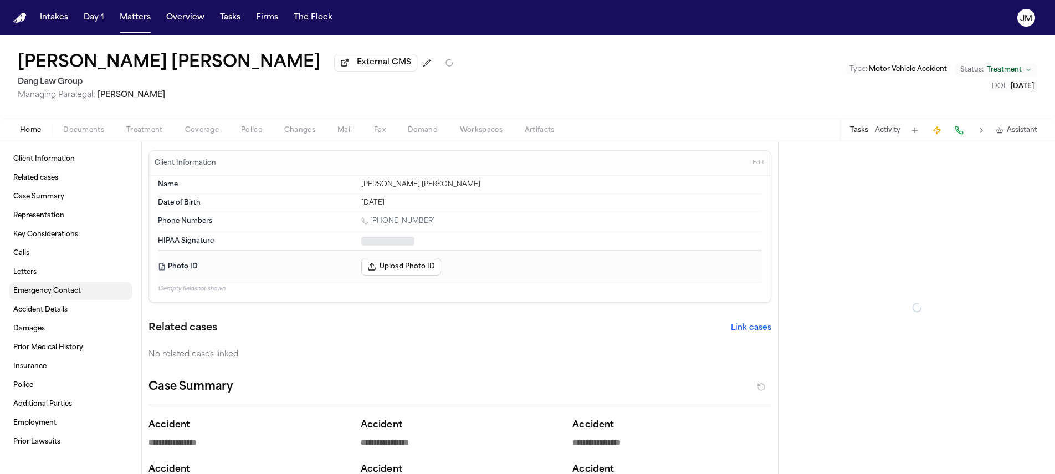
type textarea "*"
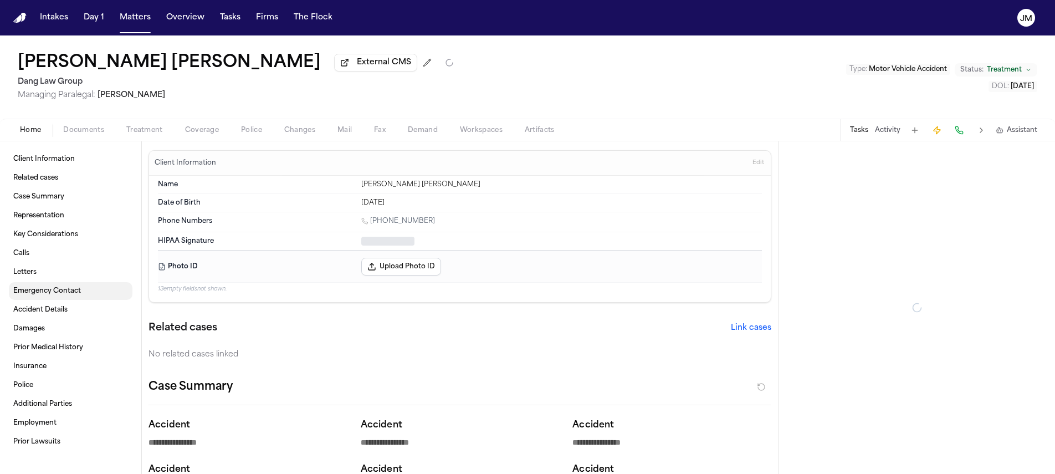
type textarea "*"
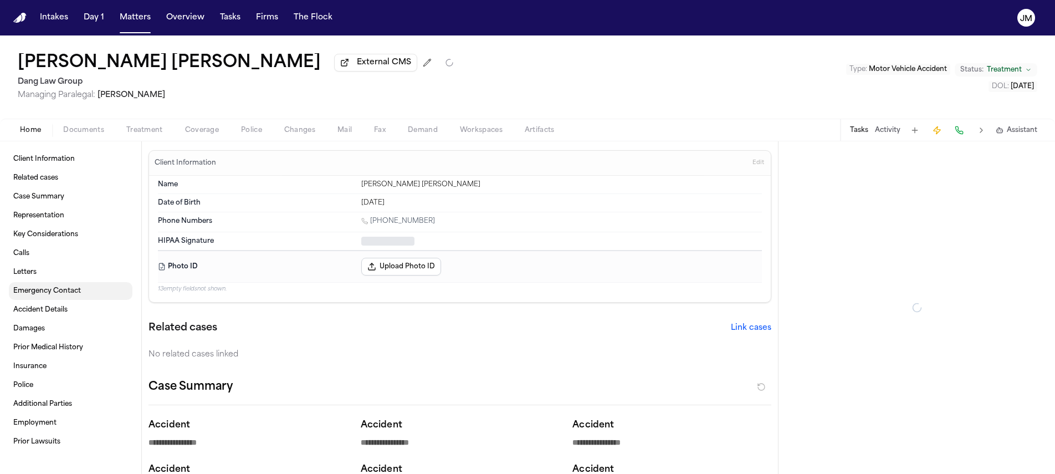
type textarea "*"
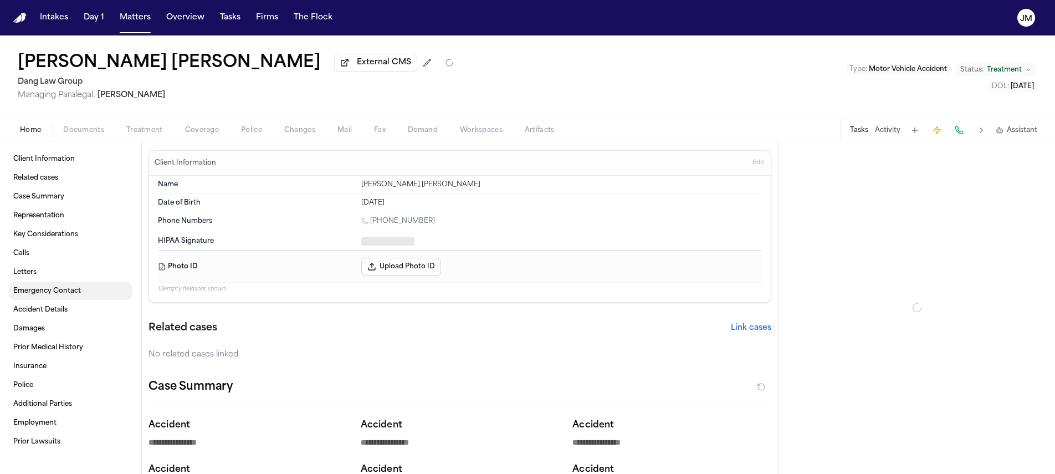
type textarea "*"
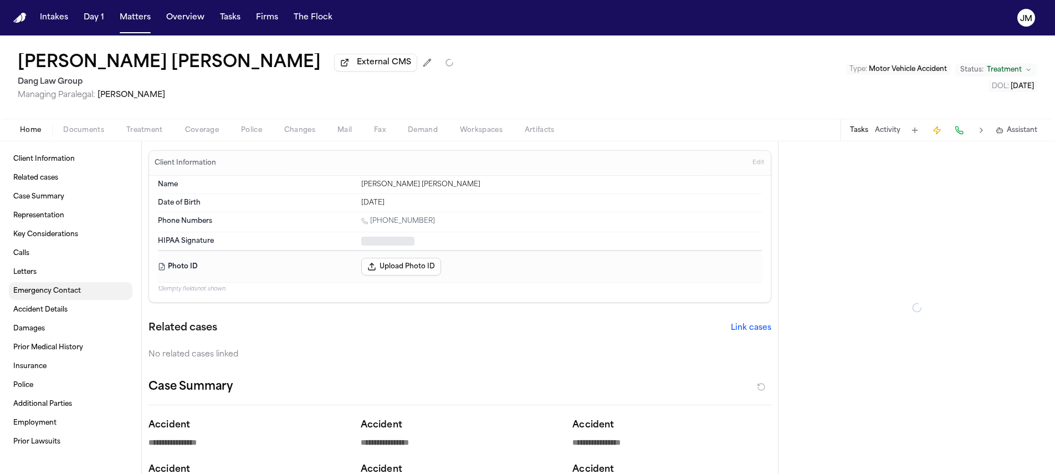
type textarea "*"
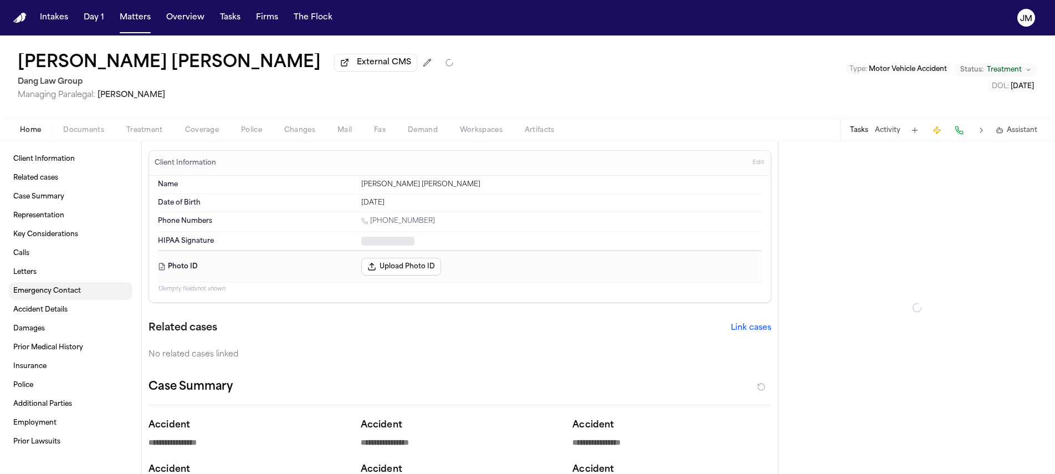
type textarea "*"
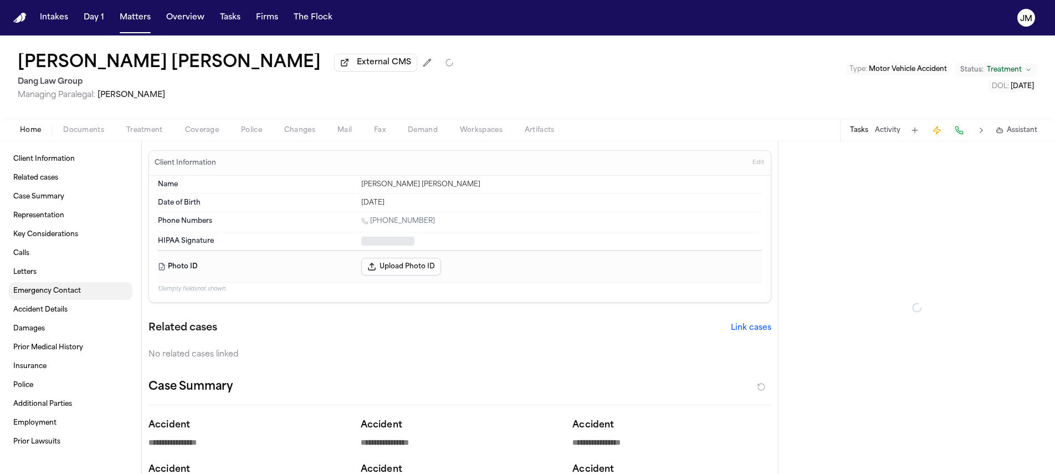
type textarea "*"
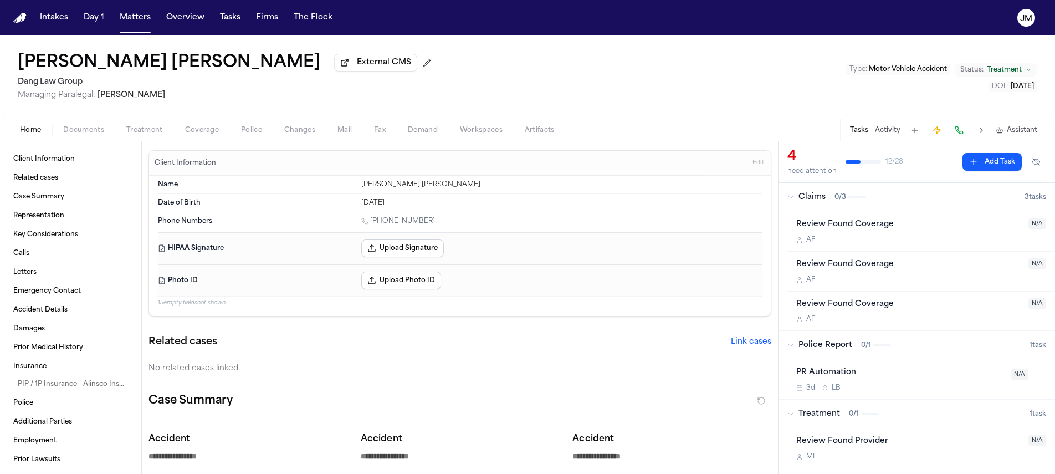
click at [130, 135] on span "Treatment" at bounding box center [144, 130] width 37 height 9
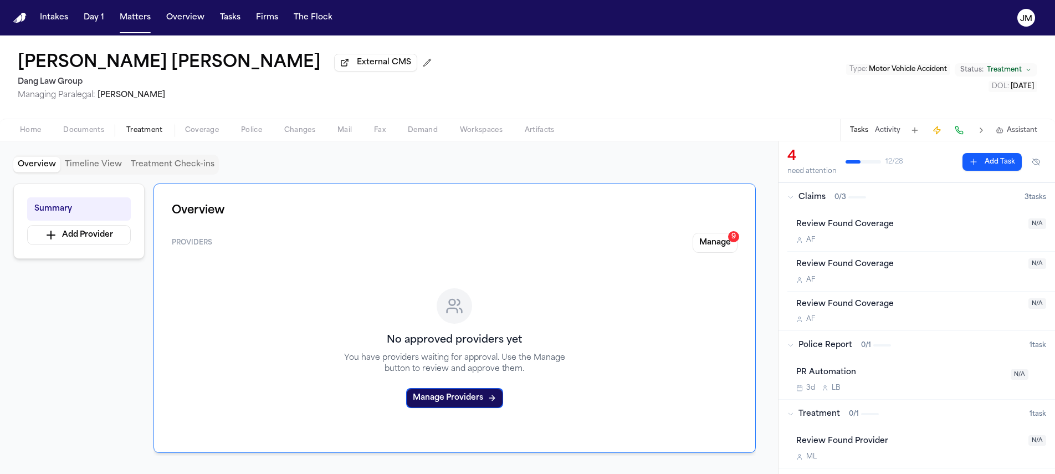
click at [689, 246] on div "Providers Manage 9" at bounding box center [455, 243] width 566 height 20
click at [717, 245] on button "Manage 9" at bounding box center [715, 243] width 45 height 20
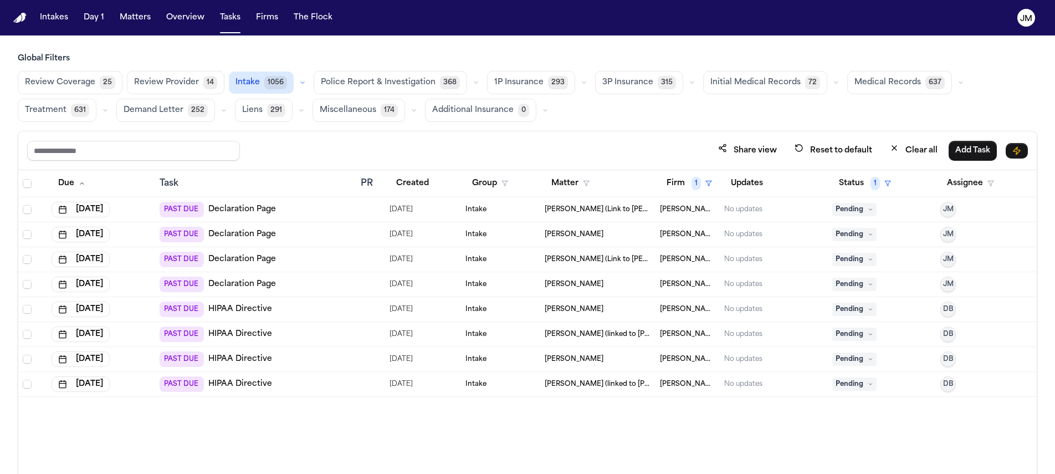
scroll to position [66, 0]
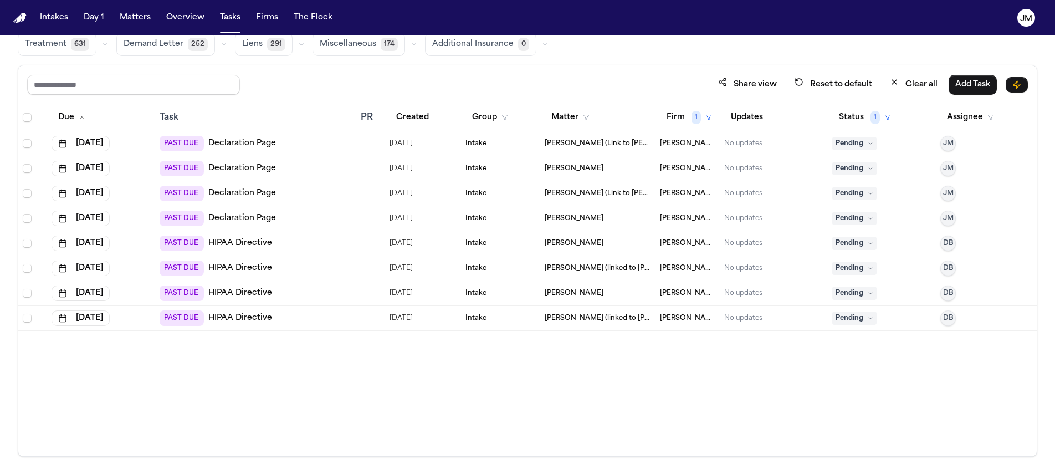
click at [262, 86] on div "Share view Reset to default Clear all Add Task" at bounding box center [527, 84] width 1001 height 21
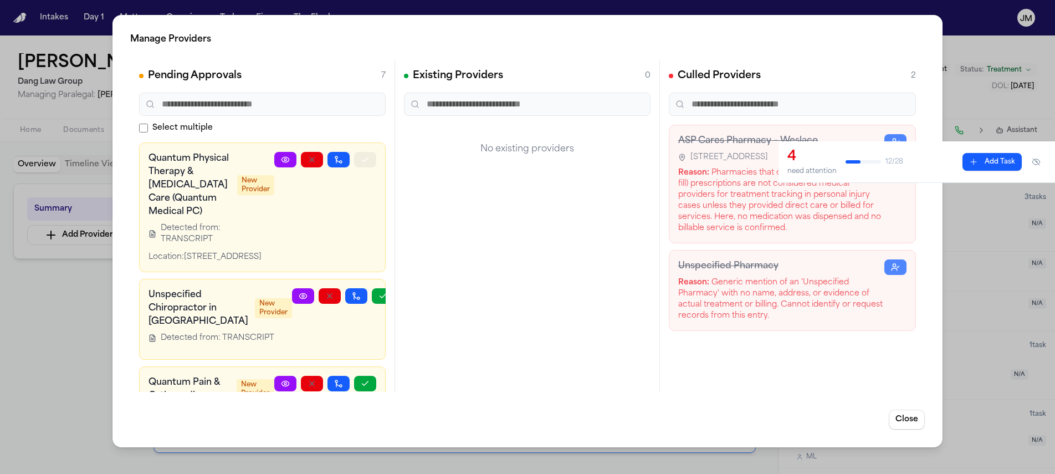
click at [361, 157] on icon "button" at bounding box center [365, 159] width 9 height 9
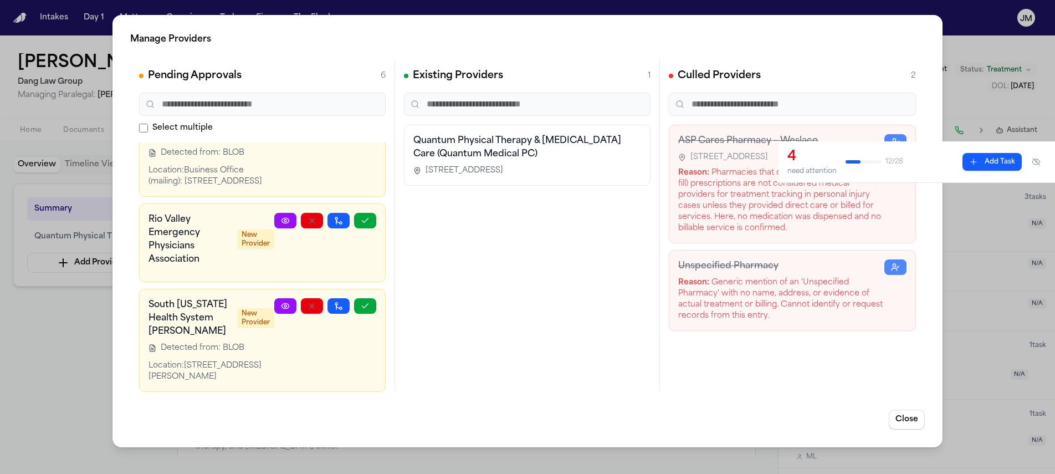
scroll to position [360, 0]
click at [361, 305] on icon "button" at bounding box center [365, 305] width 9 height 9
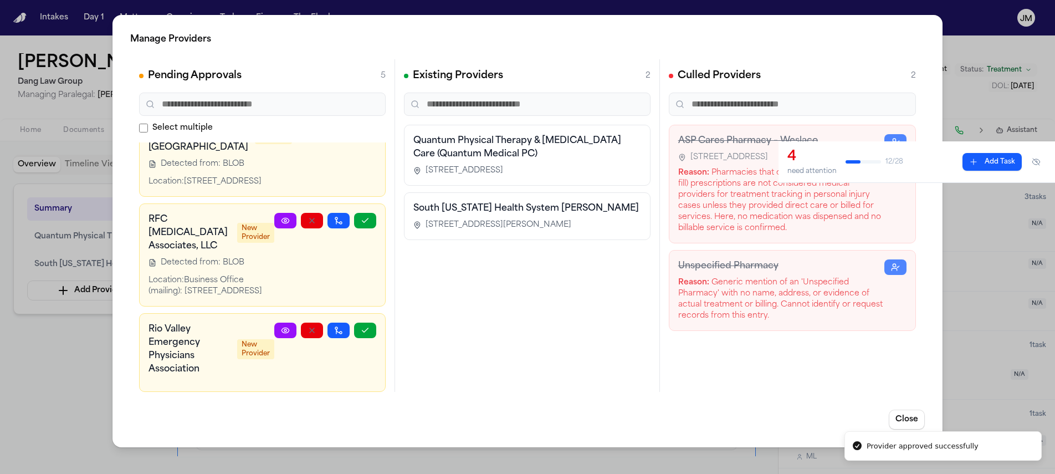
scroll to position [250, 0]
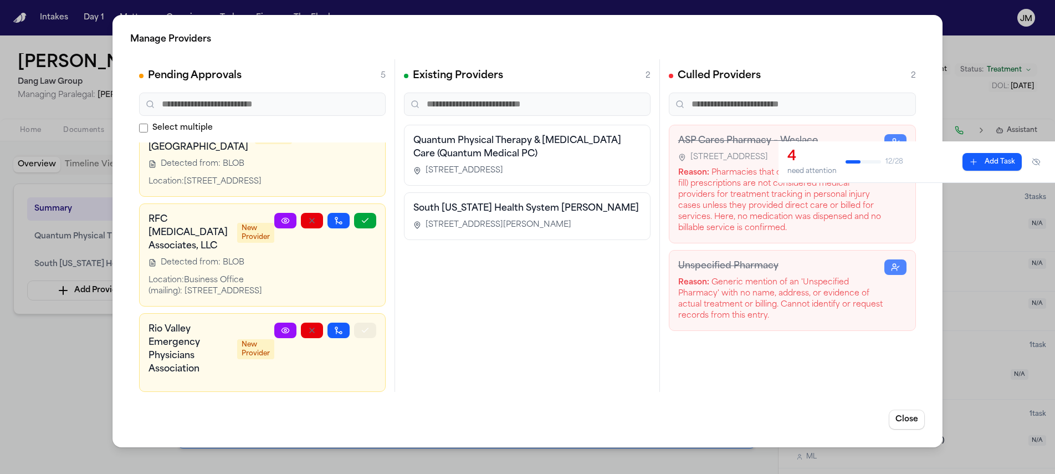
click at [354, 332] on button "button" at bounding box center [365, 330] width 22 height 16
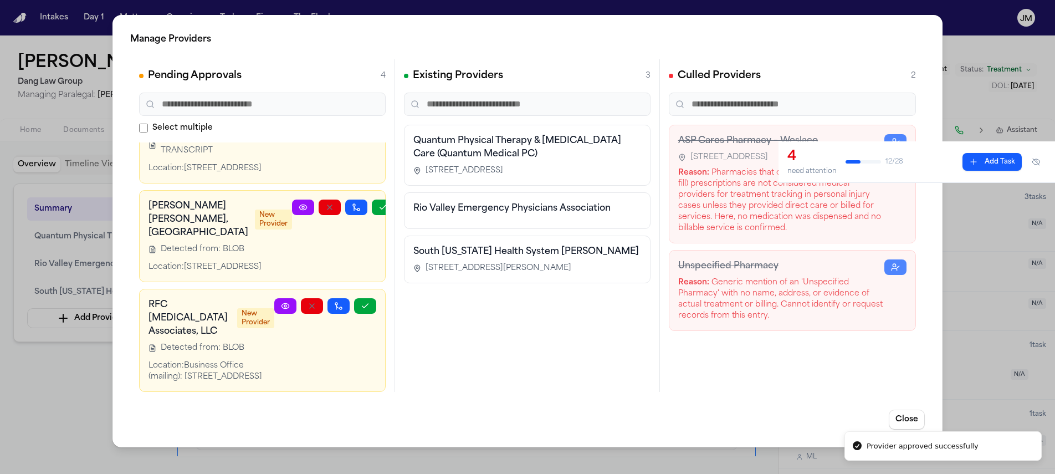
scroll to position [165, 0]
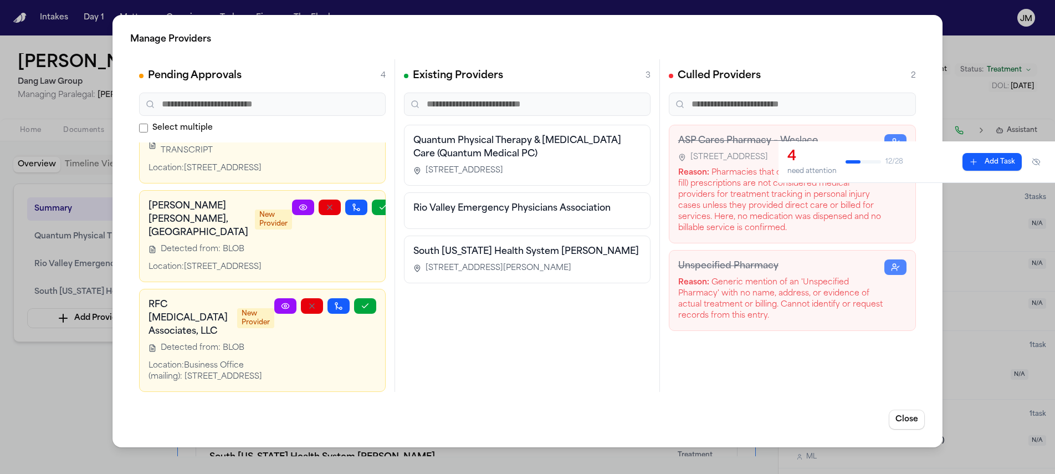
click at [281, 306] on icon at bounding box center [285, 305] width 9 height 9
click at [361, 308] on icon "button" at bounding box center [365, 305] width 9 height 9
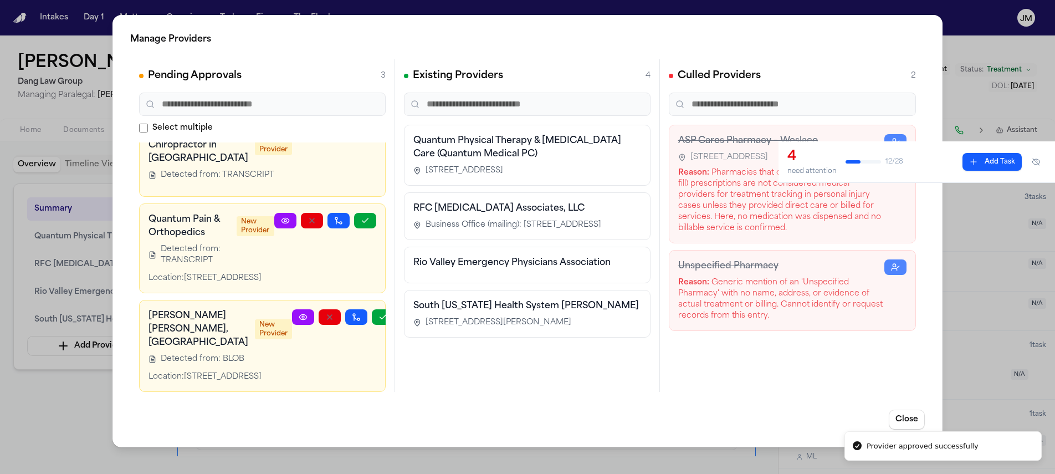
scroll to position [58, 0]
click at [299, 316] on icon at bounding box center [303, 317] width 9 height 9
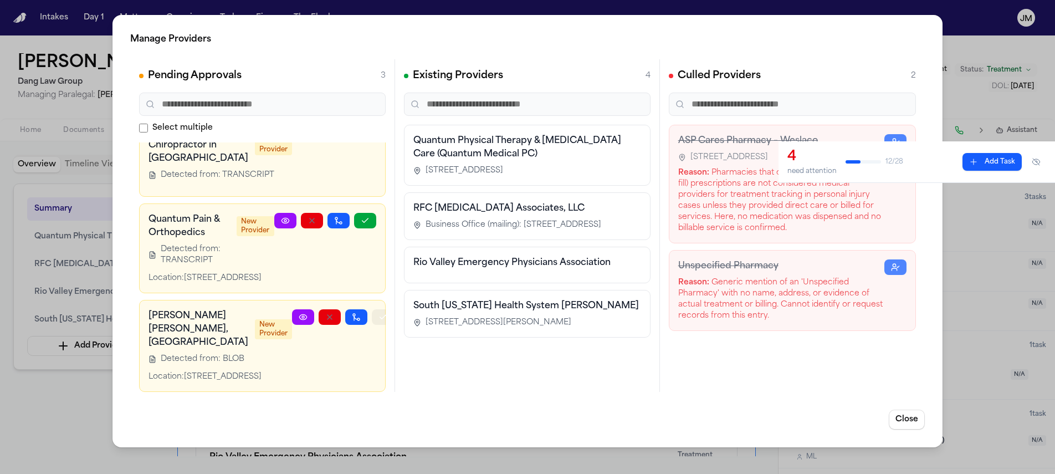
click at [378, 318] on icon "button" at bounding box center [382, 317] width 9 height 9
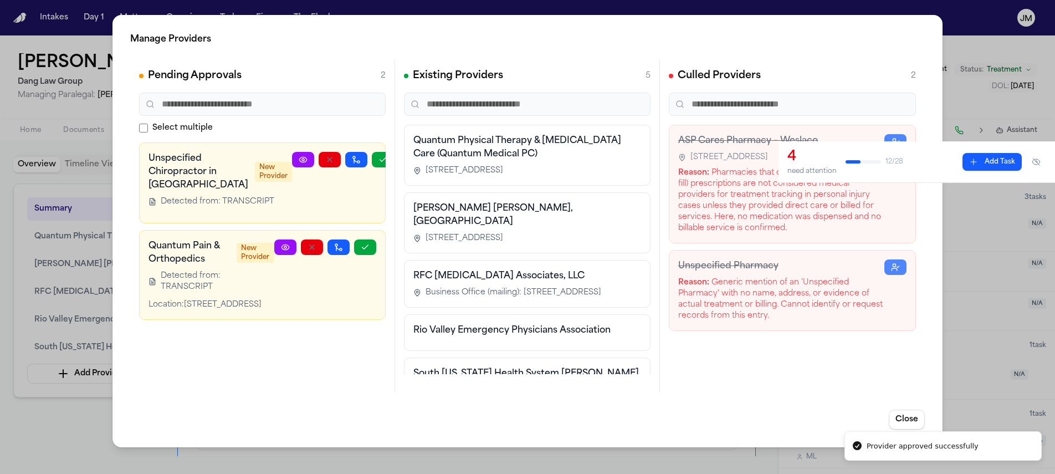
scroll to position [0, 0]
click at [362, 245] on icon "button" at bounding box center [365, 247] width 9 height 9
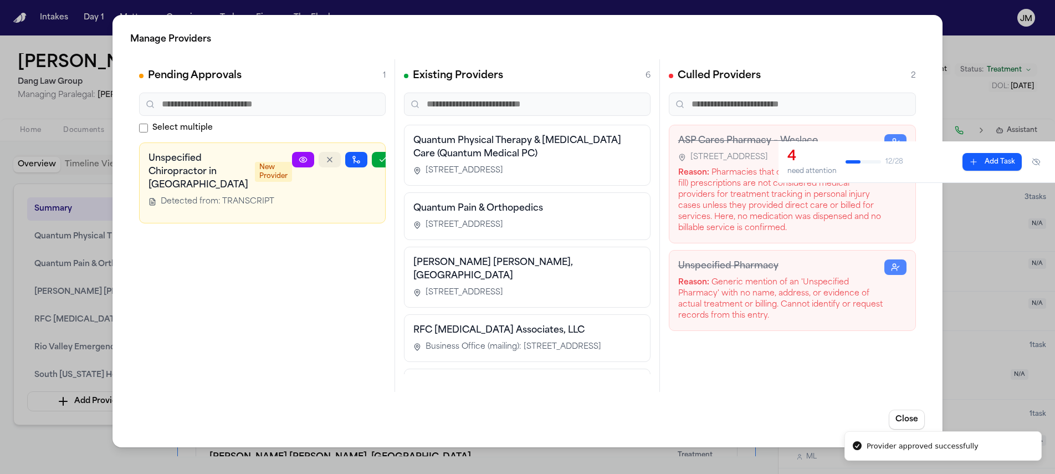
click at [319, 157] on button "button" at bounding box center [330, 160] width 22 height 16
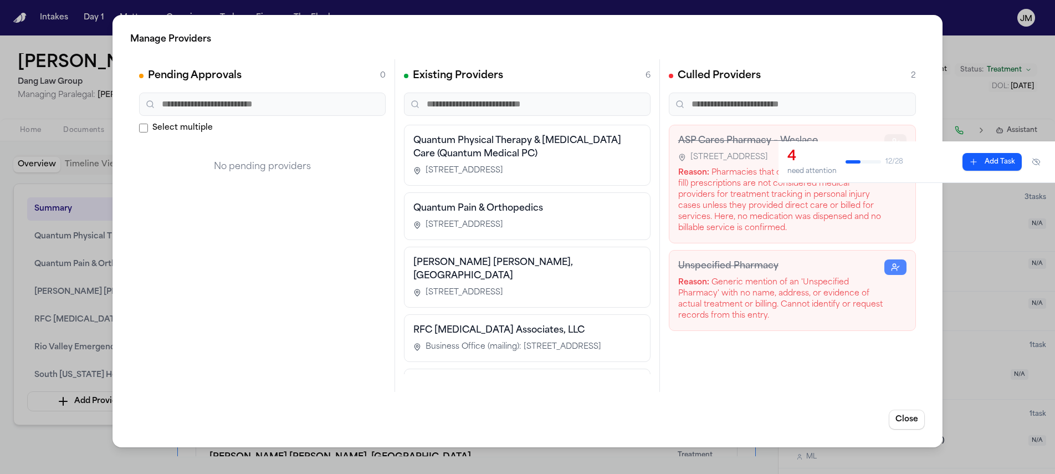
click at [893, 139] on icon "button" at bounding box center [895, 141] width 9 height 9
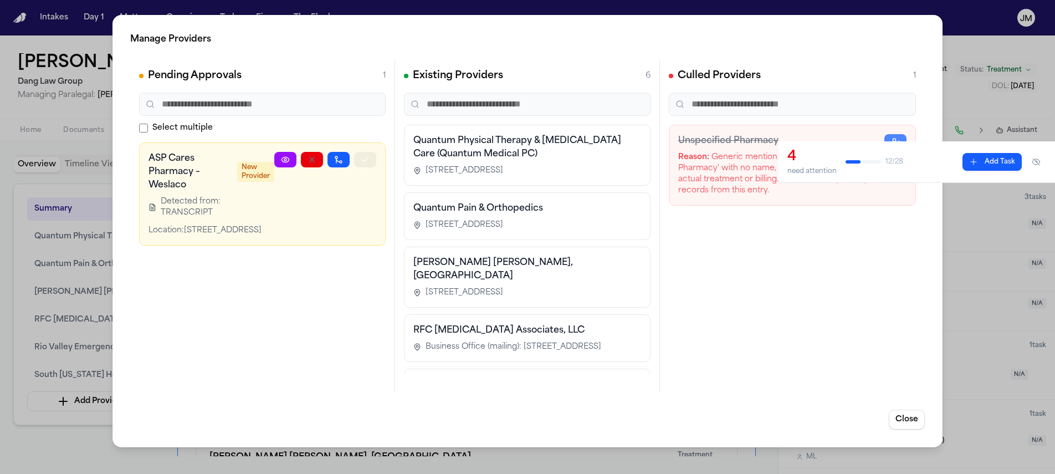
click at [366, 162] on icon "button" at bounding box center [365, 159] width 9 height 9
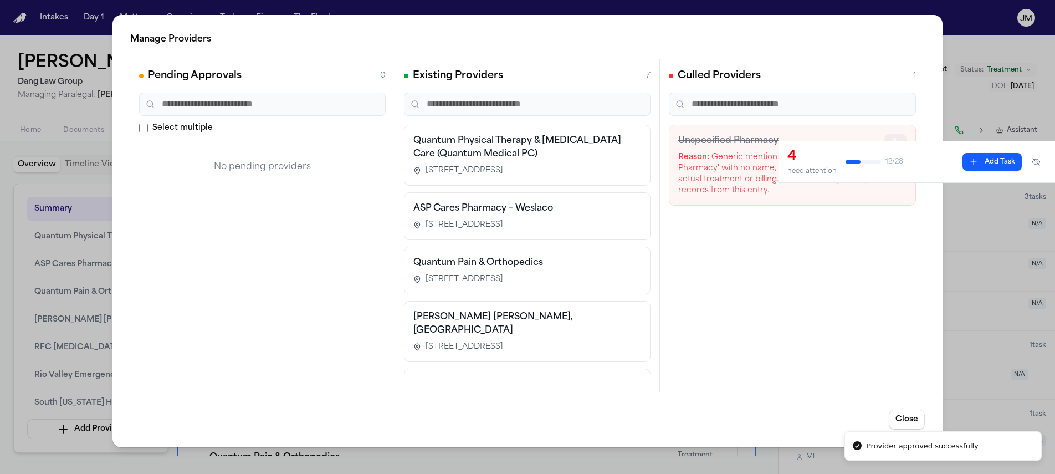
click at [889, 137] on button "button" at bounding box center [895, 142] width 22 height 16
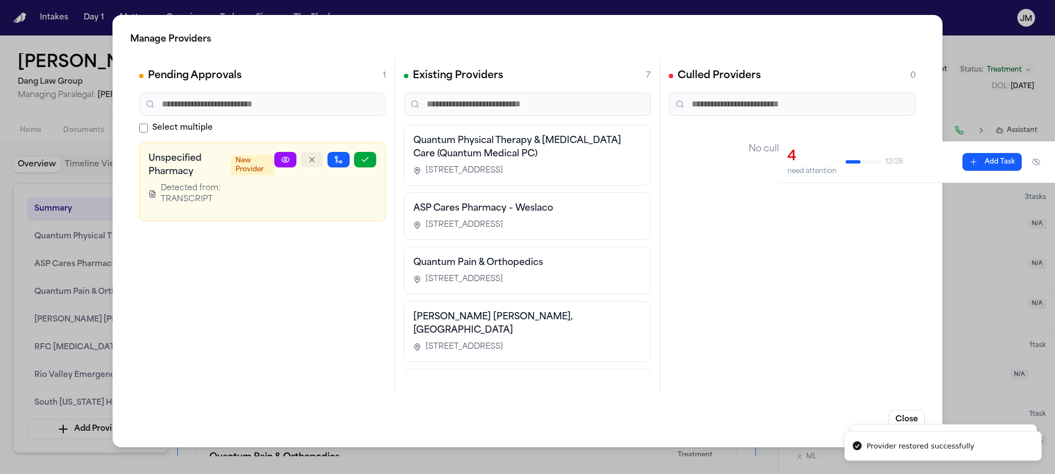
click at [312, 156] on icon "button" at bounding box center [312, 159] width 9 height 9
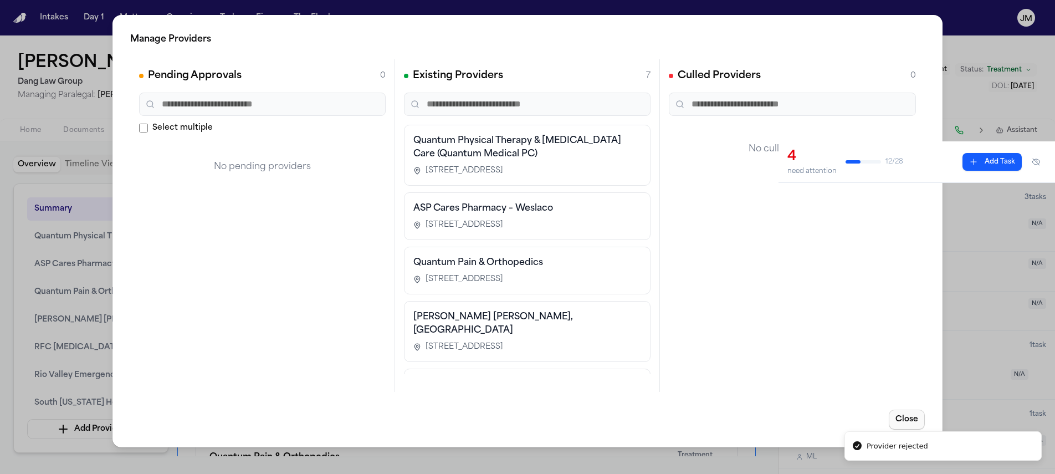
click at [903, 417] on button "Close" at bounding box center [907, 419] width 36 height 20
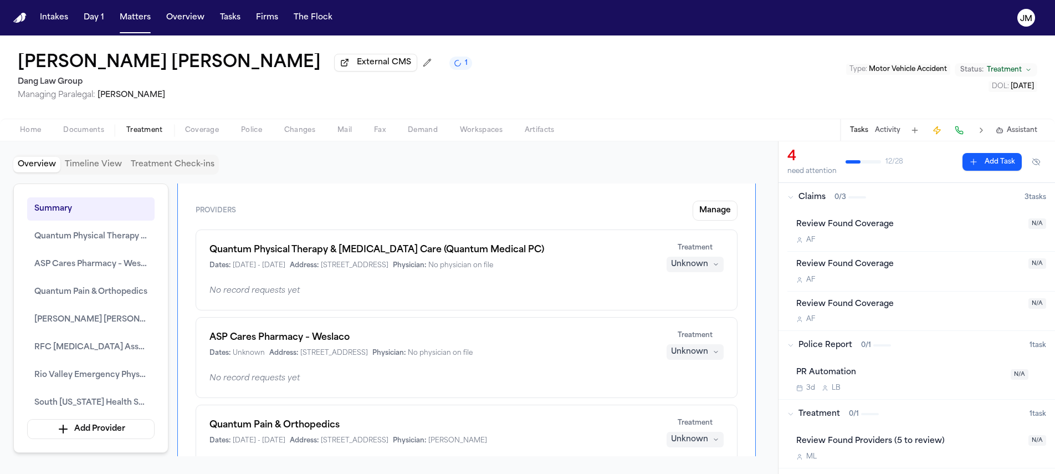
scroll to position [18, 0]
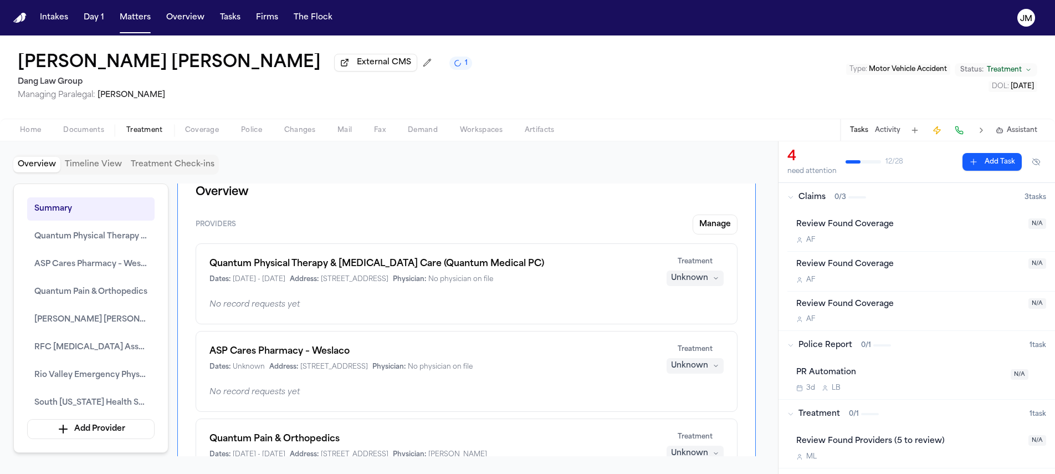
click at [697, 279] on div "Unknown" at bounding box center [689, 278] width 37 height 11
click at [680, 326] on span "Completed" at bounding box center [681, 322] width 44 height 11
click at [691, 365] on div "Unknown" at bounding box center [689, 365] width 37 height 11
click at [694, 413] on span "Completed" at bounding box center [681, 409] width 44 height 11
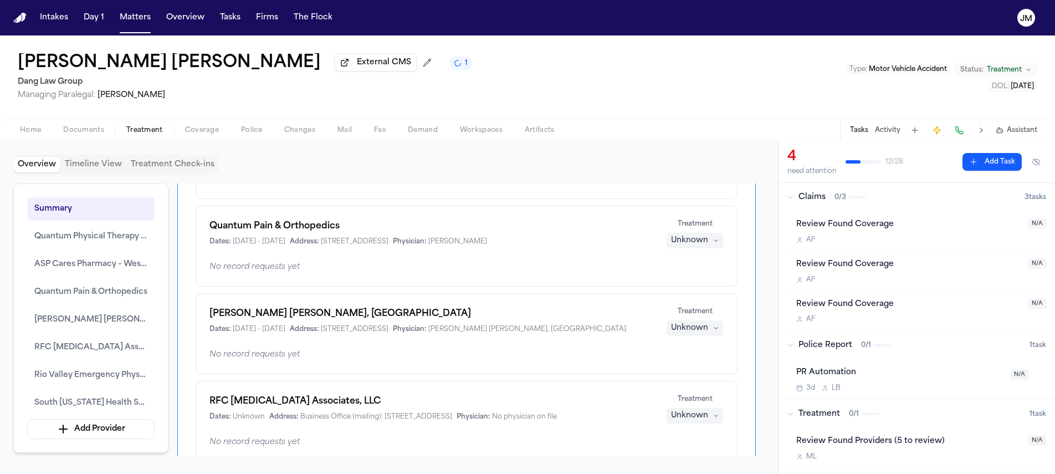
scroll to position [259, 0]
click at [695, 234] on div "Treatment Unknown" at bounding box center [695, 233] width 58 height 29
click at [694, 240] on div "Unknown" at bounding box center [689, 240] width 37 height 11
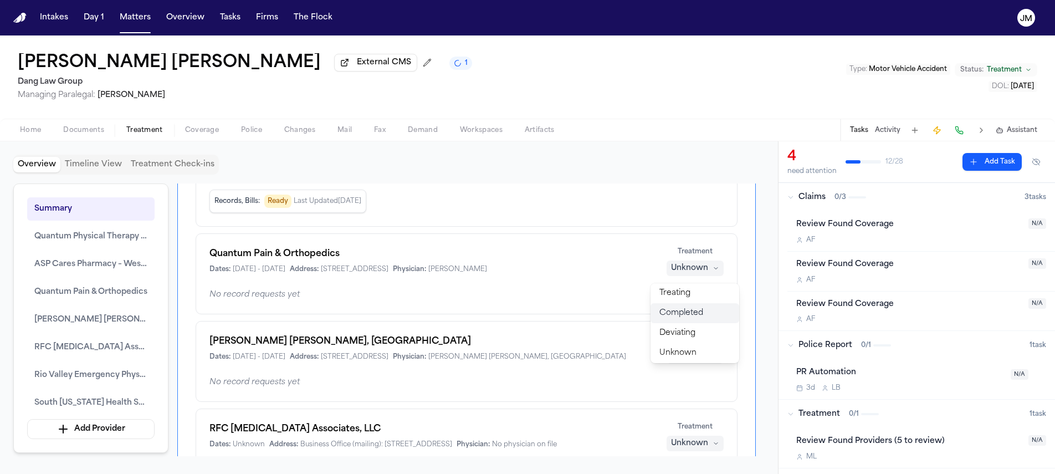
click at [687, 312] on span "Completed" at bounding box center [681, 313] width 44 height 11
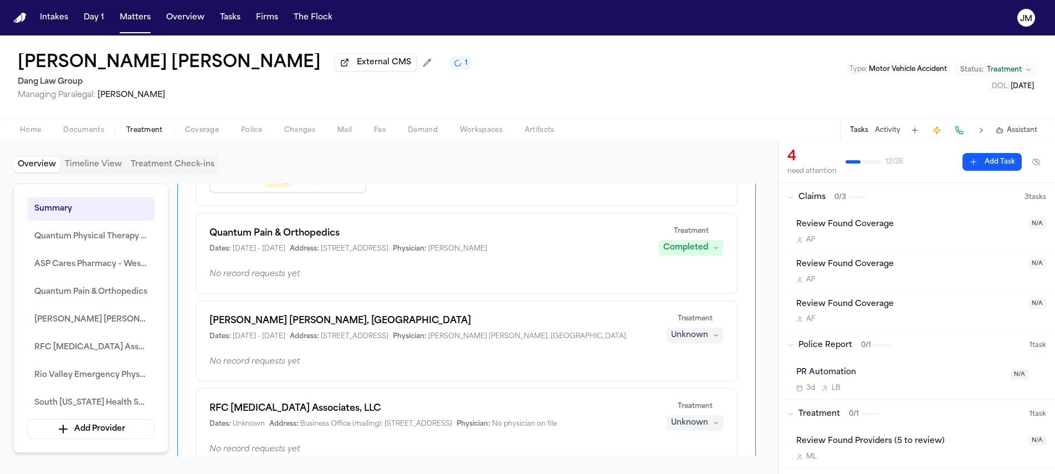
scroll to position [280, 0]
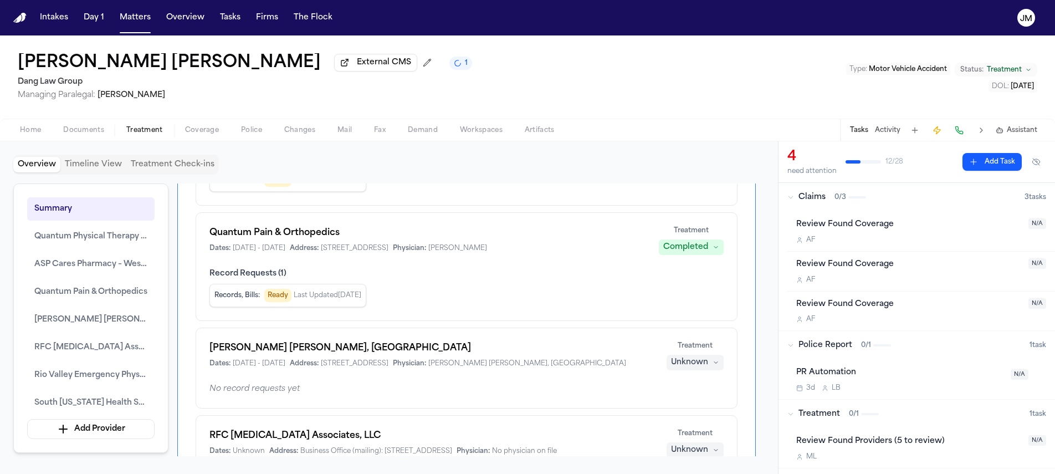
click at [688, 361] on div "Unknown" at bounding box center [689, 362] width 37 height 11
click at [693, 412] on span "Completed" at bounding box center [681, 406] width 44 height 11
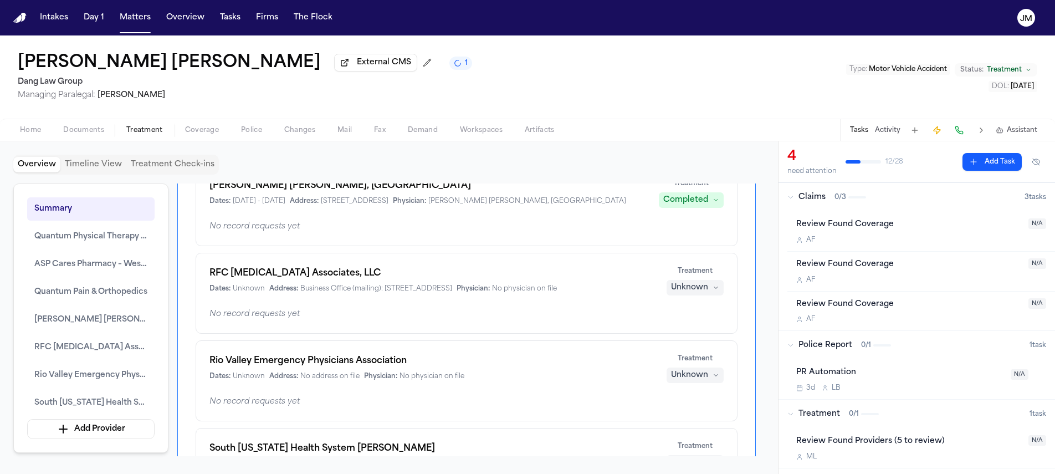
scroll to position [441, 0]
click at [699, 294] on div "Unknown" at bounding box center [689, 288] width 37 height 11
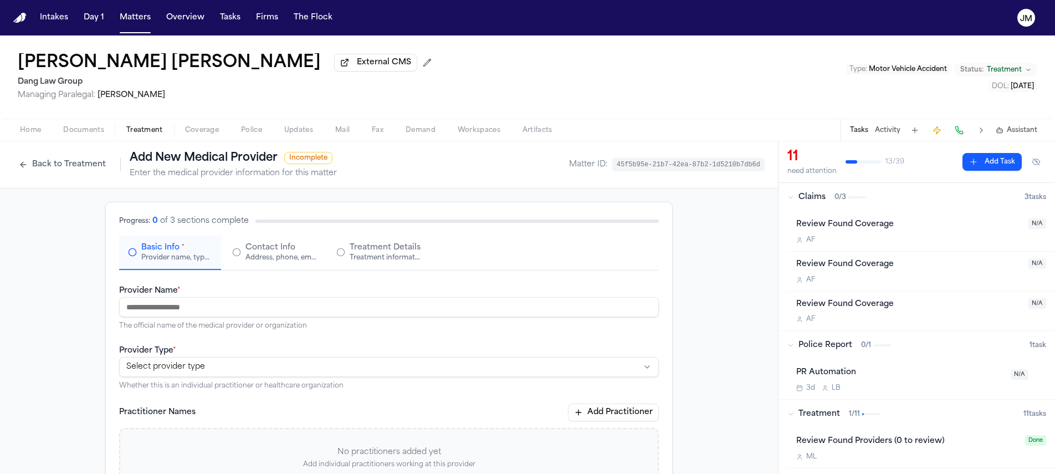
paste input "**********"
type input "**********"
click at [196, 368] on html "**********" at bounding box center [527, 237] width 1055 height 474
select select "**********"
click at [245, 246] on span "Contact Info" at bounding box center [270, 247] width 50 height 11
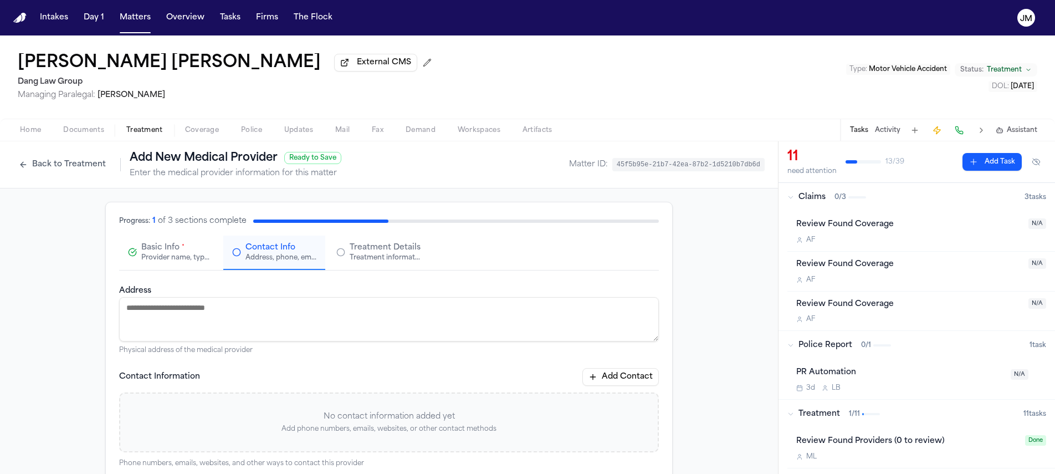
paste textarea "**********"
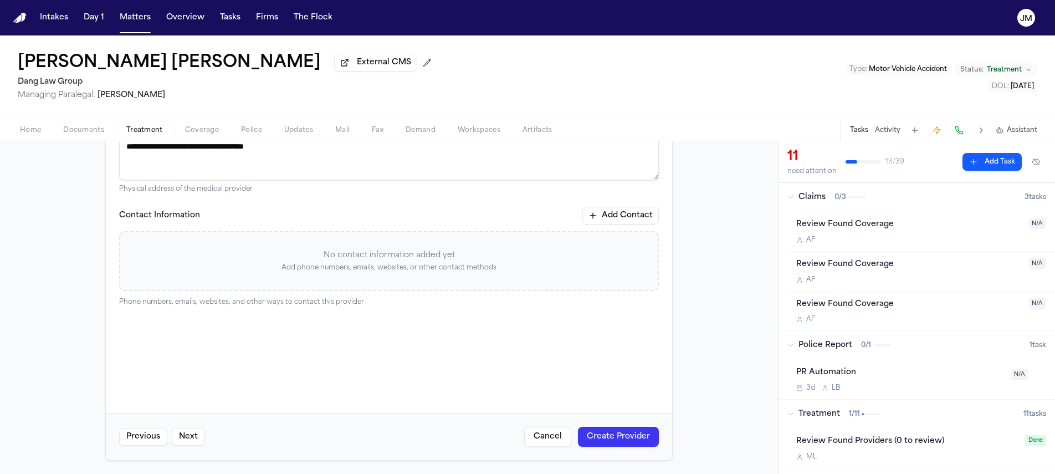
type textarea "**********"
click at [613, 439] on button "Create Provider" at bounding box center [618, 437] width 81 height 20
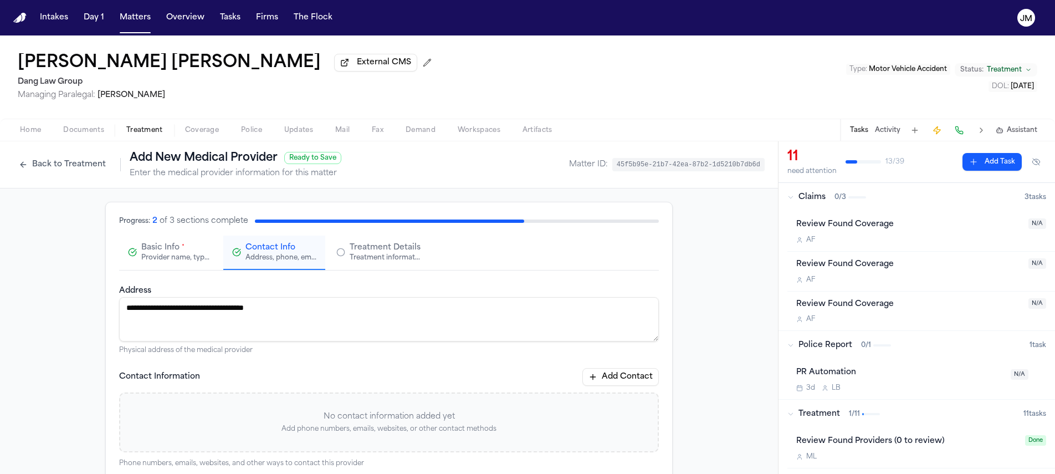
click at [33, 168] on button "Back to Treatment" at bounding box center [62, 165] width 98 height 18
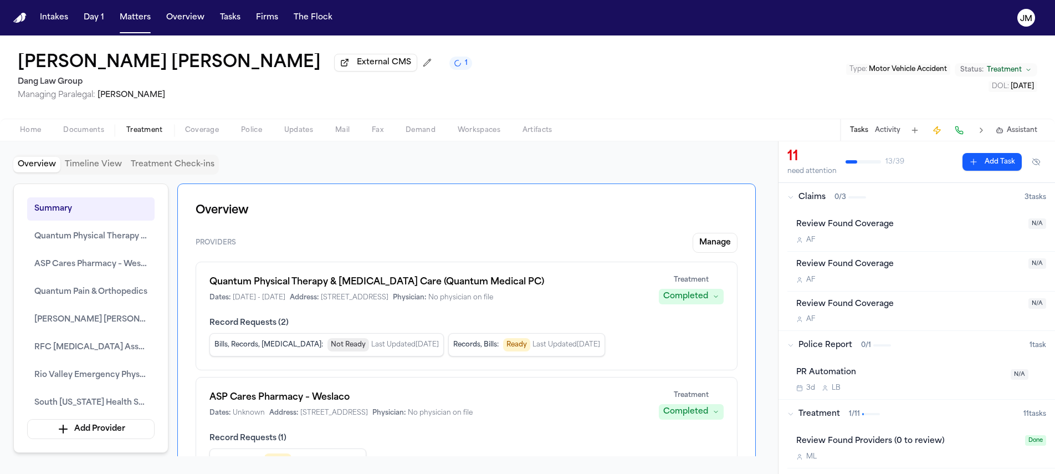
click at [44, 166] on button "Overview" at bounding box center [36, 165] width 47 height 16
click at [40, 125] on div "Home Documents Treatment Coverage Police Updates Mail Fax Demand Workspaces Art…" at bounding box center [527, 130] width 1055 height 22
click at [40, 128] on span "Home" at bounding box center [30, 130] width 21 height 9
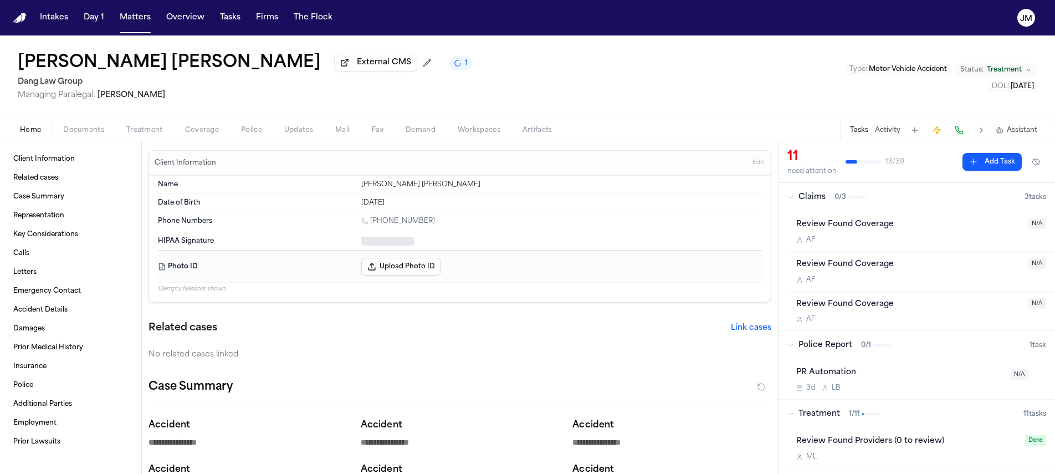
type textarea "*"
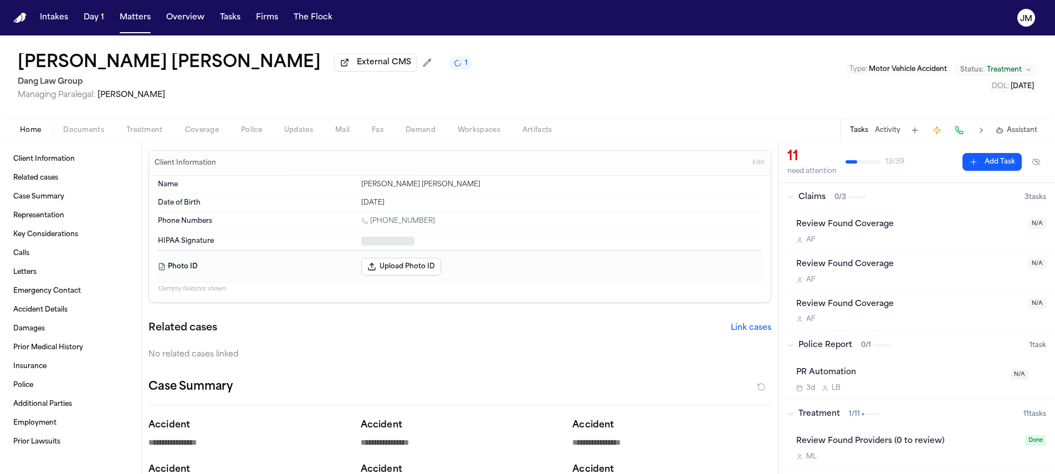
type textarea "*"
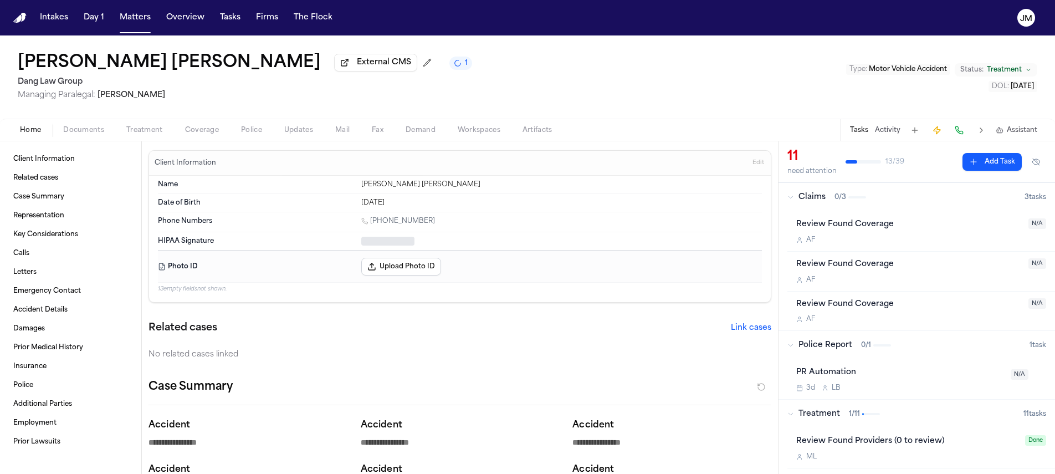
type textarea "*"
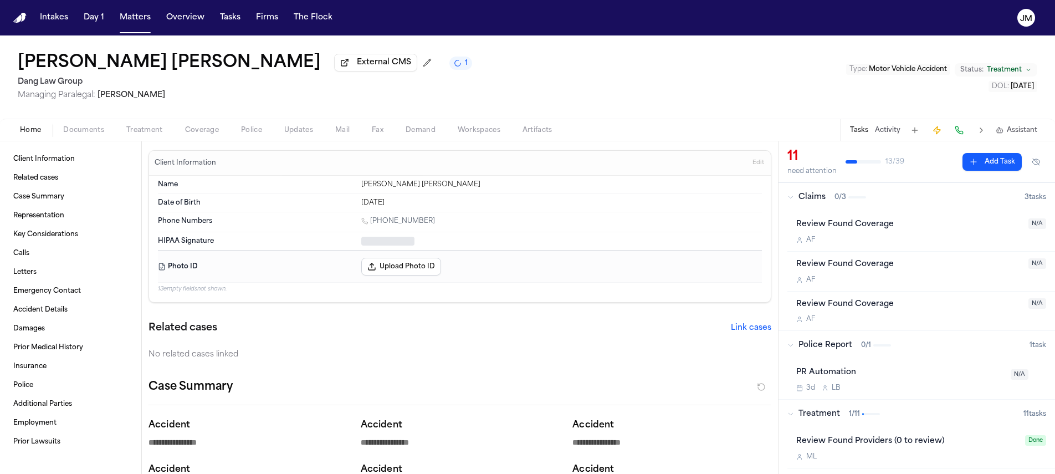
type textarea "*"
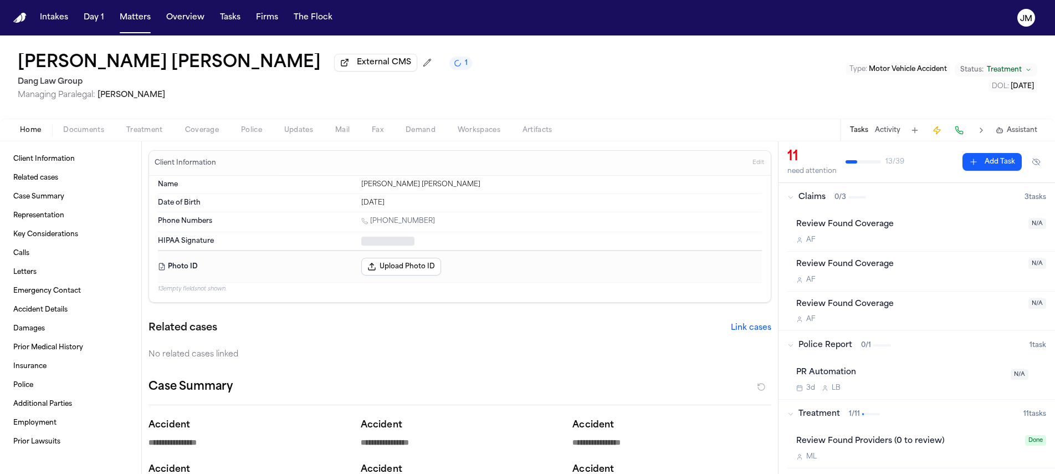
type textarea "*"
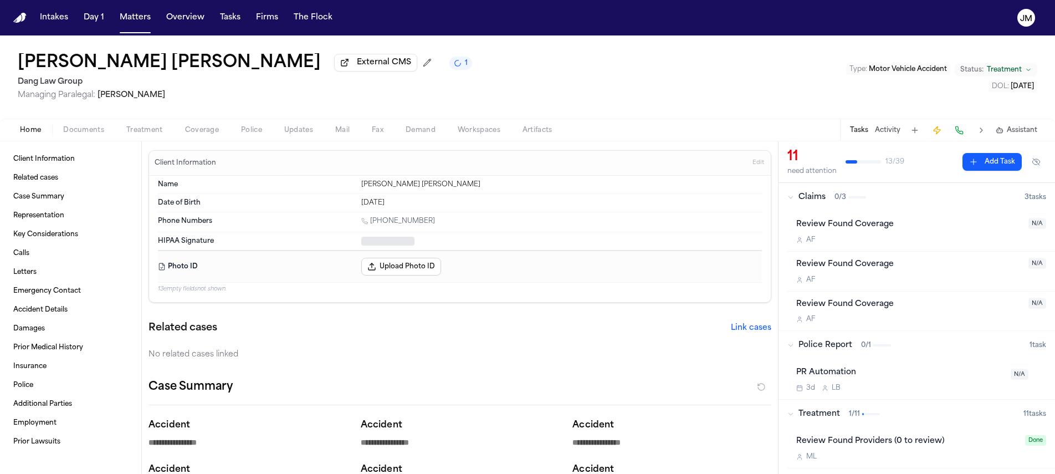
type textarea "*"
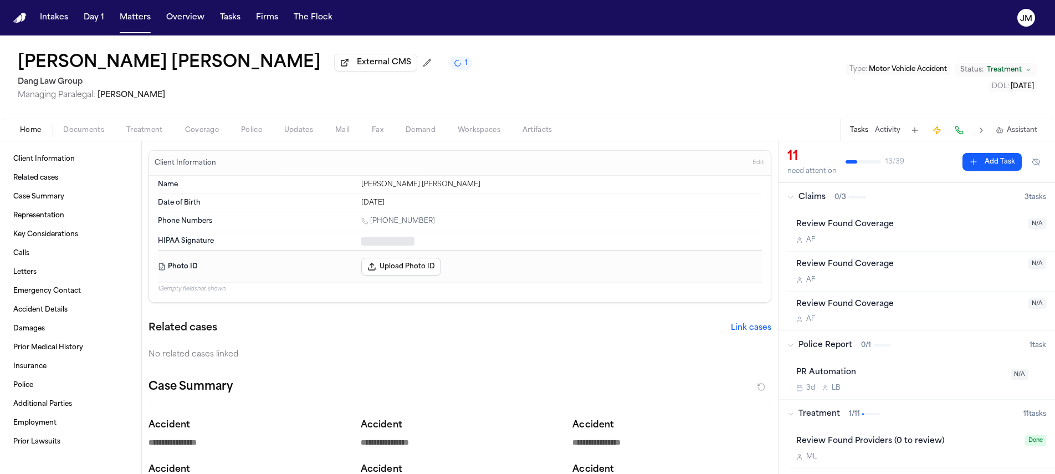
type textarea "*"
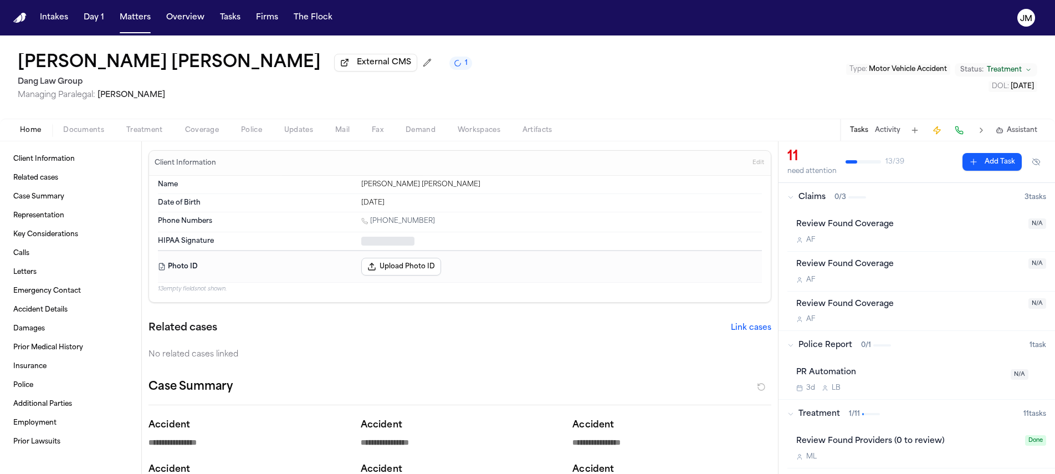
type textarea "*"
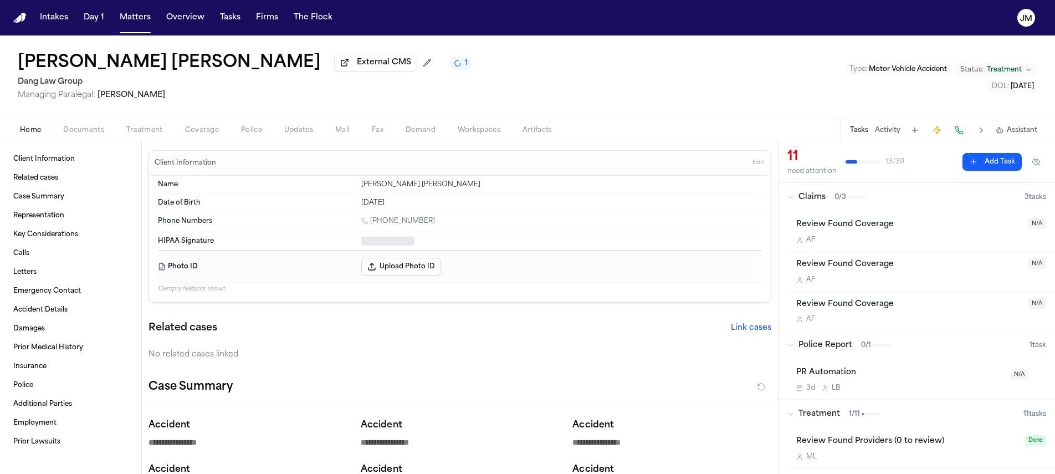
type textarea "*"
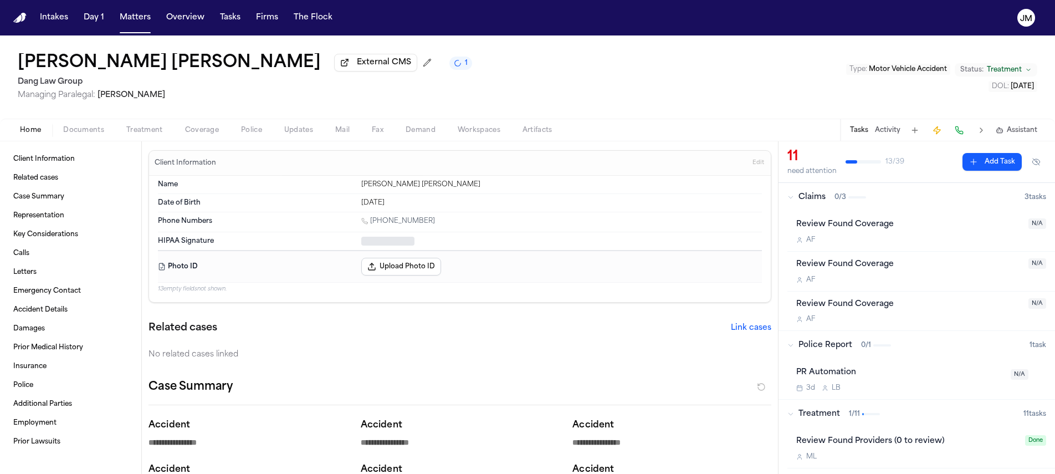
type textarea "*"
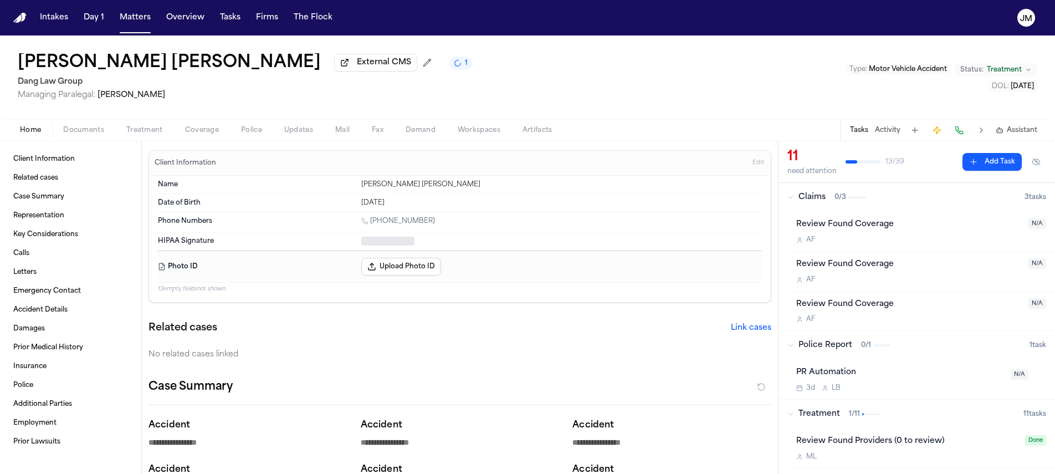
type textarea "*"
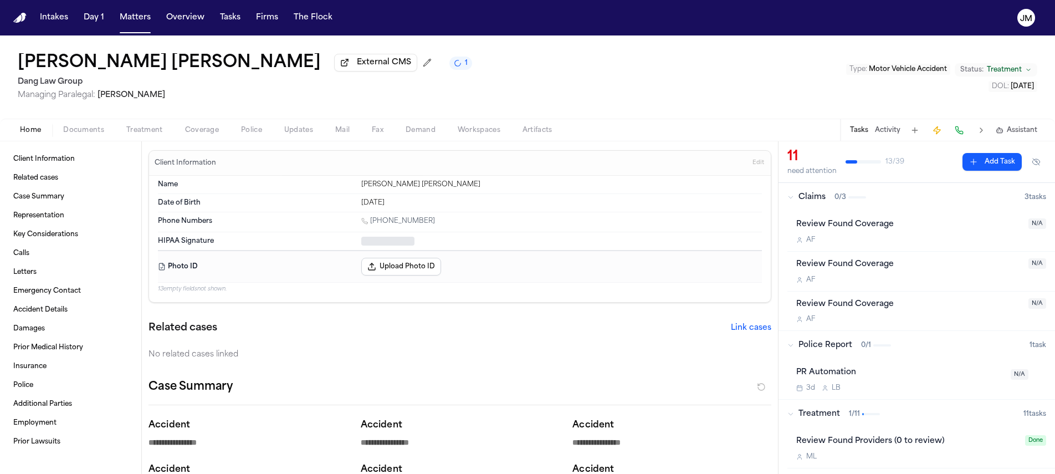
type textarea "*"
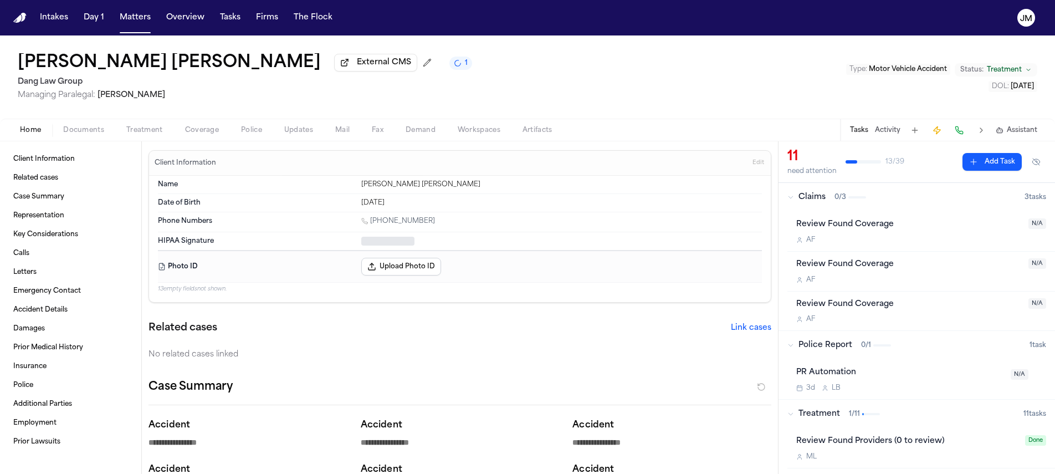
type textarea "*"
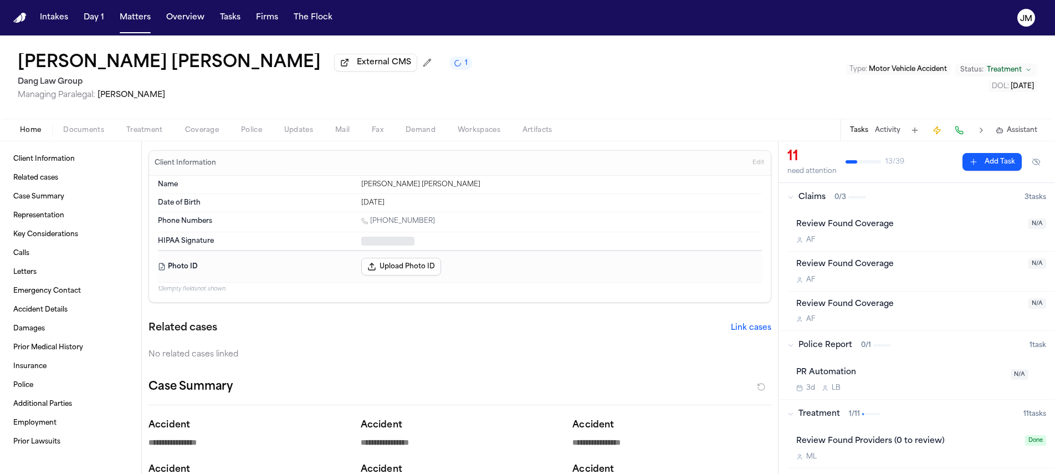
type textarea "*"
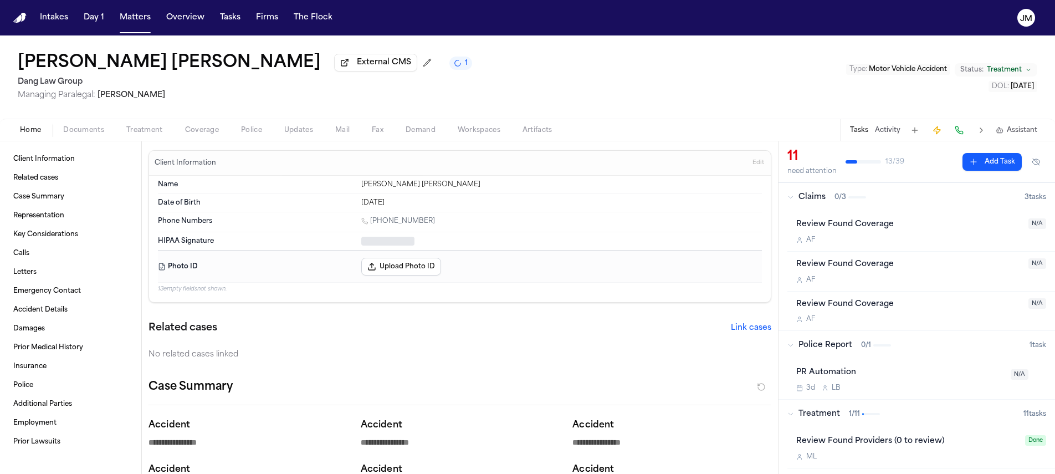
type textarea "*"
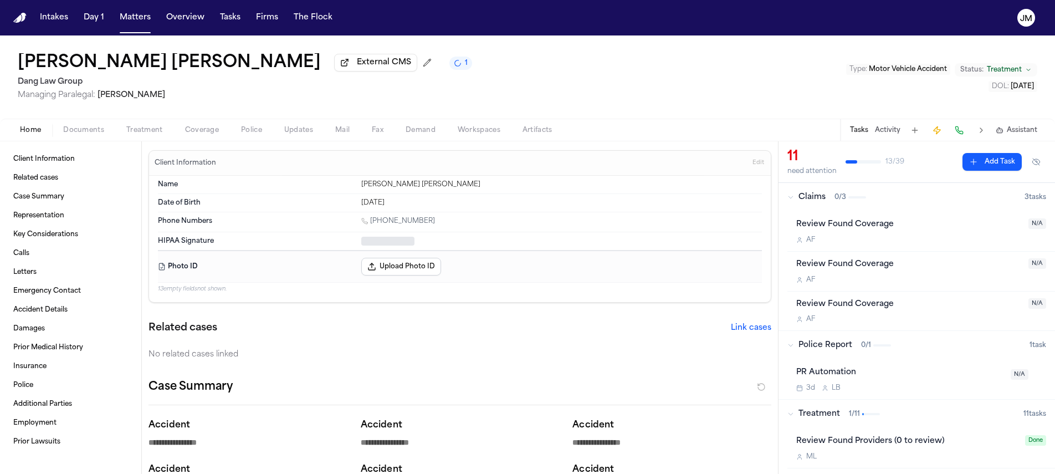
type textarea "*"
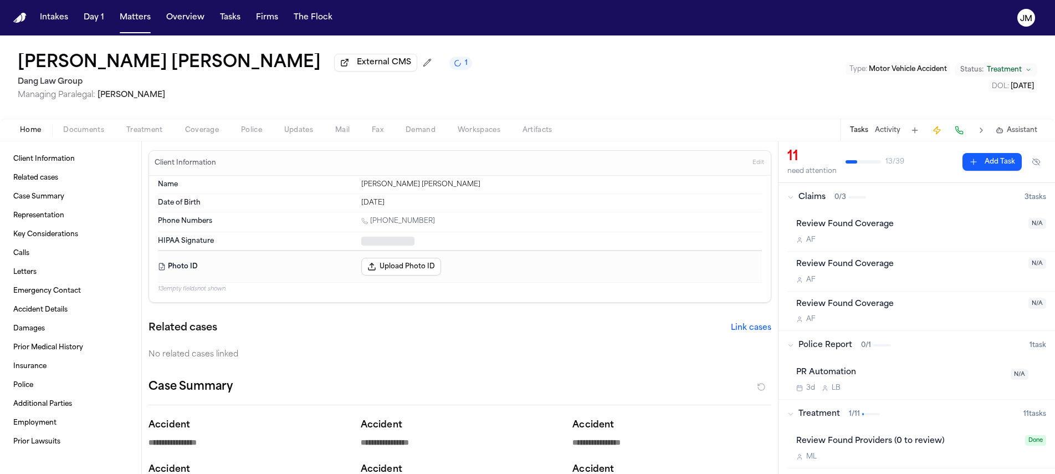
type textarea "*"
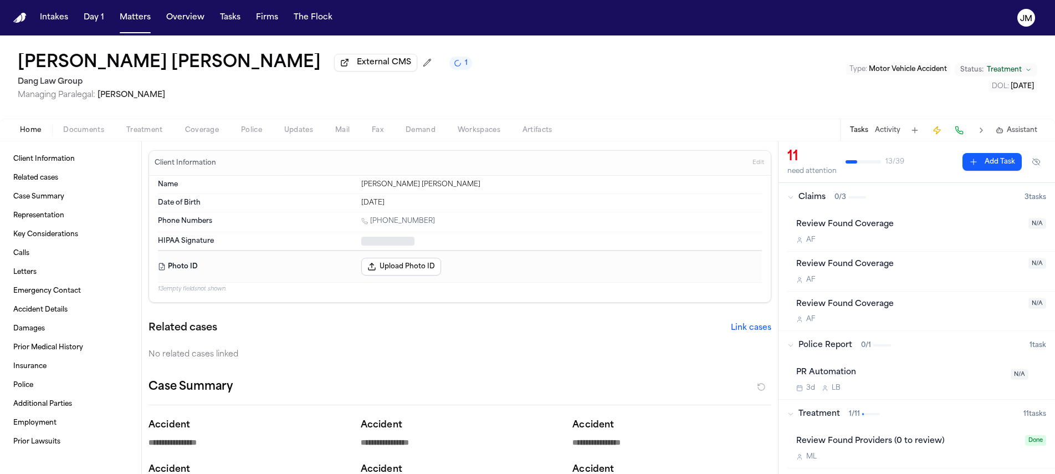
type textarea "*"
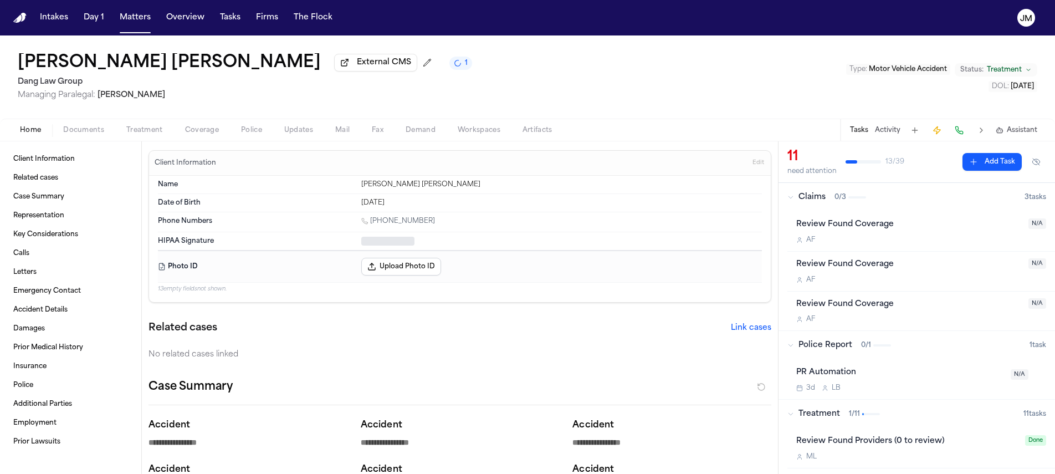
type textarea "*"
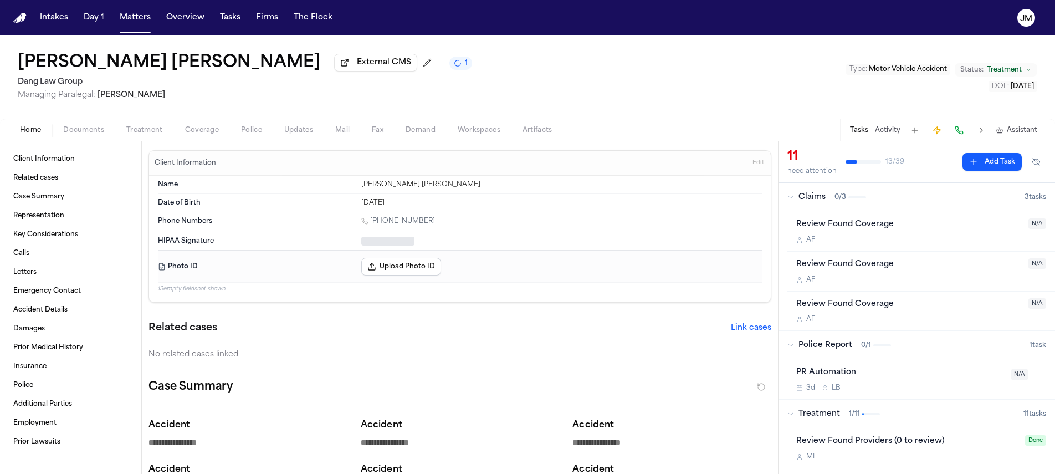
type textarea "*"
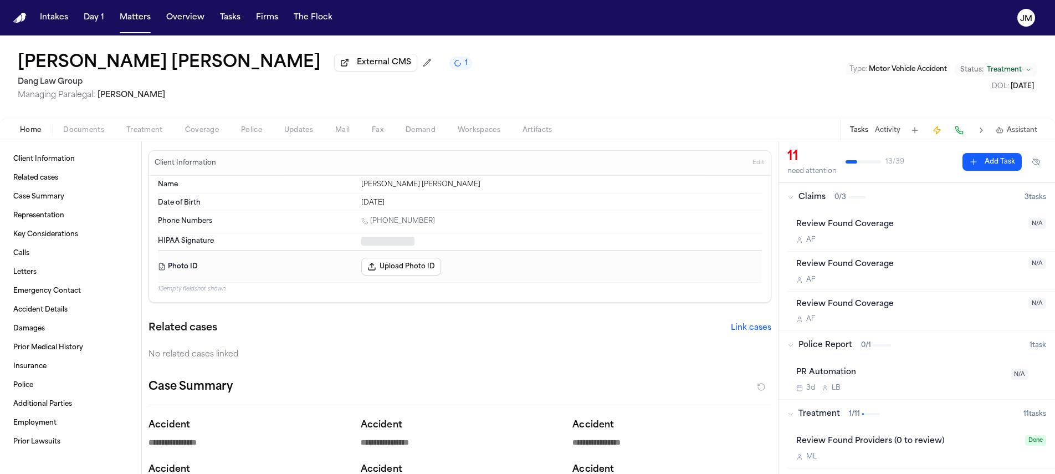
type textarea "*"
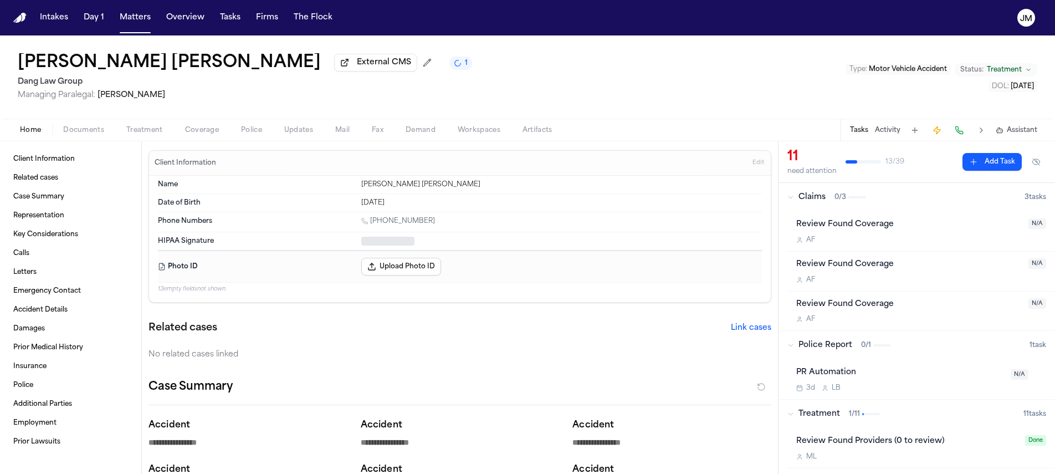
type textarea "*"
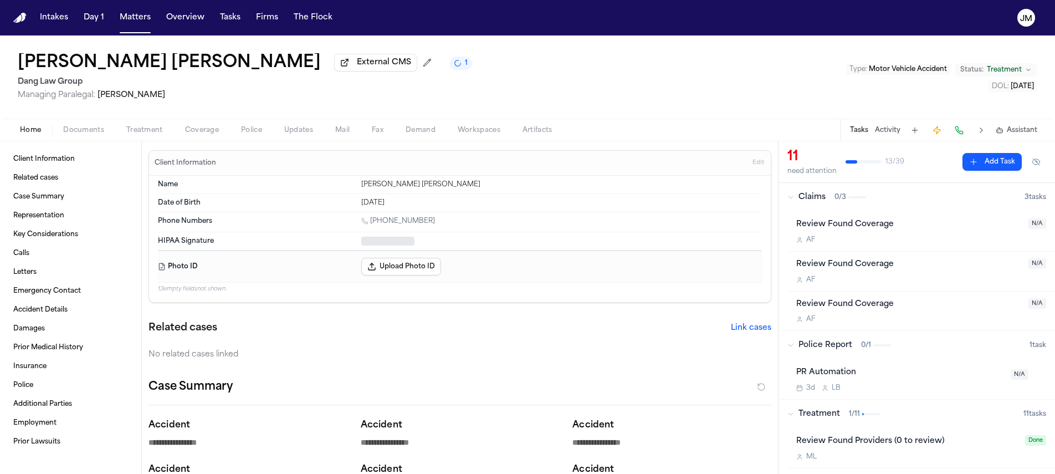
type textarea "*"
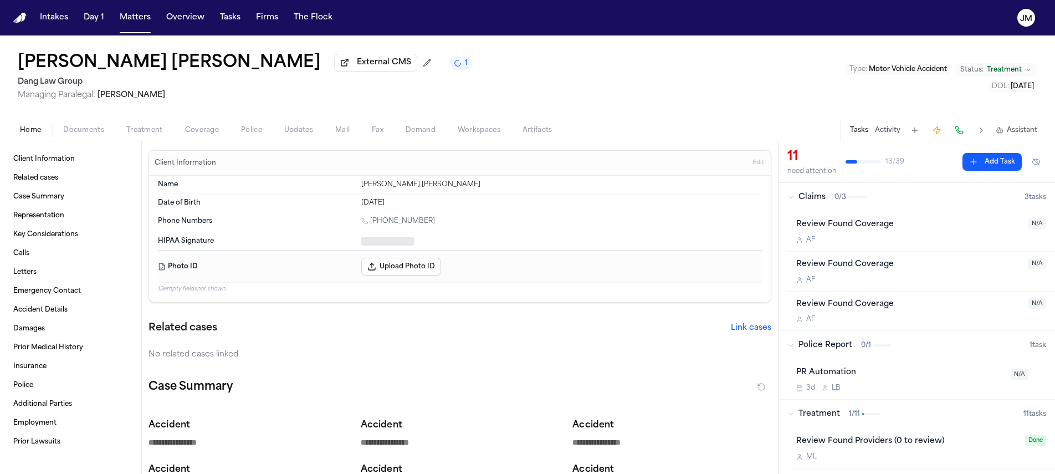
type textarea "*"
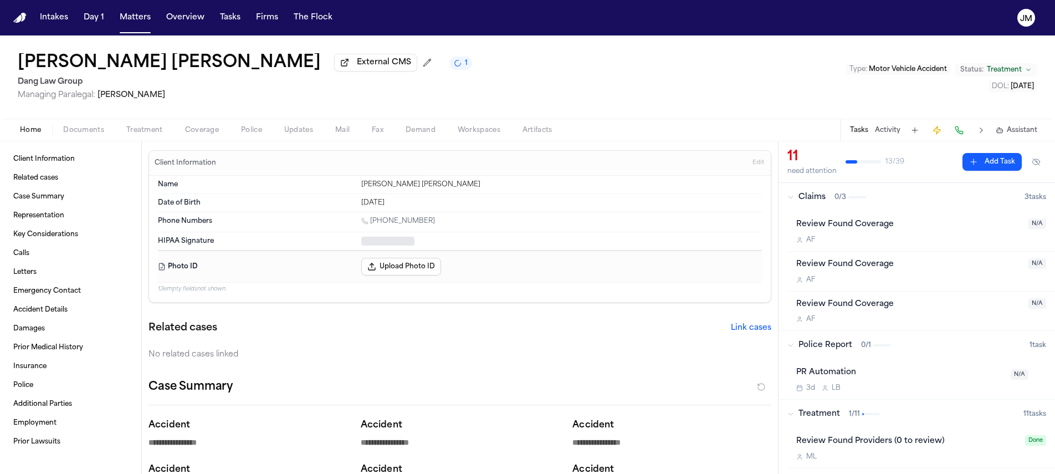
type textarea "*"
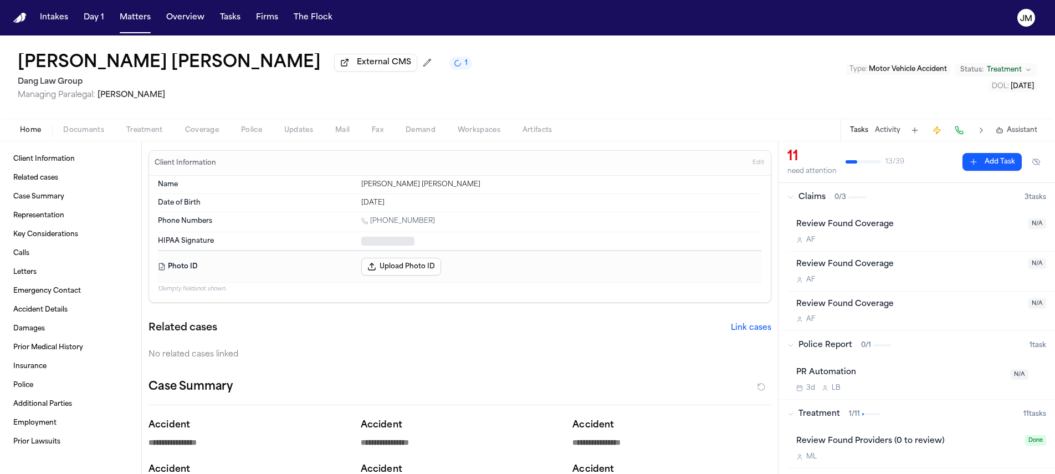
type textarea "*"
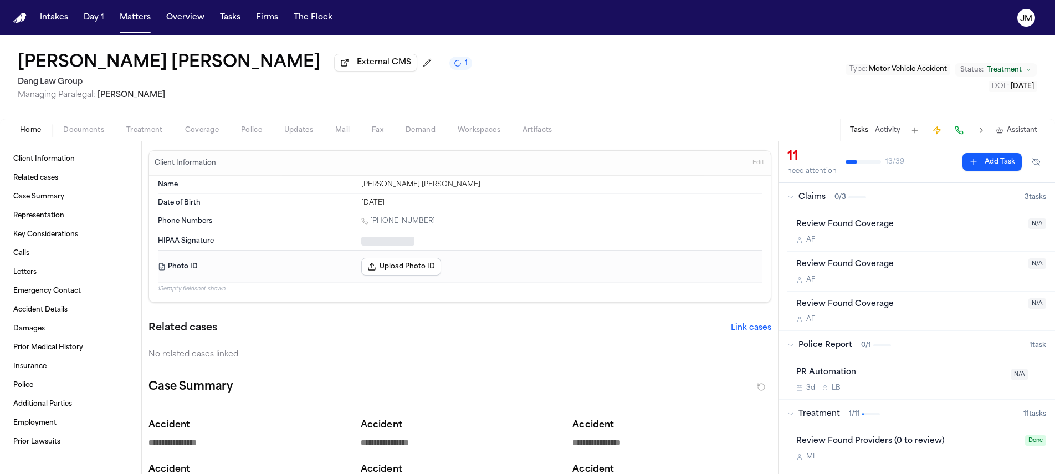
type textarea "*"
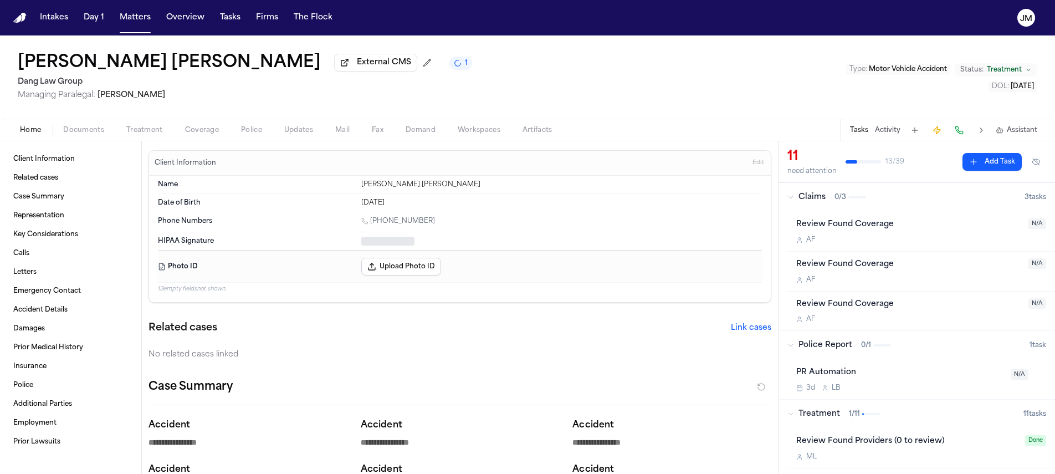
type textarea "*"
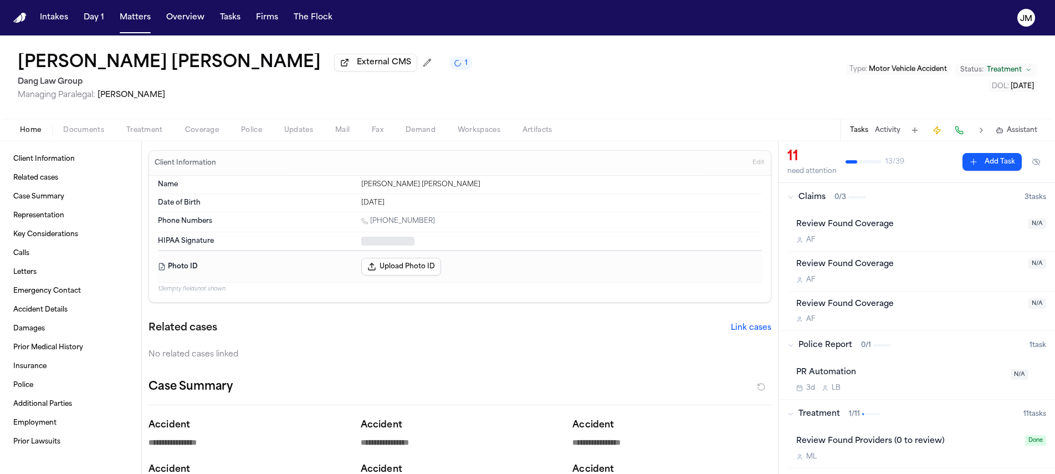
type textarea "*"
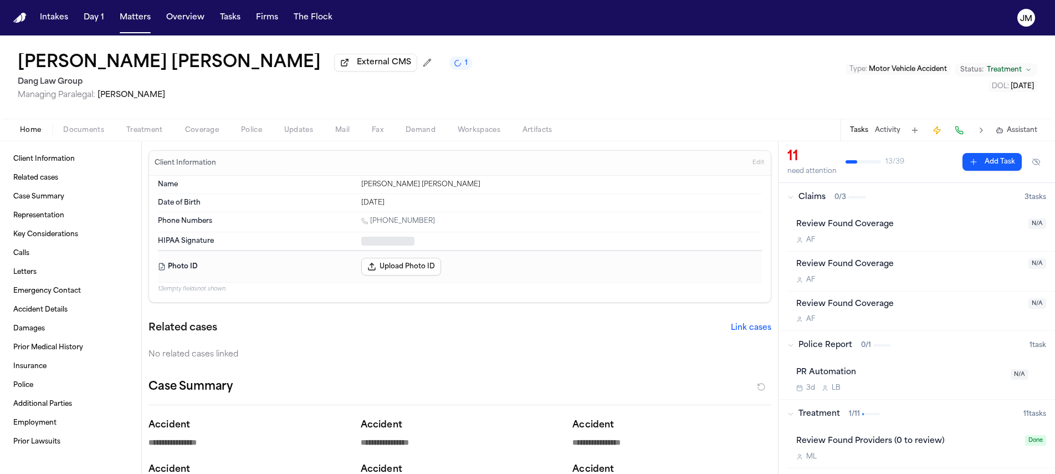
type textarea "*"
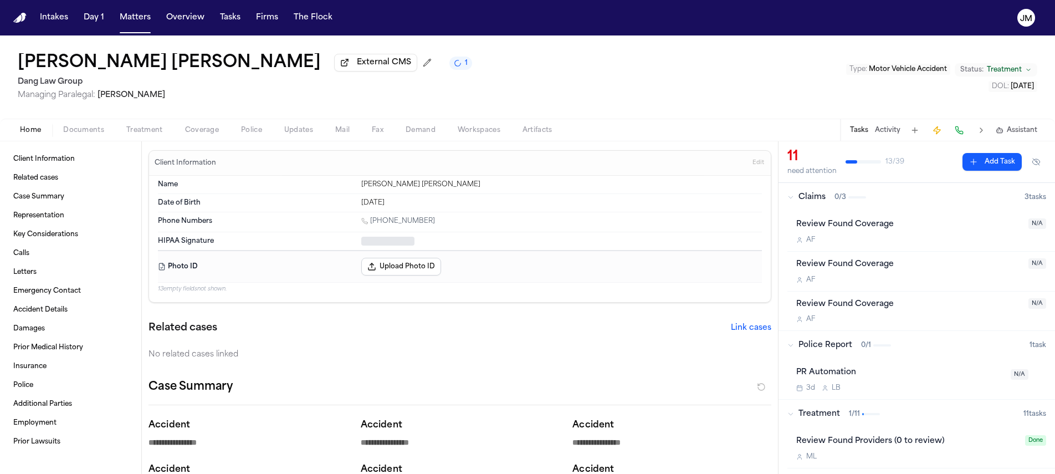
type textarea "*"
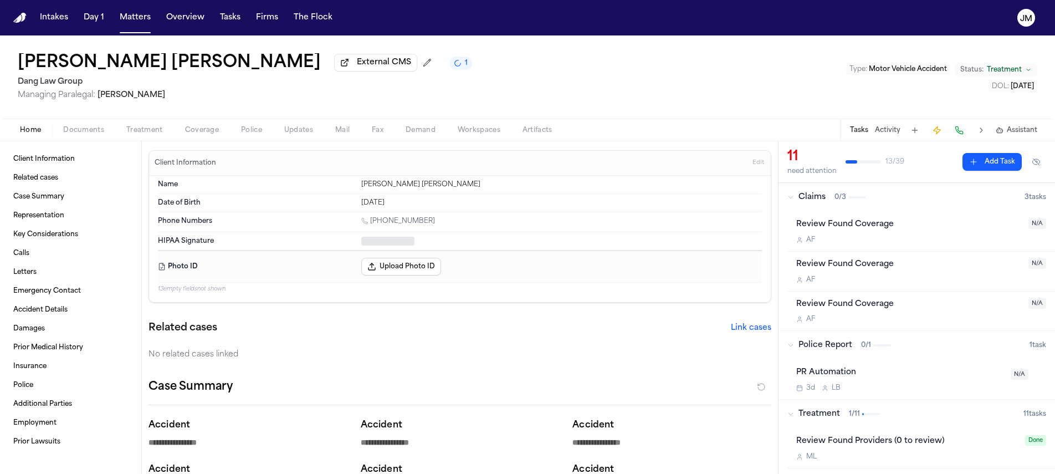
type textarea "*"
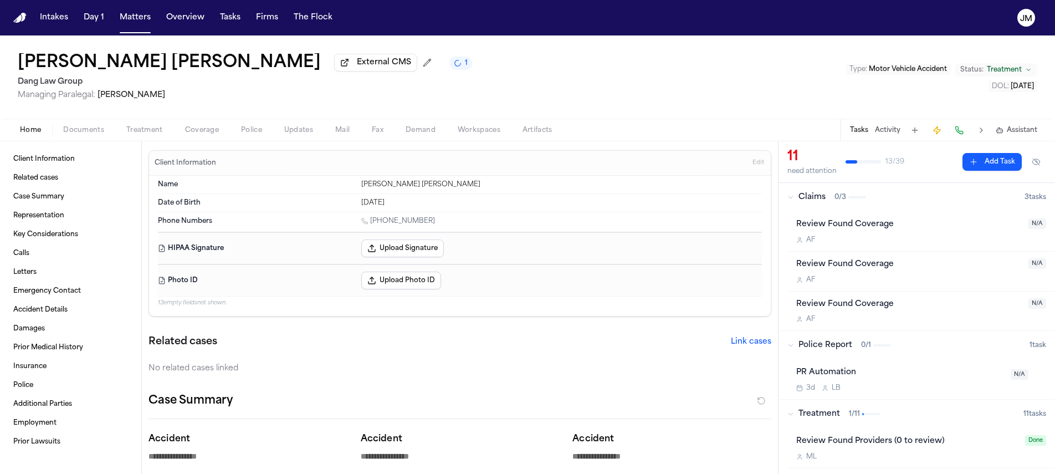
type textarea "*"
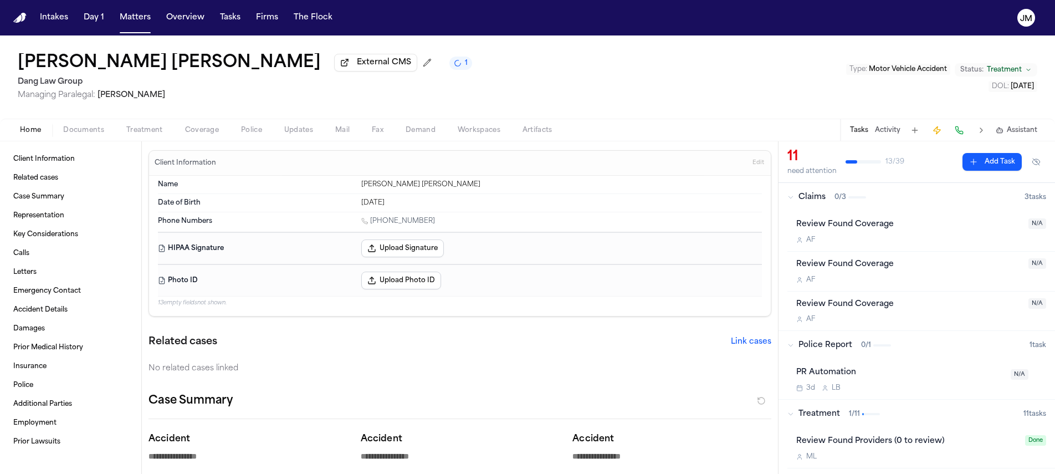
type textarea "*"
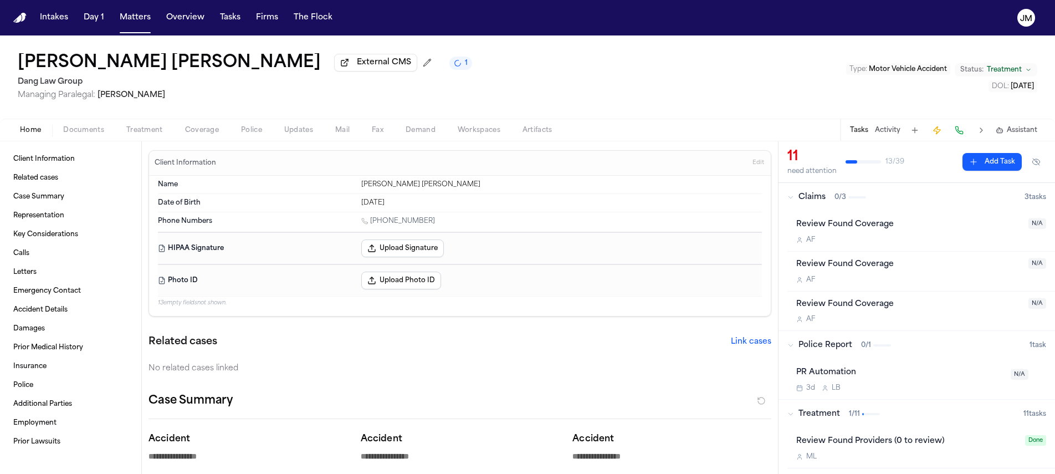
type textarea "*"
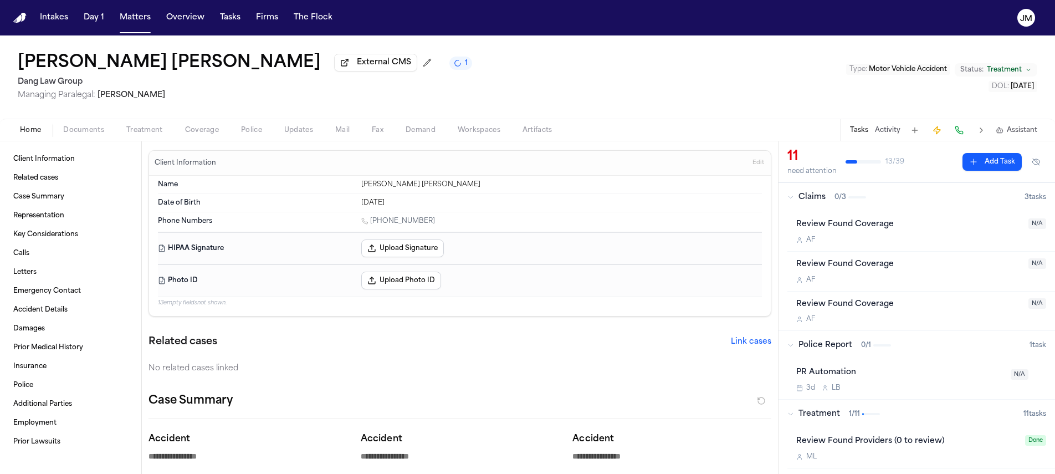
type textarea "*"
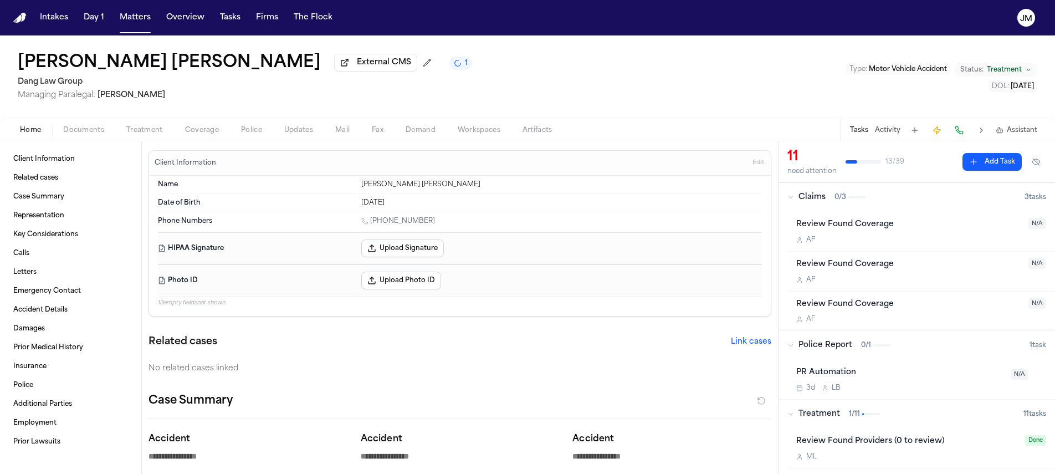
type textarea "*"
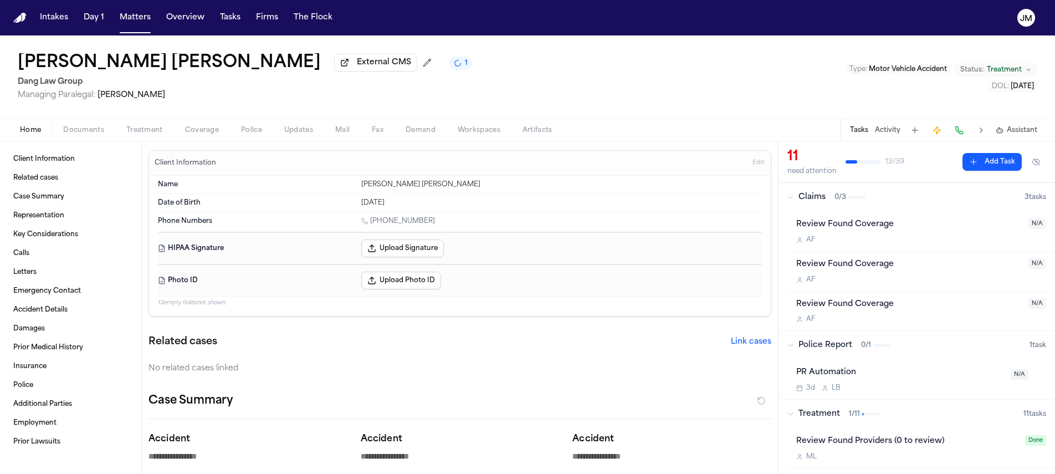
type textarea "*"
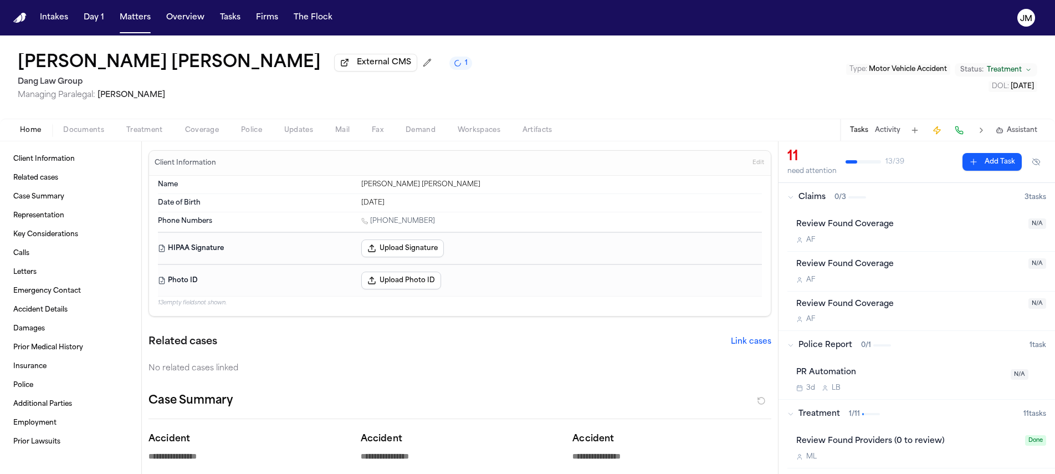
type textarea "*"
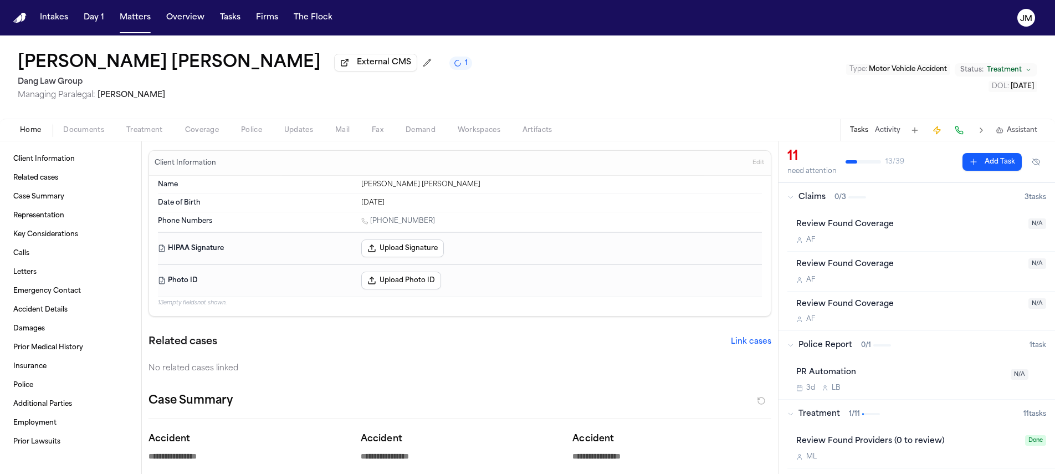
type textarea "*"
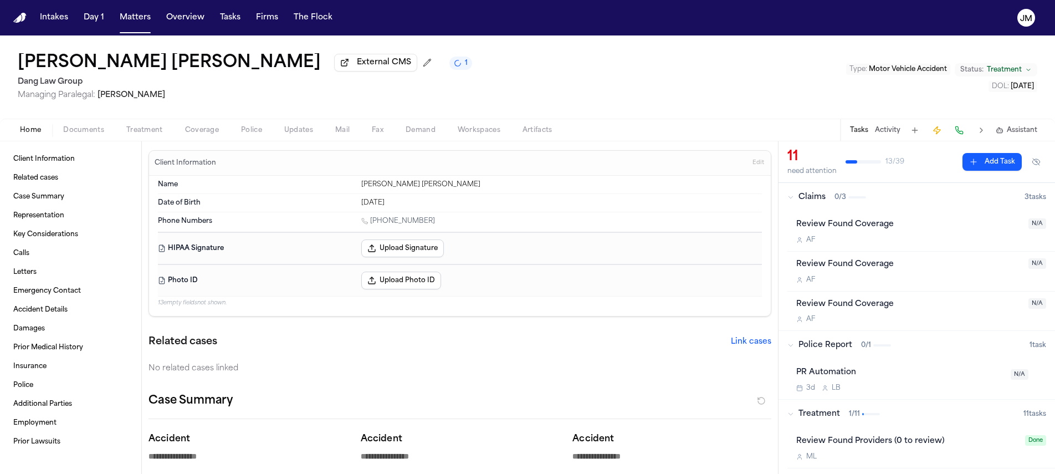
type textarea "*"
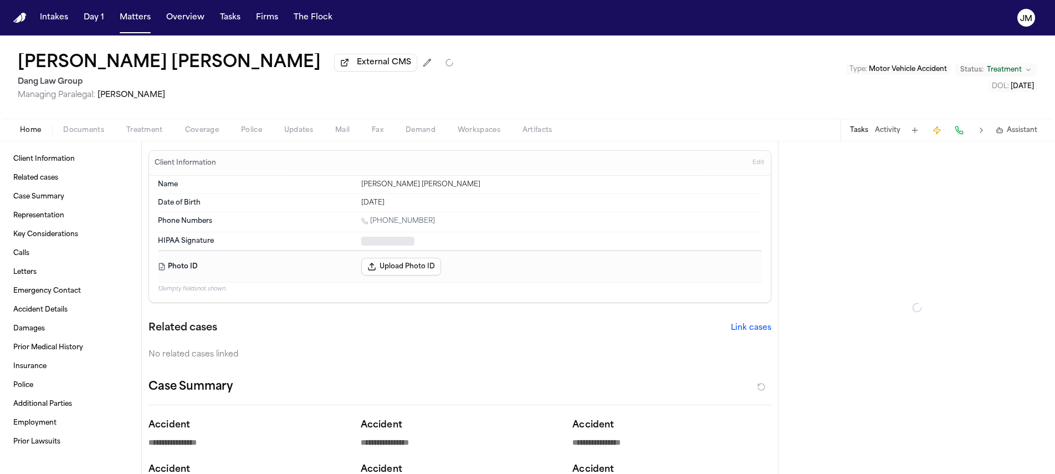
type textarea "*"
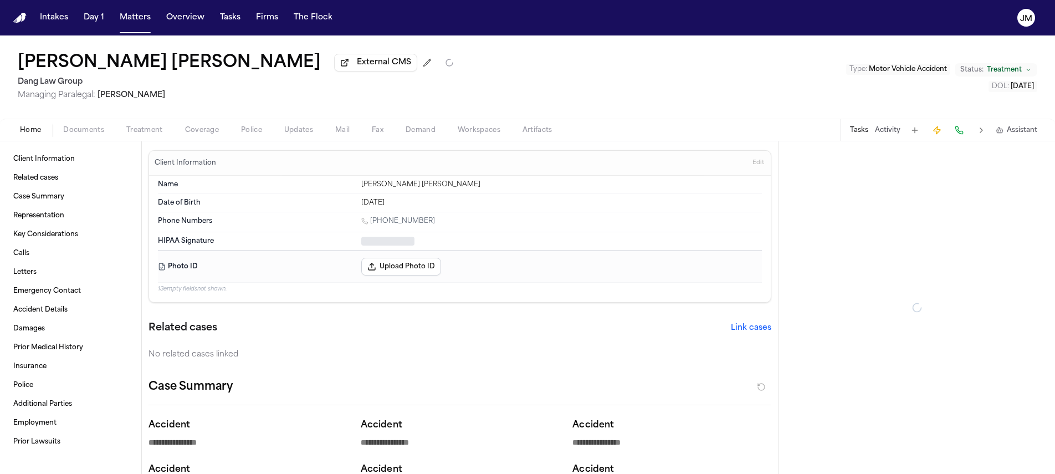
type textarea "*"
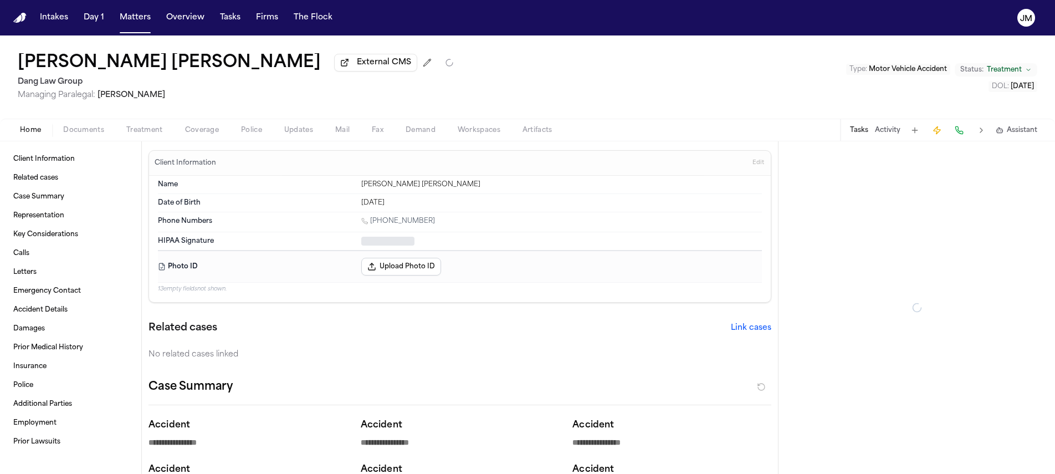
type textarea "*"
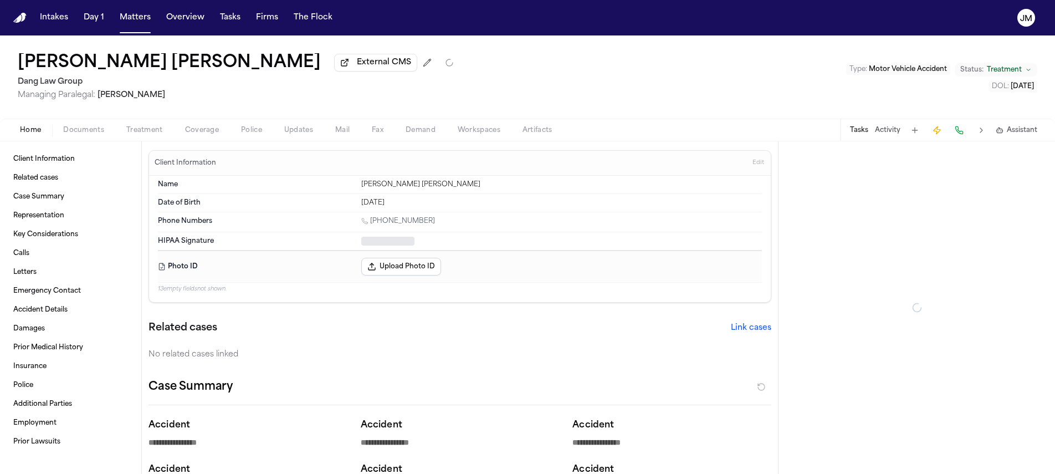
type textarea "*"
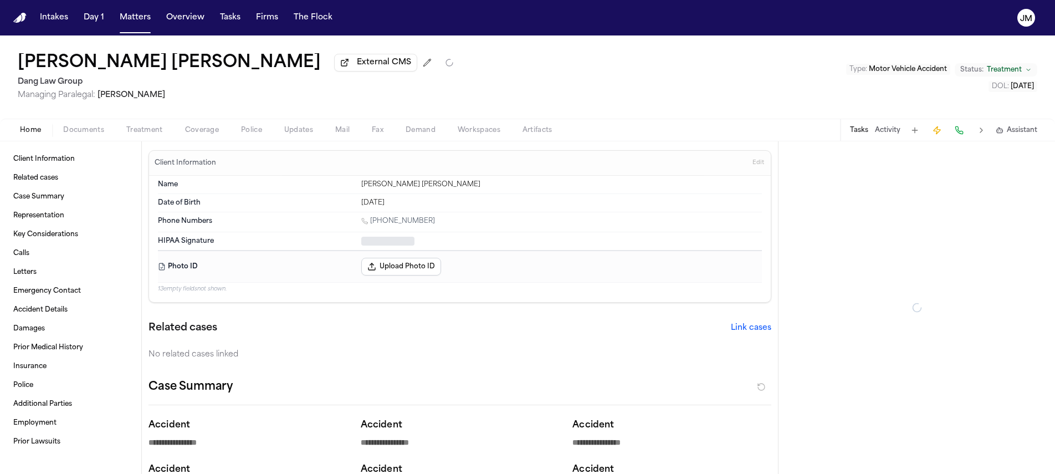
type textarea "*"
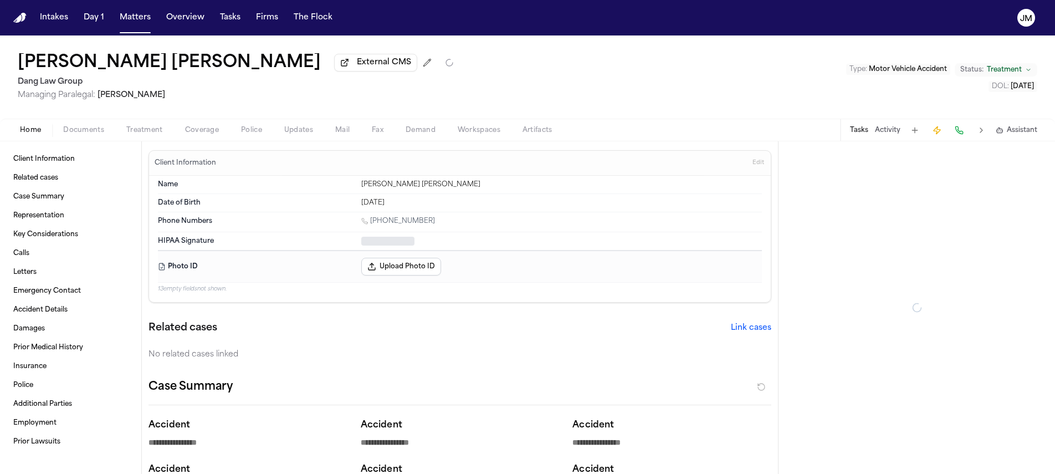
type textarea "*"
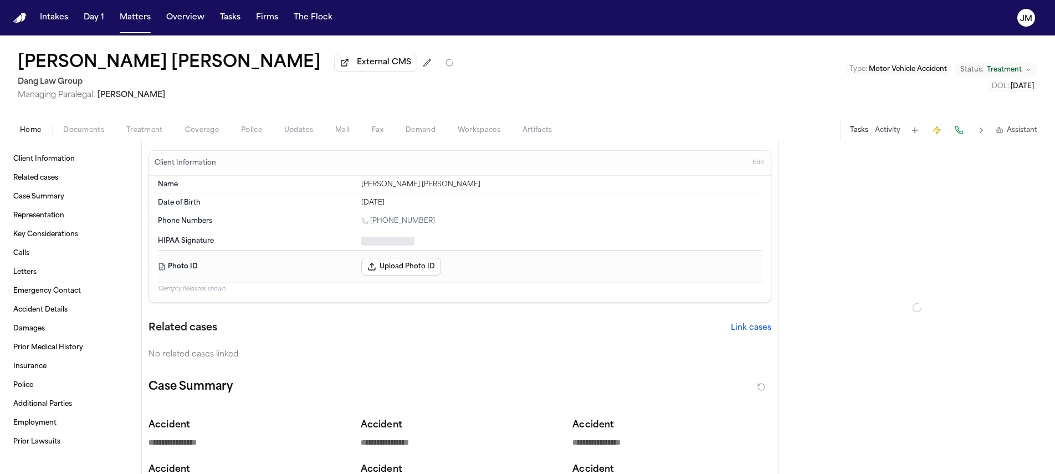
type textarea "*"
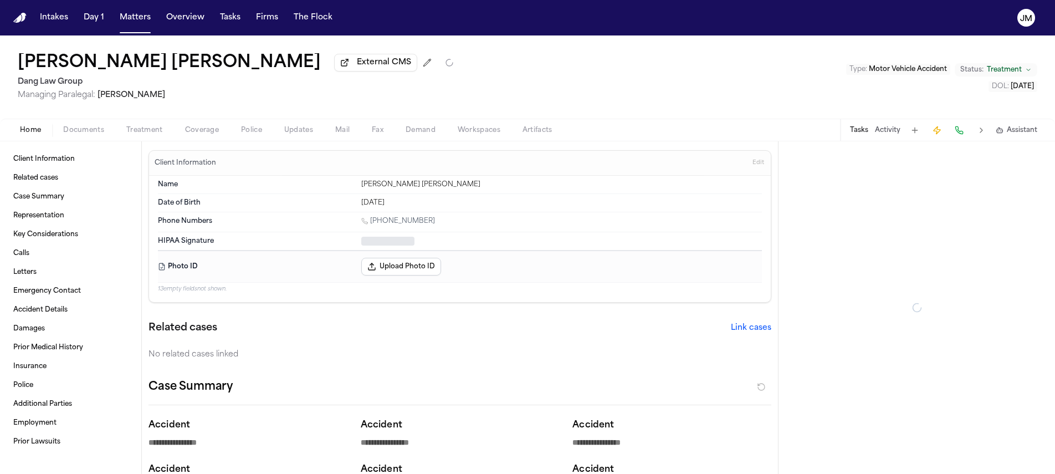
type textarea "*"
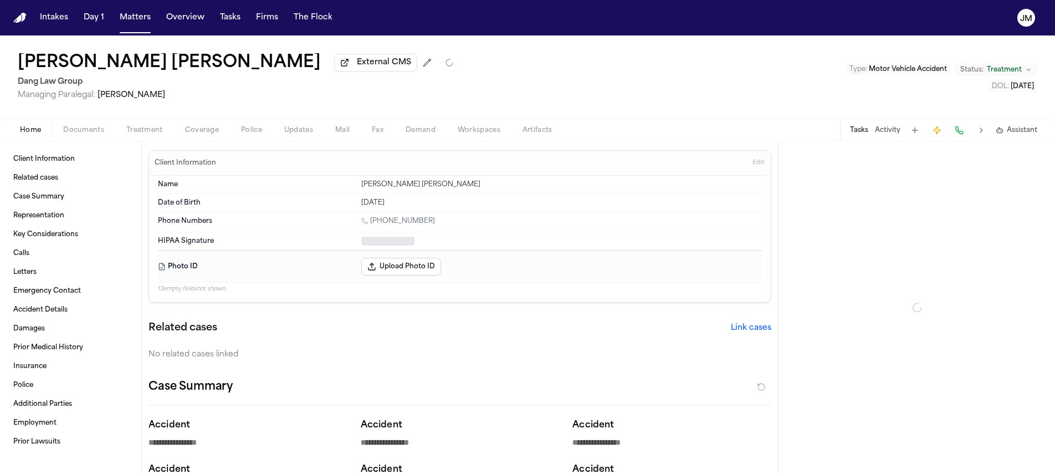
type textarea "*"
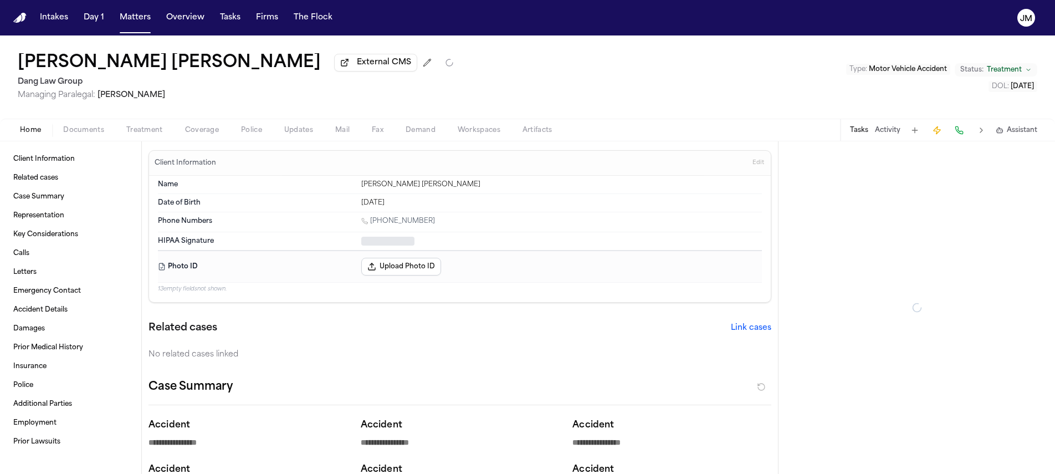
type textarea "*"
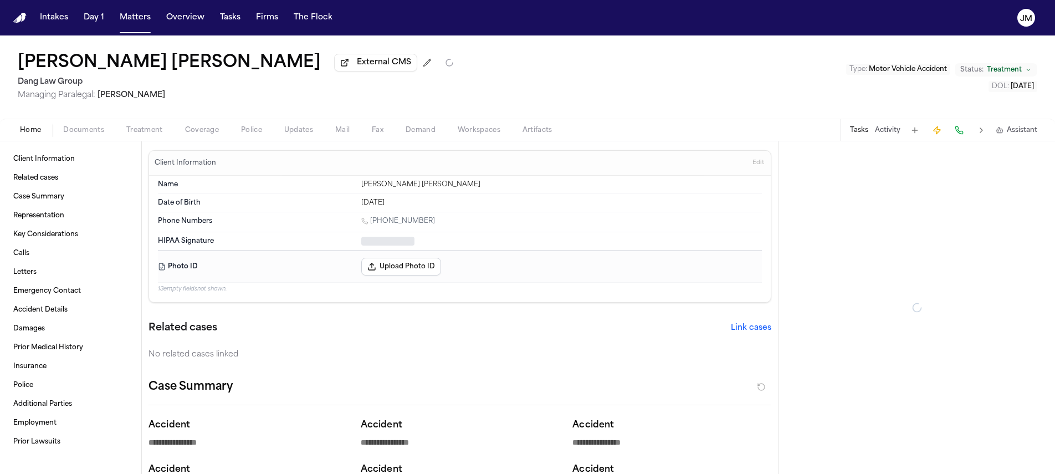
type textarea "*"
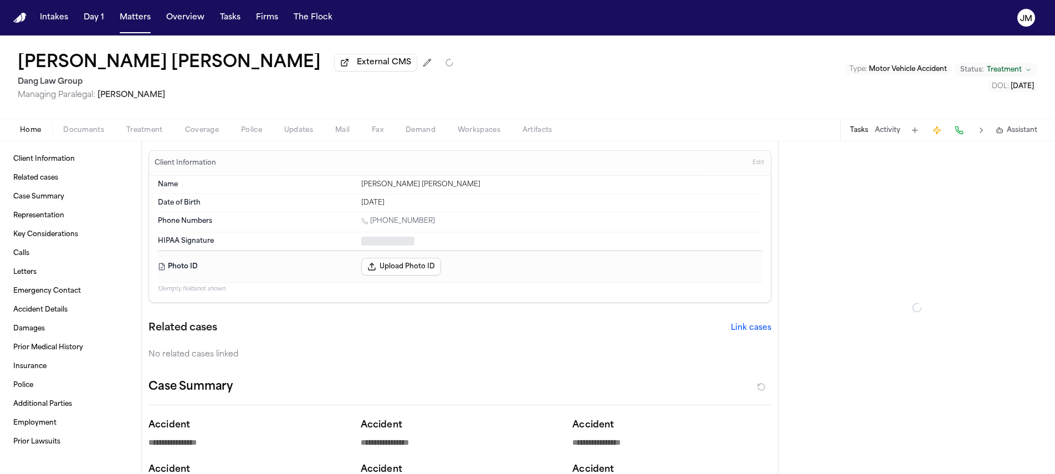
type textarea "*"
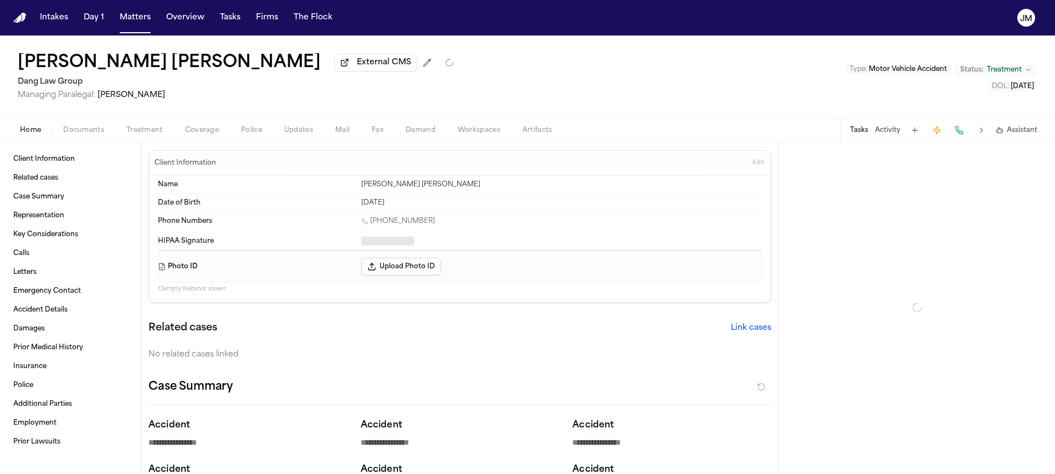
type textarea "*"
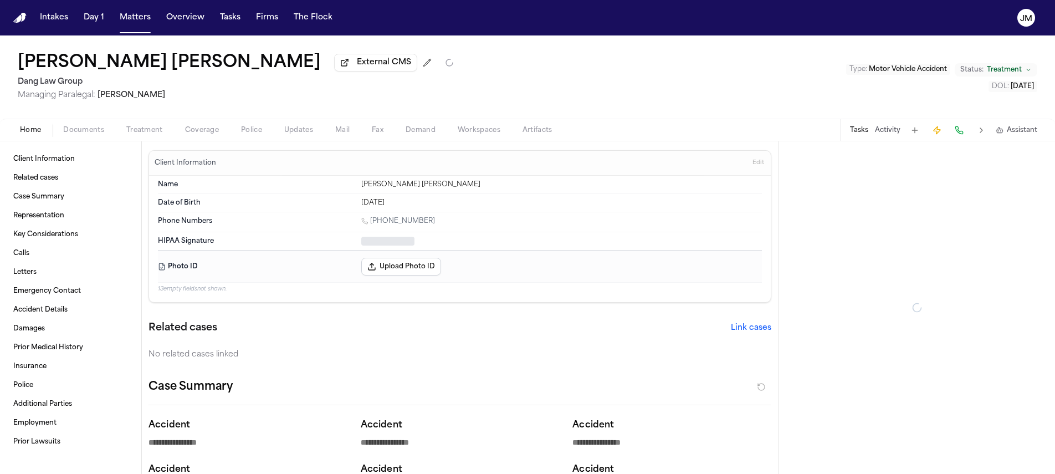
type textarea "*"
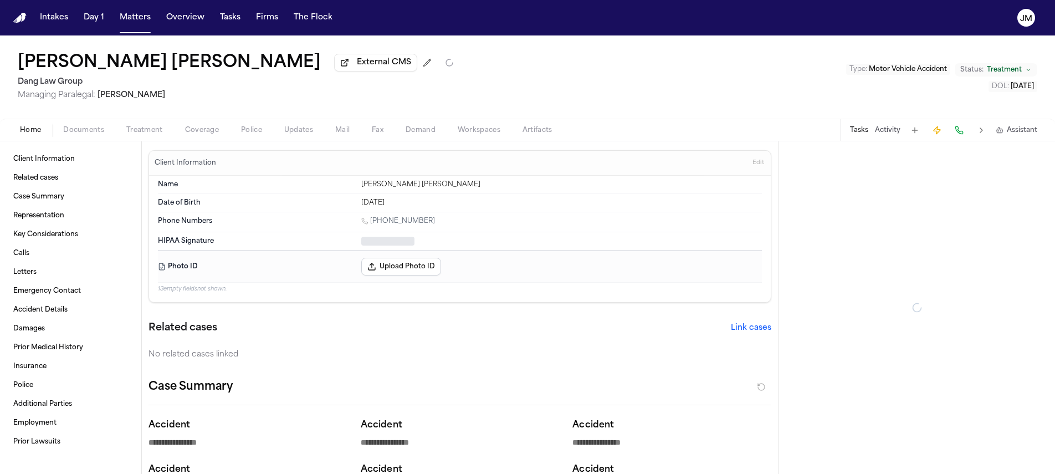
type textarea "*"
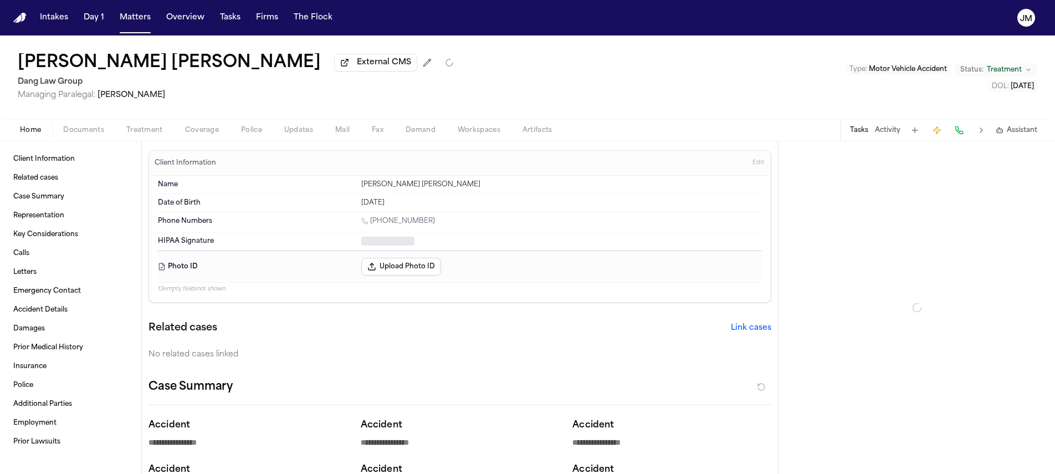
type textarea "*"
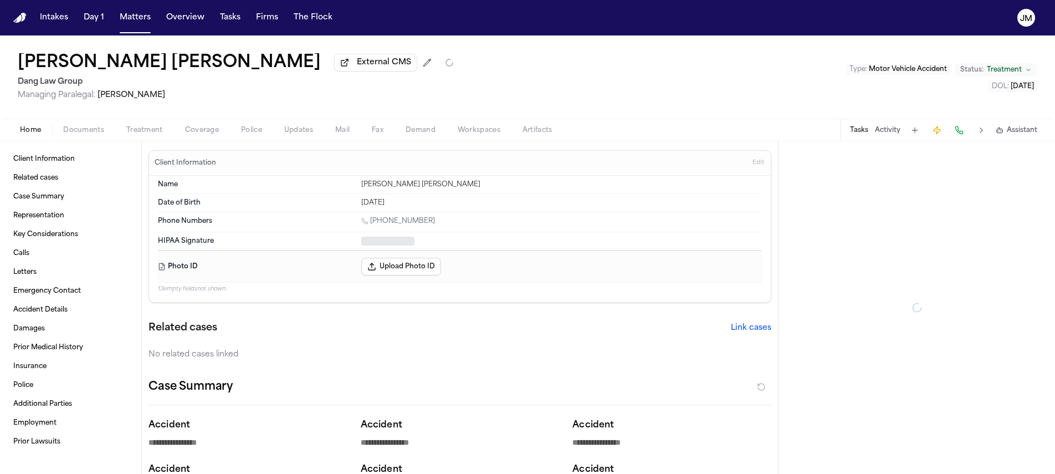
type textarea "*"
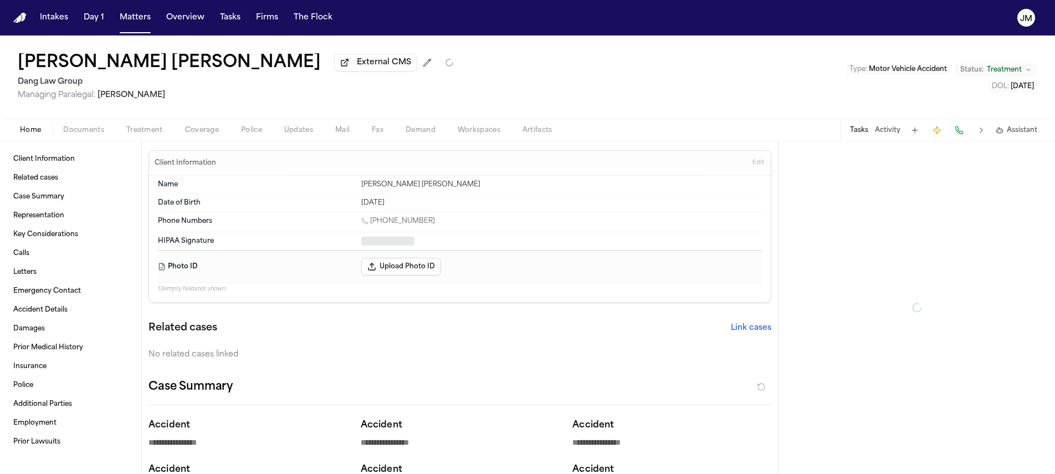
type textarea "*"
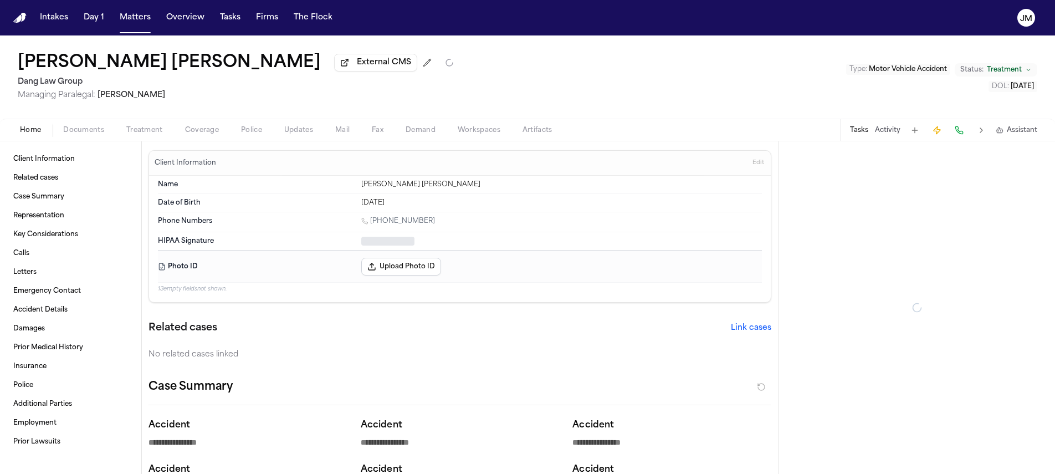
type textarea "*"
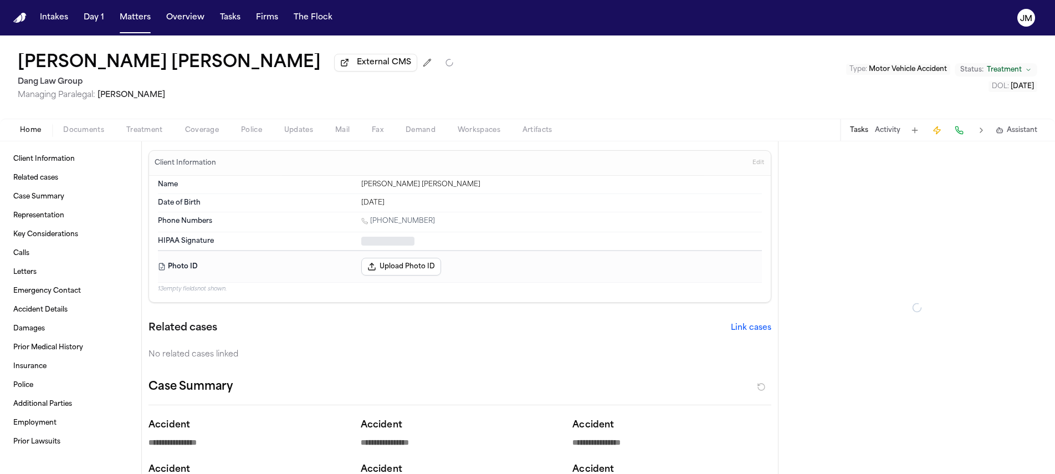
type textarea "*"
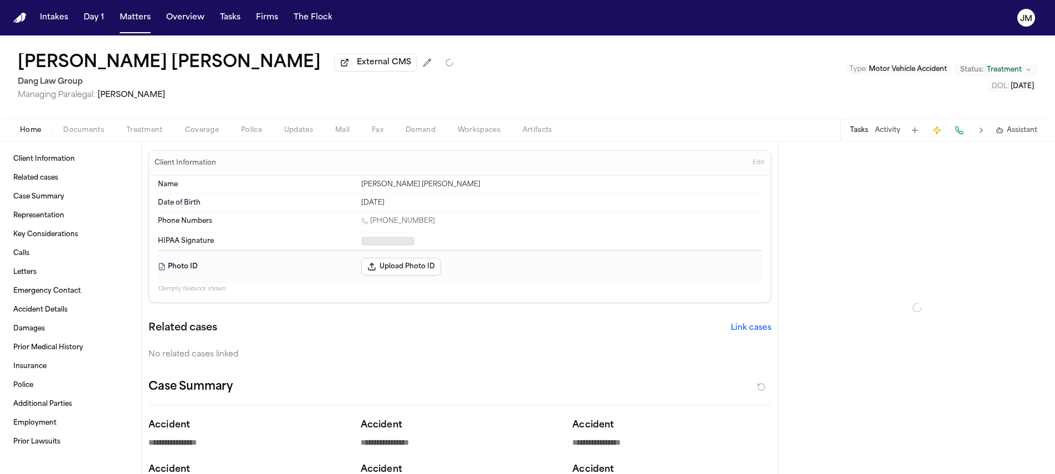
type textarea "*"
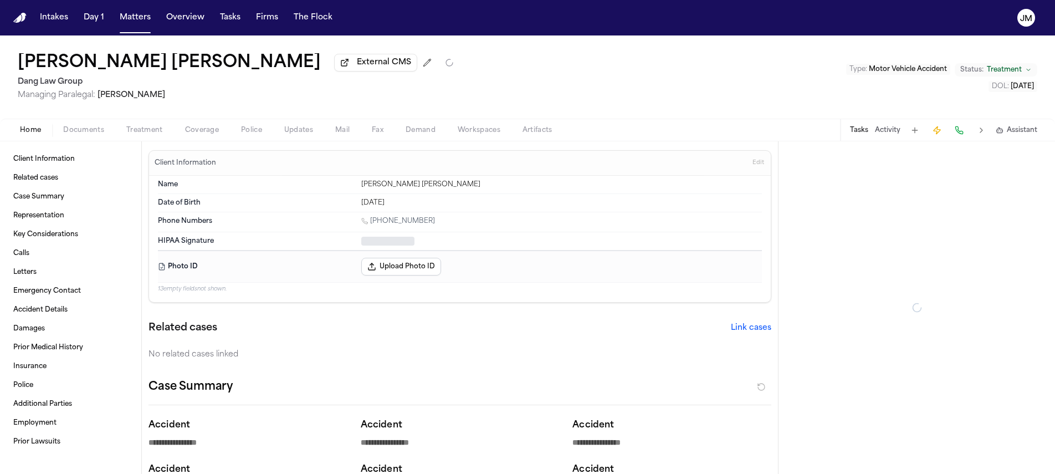
type textarea "*"
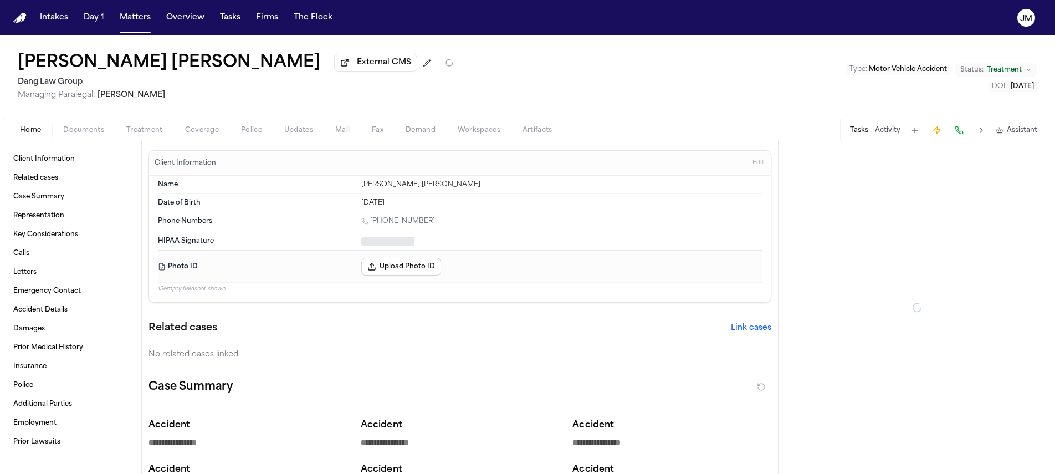
type textarea "*"
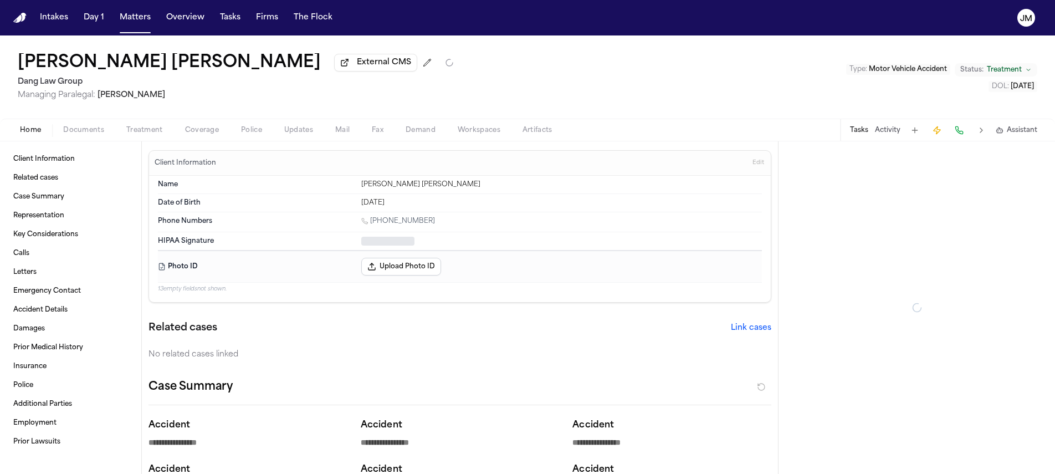
type textarea "*"
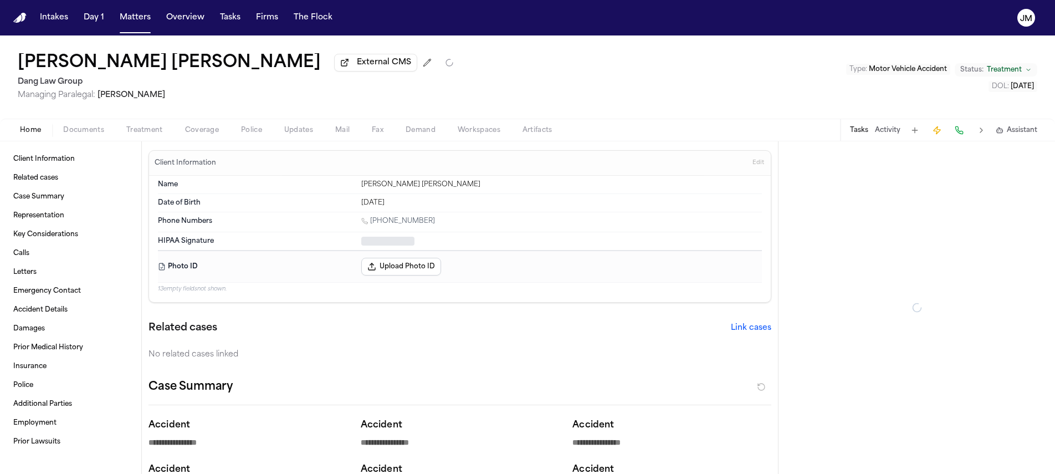
type textarea "*"
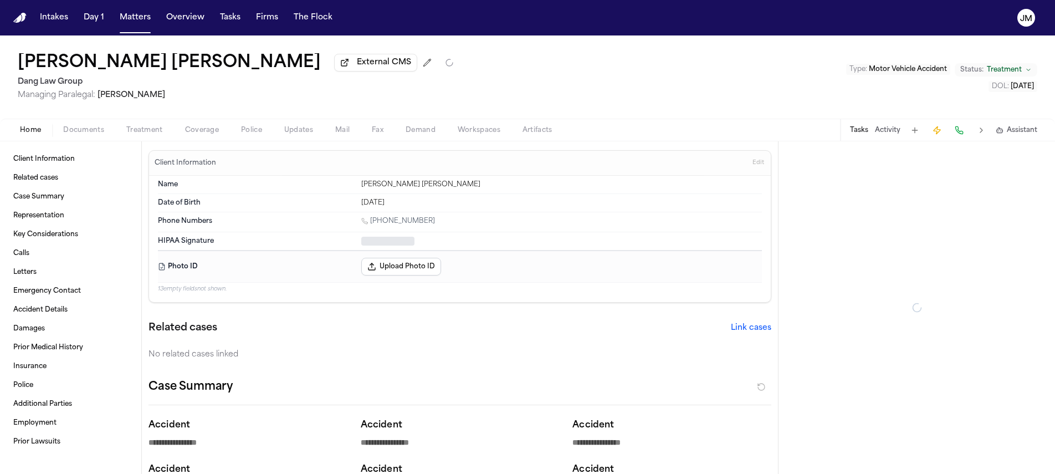
type textarea "*"
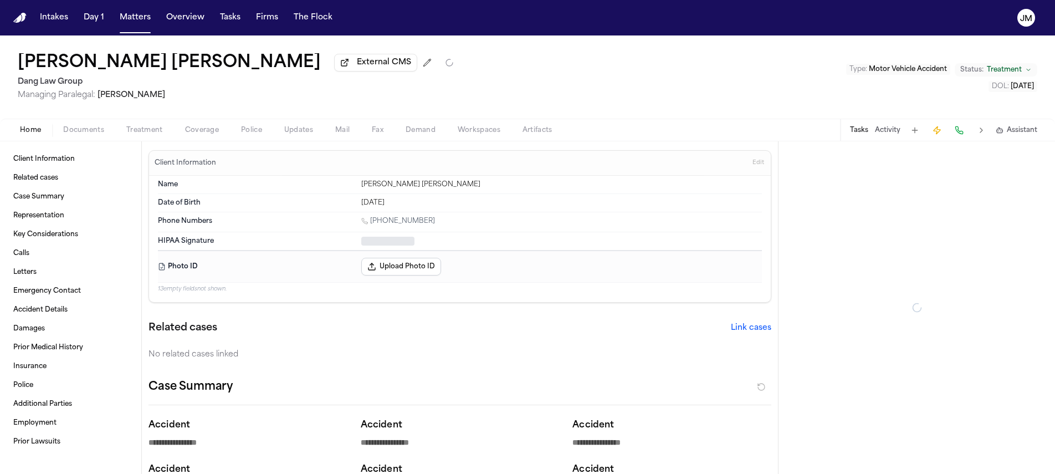
type textarea "*"
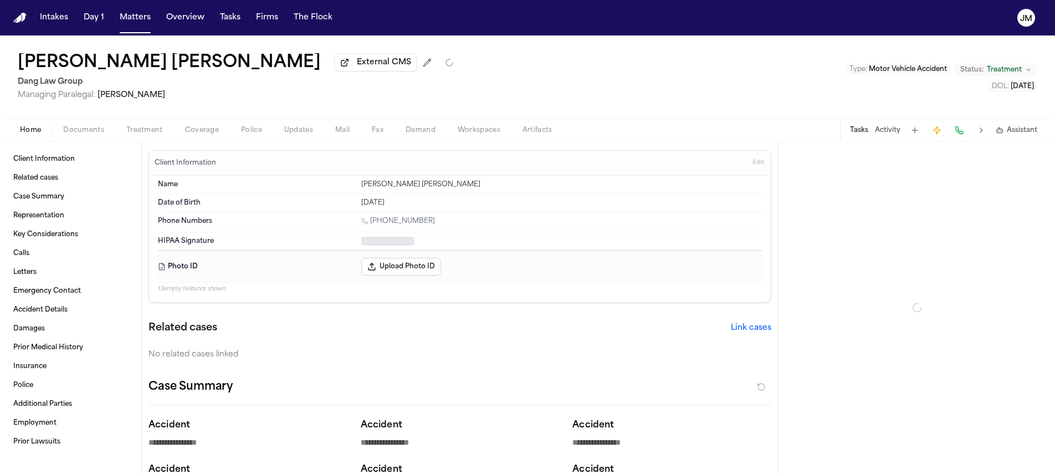
type textarea "*"
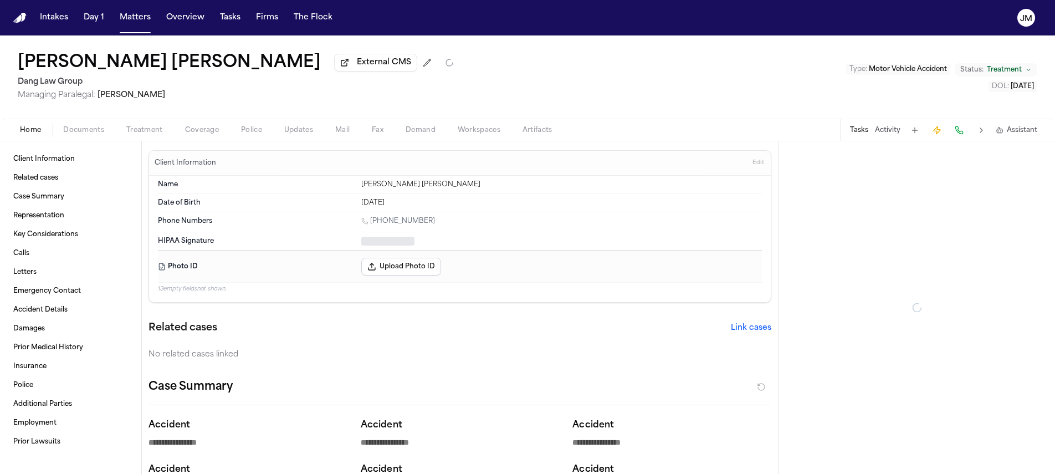
type textarea "*"
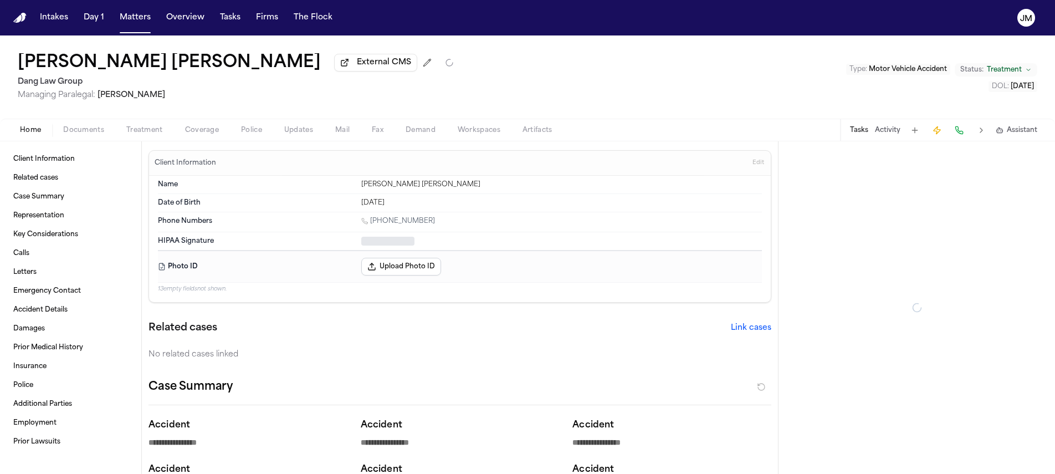
type textarea "*"
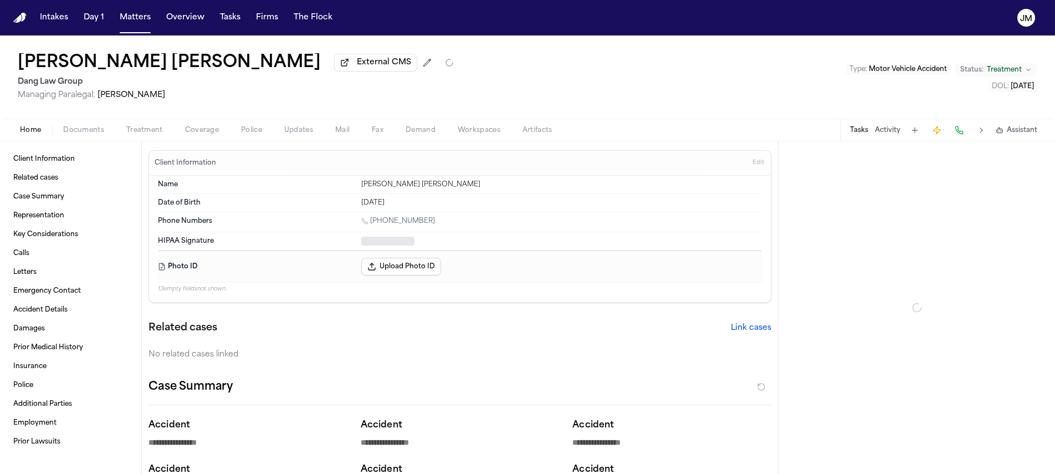
type textarea "*"
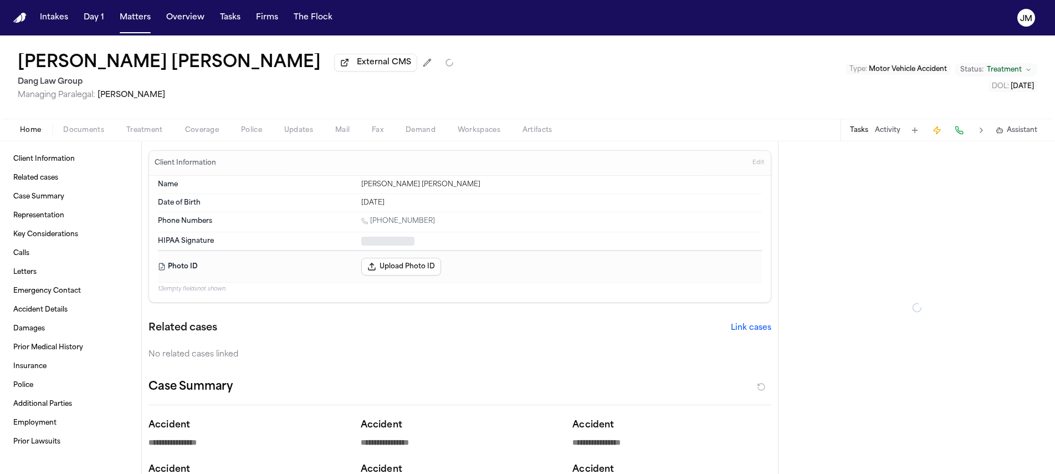
type textarea "*"
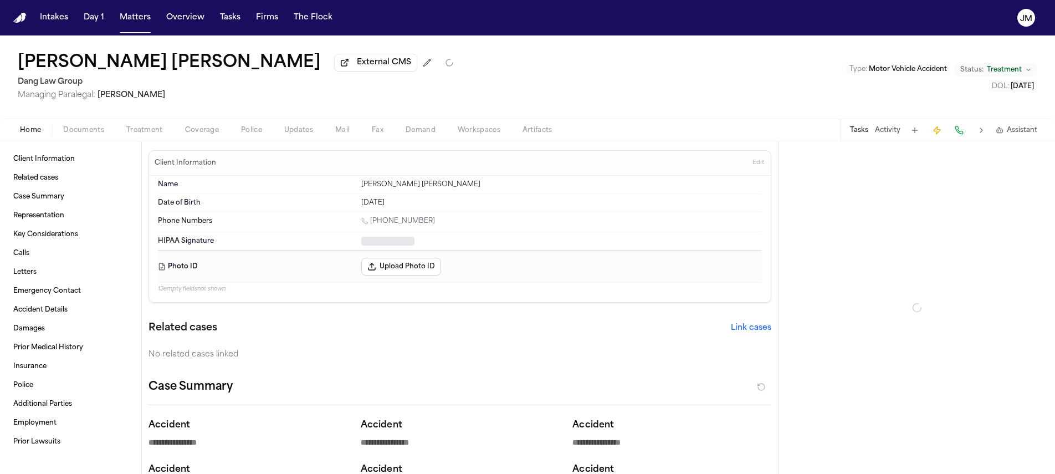
type textarea "*"
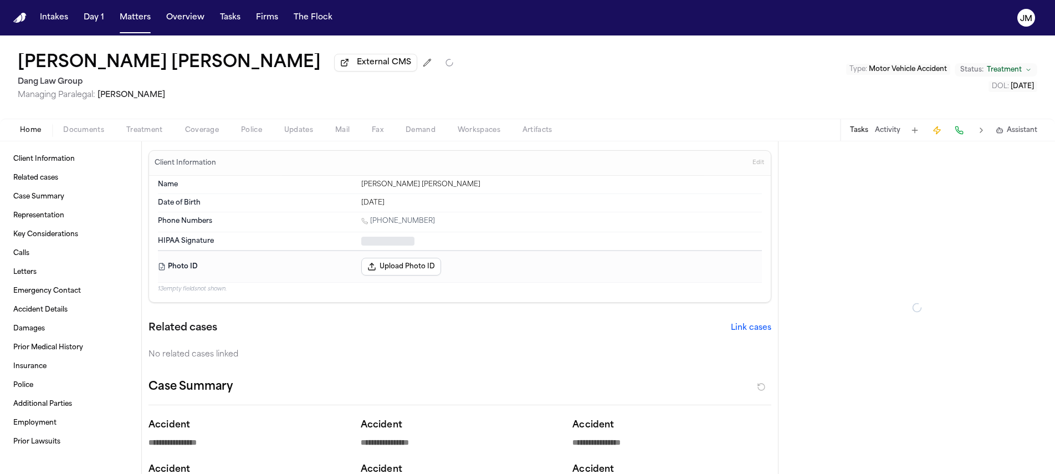
type textarea "*"
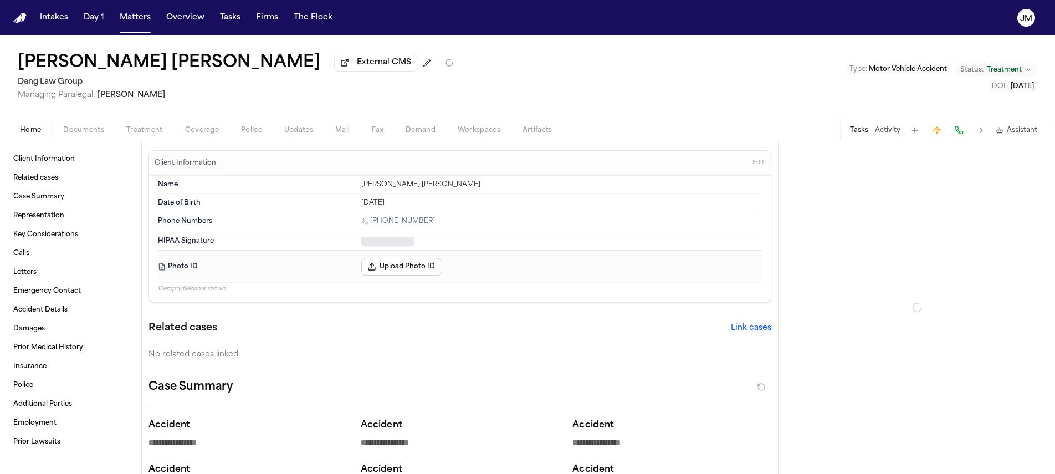
type textarea "*"
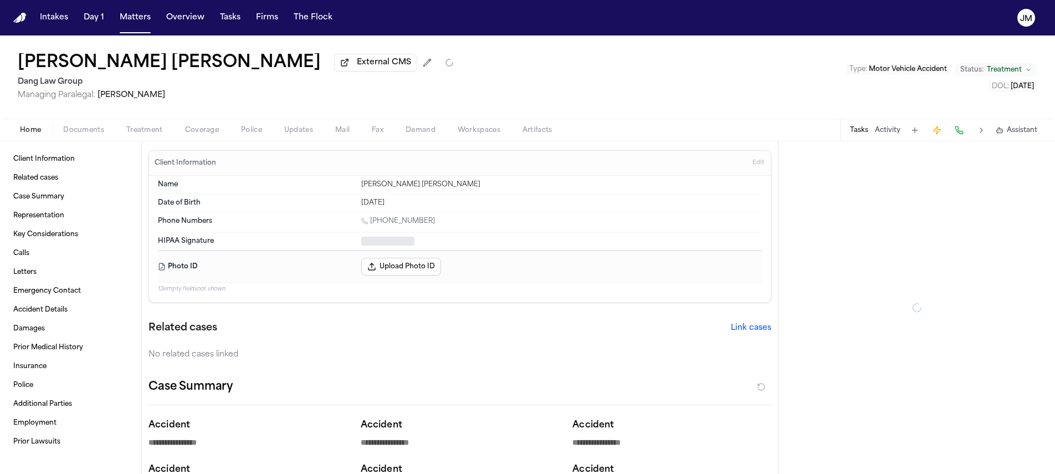
type textarea "*"
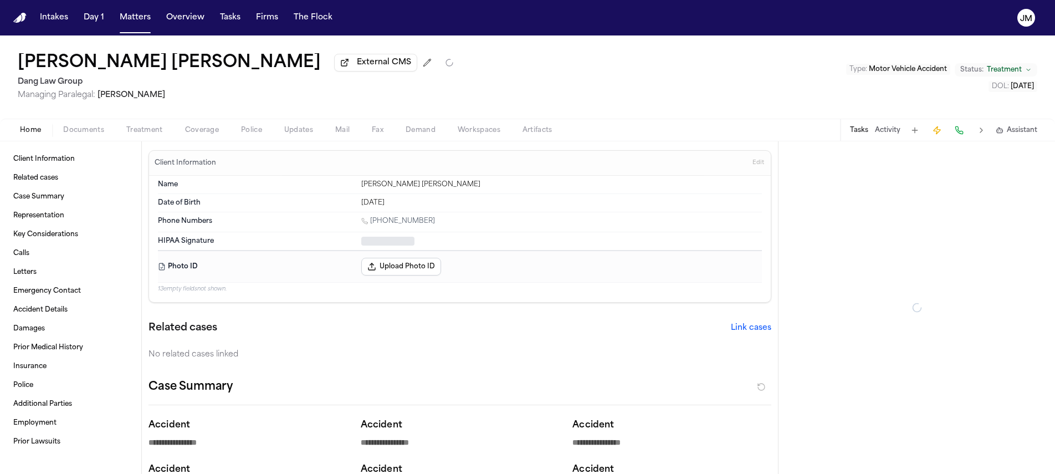
type textarea "*"
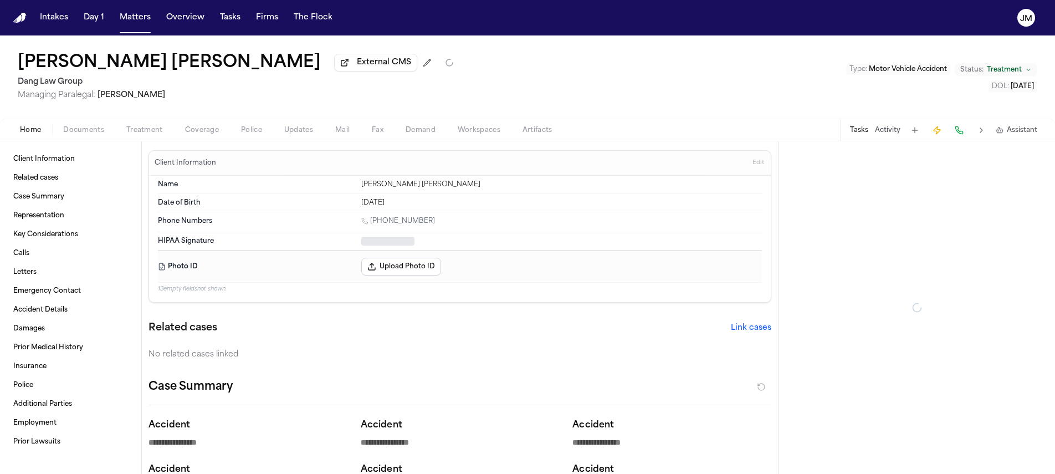
type textarea "*"
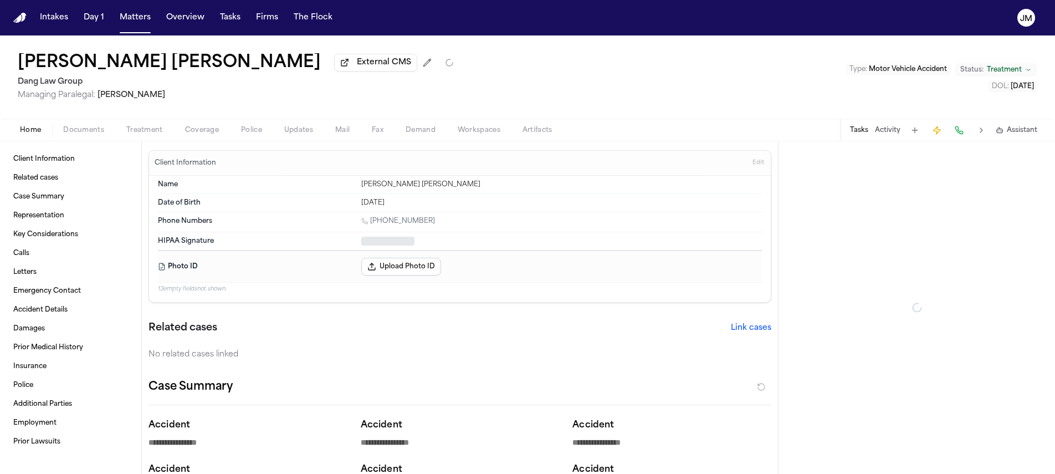
type textarea "*"
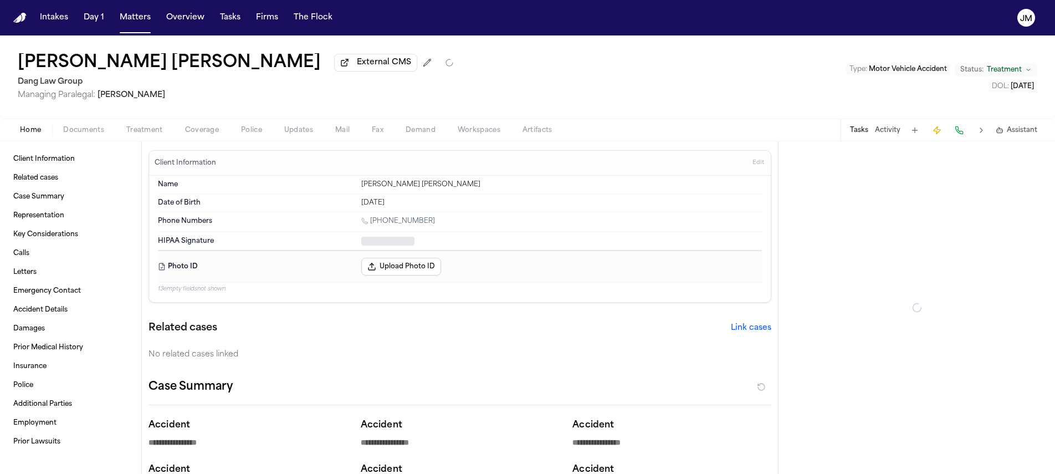
type textarea "*"
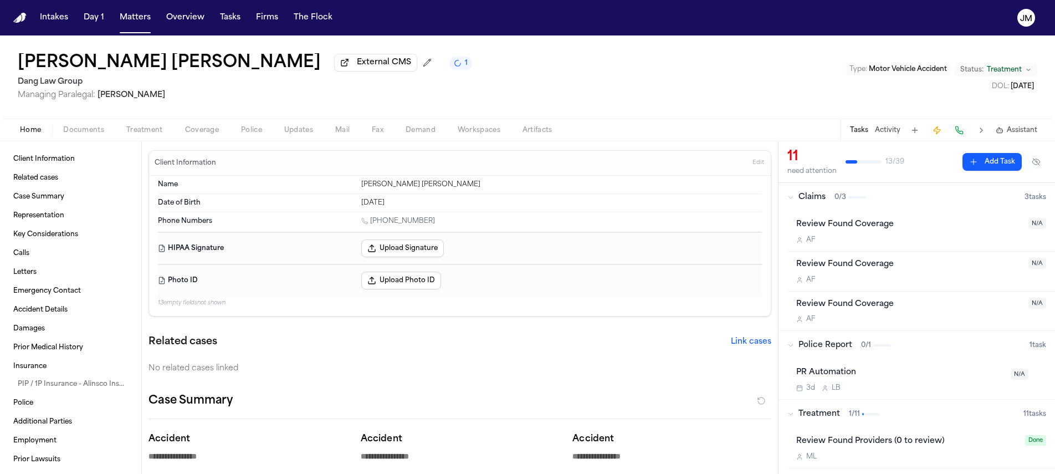
click at [149, 140] on div "Home Documents Treatment Coverage Police Updates Mail Fax Demand Workspaces Art…" at bounding box center [527, 130] width 1055 height 22
click at [149, 135] on span "Treatment" at bounding box center [144, 130] width 37 height 9
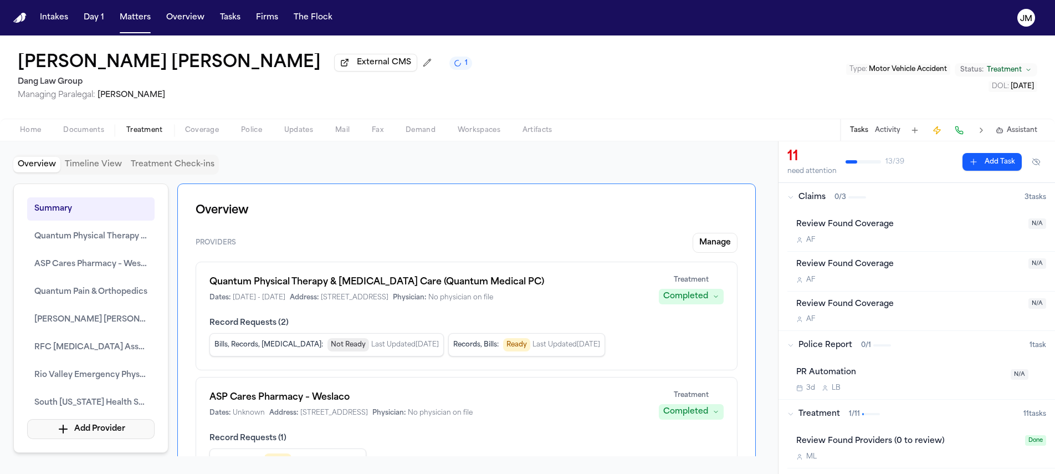
click at [100, 437] on button "Add Provider" at bounding box center [90, 429] width 127 height 20
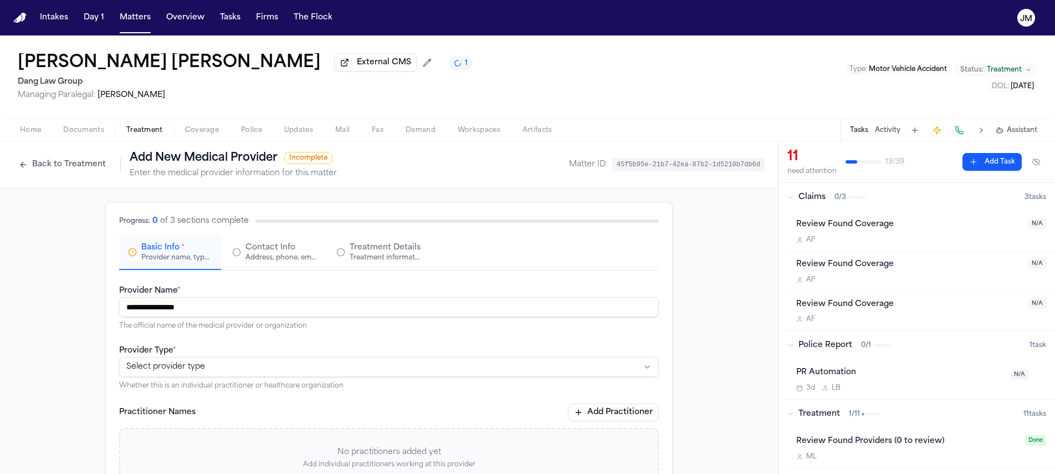
click at [135, 371] on html "**********" at bounding box center [527, 237] width 1055 height 474
click at [239, 253] on div "Contact Info Address, phone, email, and other contact details" at bounding box center [274, 252] width 84 height 20
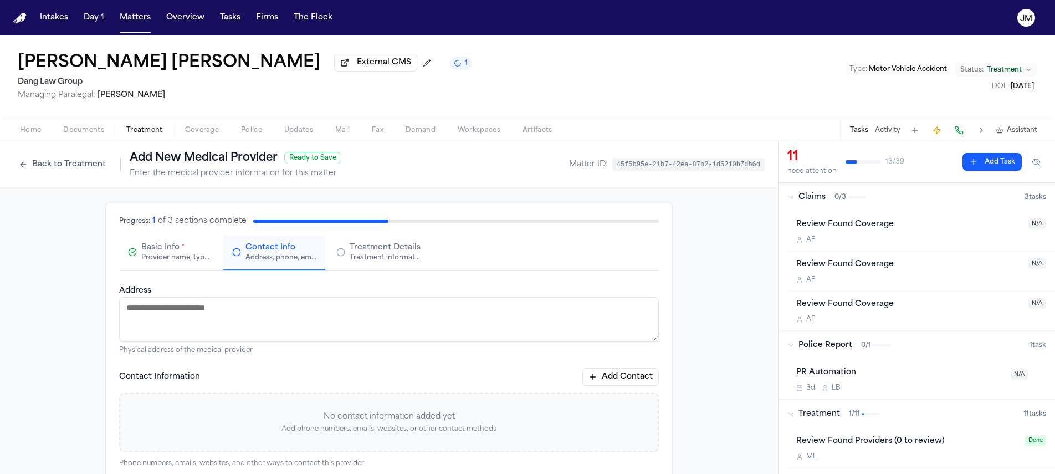
paste textarea "**********"
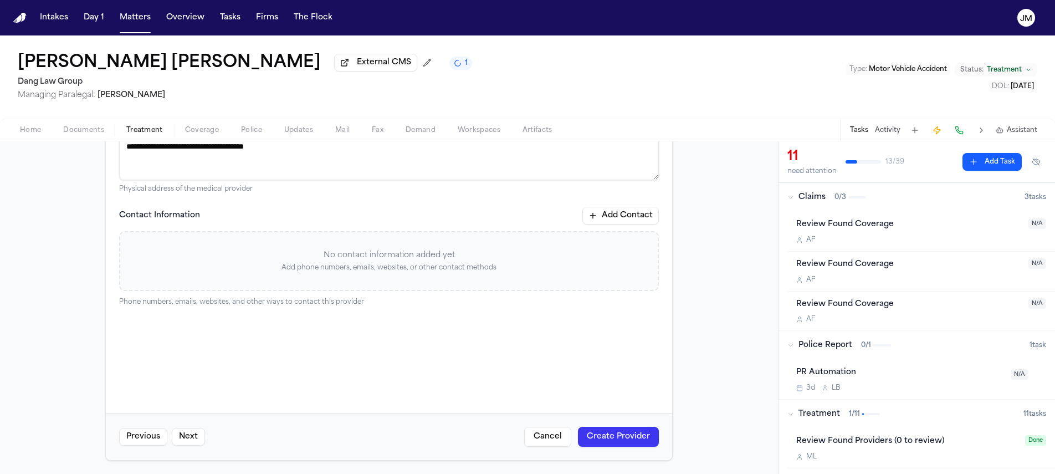
click at [624, 442] on button "Create Provider" at bounding box center [618, 437] width 81 height 20
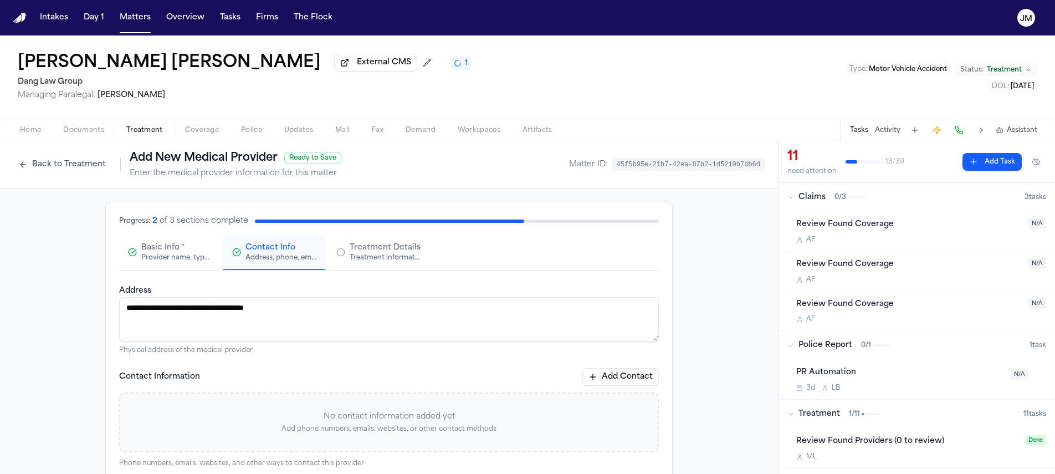
click at [83, 170] on button "Back to Treatment" at bounding box center [62, 165] width 98 height 18
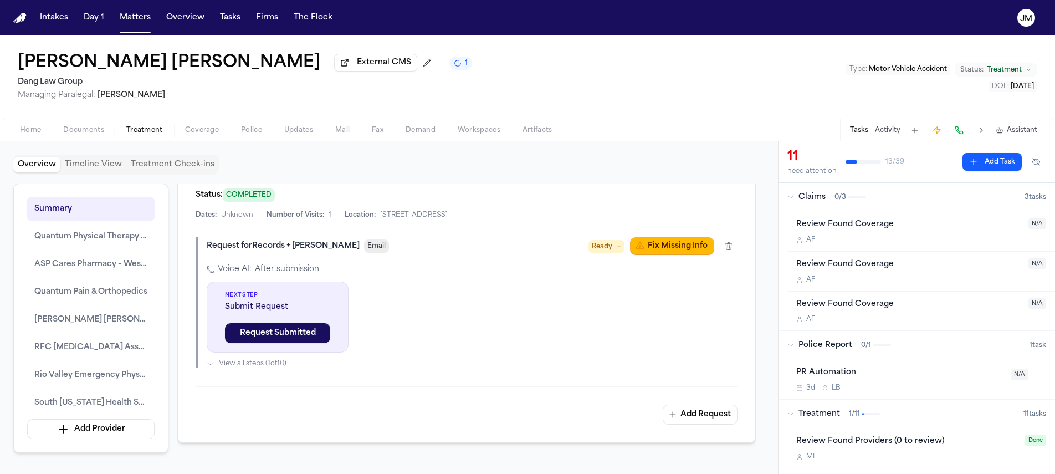
scroll to position [1607, 0]
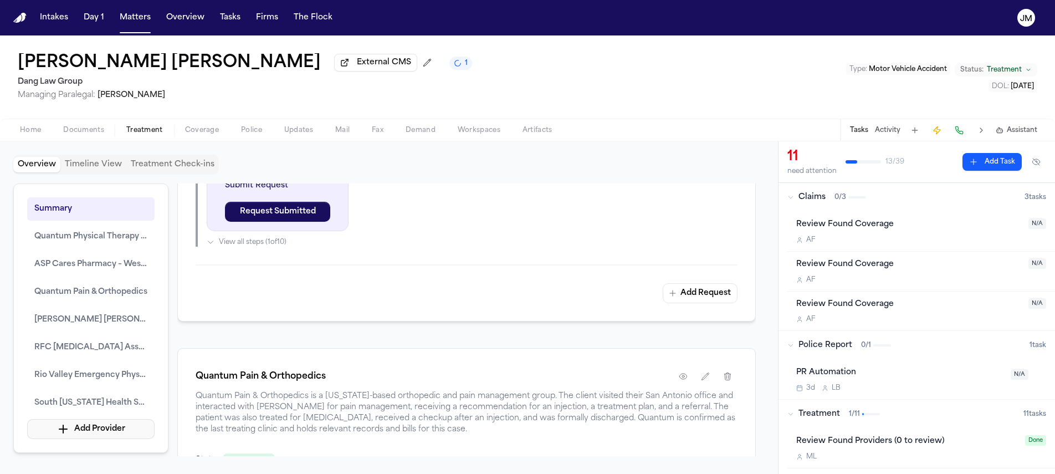
click at [95, 432] on button "Add Provider" at bounding box center [90, 429] width 127 height 20
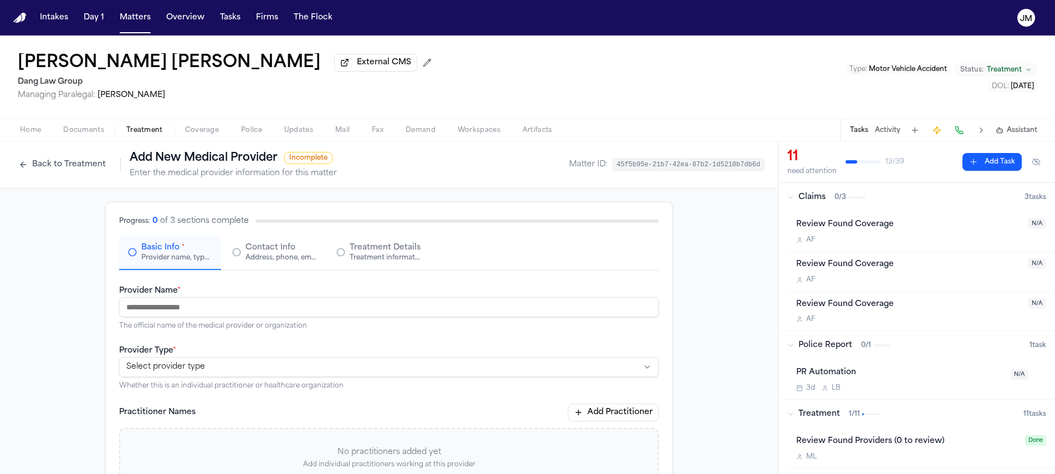
click at [191, 317] on input "Provider Name *" at bounding box center [389, 307] width 540 height 20
click at [126, 360] on html "**********" at bounding box center [527, 237] width 1055 height 474
click at [272, 262] on div "Address, phone, email, and other contact details" at bounding box center [280, 257] width 71 height 9
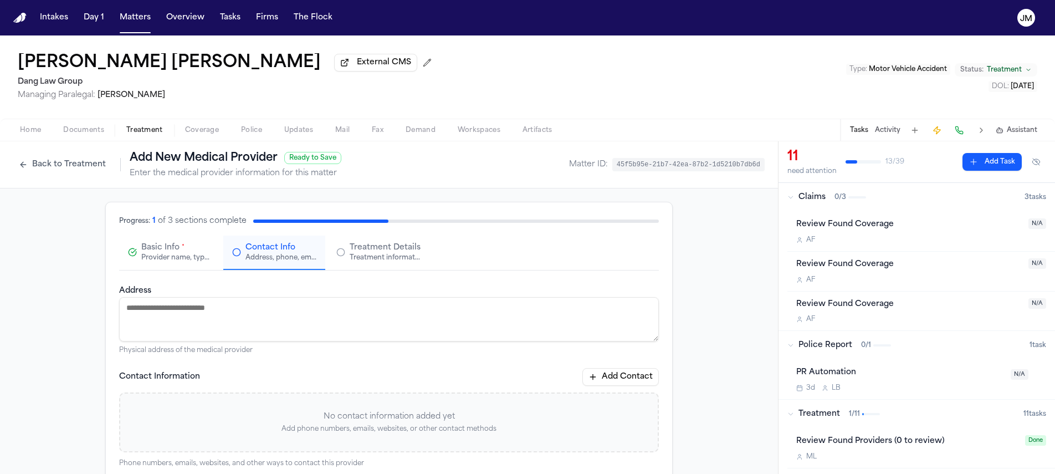
paste textarea "**********"
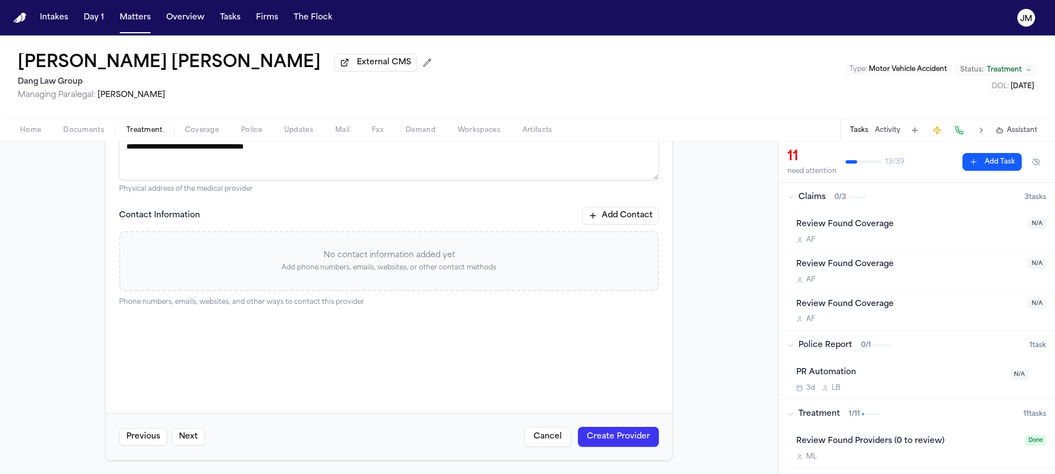
click at [633, 443] on button "Create Provider" at bounding box center [618, 437] width 81 height 20
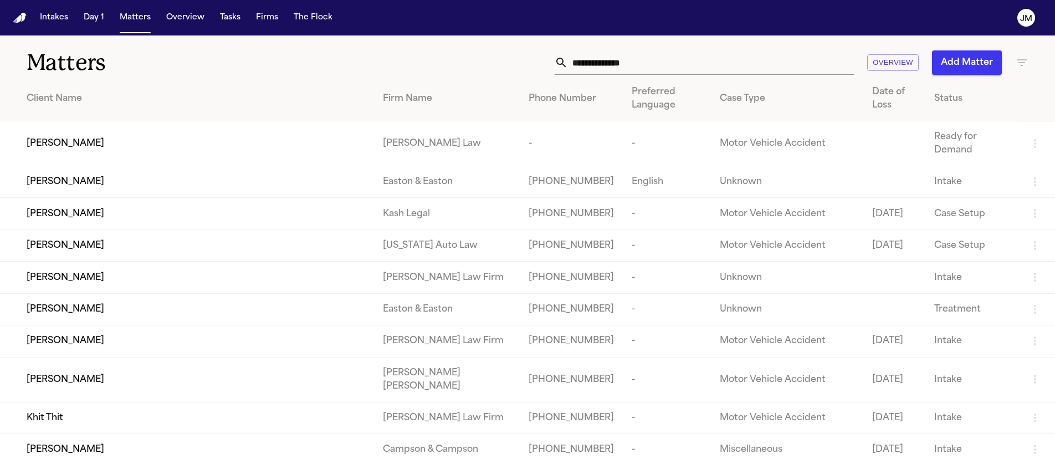
click at [577, 62] on input "text" at bounding box center [711, 62] width 286 height 24
type input "*****"
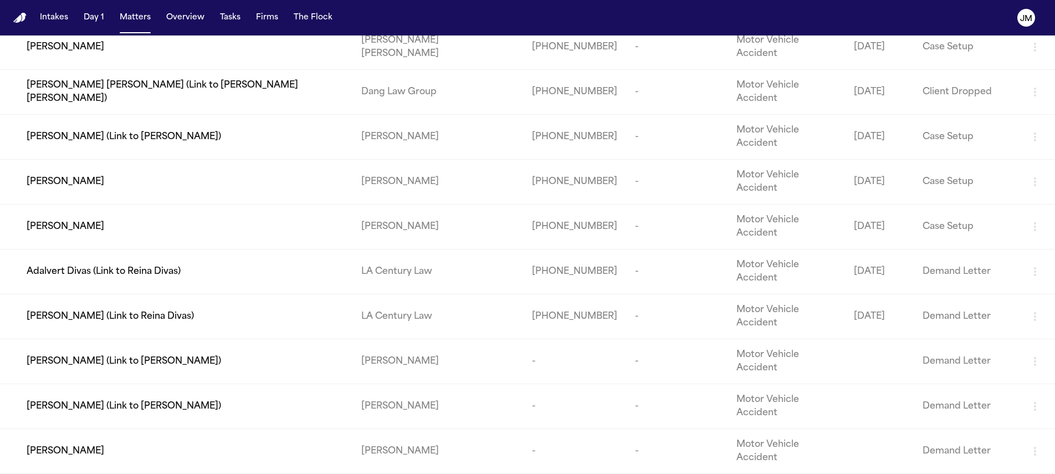
scroll to position [1023, 0]
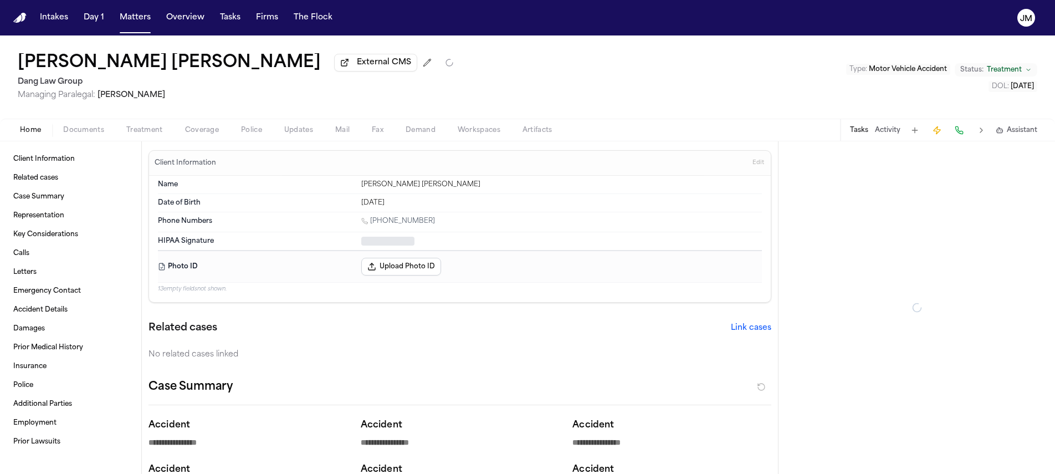
type textarea "*"
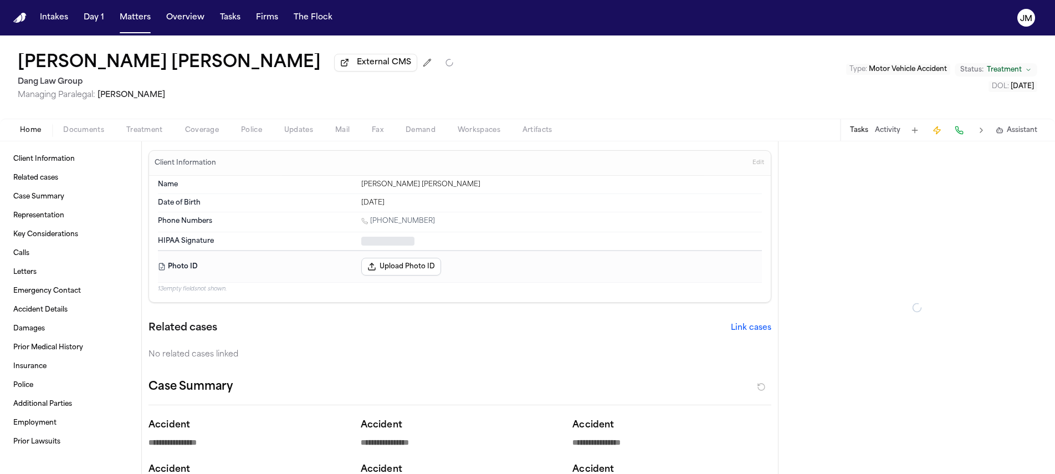
type textarea "*"
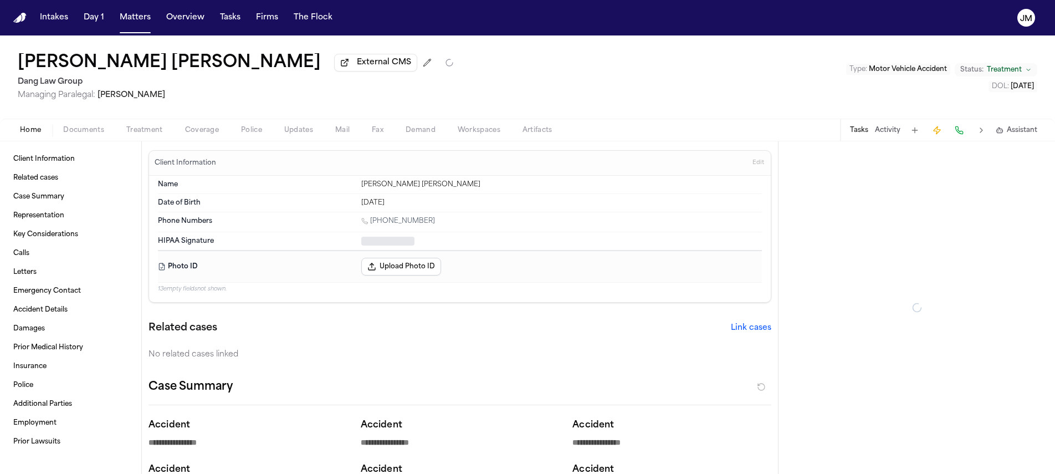
type textarea "*"
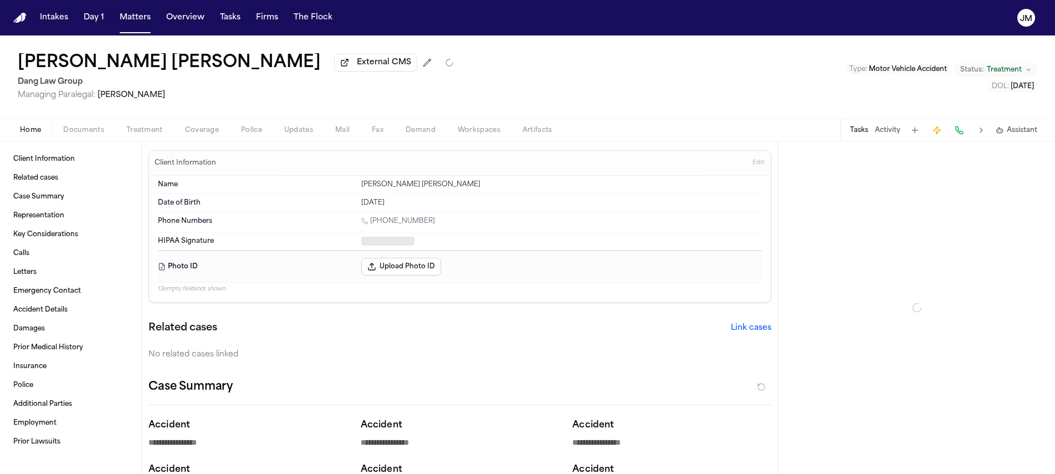
type textarea "*"
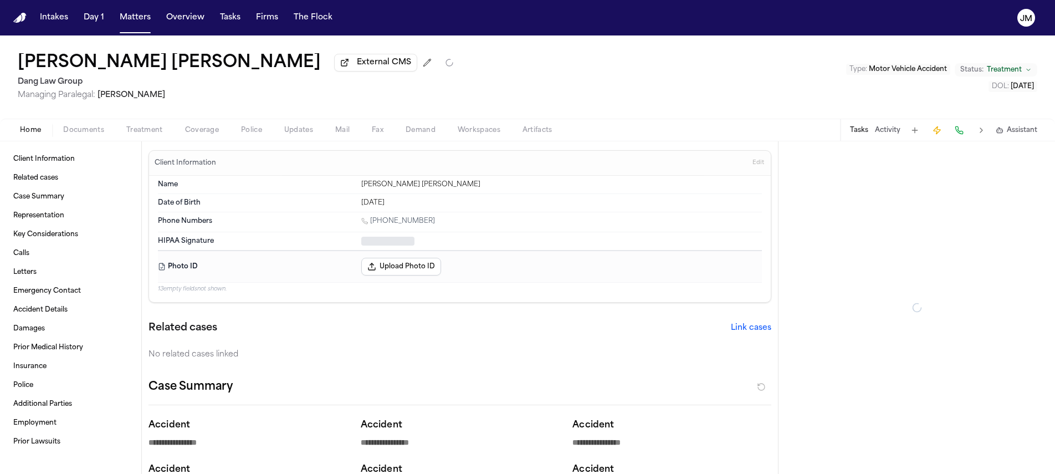
type textarea "*"
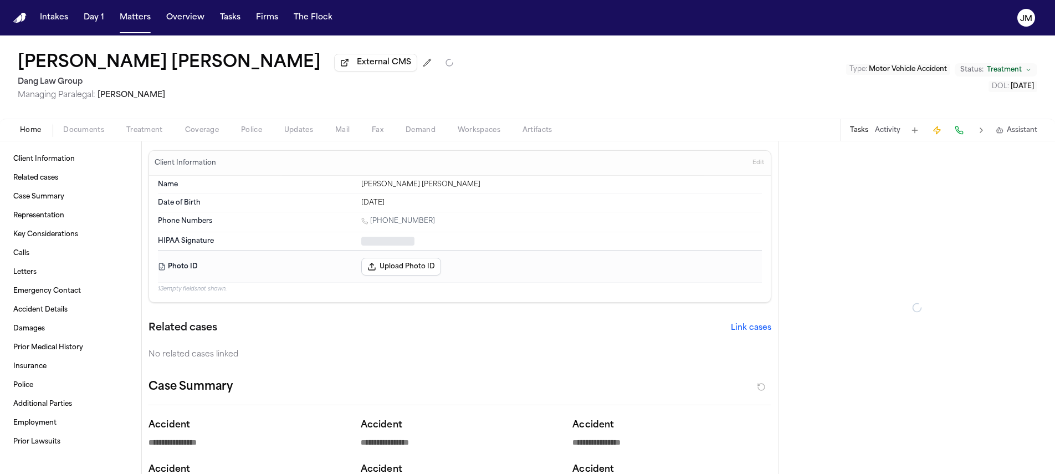
type textarea "*"
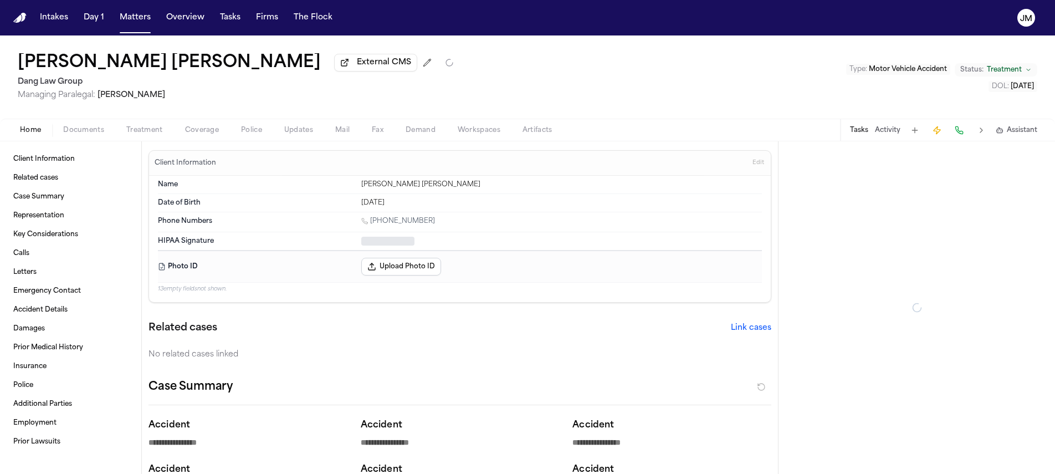
type textarea "*"
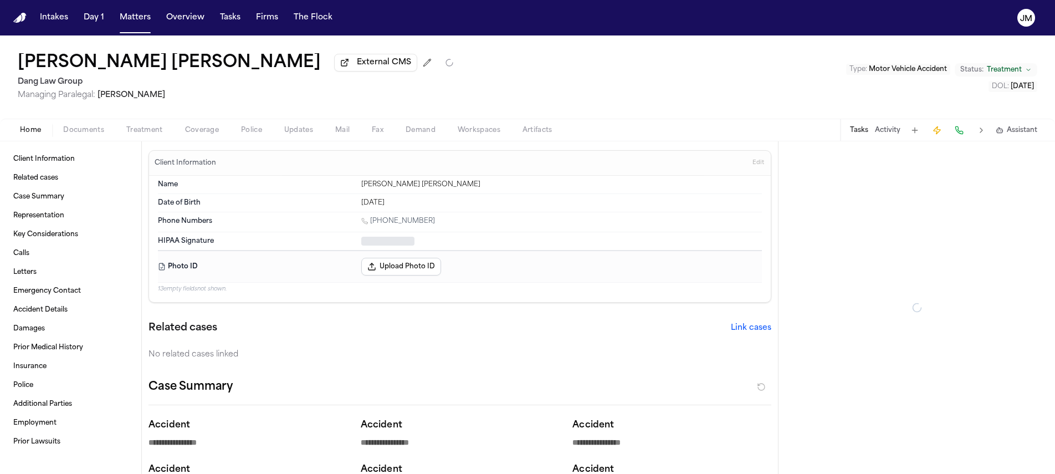
type textarea "*"
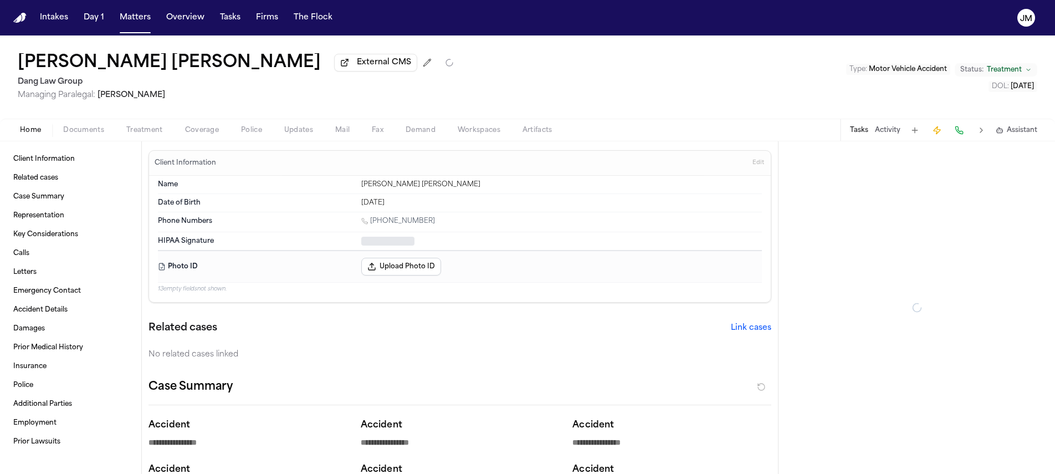
type textarea "*"
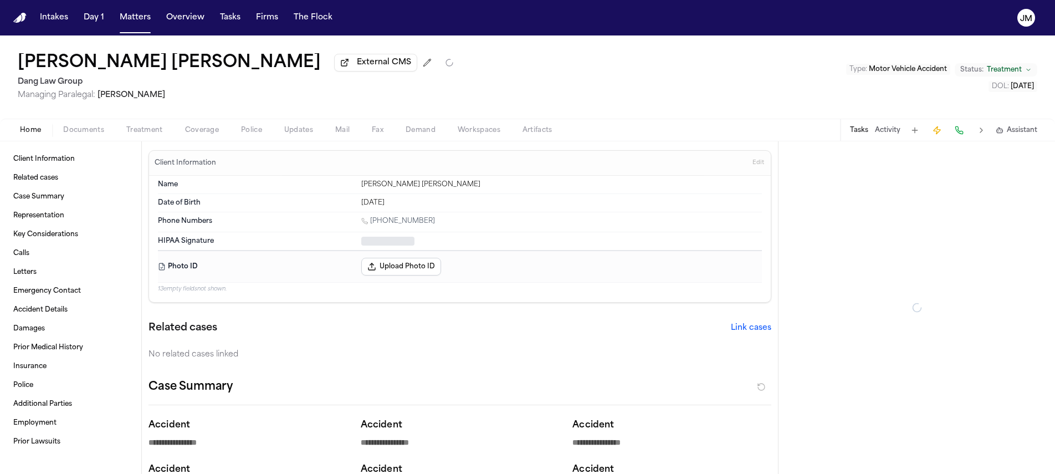
type textarea "*"
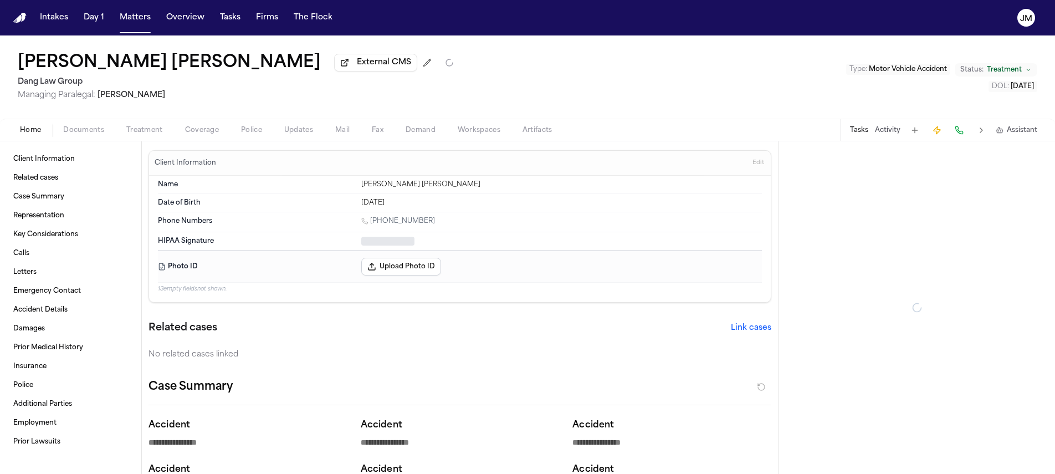
type textarea "*"
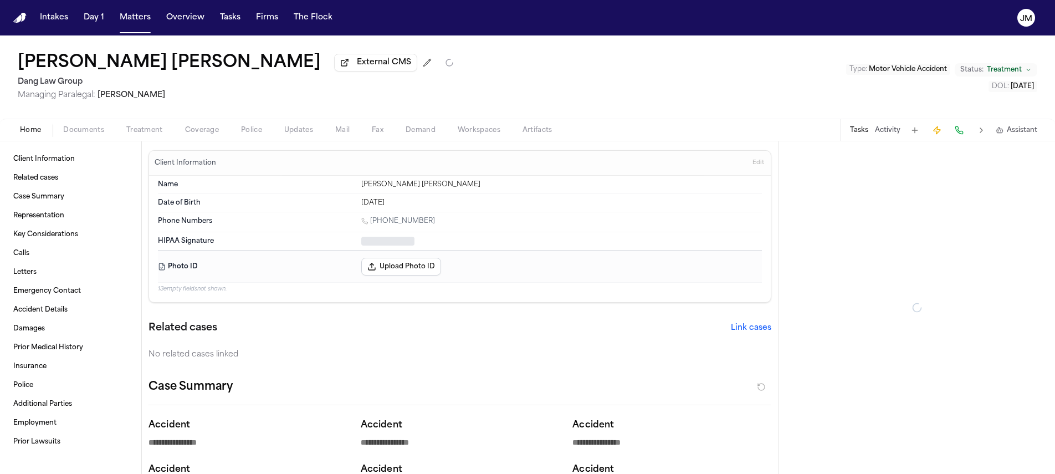
type textarea "*"
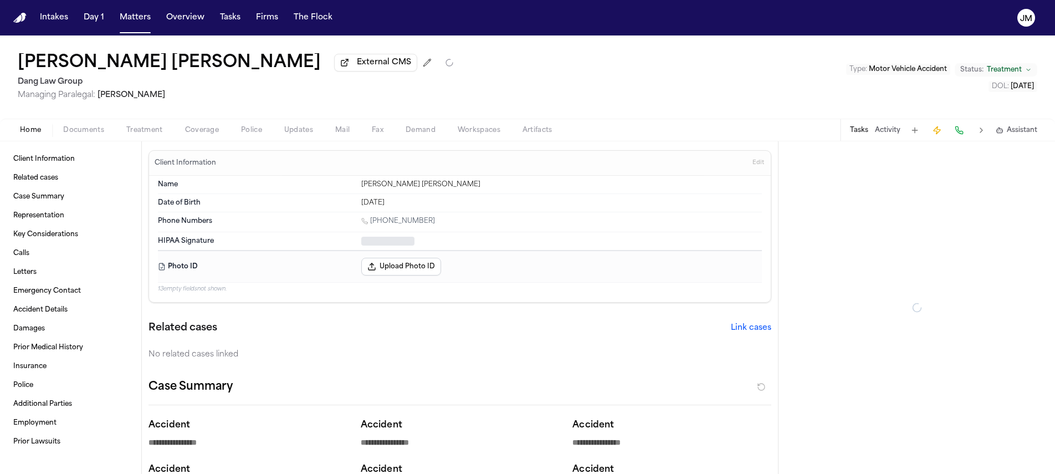
type textarea "*"
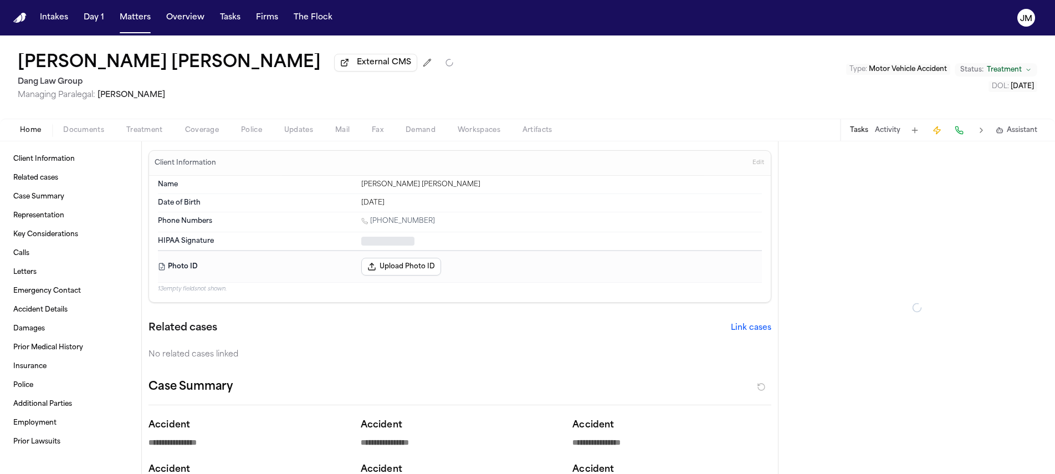
type textarea "*"
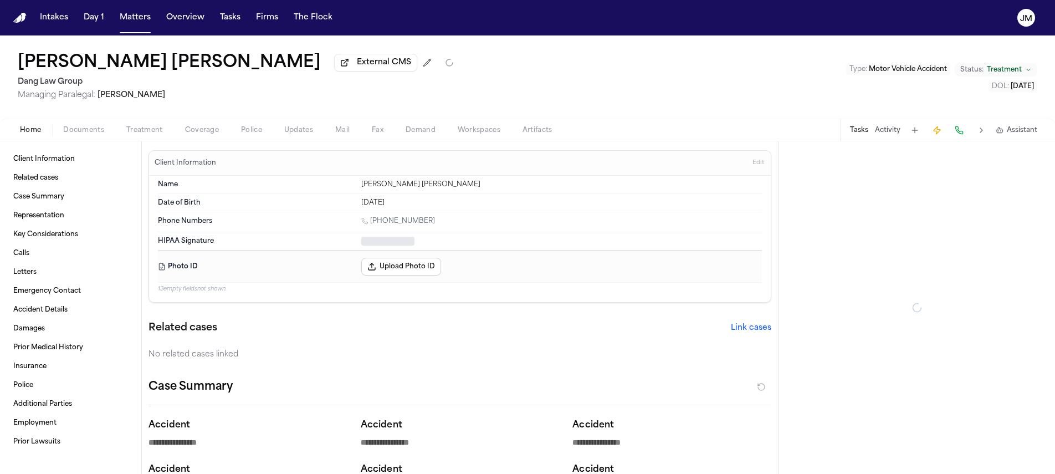
type textarea "*"
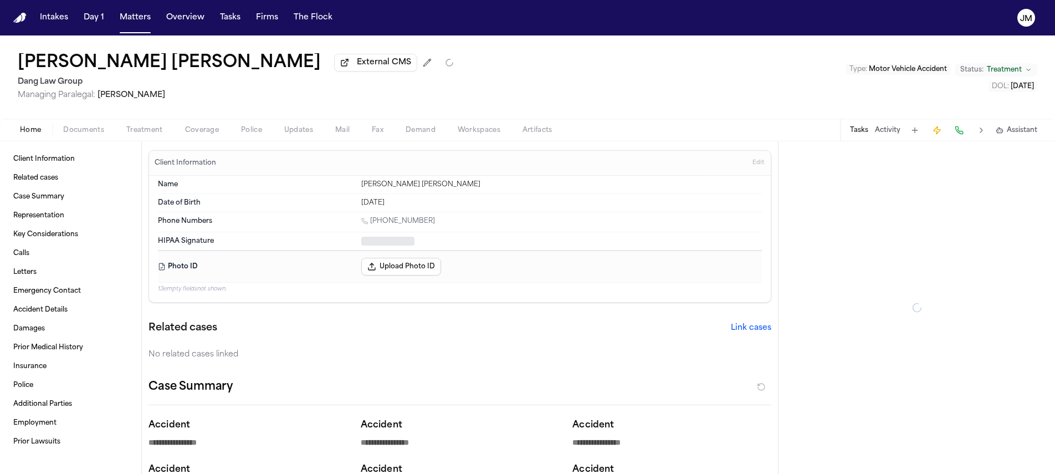
type textarea "*"
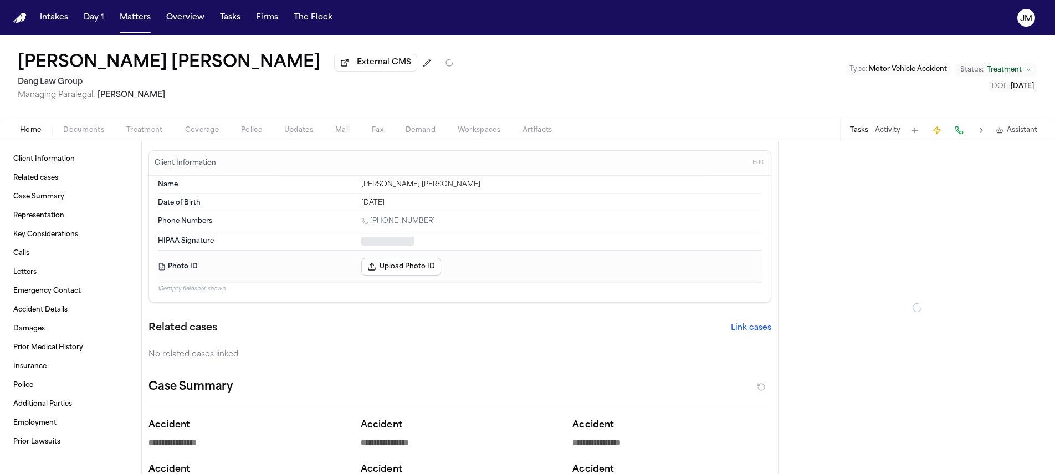
type textarea "*"
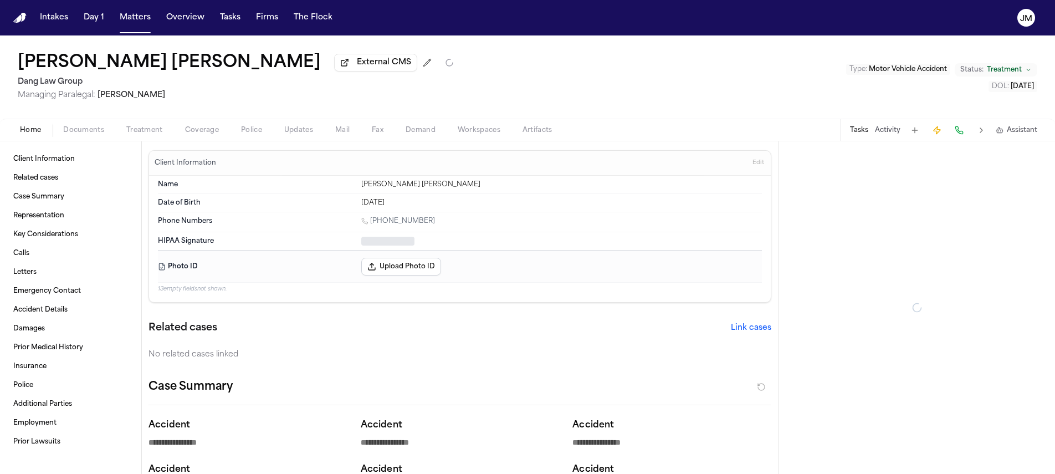
type textarea "*"
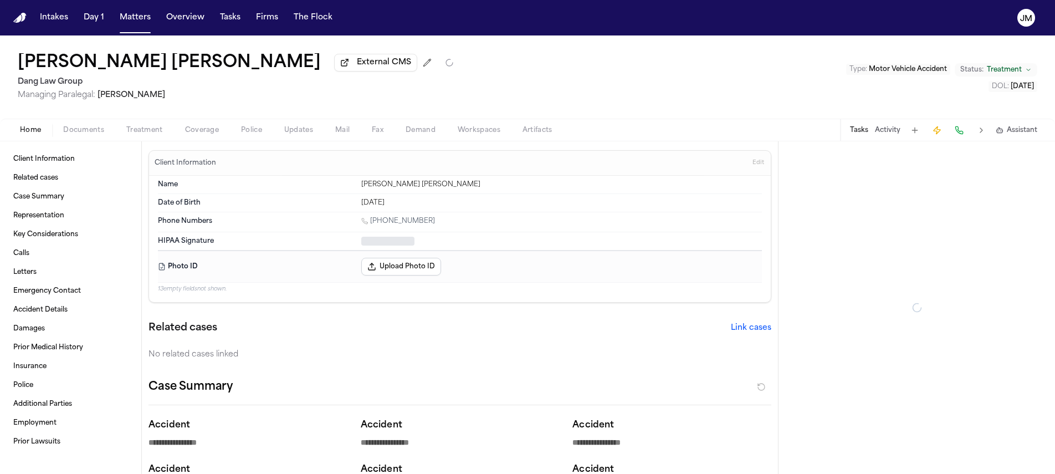
type textarea "*"
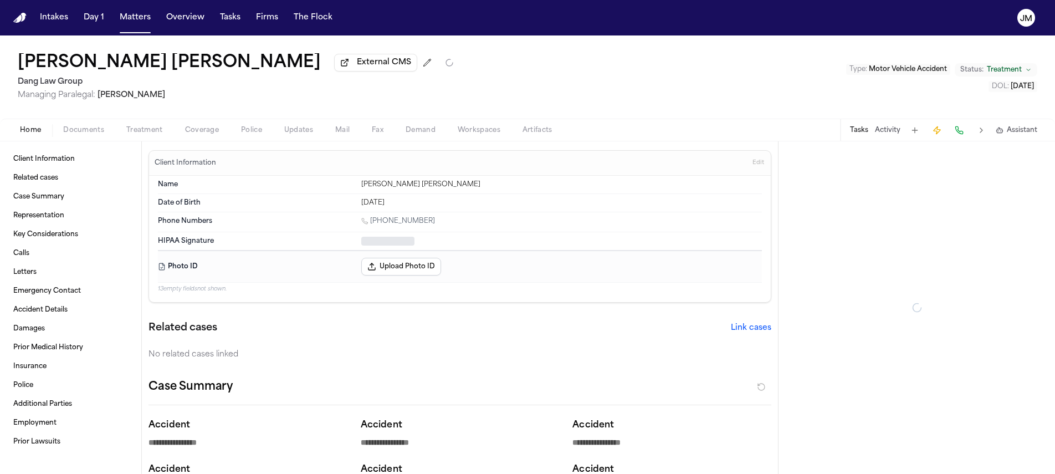
type textarea "*"
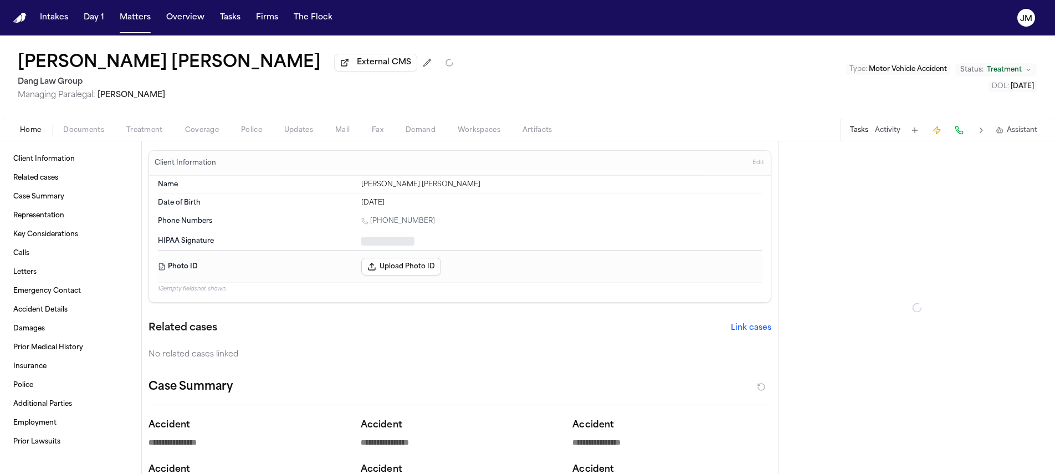
type textarea "*"
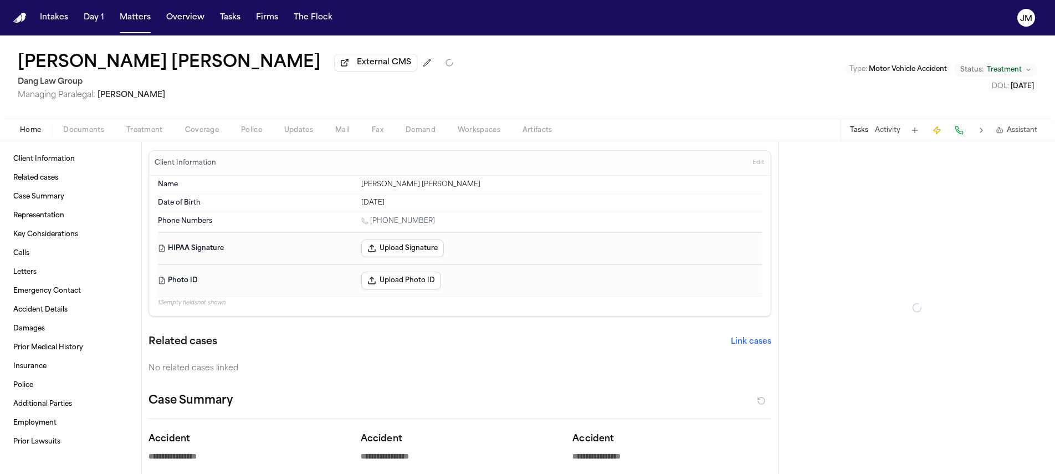
type textarea "*"
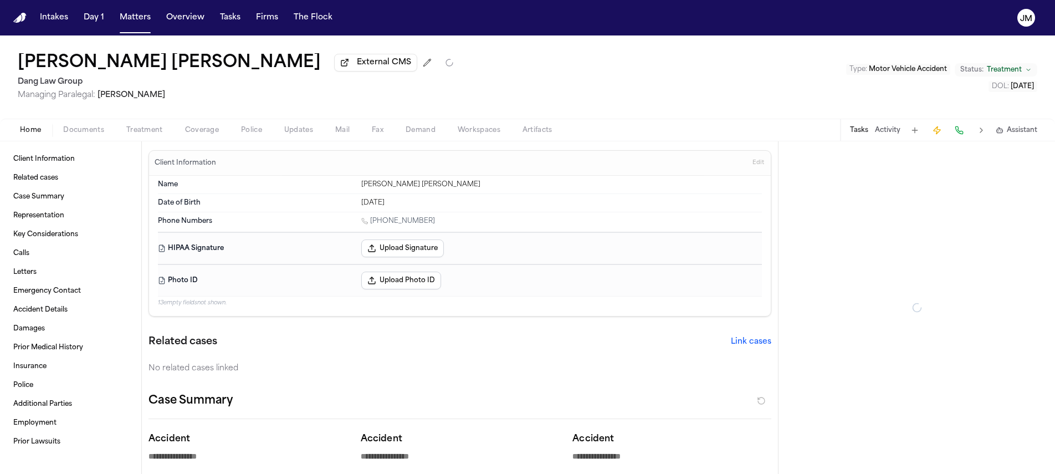
type textarea "*"
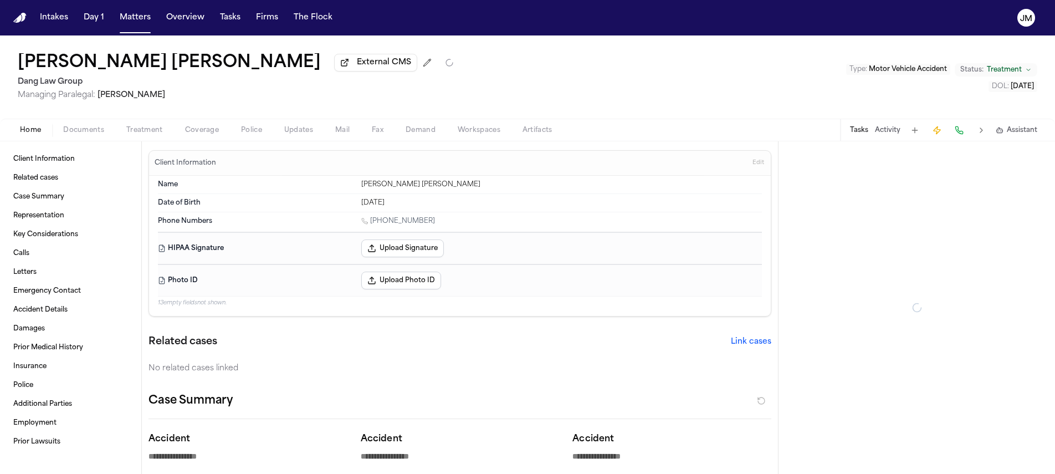
type textarea "*"
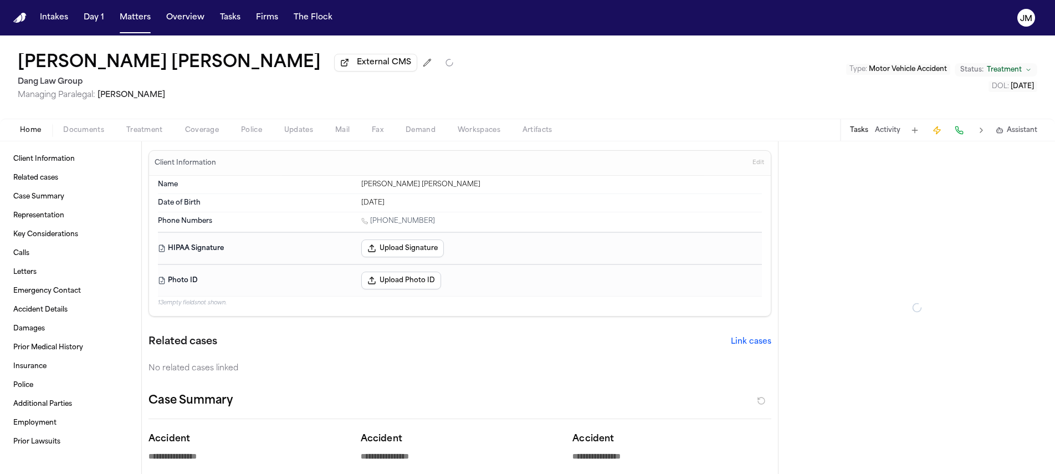
type textarea "*"
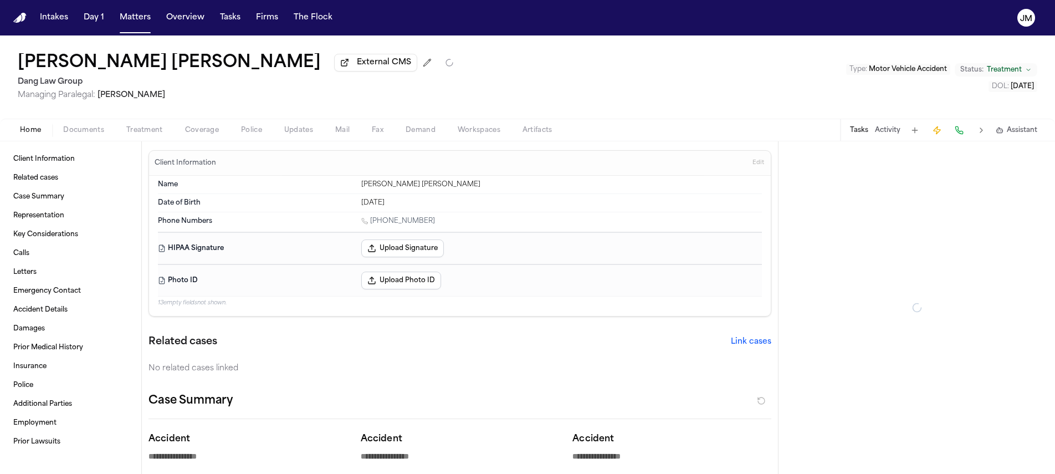
type textarea "*"
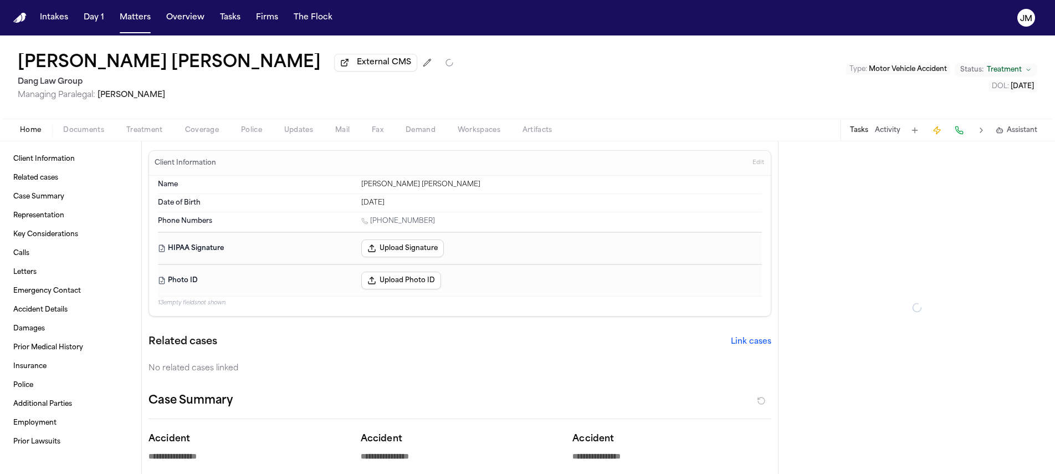
type textarea "*"
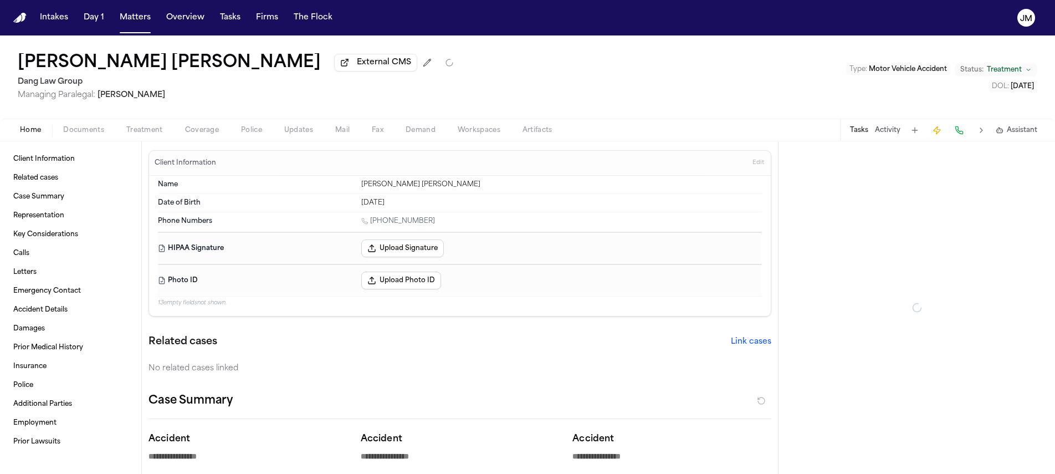
type textarea "*"
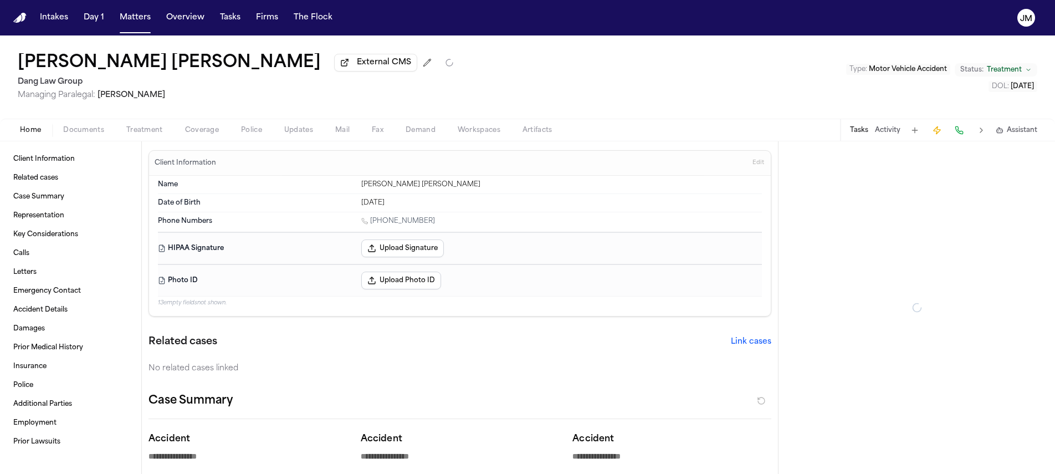
type textarea "*"
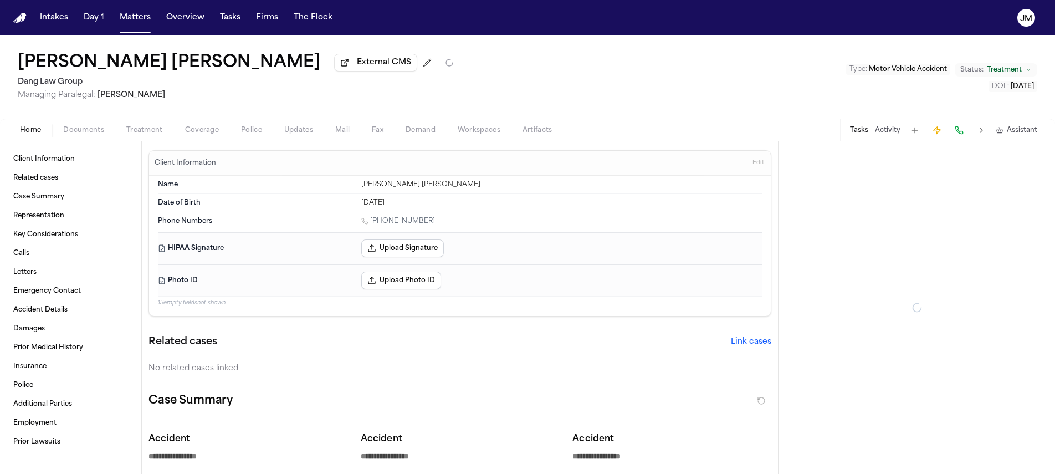
type textarea "*"
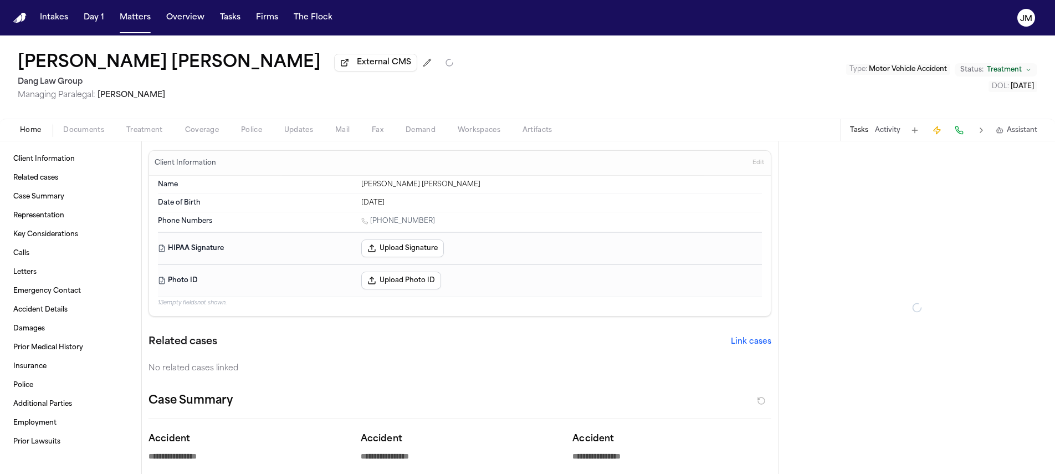
type textarea "*"
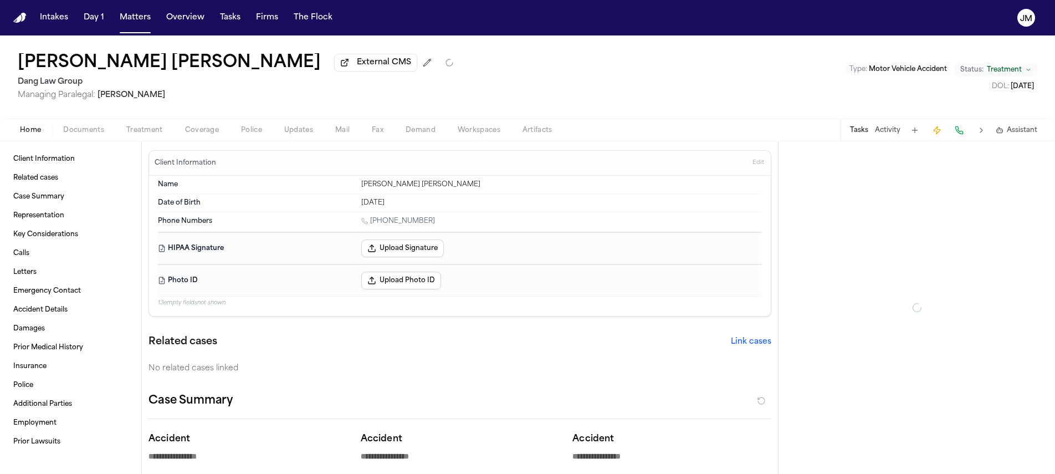
type textarea "*"
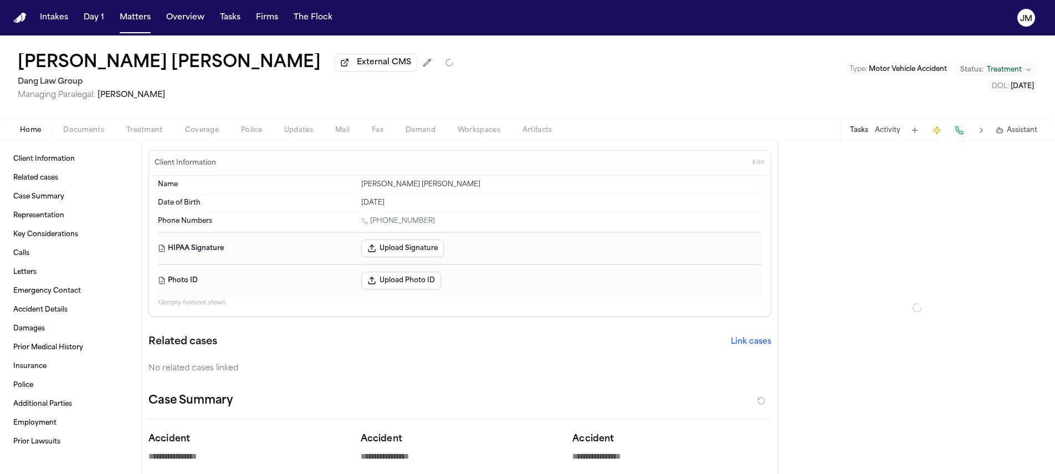
type textarea "*"
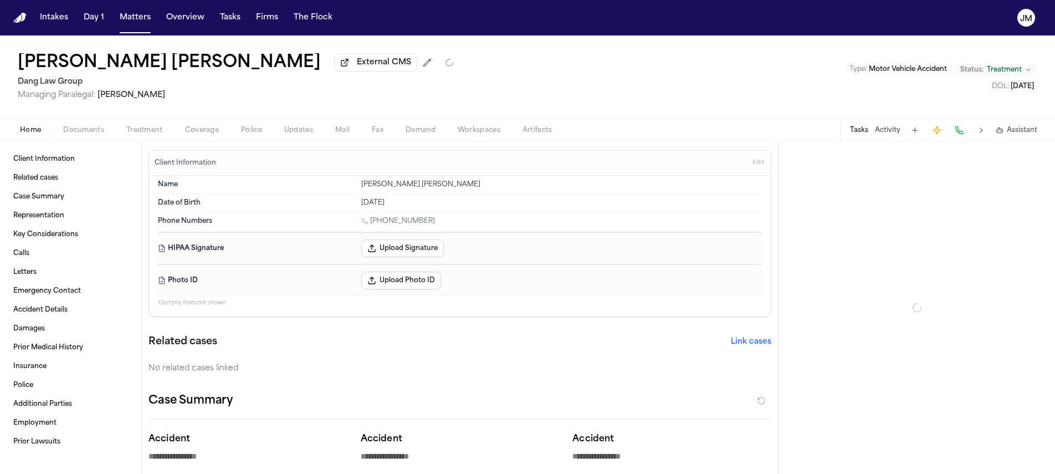
type textarea "*"
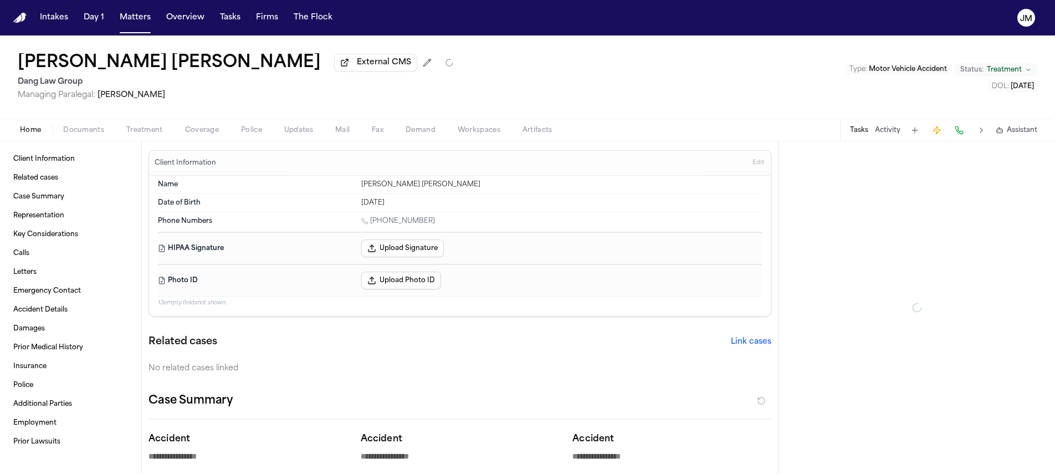
type textarea "*"
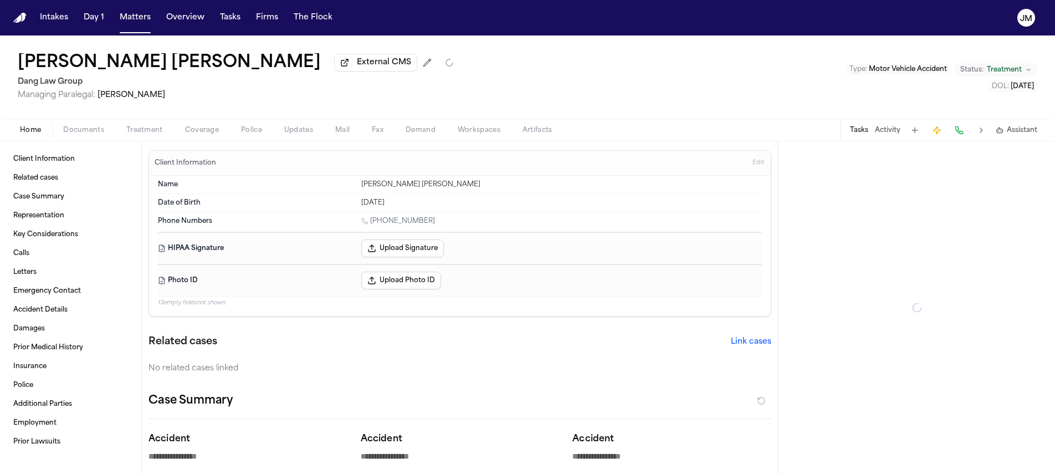
type textarea "*"
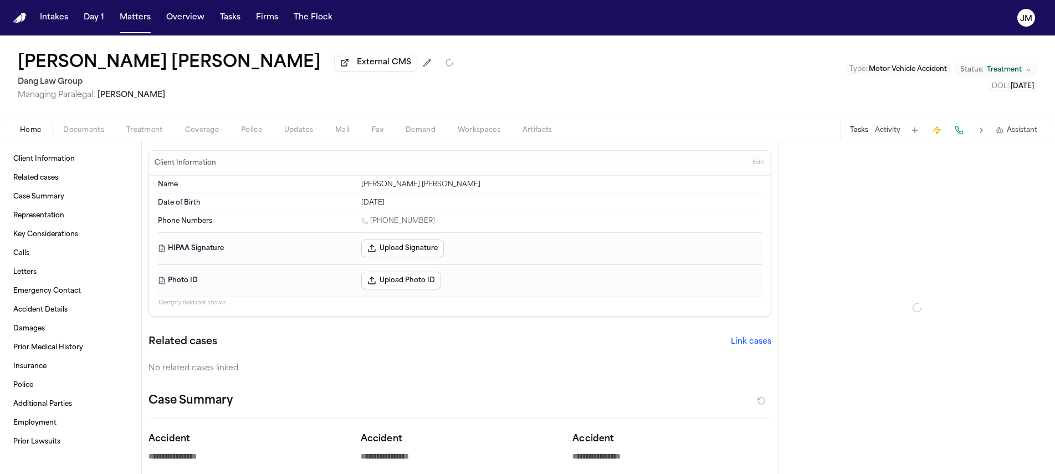
type textarea "*"
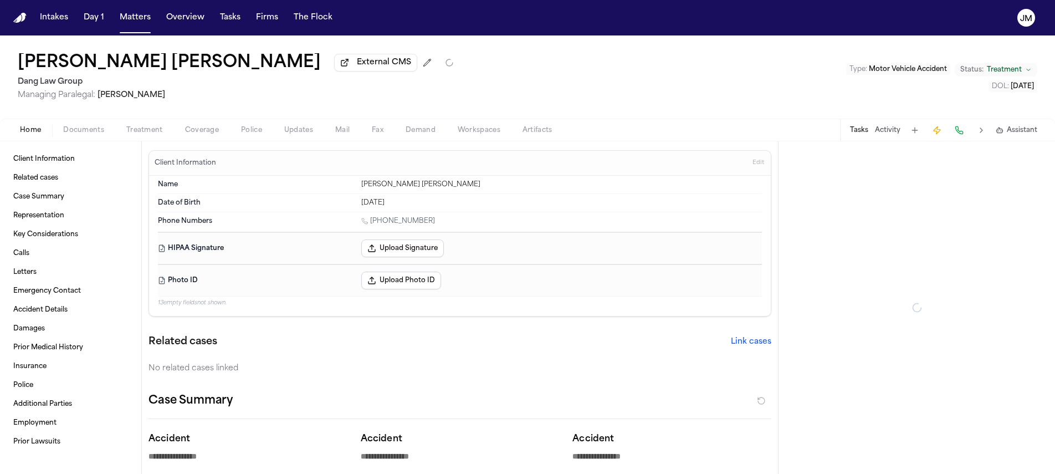
type textarea "*"
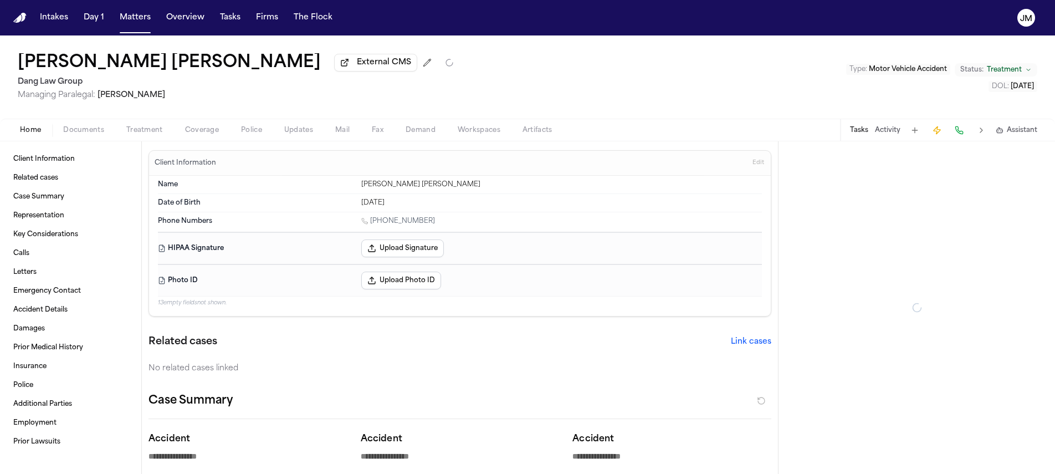
type textarea "*"
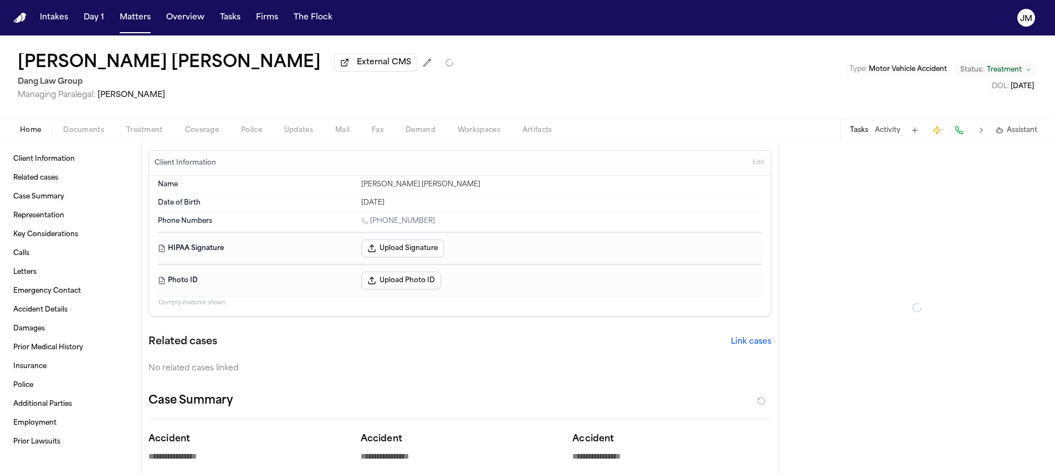
type textarea "*"
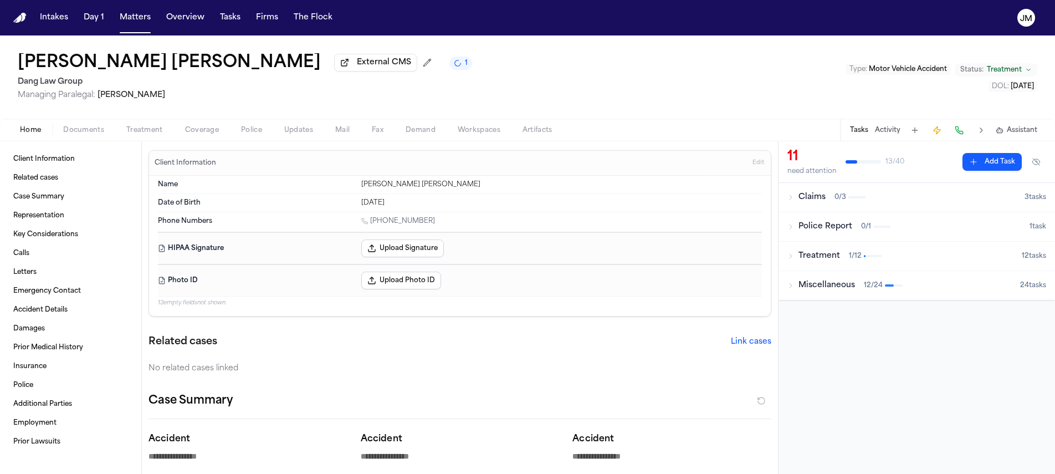
click at [152, 134] on span "Treatment" at bounding box center [144, 130] width 37 height 9
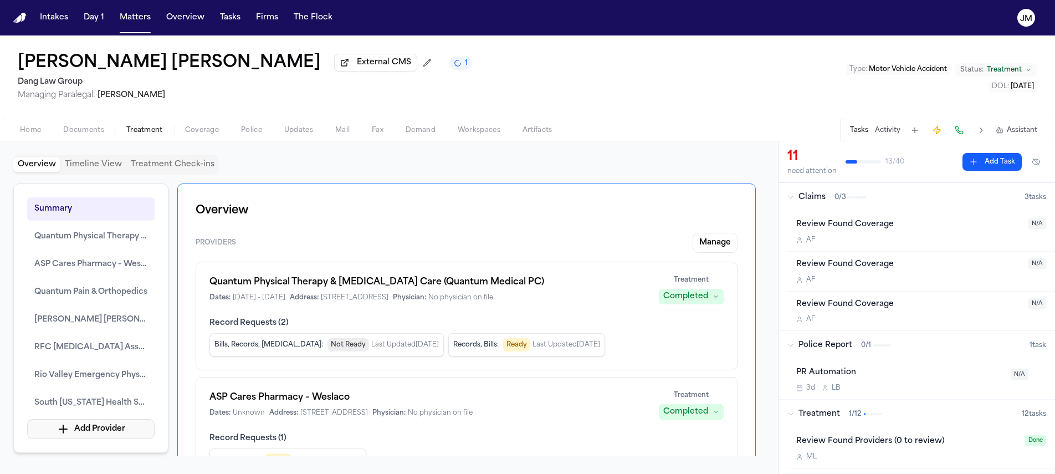
click at [88, 426] on button "Add Provider" at bounding box center [90, 429] width 127 height 20
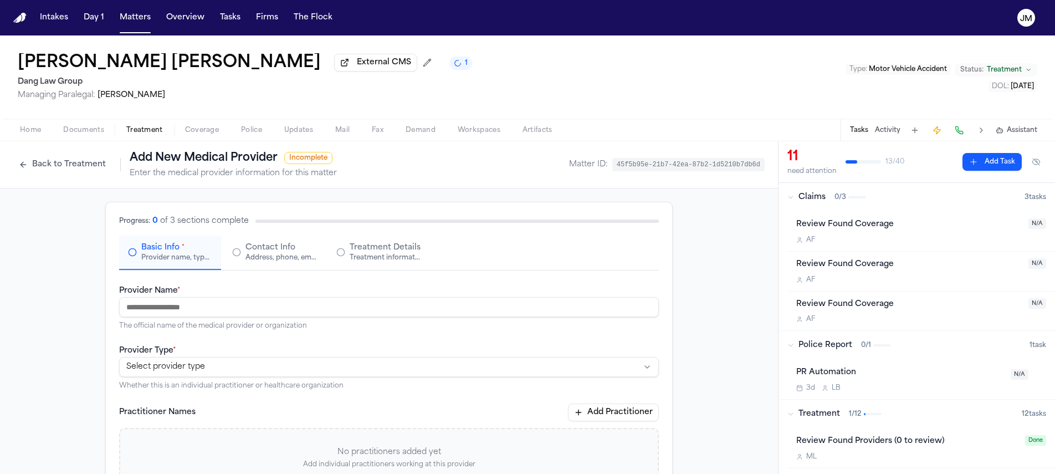
click at [182, 308] on input "Provider Name *" at bounding box center [389, 307] width 540 height 20
click at [181, 362] on html "**********" at bounding box center [527, 237] width 1055 height 474
click at [245, 262] on div "Address, phone, email, and other contact details" at bounding box center [280, 257] width 71 height 9
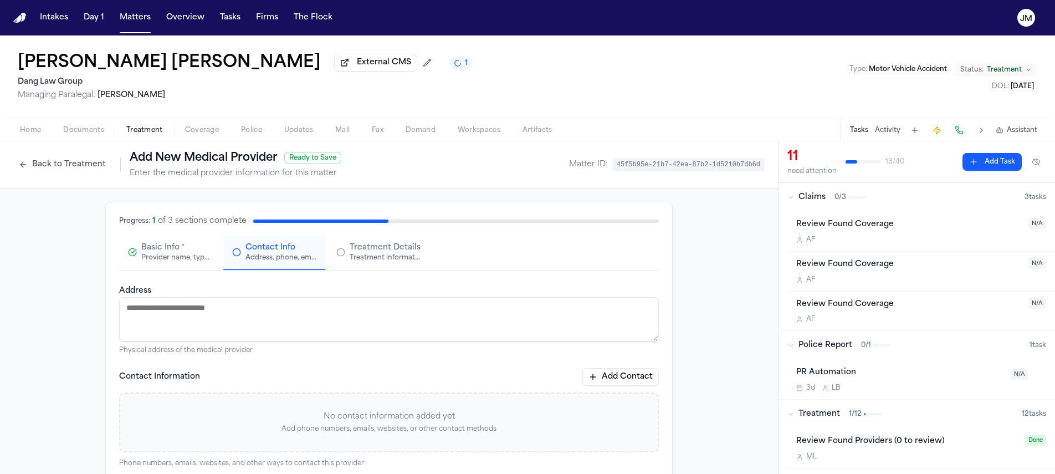
paste textarea "**********"
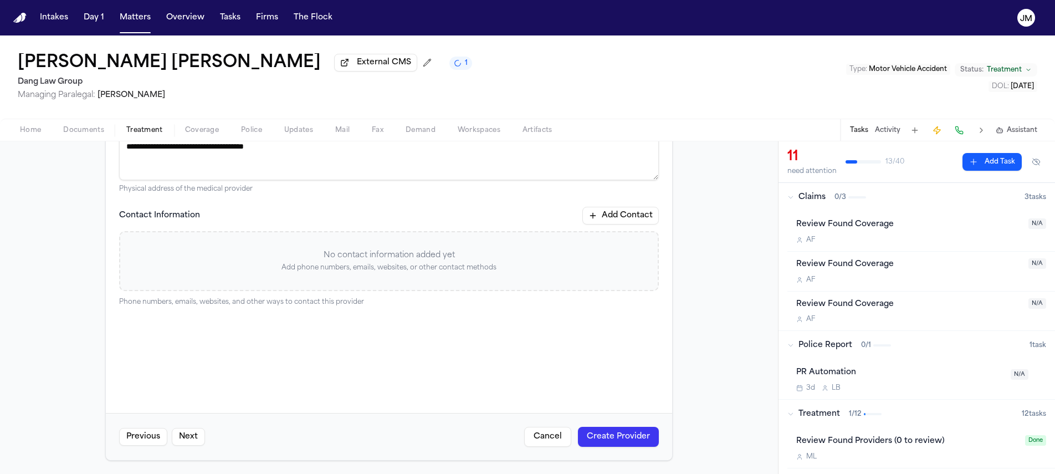
click at [623, 431] on button "Create Provider" at bounding box center [618, 437] width 81 height 20
click at [589, 441] on button "Create Provider" at bounding box center [618, 437] width 81 height 20
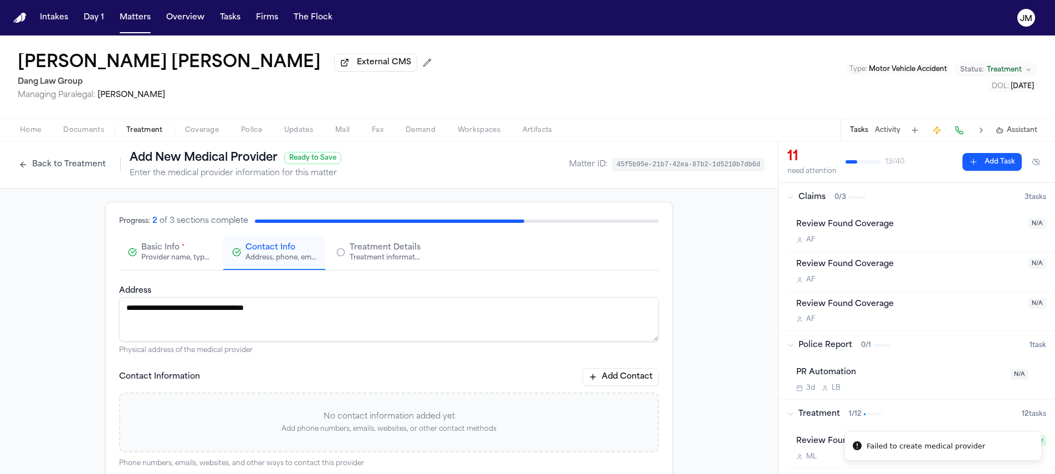
click at [50, 173] on button "Back to Treatment" at bounding box center [62, 165] width 98 height 18
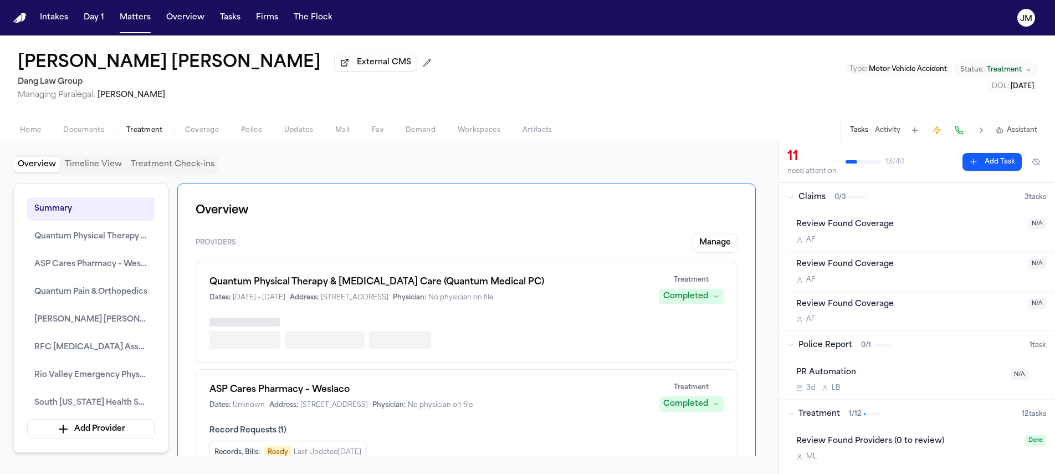
click at [36, 137] on span "button" at bounding box center [30, 136] width 34 height 1
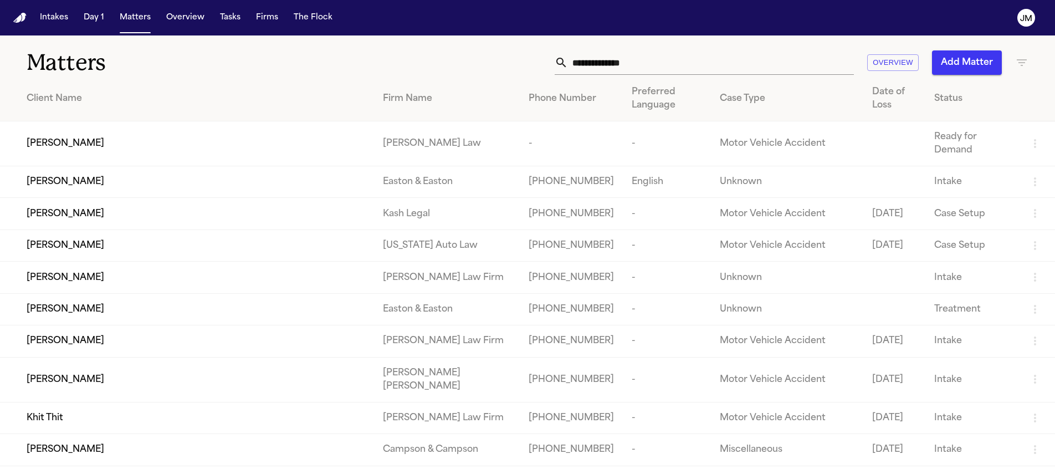
click at [590, 59] on input "text" at bounding box center [711, 62] width 286 height 24
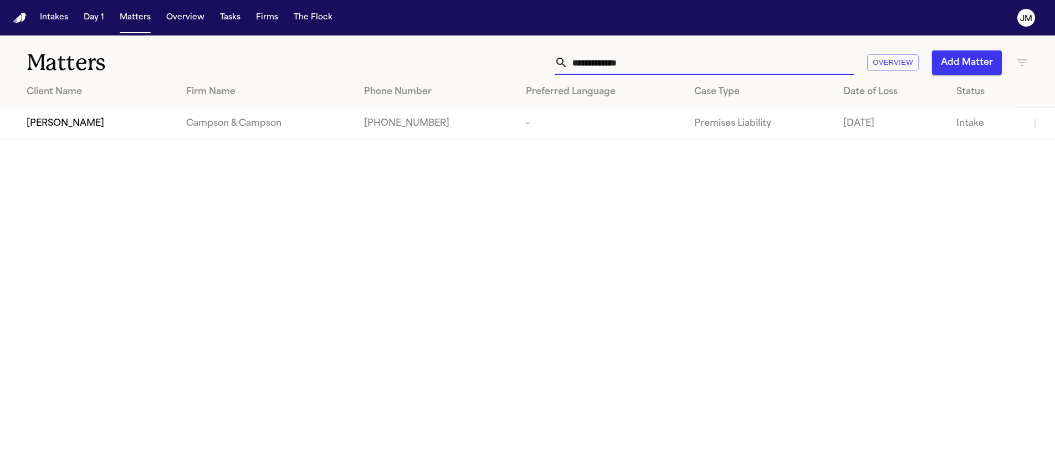
type input "**********"
click at [154, 126] on div "[PERSON_NAME]" at bounding box center [98, 123] width 142 height 13
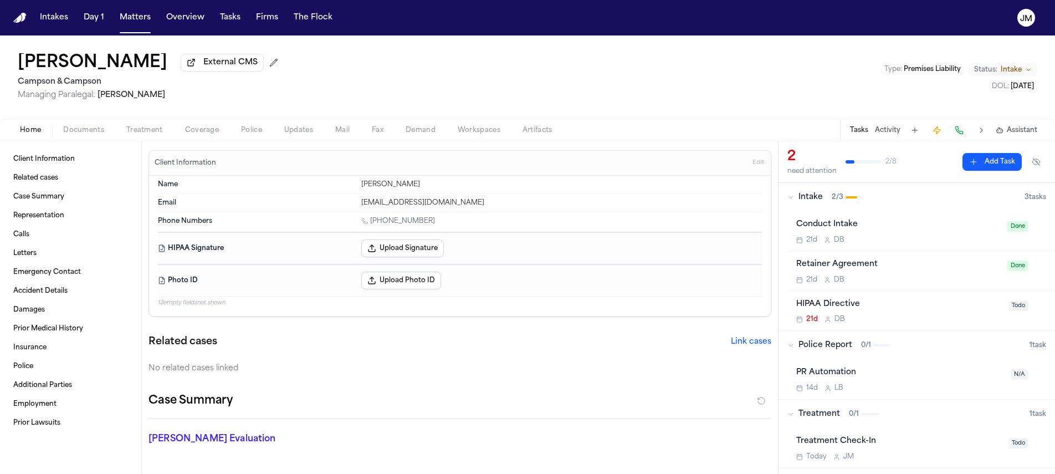
click at [76, 130] on span "Documents" at bounding box center [83, 130] width 41 height 9
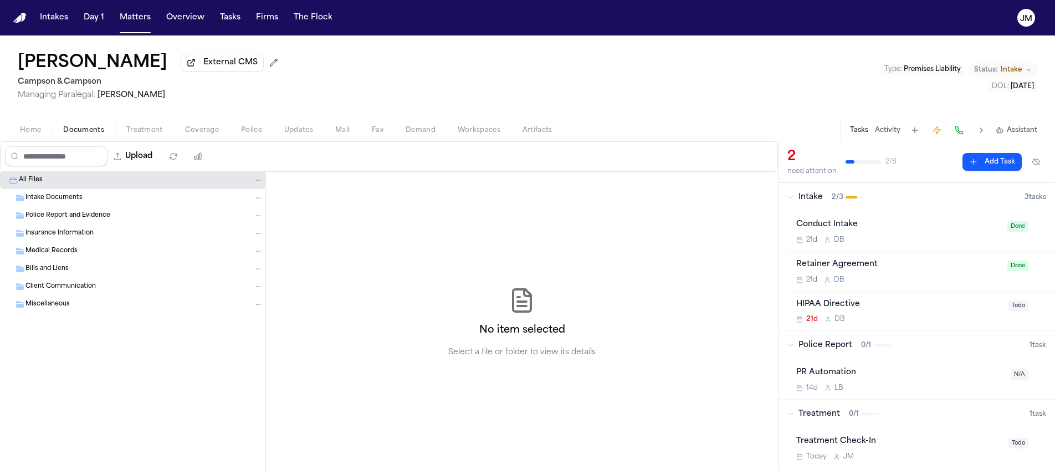
click at [62, 237] on span "Insurance Information" at bounding box center [59, 233] width 68 height 9
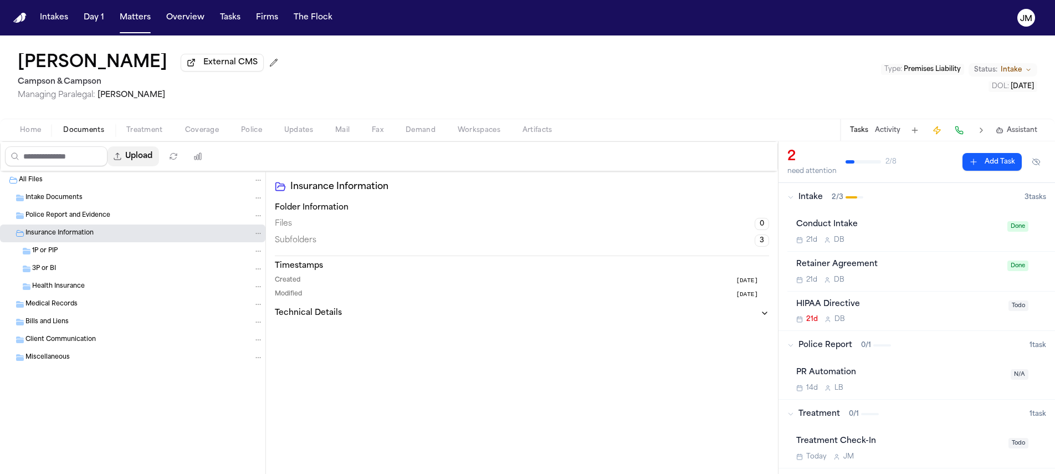
click at [131, 161] on button "Upload" at bounding box center [133, 156] width 52 height 20
select select "**********"
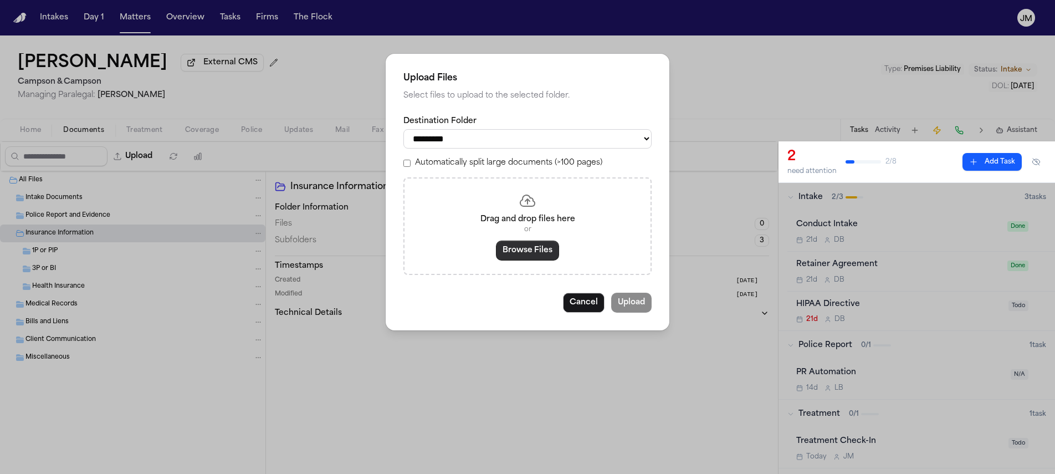
click at [518, 253] on button "Browse Files" at bounding box center [527, 250] width 63 height 20
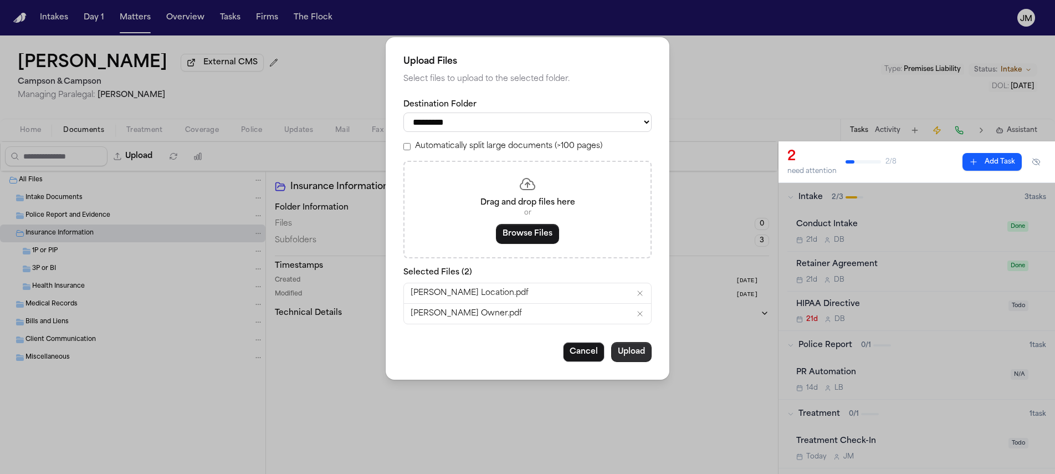
click at [618, 357] on button "Upload" at bounding box center [631, 352] width 40 height 20
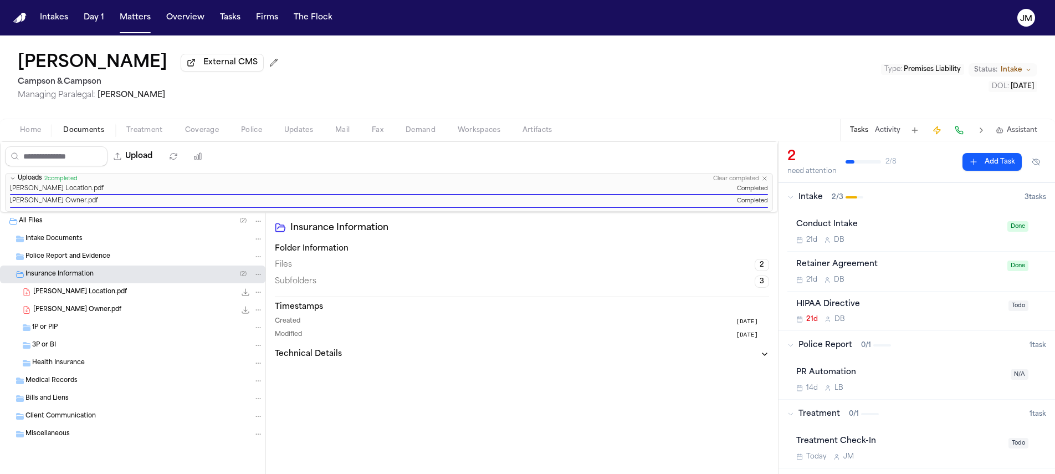
click at [72, 424] on div "Client Communication" at bounding box center [132, 416] width 265 height 18
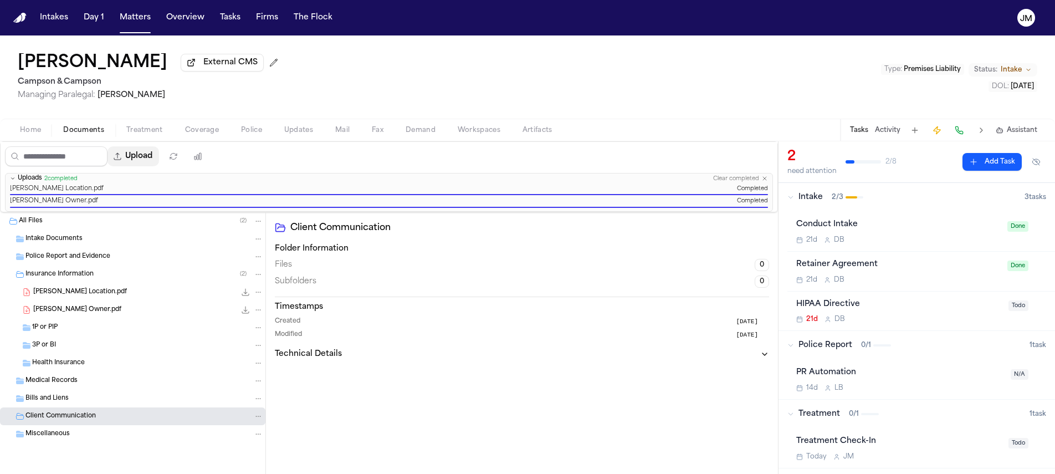
click at [136, 163] on button "Upload" at bounding box center [133, 156] width 52 height 20
select select "**********"
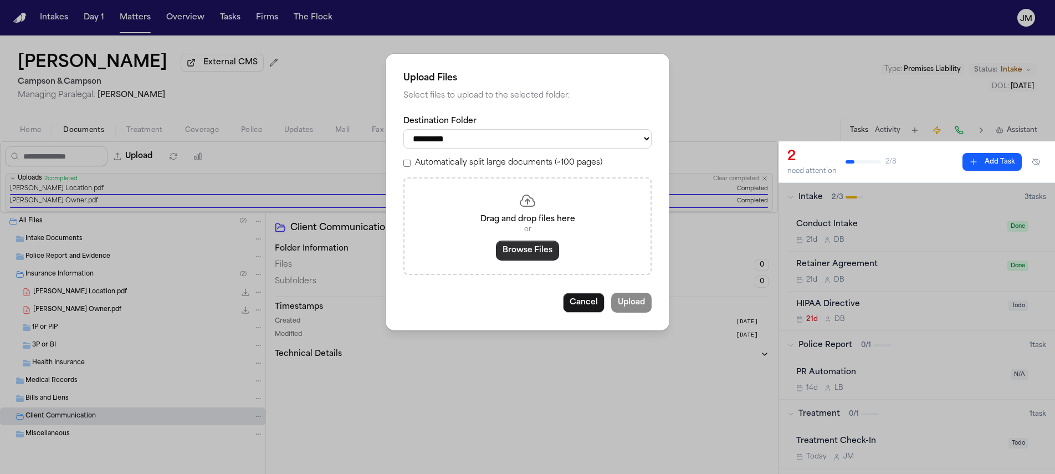
click at [545, 259] on button "Browse Files" at bounding box center [527, 250] width 63 height 20
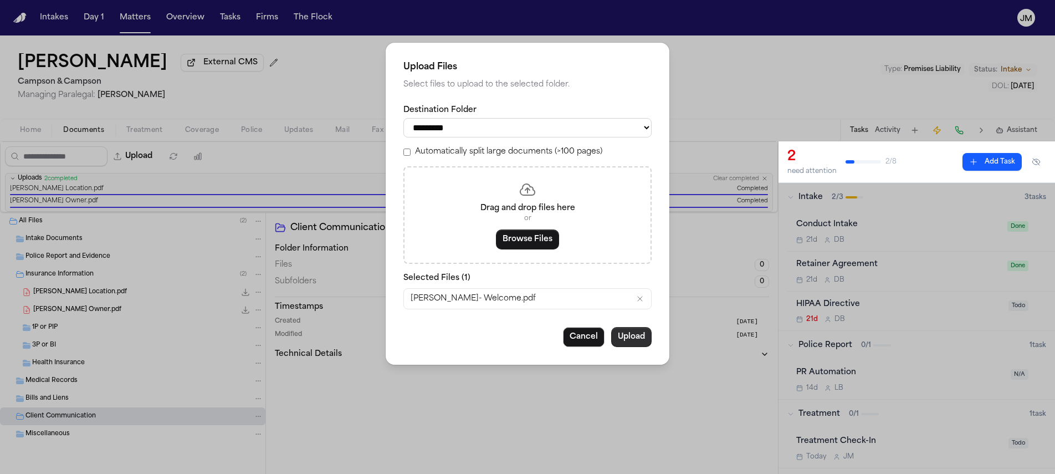
click at [621, 340] on button "Upload" at bounding box center [631, 337] width 40 height 20
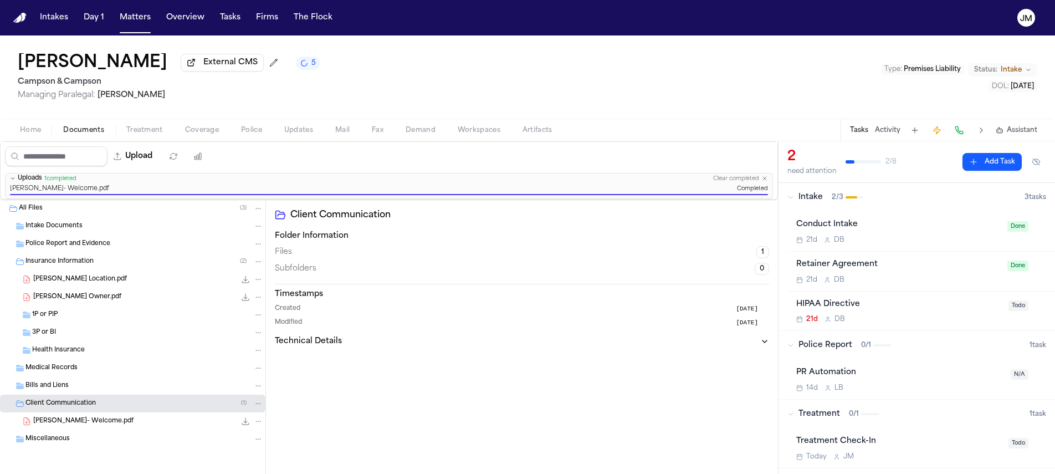
click at [96, 442] on div "Miscellaneous" at bounding box center [144, 439] width 238 height 10
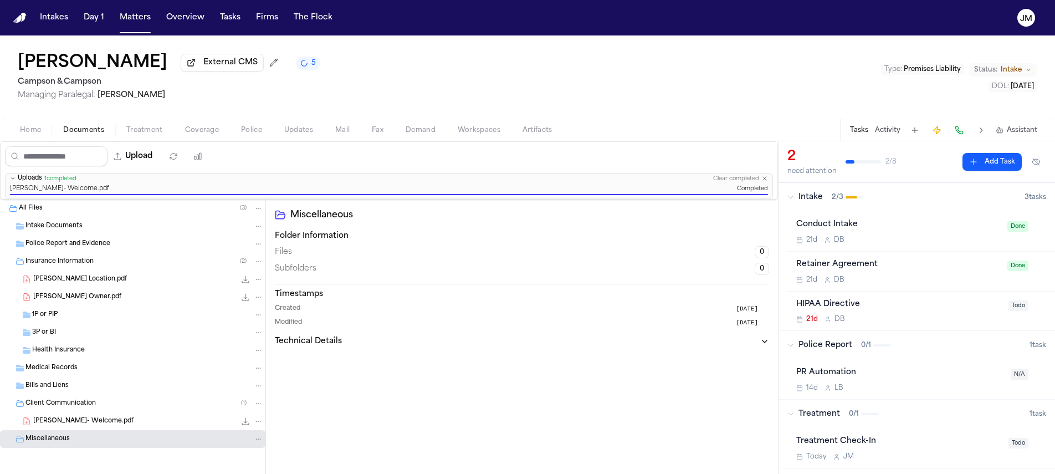
click at [154, 166] on button "Upload" at bounding box center [133, 156] width 52 height 20
select select "**********"
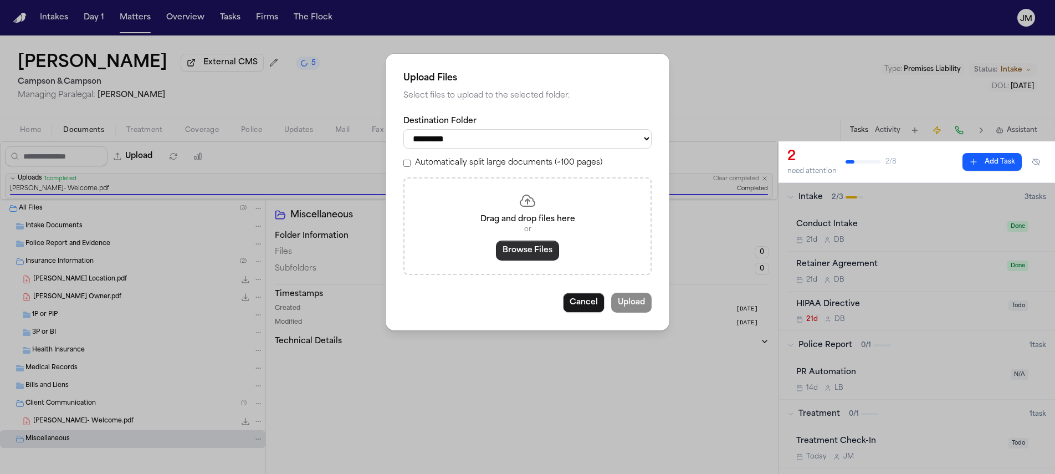
click at [524, 252] on button "Browse Files" at bounding box center [527, 250] width 63 height 20
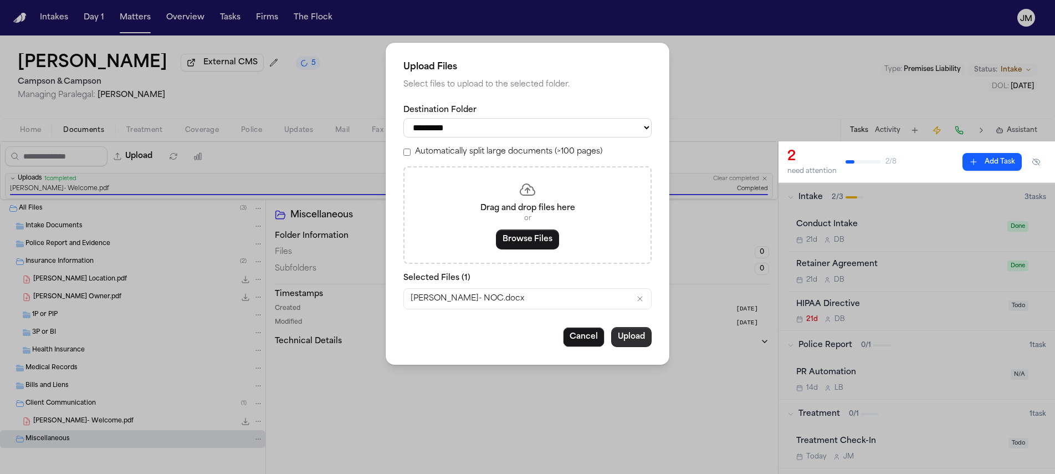
click at [639, 340] on button "Upload" at bounding box center [631, 337] width 40 height 20
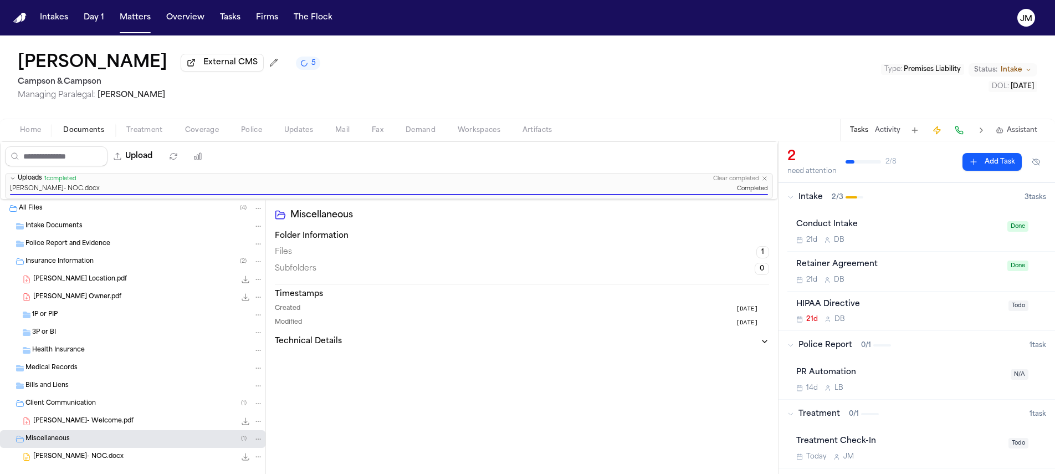
click at [20, 133] on span "Home" at bounding box center [30, 130] width 21 height 9
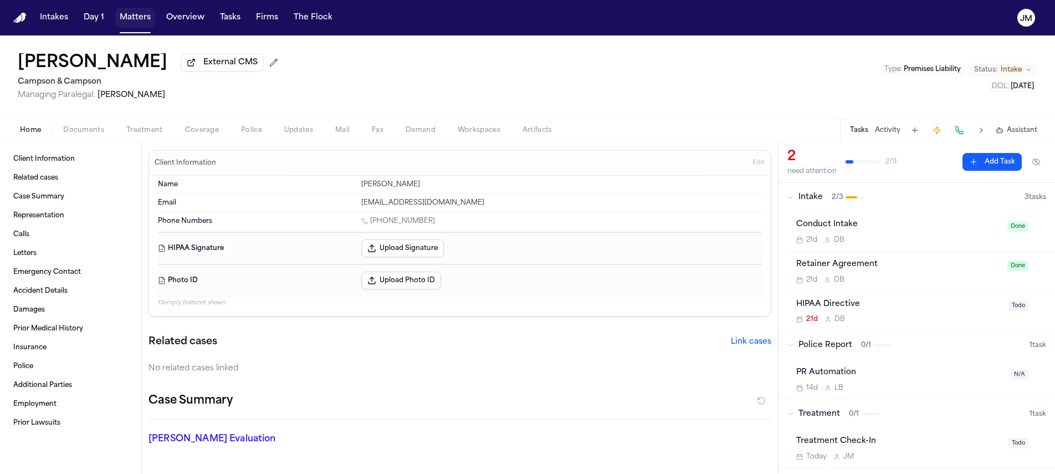
click at [144, 19] on button "Matters" at bounding box center [135, 18] width 40 height 20
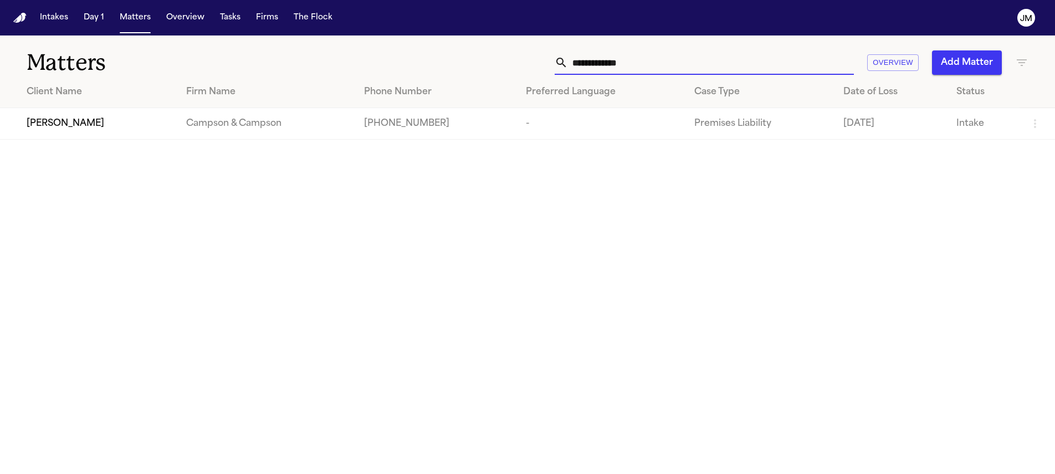
click at [611, 67] on input "**********" at bounding box center [711, 62] width 286 height 24
click at [694, 51] on input "**********" at bounding box center [711, 62] width 286 height 24
click at [693, 58] on input "**********" at bounding box center [711, 62] width 286 height 24
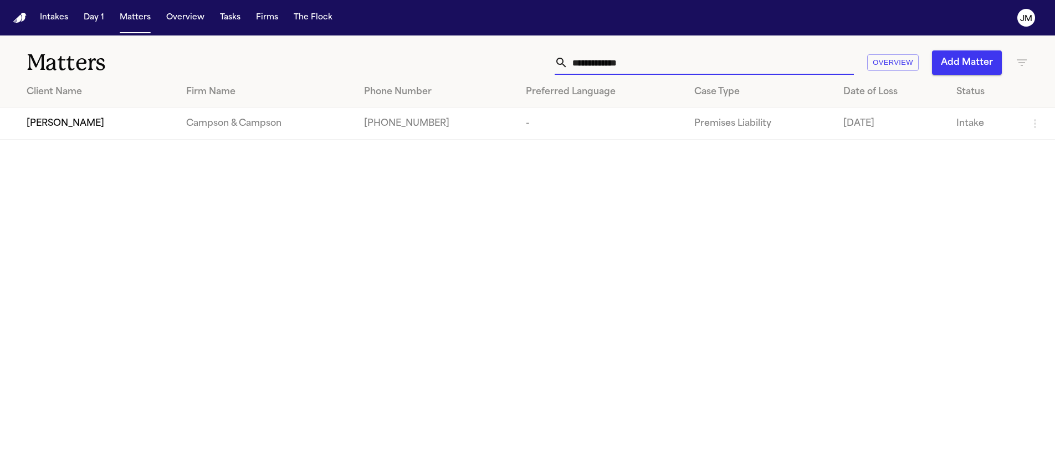
click at [695, 57] on input "**********" at bounding box center [711, 62] width 286 height 24
click at [695, 58] on input "**********" at bounding box center [711, 62] width 286 height 24
click at [697, 58] on input "**********" at bounding box center [711, 62] width 286 height 24
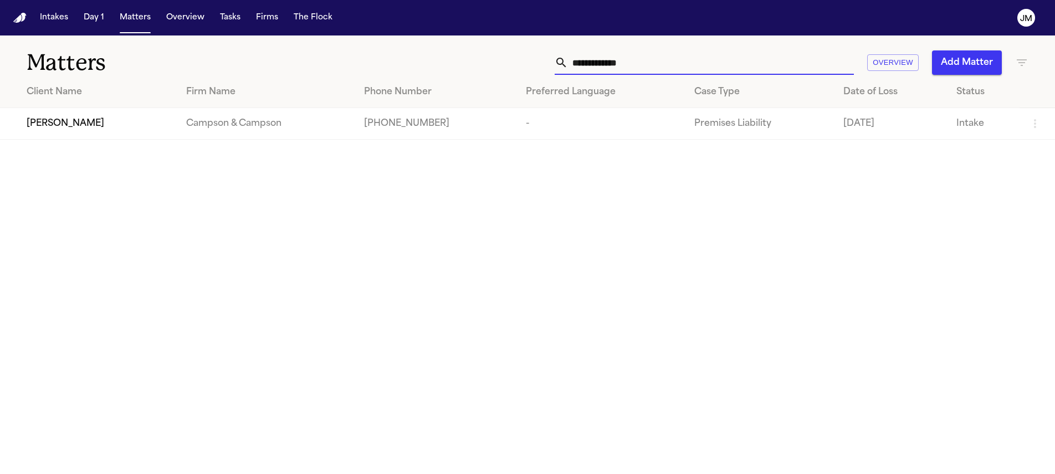
click at [697, 58] on input "**********" at bounding box center [711, 62] width 286 height 24
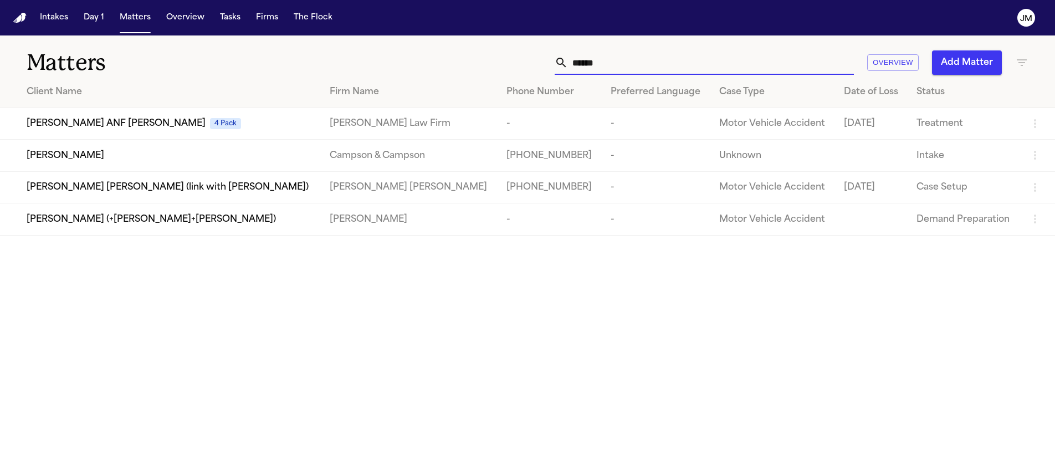
type input "******"
click at [150, 154] on div "[PERSON_NAME]" at bounding box center [169, 155] width 285 height 13
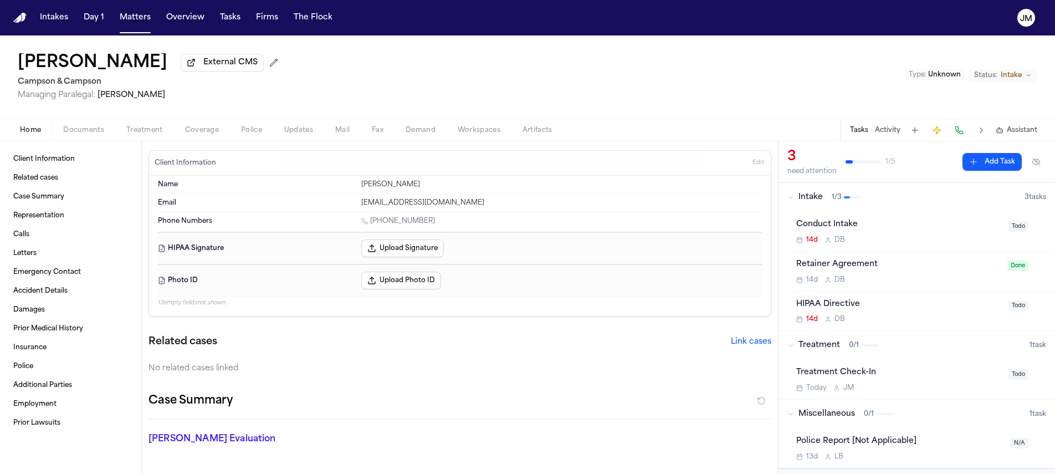
click at [78, 129] on span "Documents" at bounding box center [83, 130] width 41 height 9
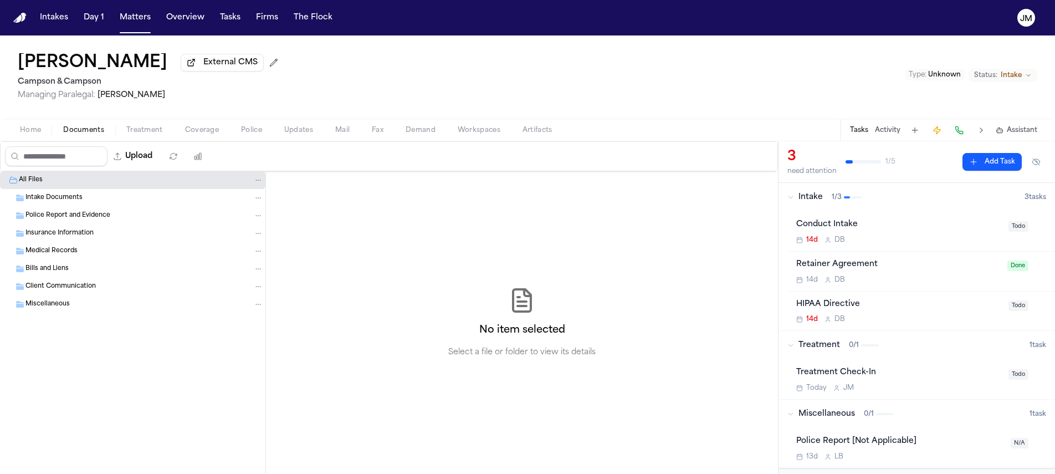
click at [55, 231] on span "Insurance Information" at bounding box center [59, 233] width 68 height 9
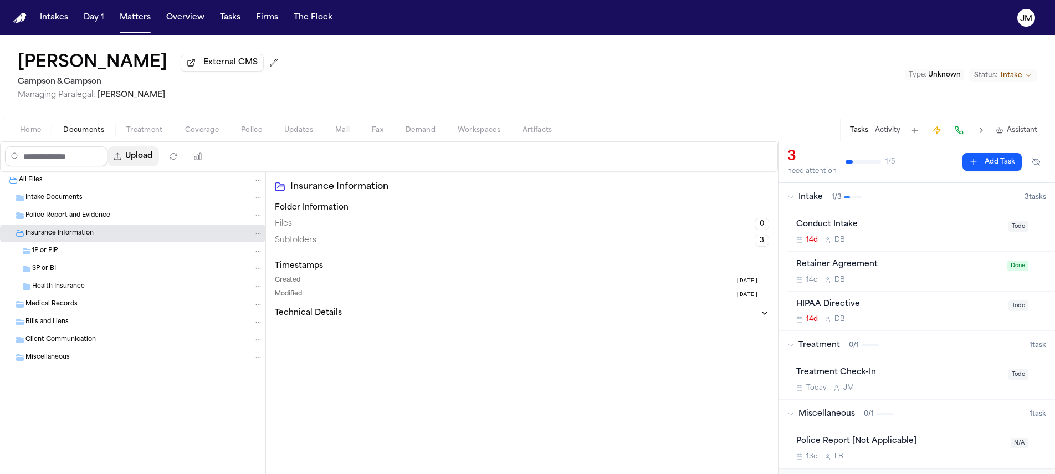
click at [122, 156] on icon "button" at bounding box center [117, 156] width 9 height 9
select select "**********"
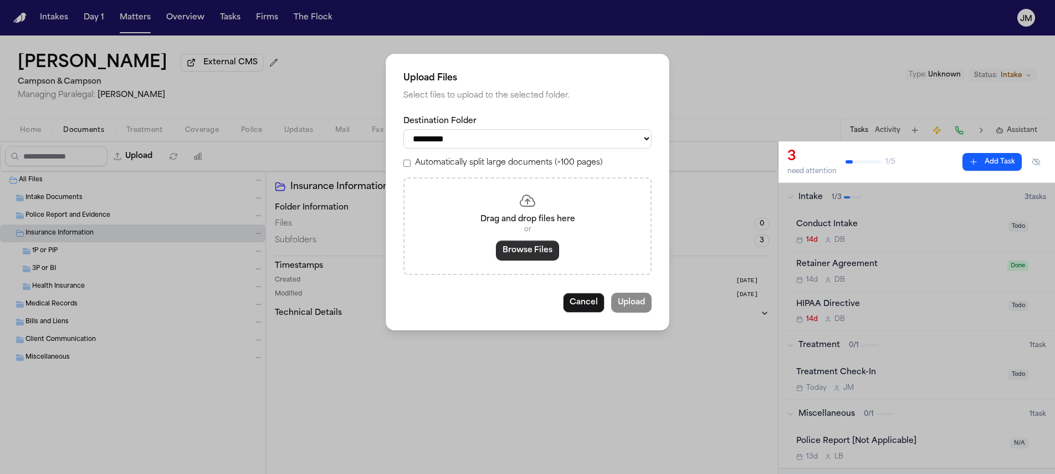
click at [508, 254] on button "Browse Files" at bounding box center [527, 250] width 63 height 20
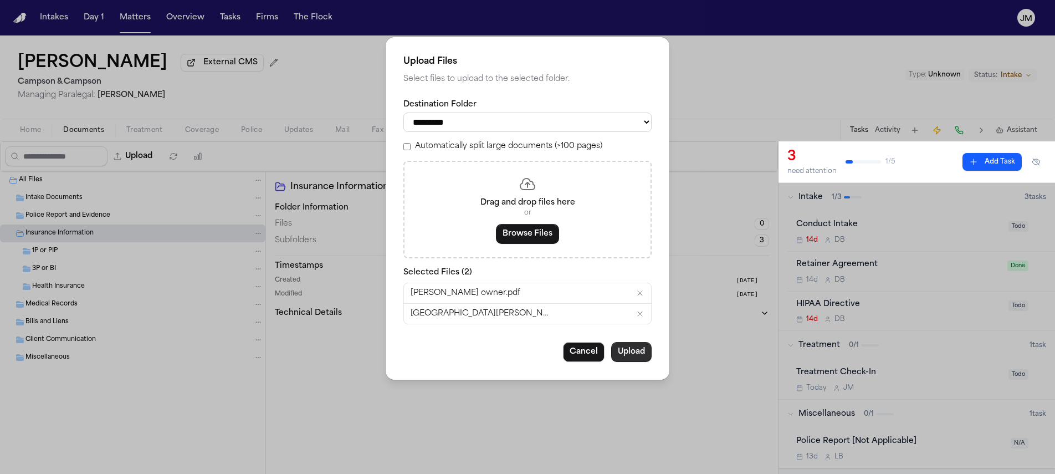
click at [636, 357] on button "Upload" at bounding box center [631, 352] width 40 height 20
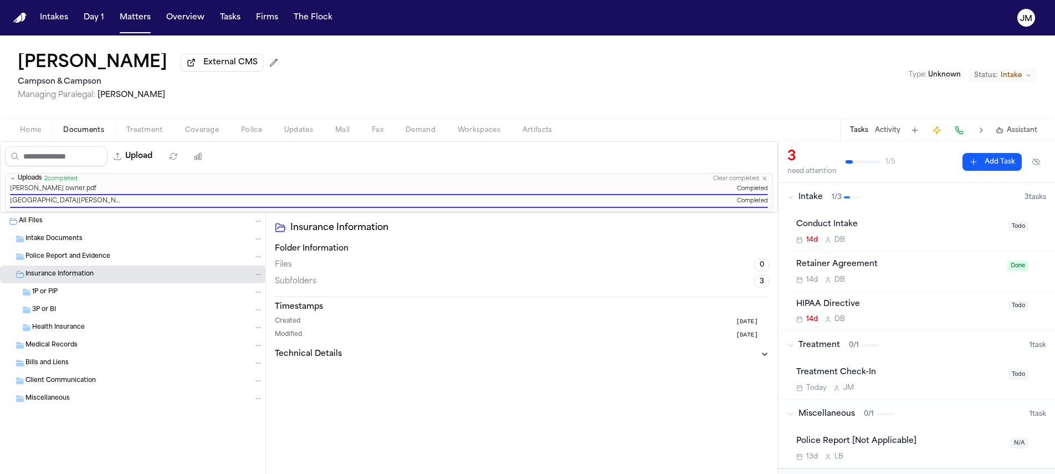
click at [68, 390] on div "Client Communication" at bounding box center [132, 381] width 265 height 18
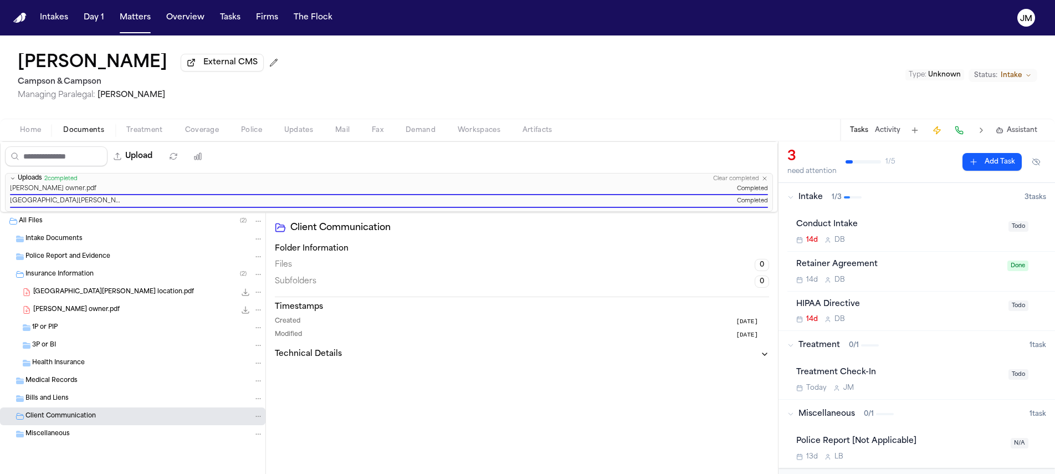
click at [83, 420] on span "Client Communication" at bounding box center [60, 416] width 70 height 9
click at [140, 166] on button "Upload" at bounding box center [133, 156] width 52 height 20
select select "**********"
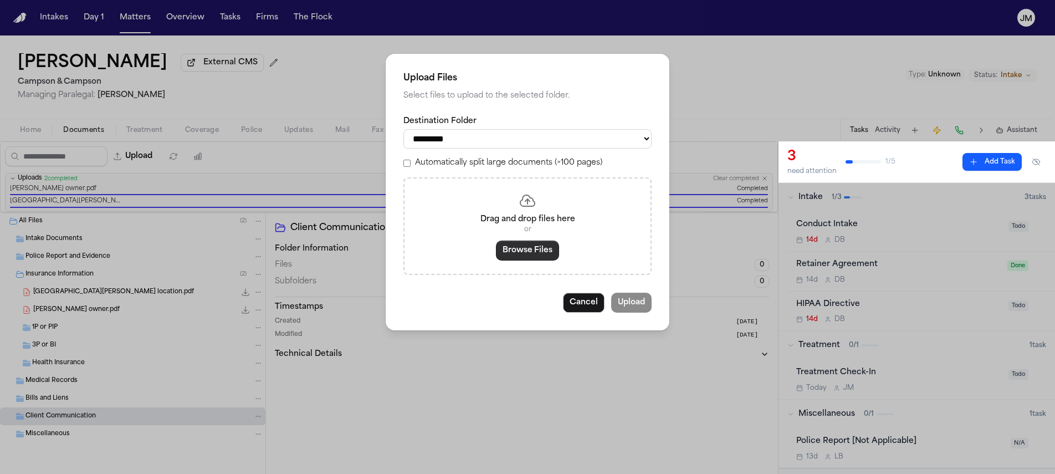
click at [523, 251] on button "Browse Files" at bounding box center [527, 250] width 63 height 20
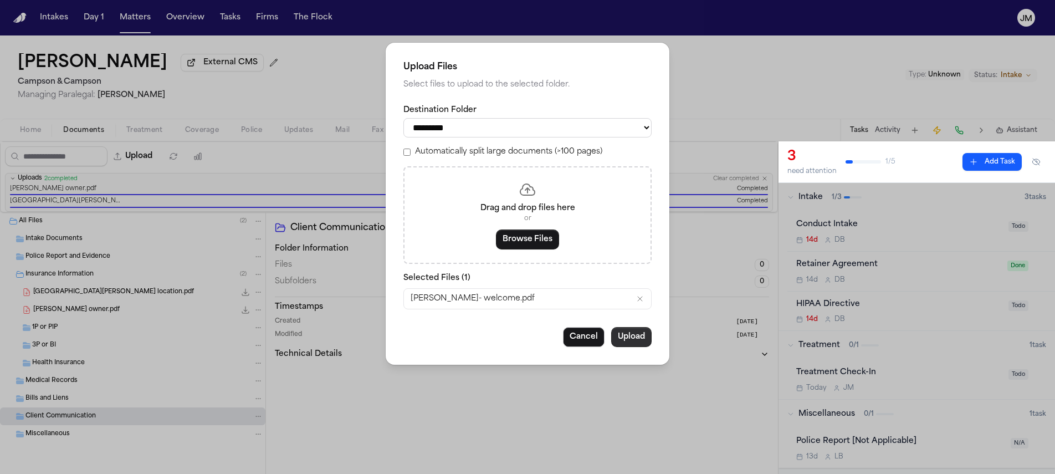
click at [642, 339] on button "Upload" at bounding box center [631, 337] width 40 height 20
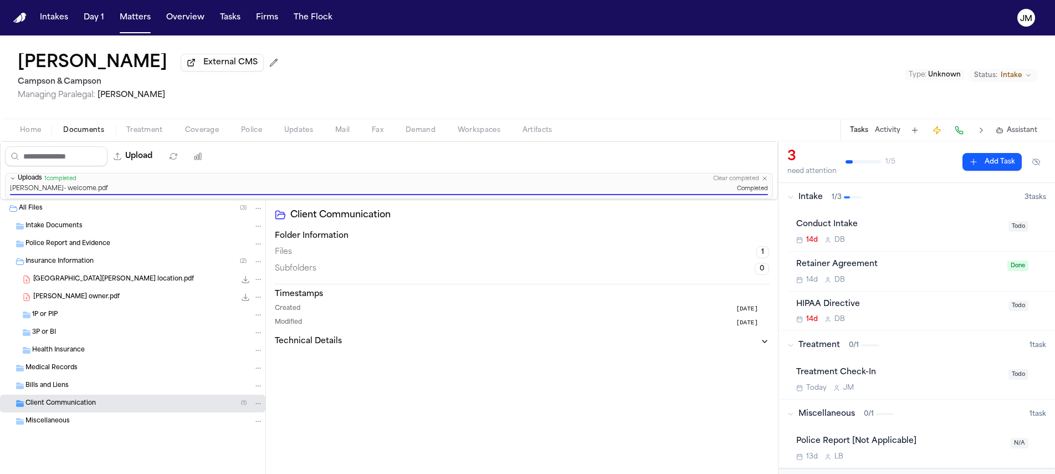
click at [127, 20] on button "Matters" at bounding box center [135, 18] width 40 height 20
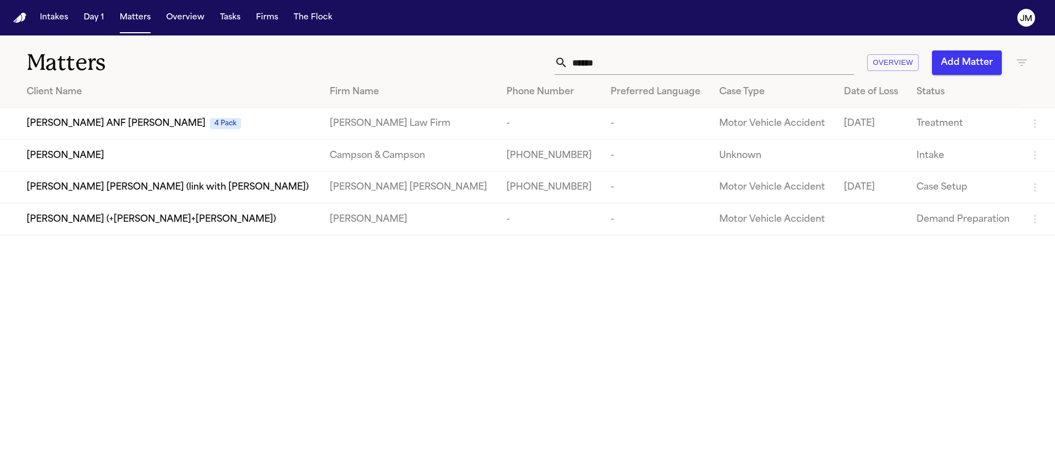
click at [598, 63] on input "******" at bounding box center [711, 62] width 286 height 24
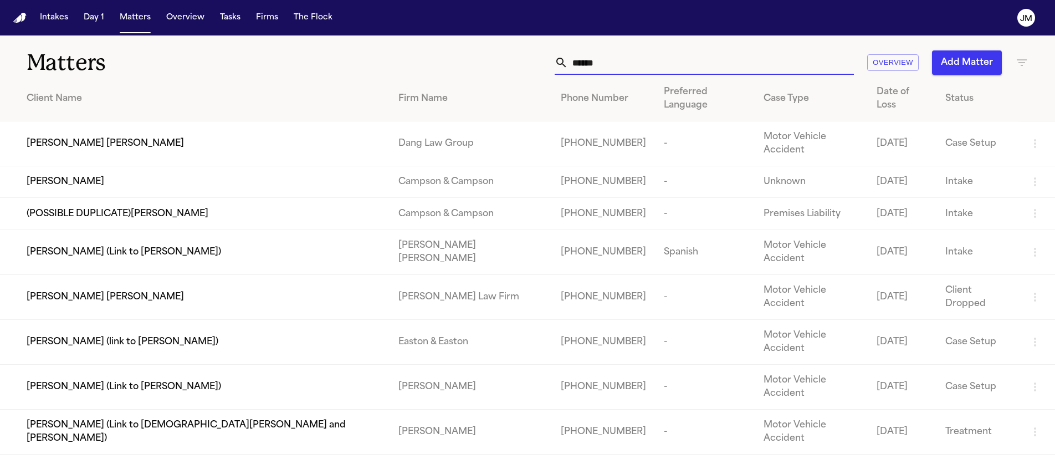
type input "******"
click at [147, 175] on div "[PERSON_NAME]" at bounding box center [204, 181] width 354 height 13
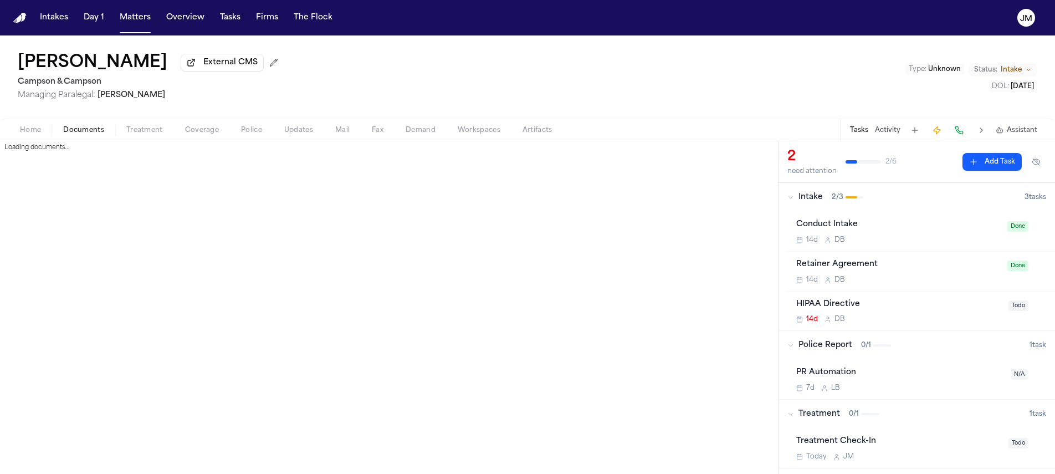
click at [80, 130] on span "Documents" at bounding box center [83, 130] width 41 height 9
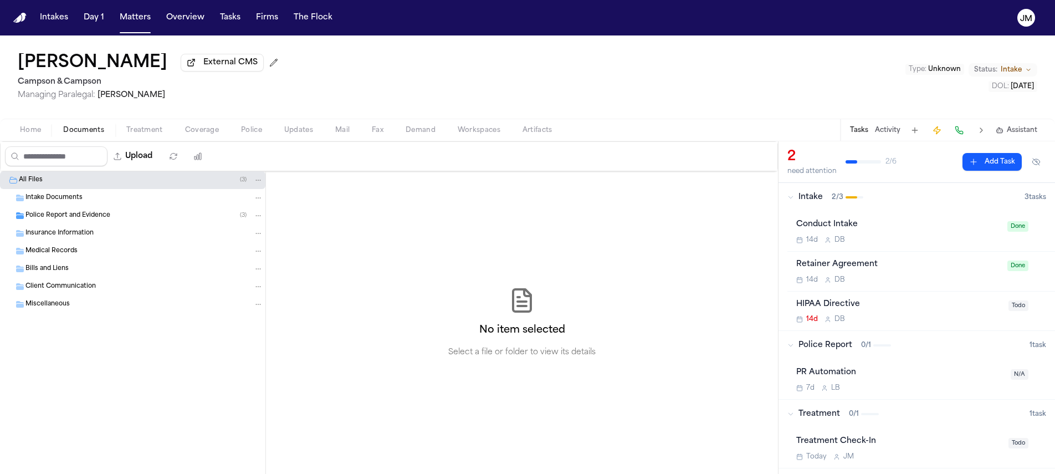
click at [44, 238] on span "Insurance Information" at bounding box center [59, 233] width 68 height 9
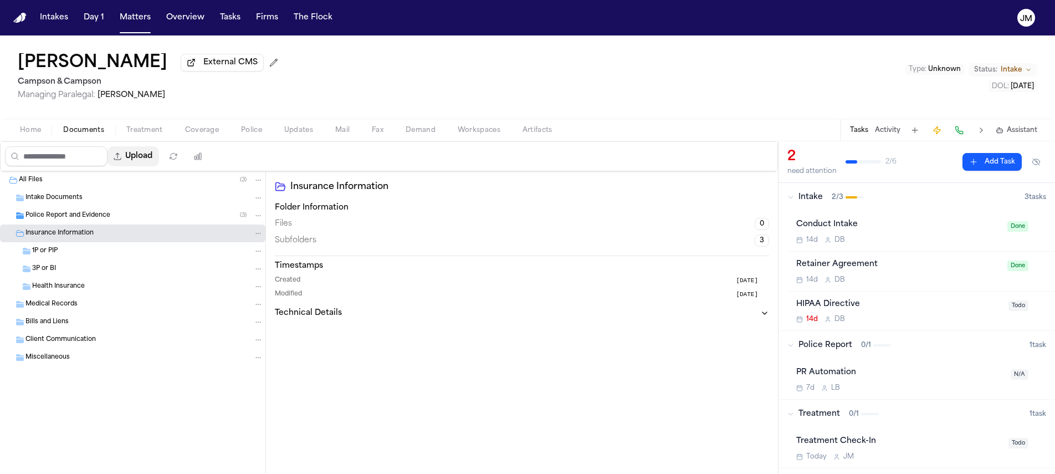
click at [145, 163] on button "Upload" at bounding box center [133, 156] width 52 height 20
select select "**********"
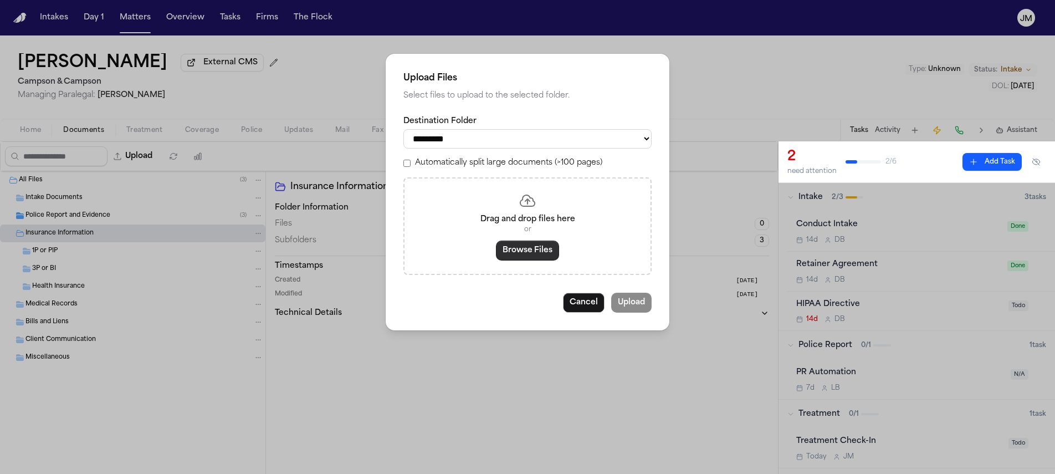
click at [532, 250] on button "Browse Files" at bounding box center [527, 250] width 63 height 20
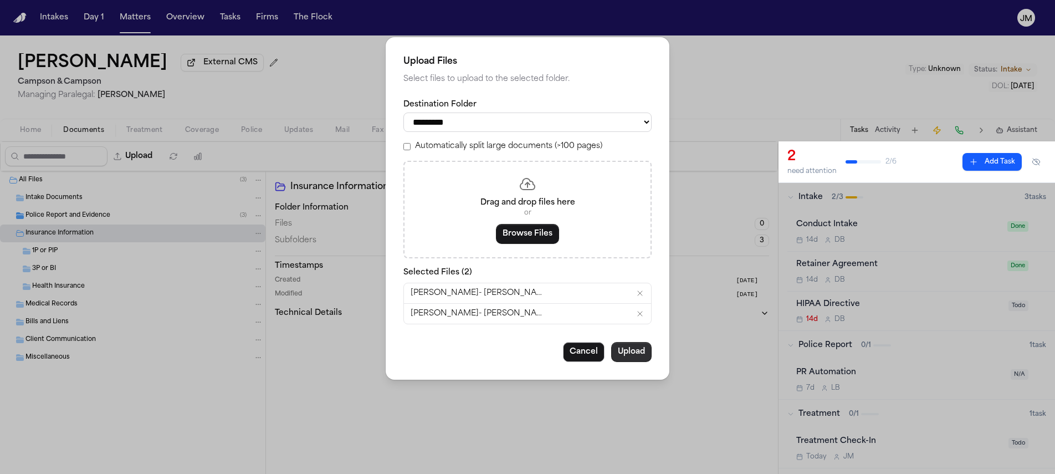
click at [628, 362] on button "Upload" at bounding box center [631, 352] width 40 height 20
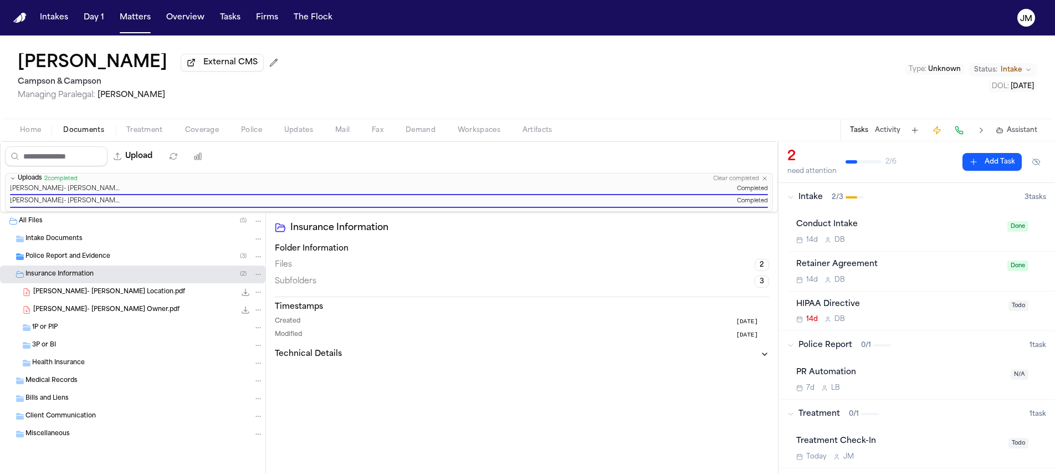
click at [62, 421] on span "Client Communication" at bounding box center [60, 416] width 70 height 9
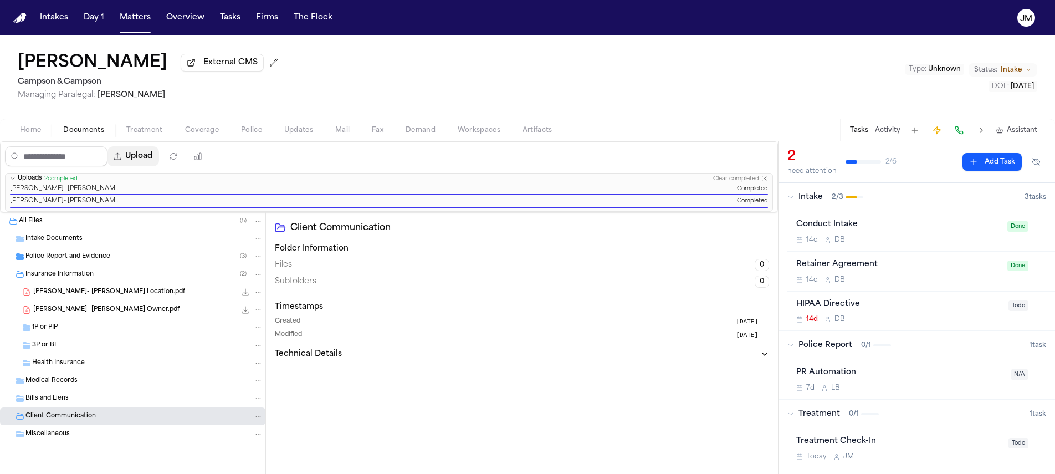
click at [135, 161] on button "Upload" at bounding box center [133, 156] width 52 height 20
select select "**********"
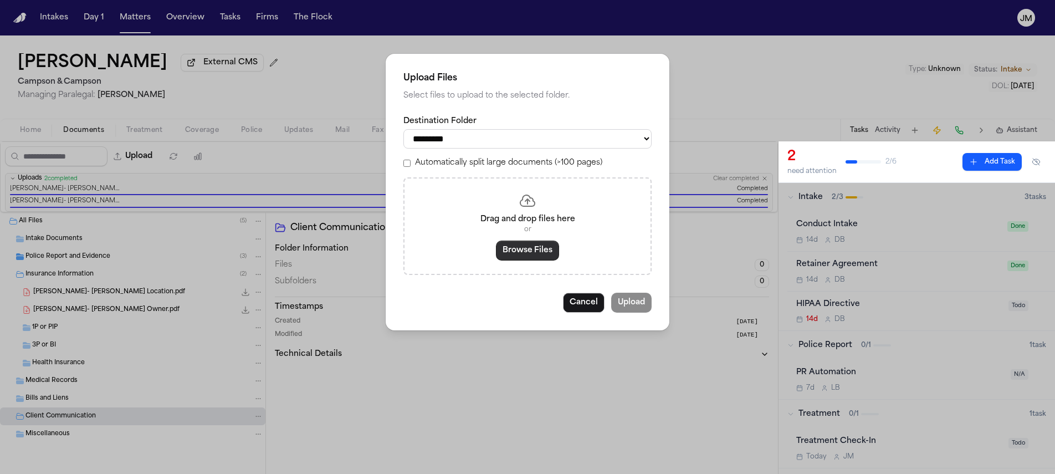
click at [520, 258] on button "Browse Files" at bounding box center [527, 250] width 63 height 20
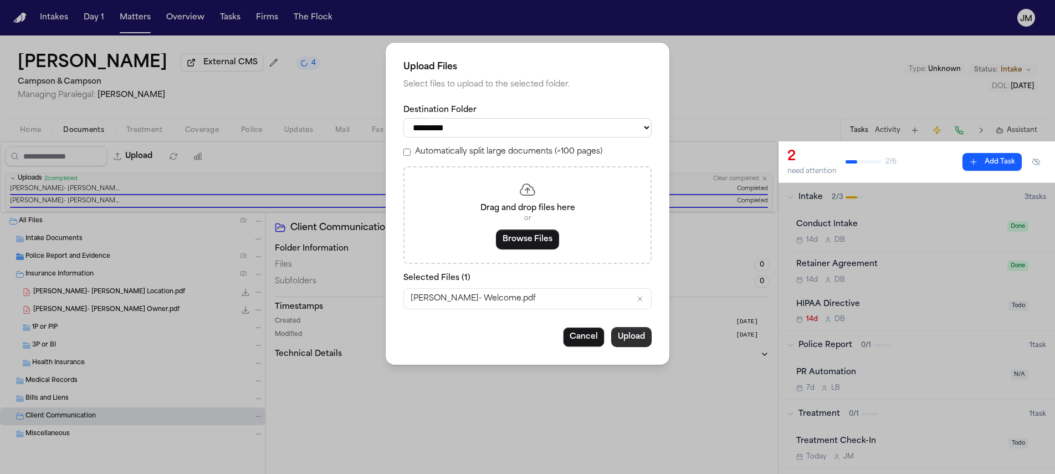
click at [627, 341] on button "Upload" at bounding box center [631, 337] width 40 height 20
